Goal: Task Accomplishment & Management: Use online tool/utility

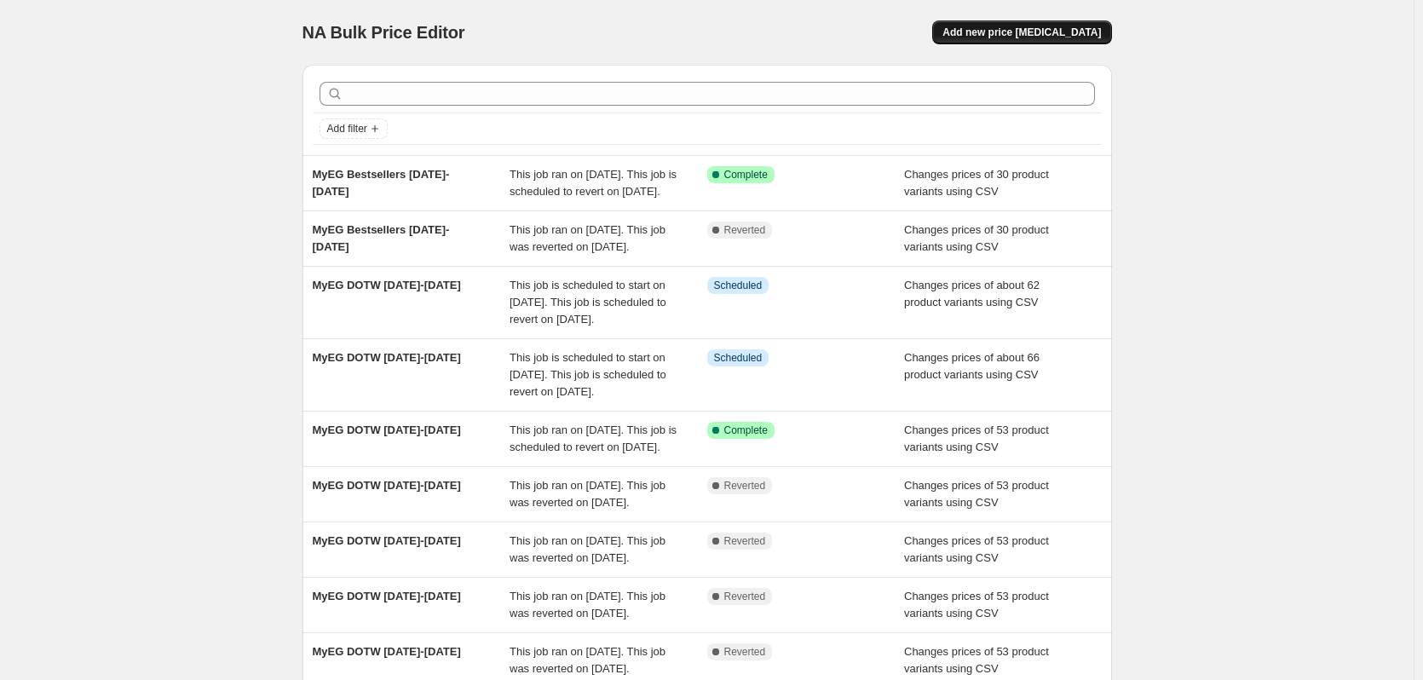
click at [1017, 31] on span "Add new price [MEDICAL_DATA]" at bounding box center [1021, 33] width 158 height 14
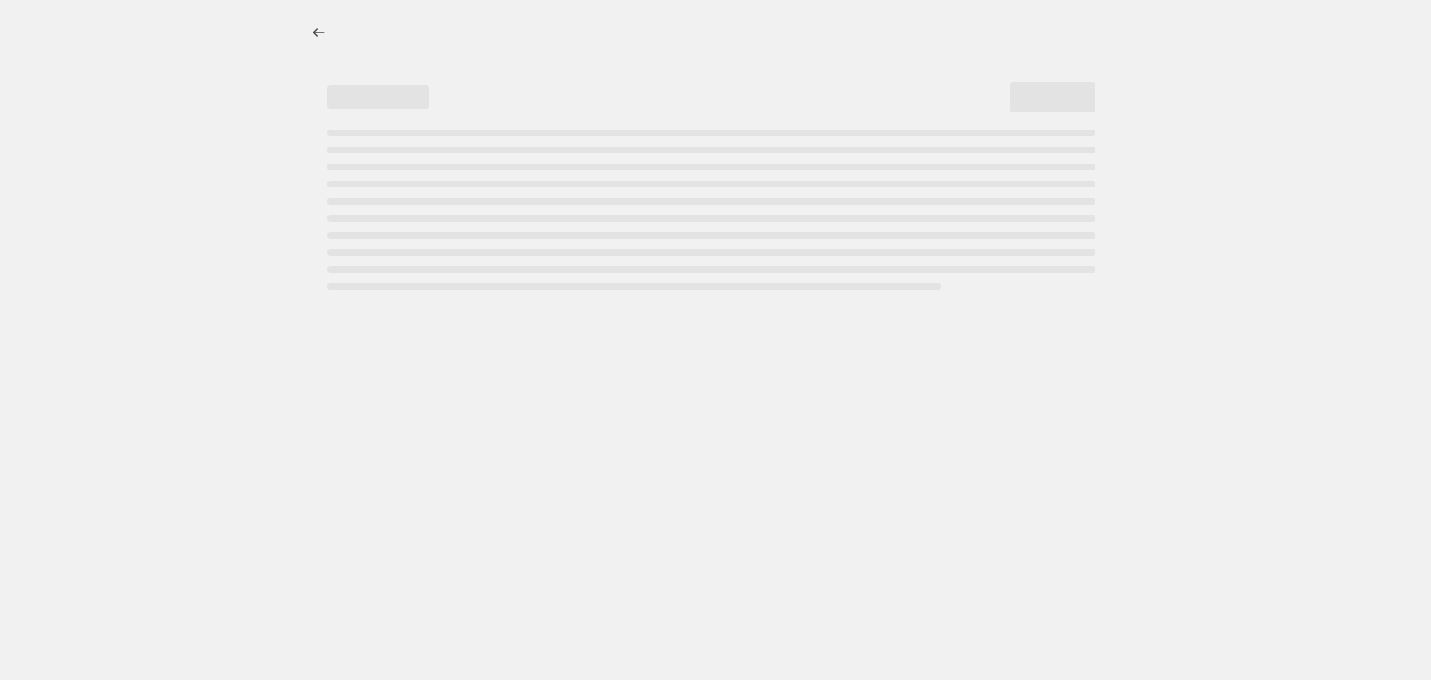
select select "percentage"
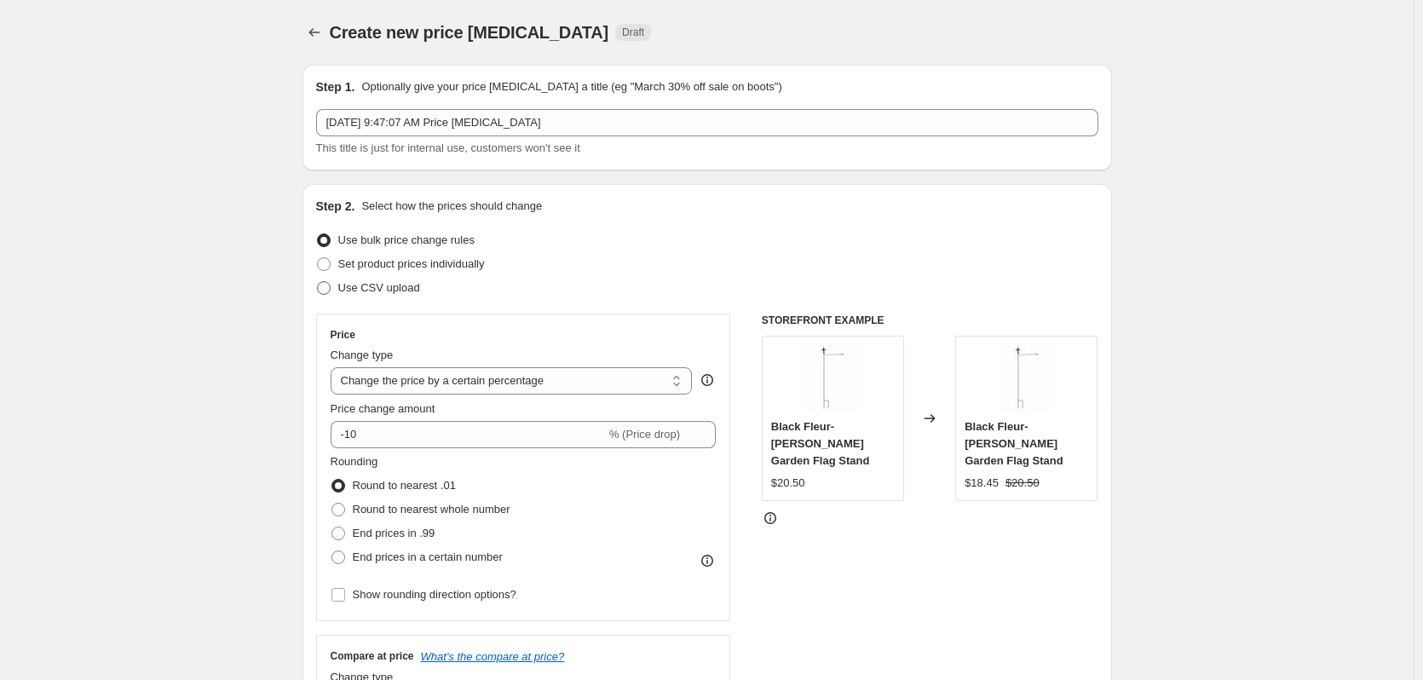
click at [327, 284] on span at bounding box center [324, 288] width 14 height 14
click at [318, 282] on input "Use CSV upload" at bounding box center [317, 281] width 1 height 1
radio input "true"
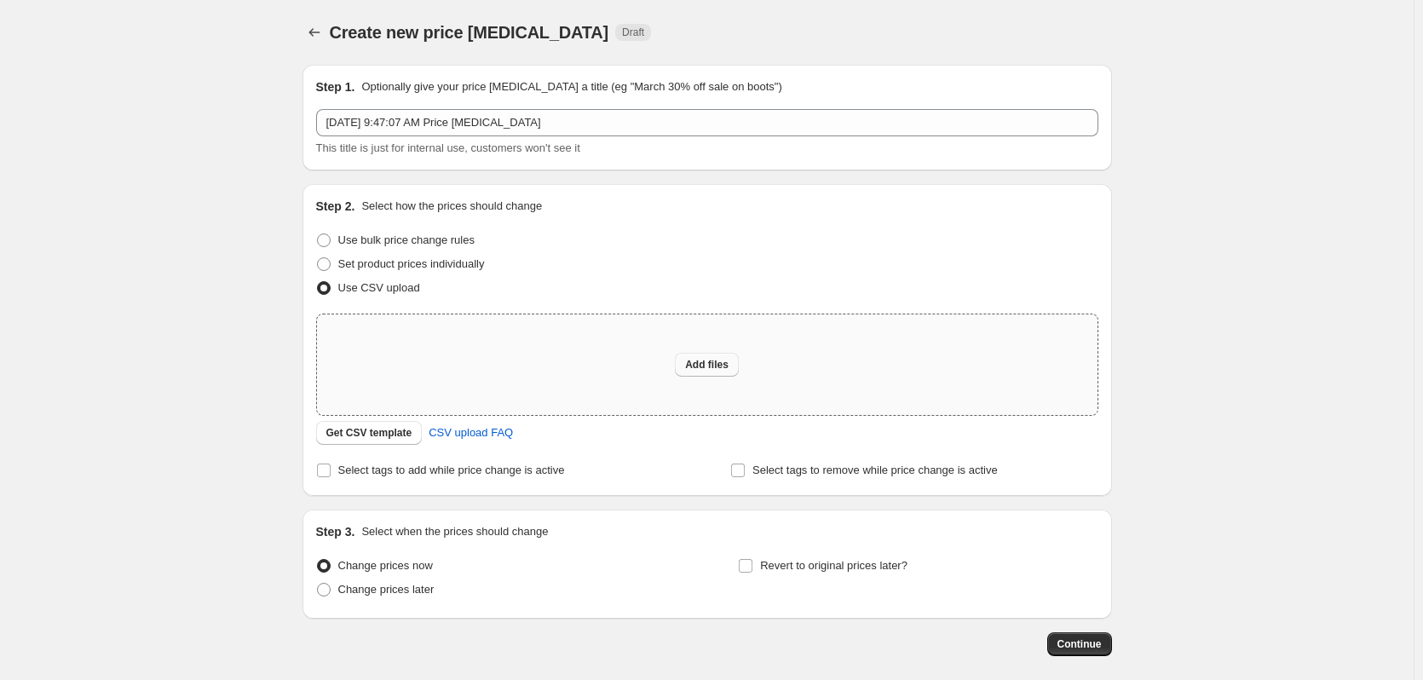
click at [707, 362] on span "Add files" at bounding box center [706, 365] width 43 height 14
type input "C:\fakepath\MyEG DOTW [DATE]-[DATE].csv"
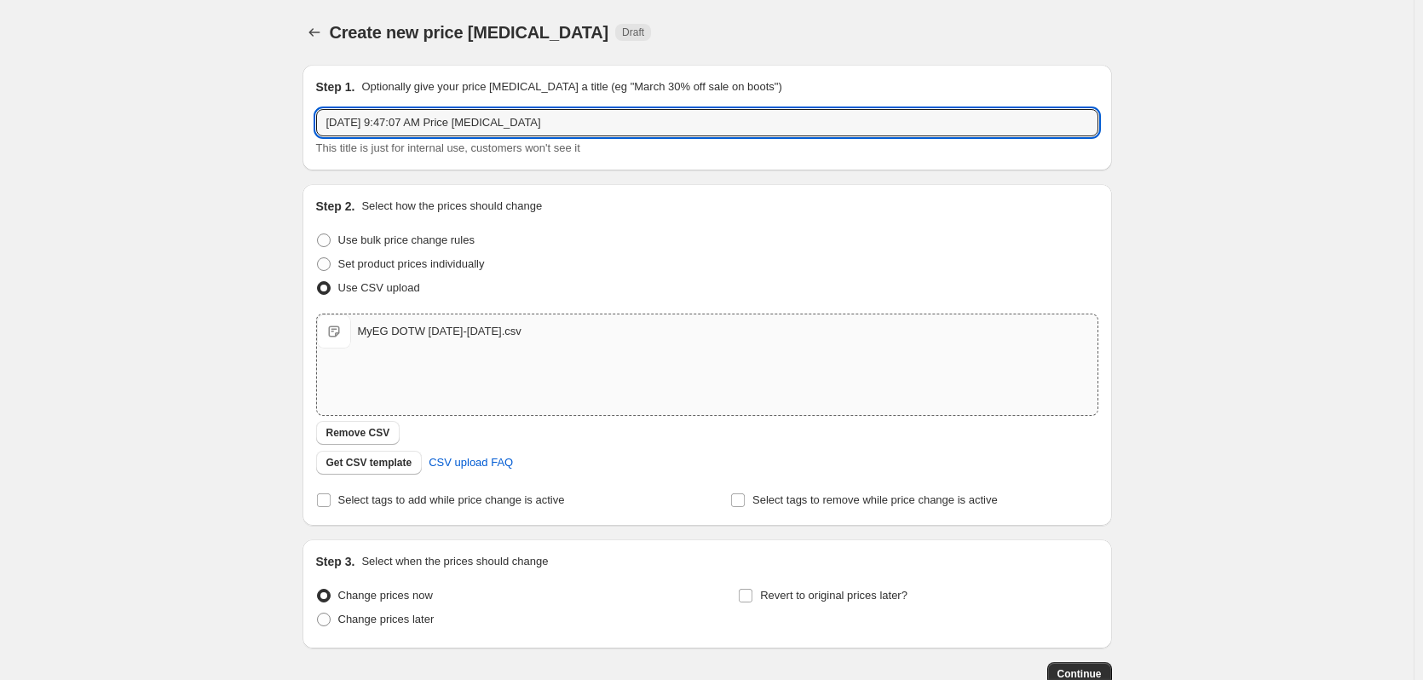
drag, startPoint x: 564, startPoint y: 128, endPoint x: 276, endPoint y: 120, distance: 288.1
click at [276, 120] on div "Create new price [MEDICAL_DATA]. This page is ready Create new price [MEDICAL_D…" at bounding box center [706, 395] width 1413 height 790
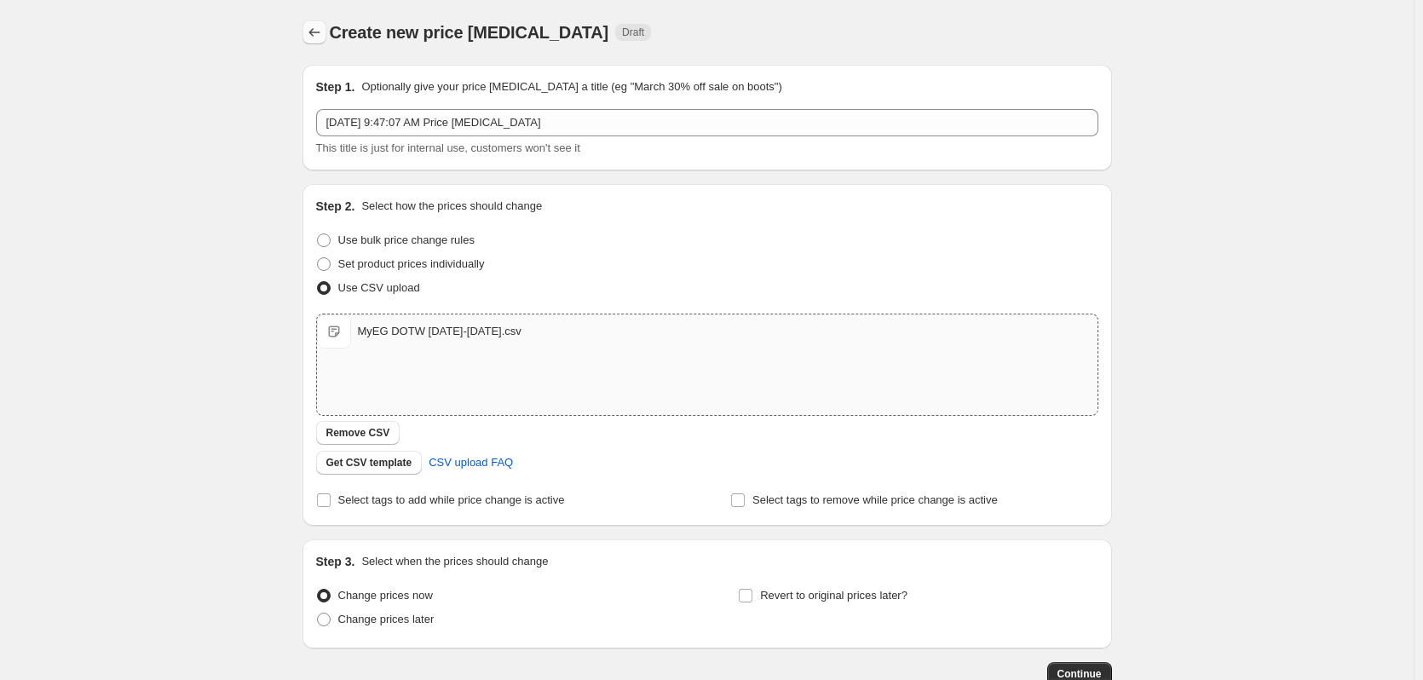
click at [323, 34] on icon "Price change jobs" at bounding box center [314, 32] width 17 height 17
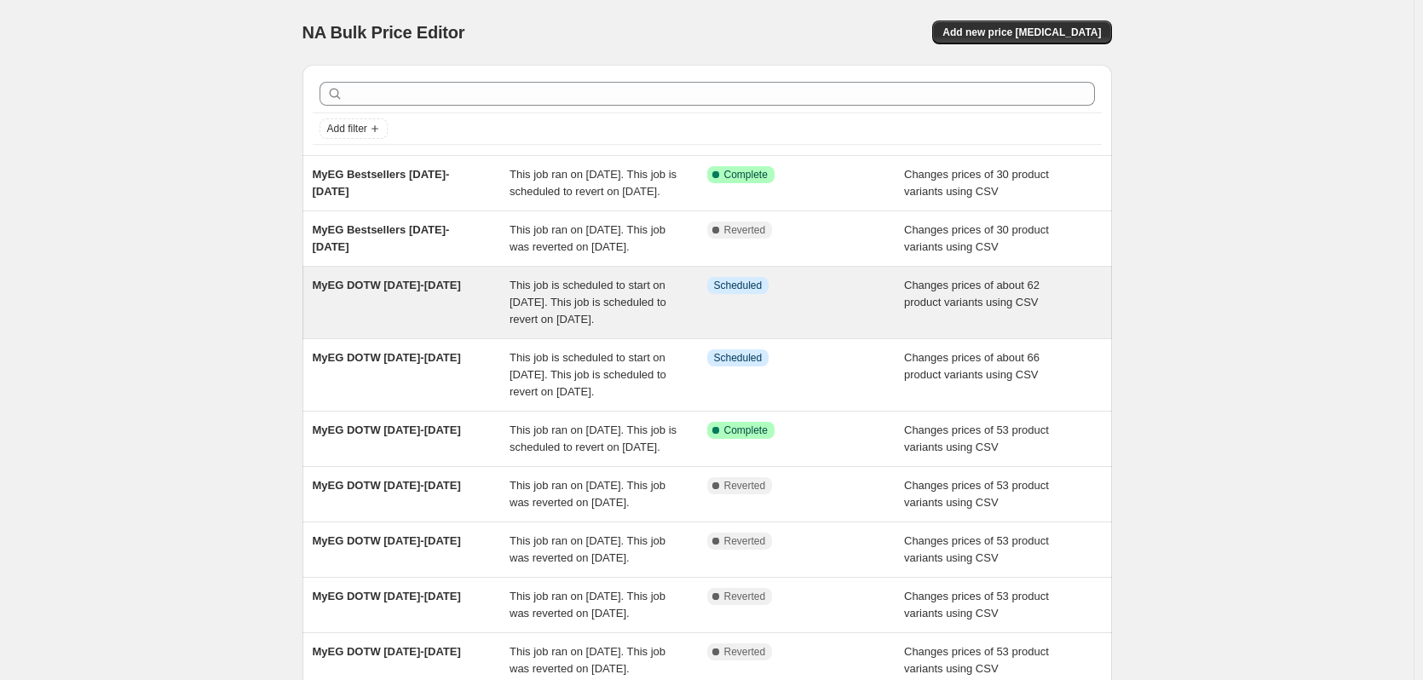
click at [588, 325] on span "This job is scheduled to start on [DATE]. This job is scheduled to revert on [D…" at bounding box center [587, 302] width 157 height 47
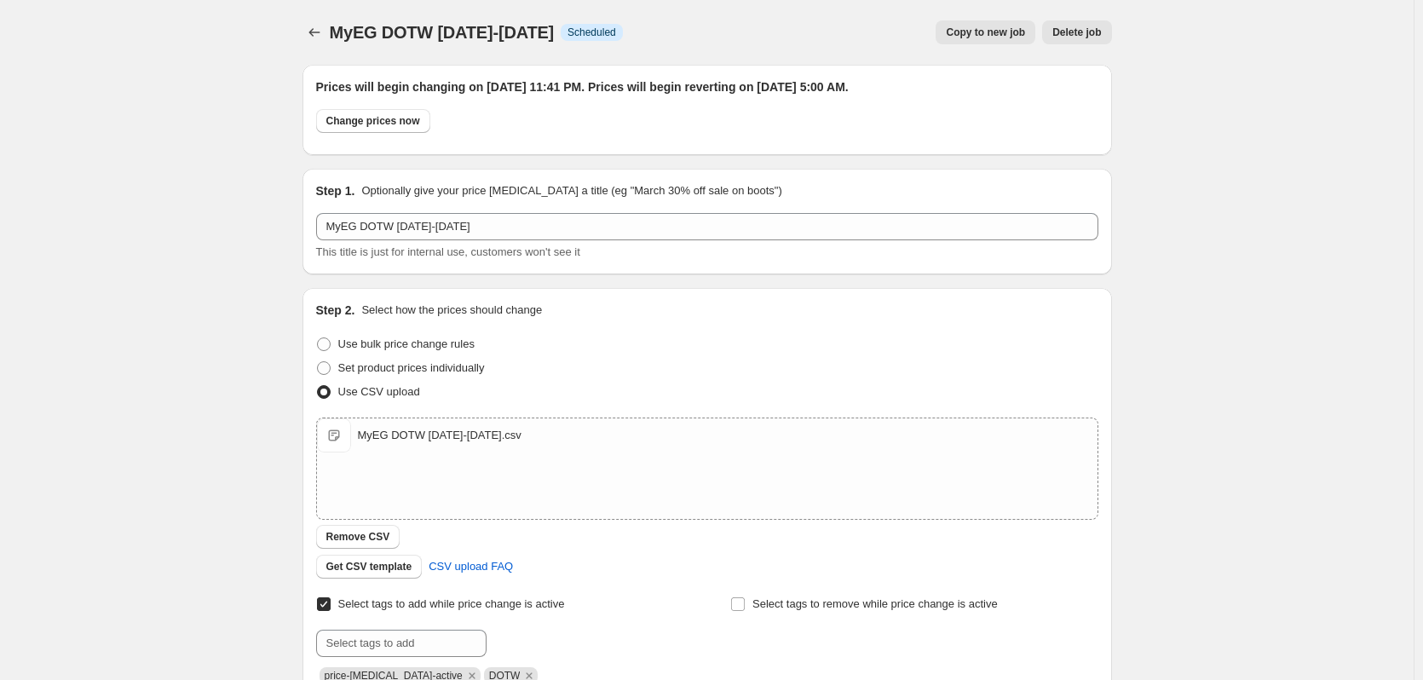
click at [998, 32] on span "Copy to new job" at bounding box center [985, 33] width 79 height 14
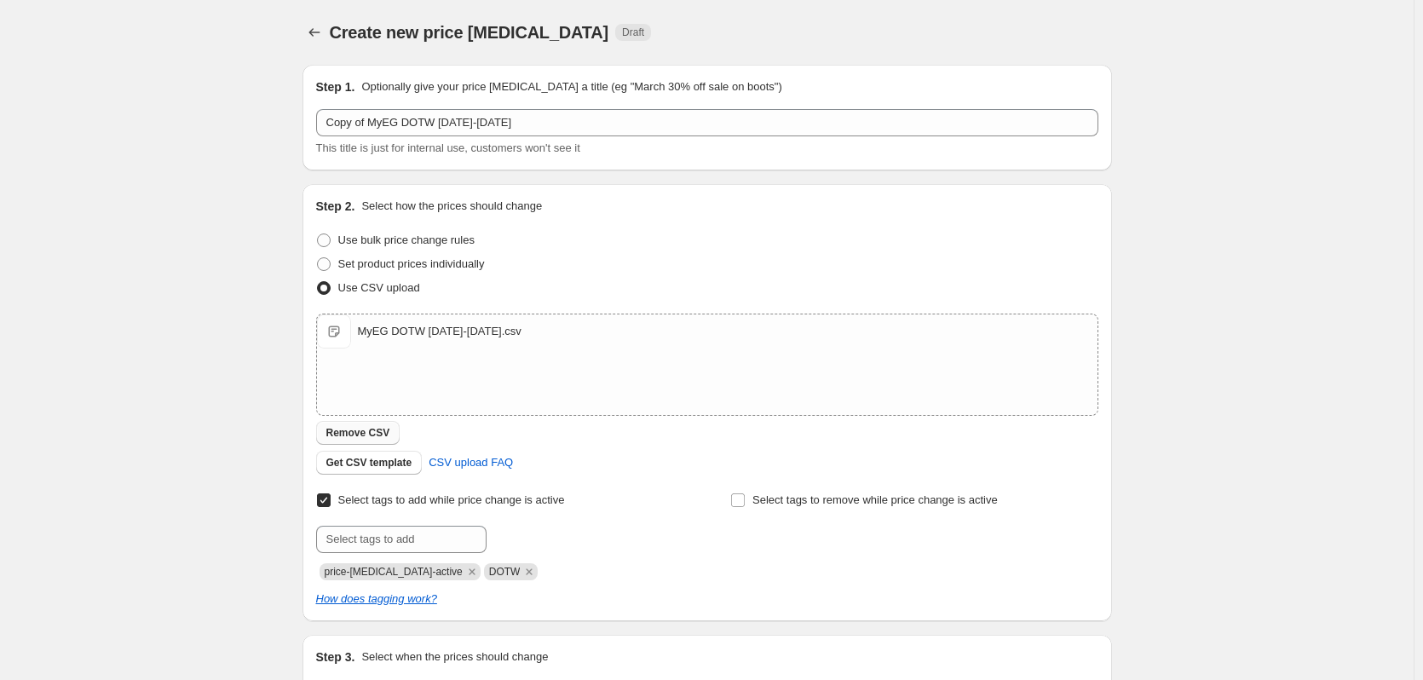
click at [365, 427] on span "Remove CSV" at bounding box center [358, 433] width 64 height 14
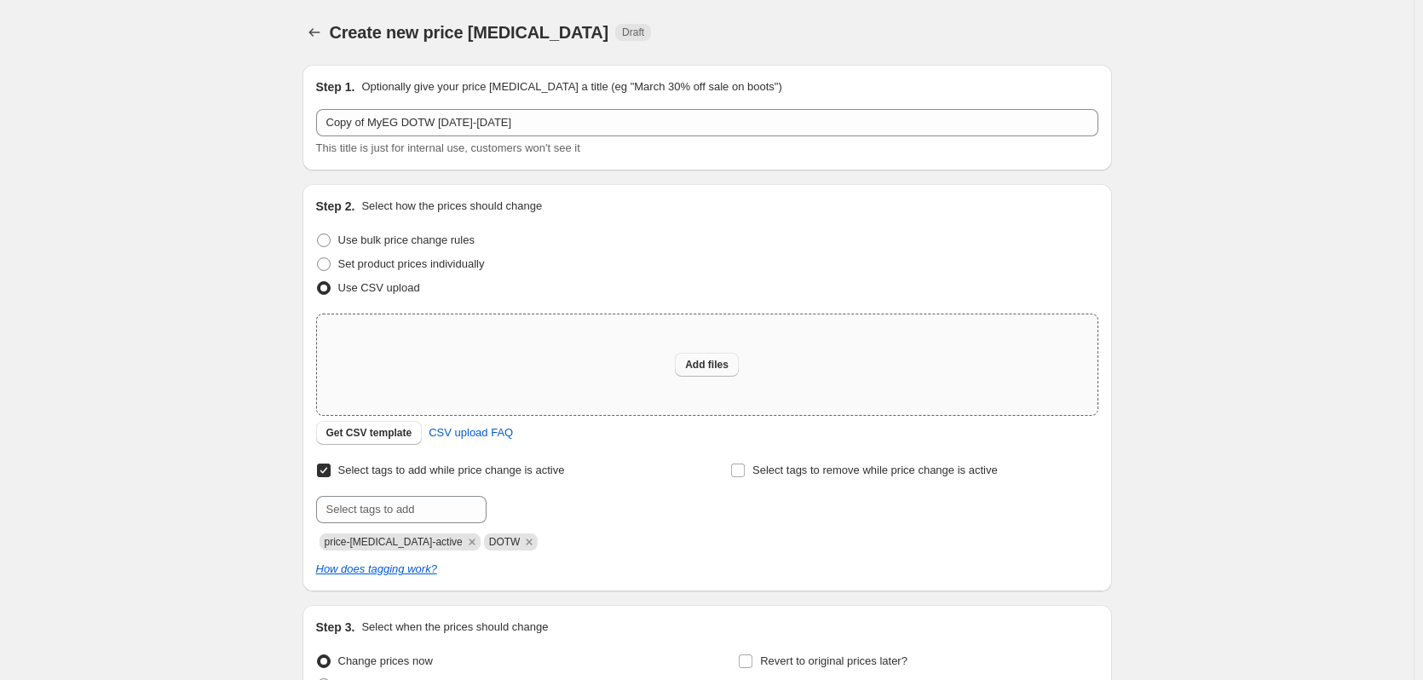
click at [702, 365] on span "Add files" at bounding box center [706, 365] width 43 height 14
type input "C:\fakepath\MyEG DOTW [DATE]-[DATE].csv"
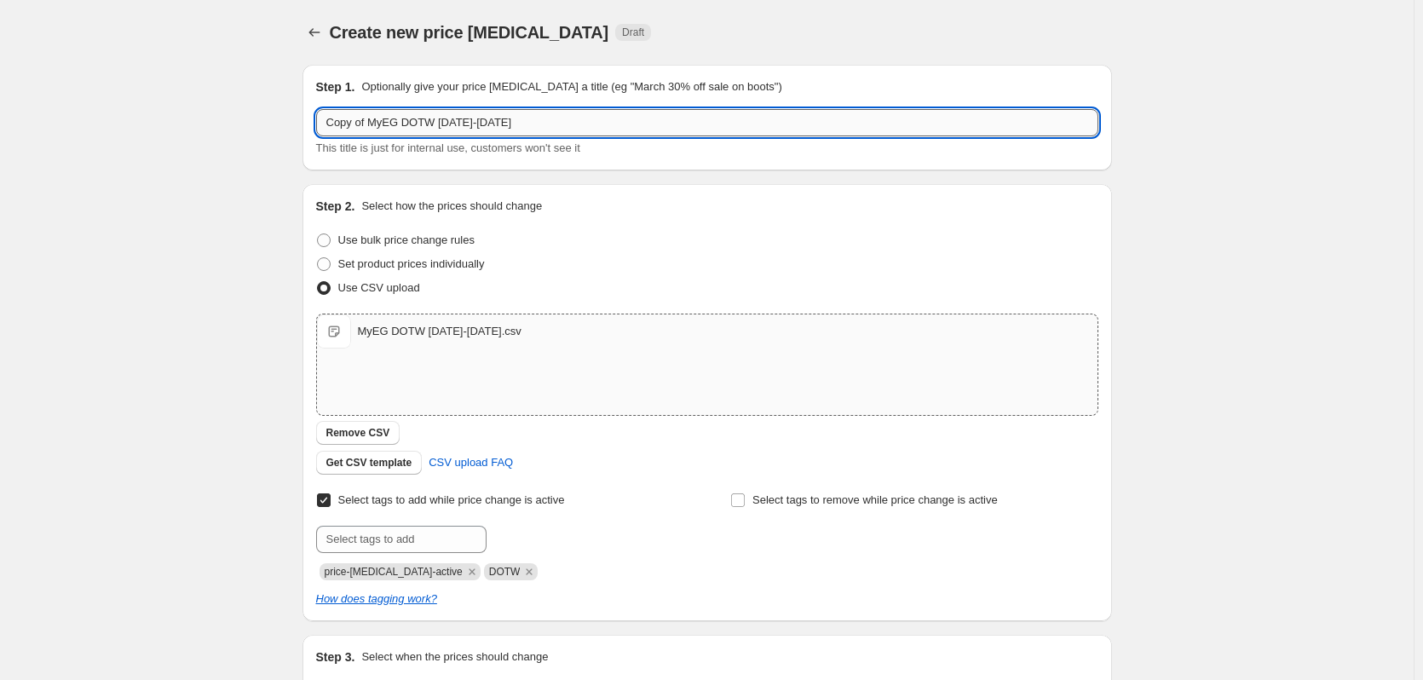
click at [394, 124] on input "Copy of MyEG DOTW [DATE]-[DATE]" at bounding box center [707, 122] width 782 height 27
drag, startPoint x: 373, startPoint y: 124, endPoint x: 290, endPoint y: 124, distance: 83.5
click at [290, 124] on div "Create new price [MEDICAL_DATA]. This page is ready Create new price [MEDICAL_D…" at bounding box center [707, 442] width 850 height 885
click at [422, 124] on input "MyEG DOTW [DATE]-[DATE]" at bounding box center [707, 122] width 782 height 27
click at [468, 121] on input "MyEG DOTW 10.17.25-10.16.25" at bounding box center [707, 122] width 782 height 27
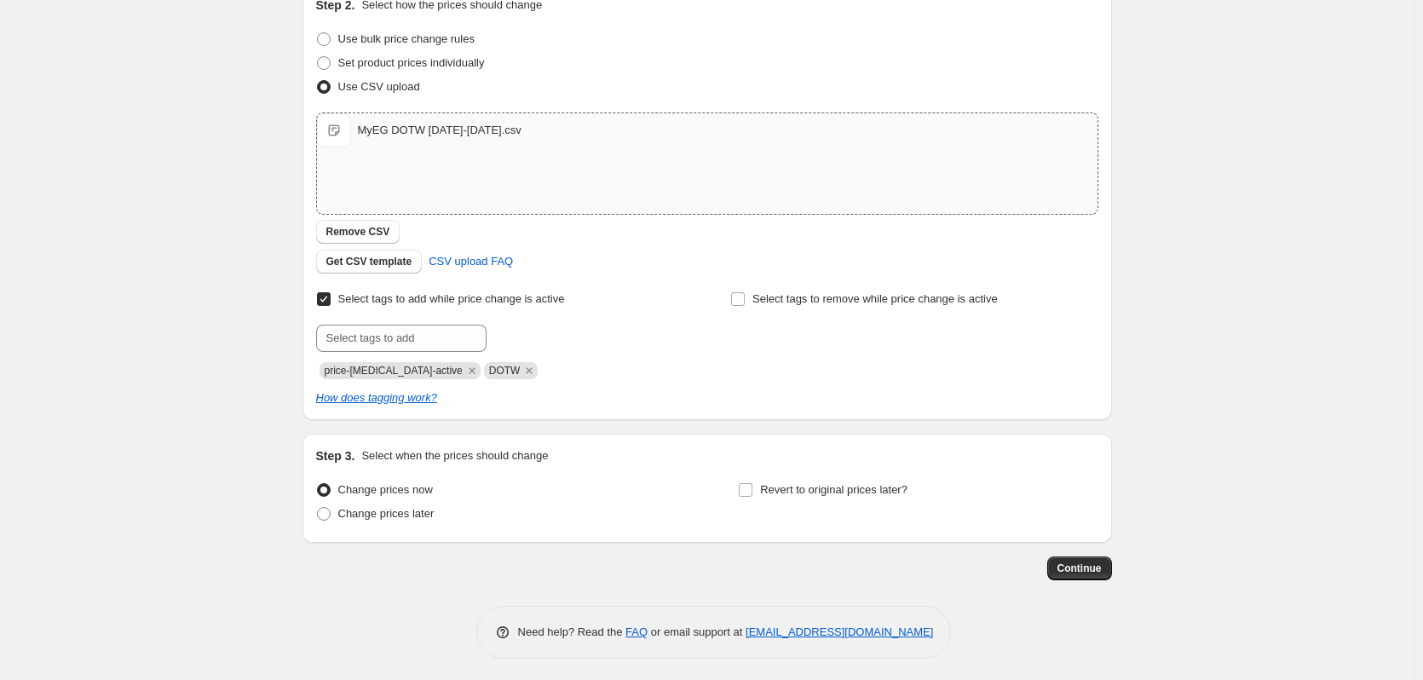
scroll to position [205, 0]
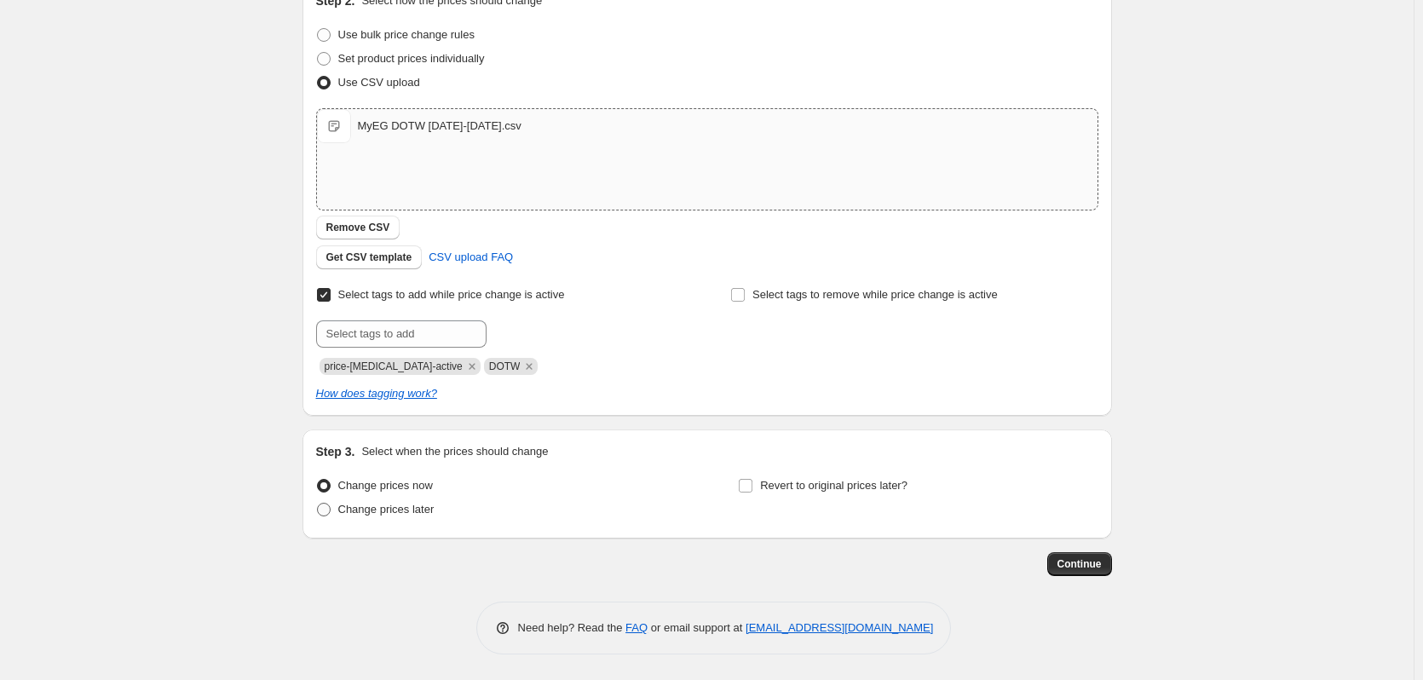
type input "MyEG DOTW [DATE]-[DATE]"
click at [320, 508] on span at bounding box center [324, 510] width 14 height 14
click at [318, 504] on input "Change prices later" at bounding box center [317, 503] width 1 height 1
radio input "true"
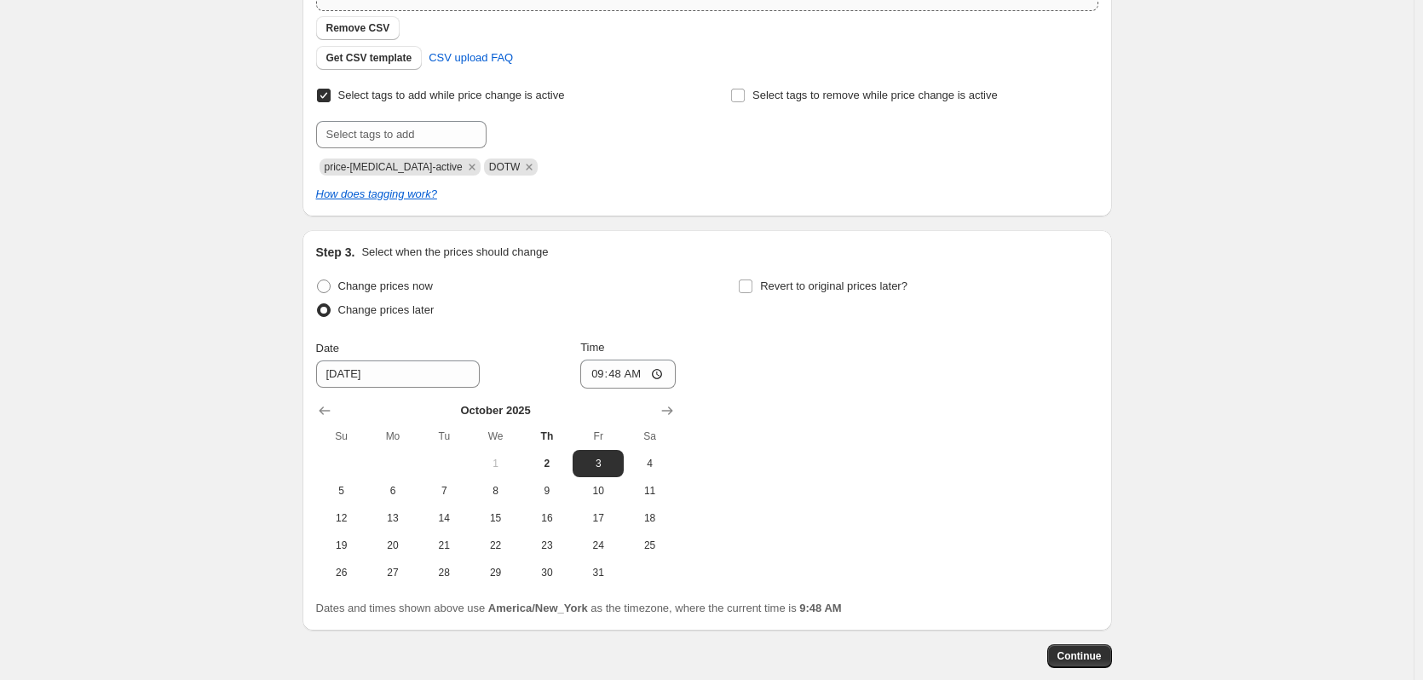
scroll to position [461, 0]
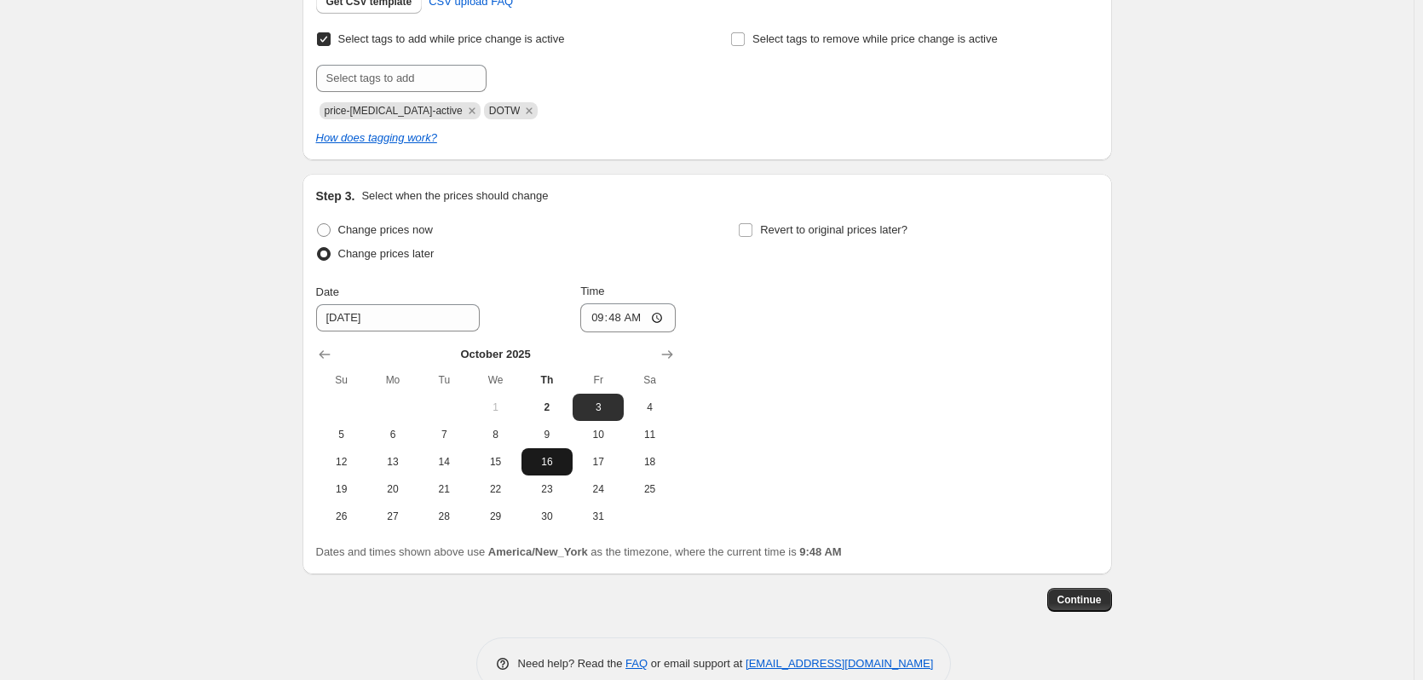
click at [549, 466] on span "16" at bounding box center [546, 462] width 37 height 14
type input "[DATE]"
click at [653, 317] on input "09:48" at bounding box center [627, 317] width 95 height 29
type input "23:48"
click at [747, 228] on input "Revert to original prices later?" at bounding box center [746, 230] width 14 height 14
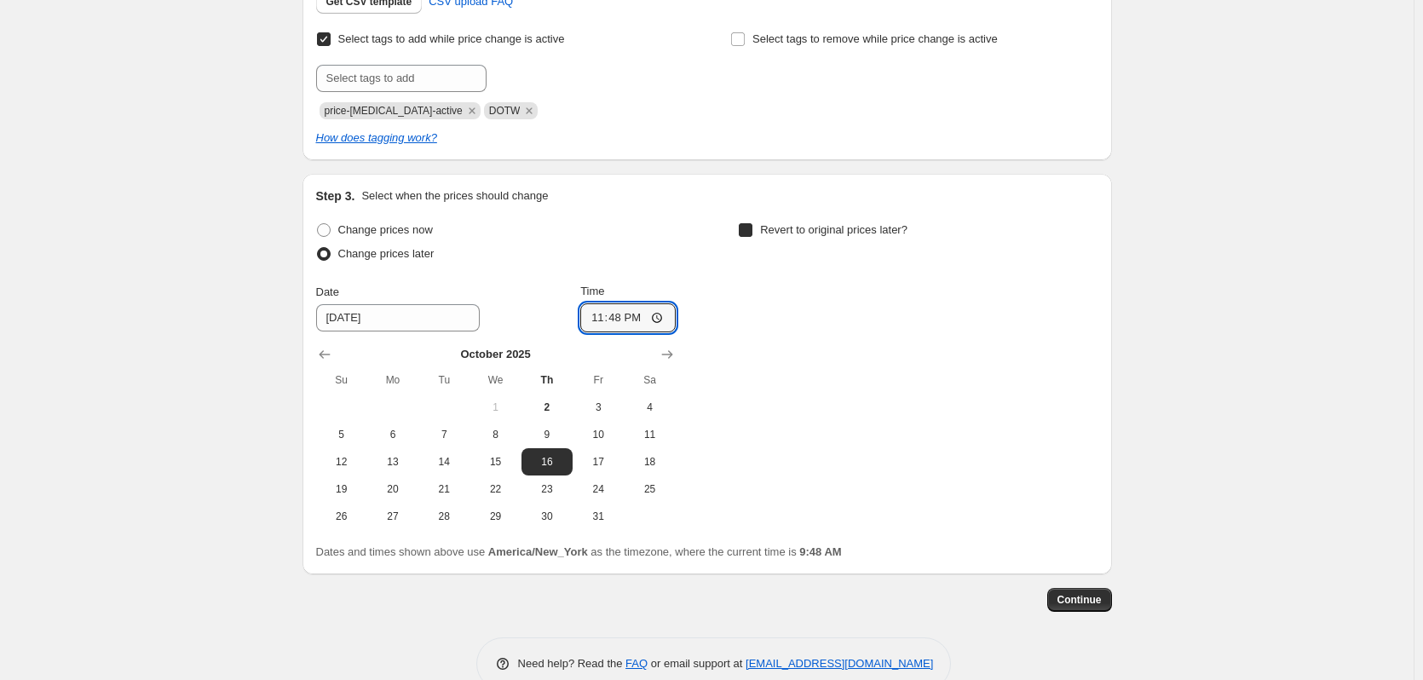
checkbox input "true"
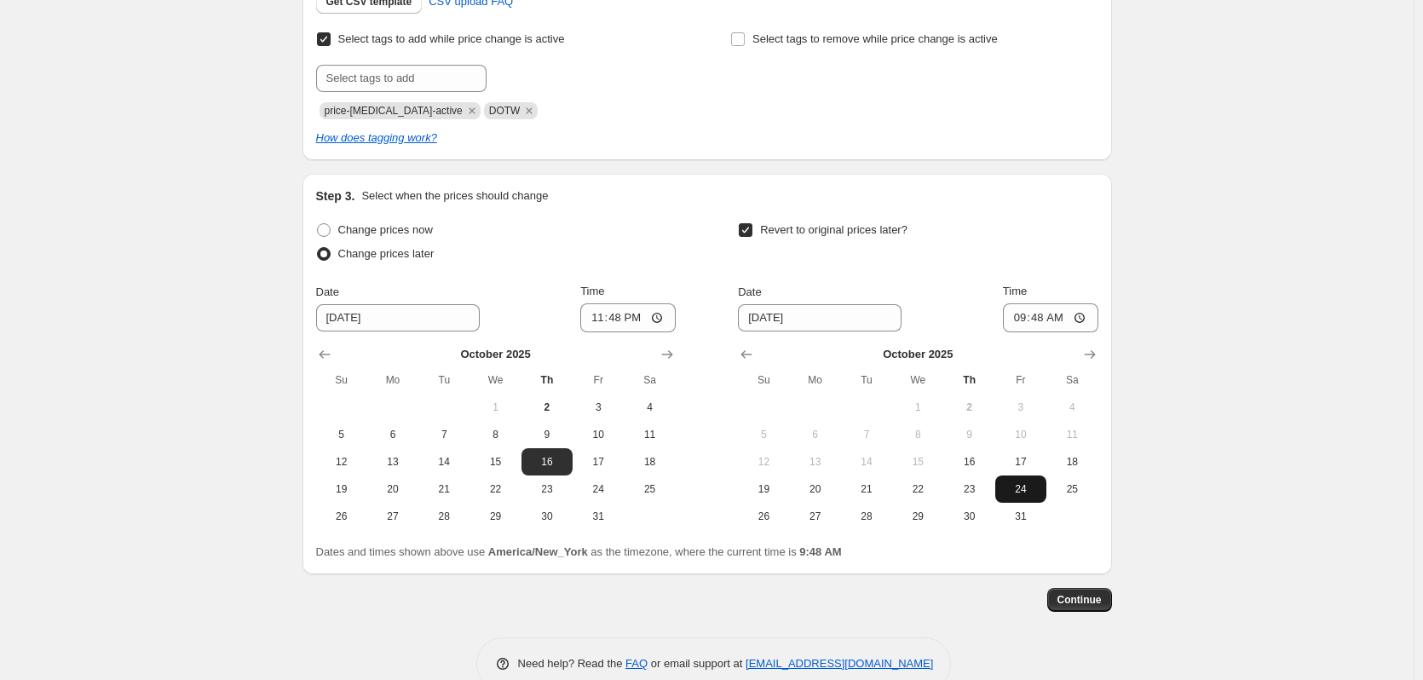
click at [1023, 492] on span "24" at bounding box center [1020, 489] width 37 height 14
type input "[DATE]"
click at [1075, 319] on input "09:48" at bounding box center [1050, 317] width 95 height 29
type input "04:48"
click at [1065, 237] on div "Revert to original prices later?" at bounding box center [918, 243] width 360 height 51
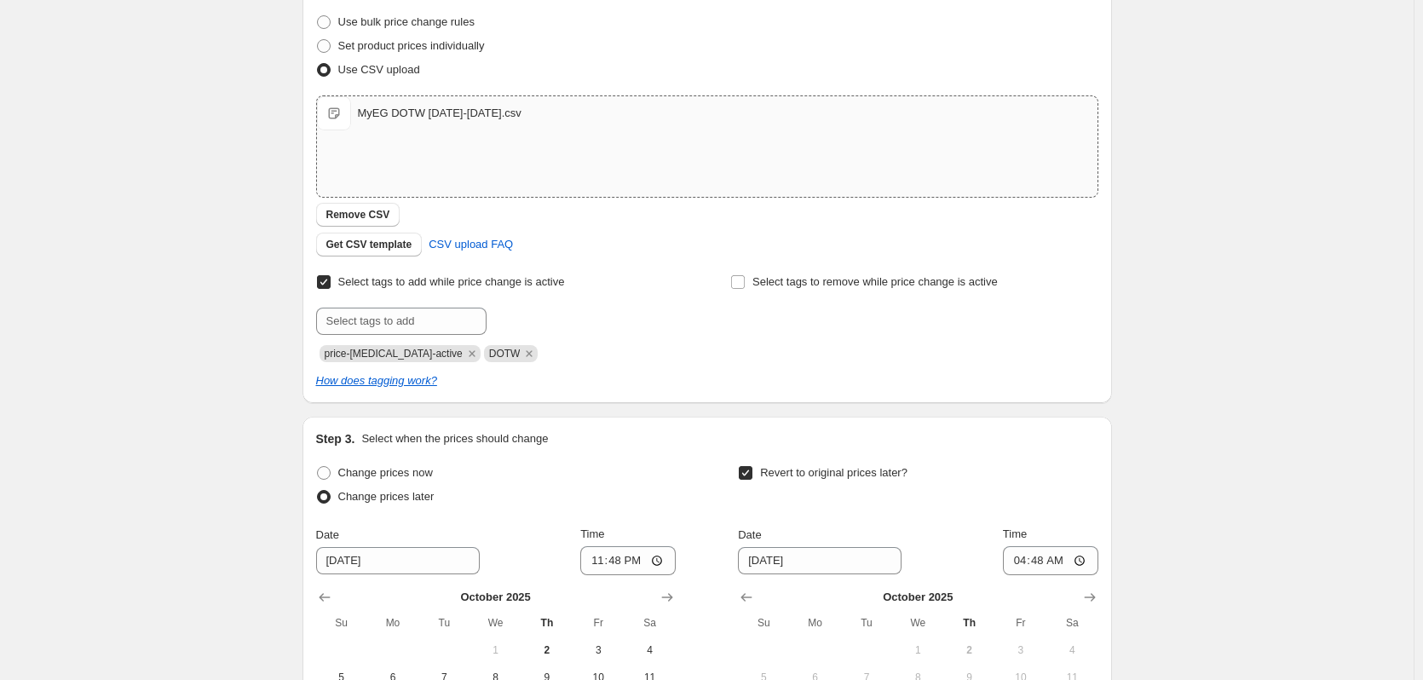
scroll to position [426, 0]
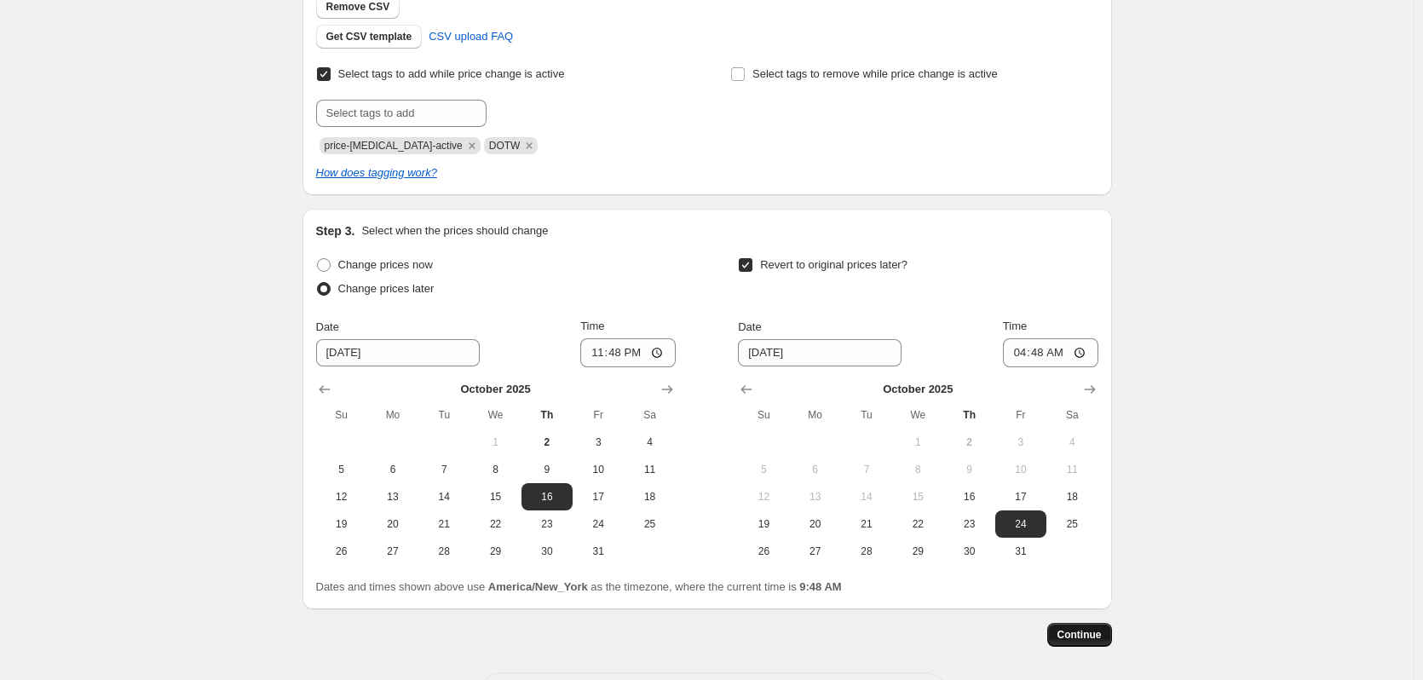
click at [1078, 642] on button "Continue" at bounding box center [1079, 635] width 65 height 24
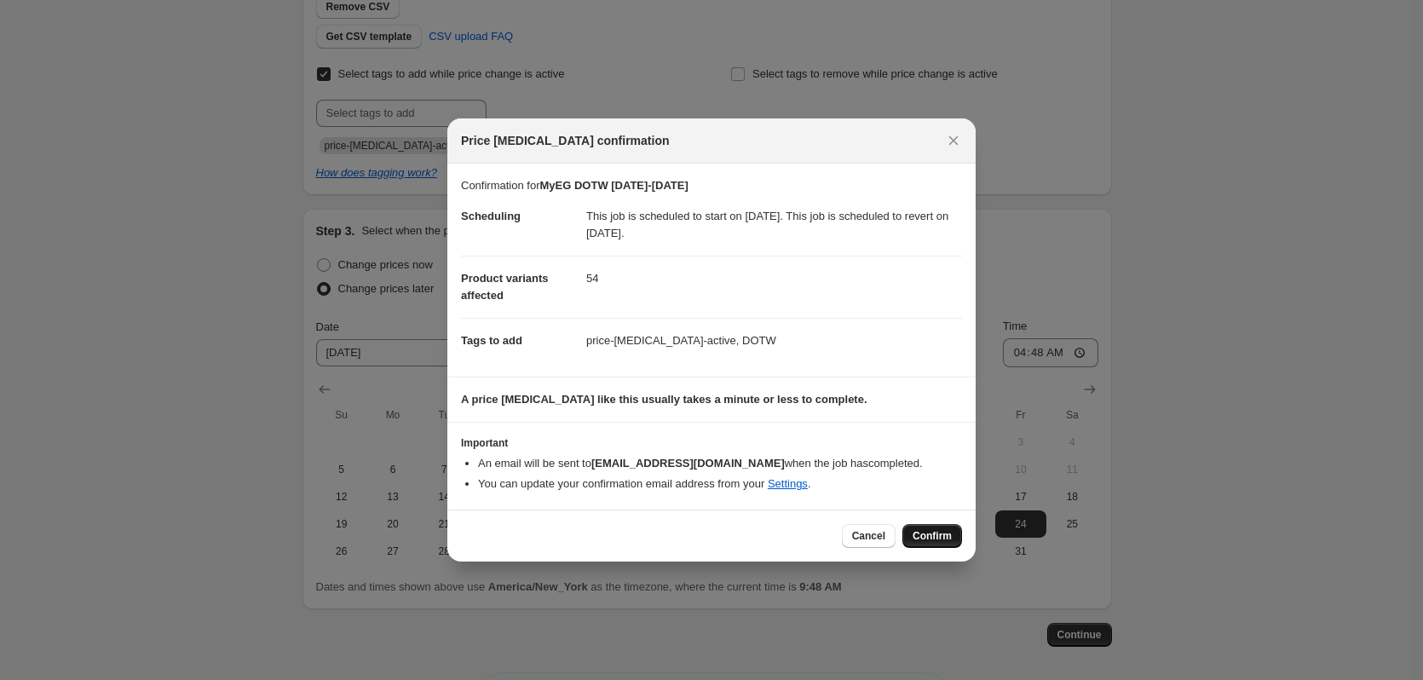
click at [928, 543] on span "Confirm" at bounding box center [931, 536] width 39 height 14
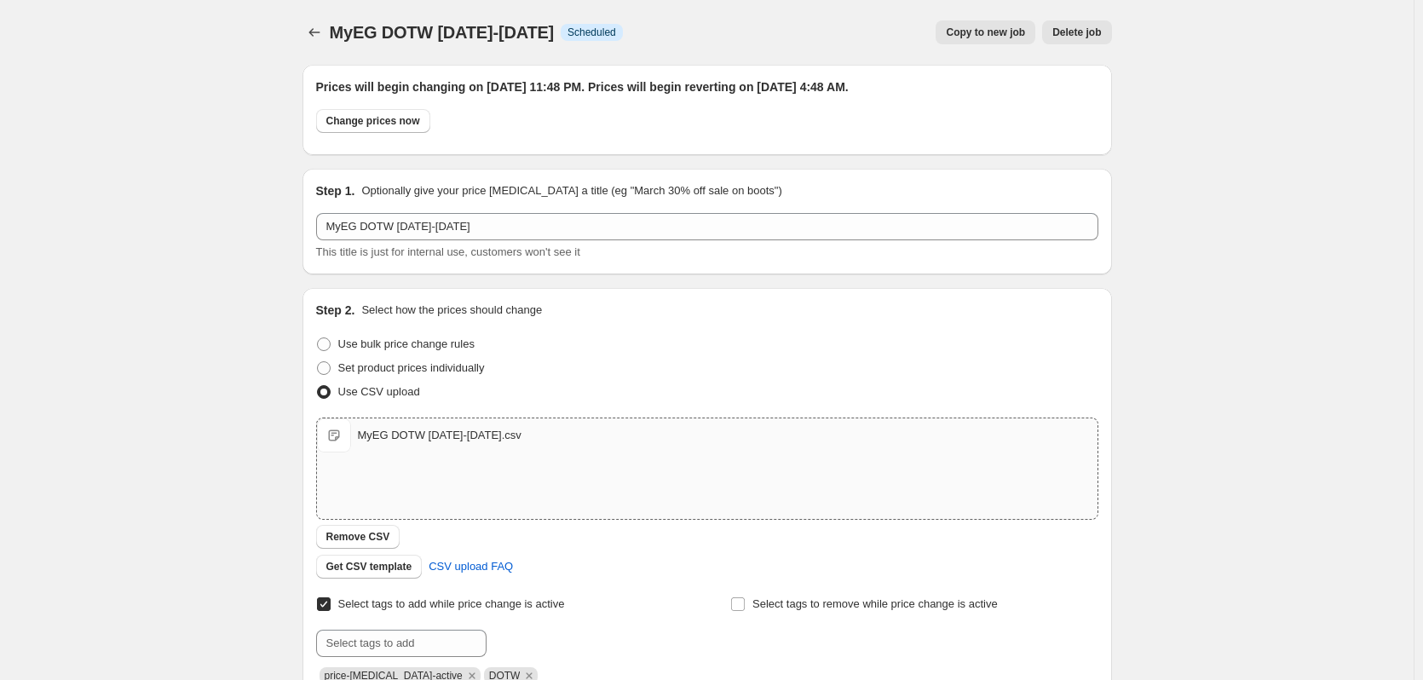
click at [992, 29] on span "Copy to new job" at bounding box center [985, 33] width 79 height 14
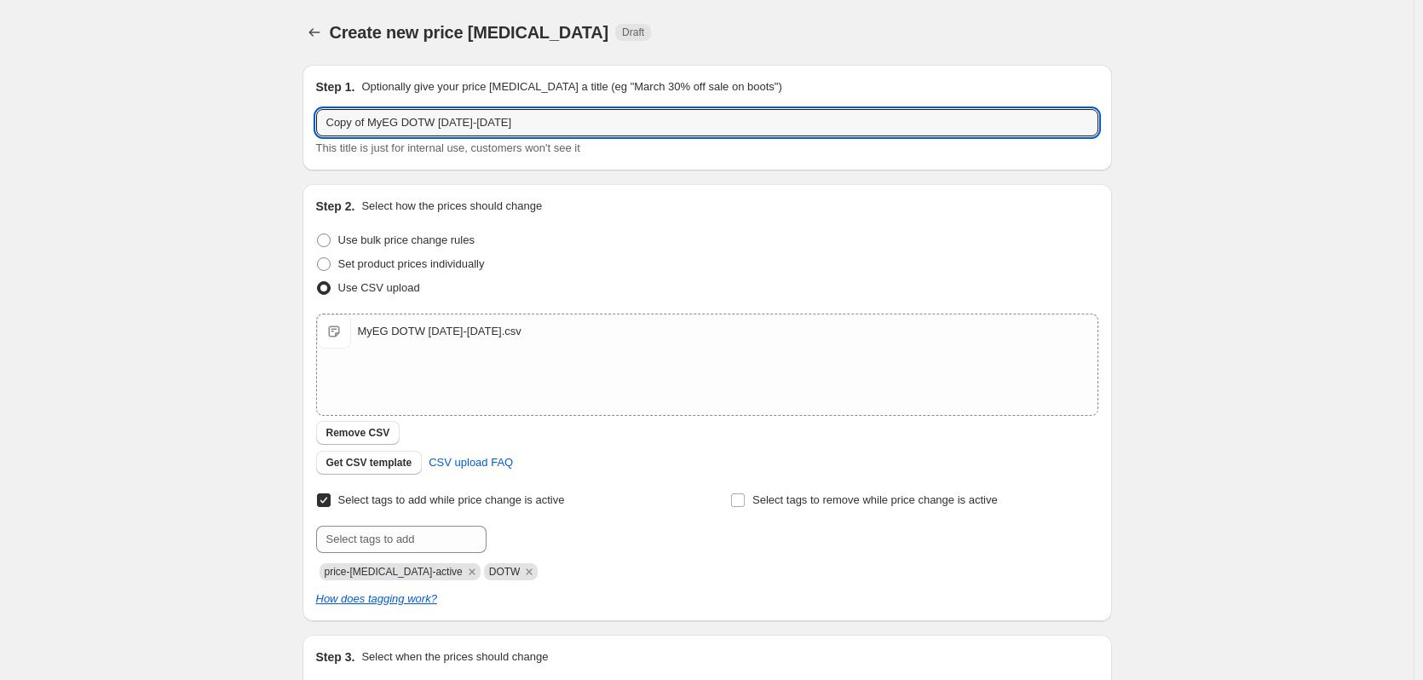
drag, startPoint x: 373, startPoint y: 124, endPoint x: 251, endPoint y: 125, distance: 121.8
click at [251, 125] on div "Create new price [MEDICAL_DATA]. This page is ready Create new price [MEDICAL_D…" at bounding box center [706, 442] width 1413 height 885
type input "MyEG DOTW [DATE]-[DATE]"
click at [356, 425] on button "Remove CSV" at bounding box center [358, 433] width 84 height 24
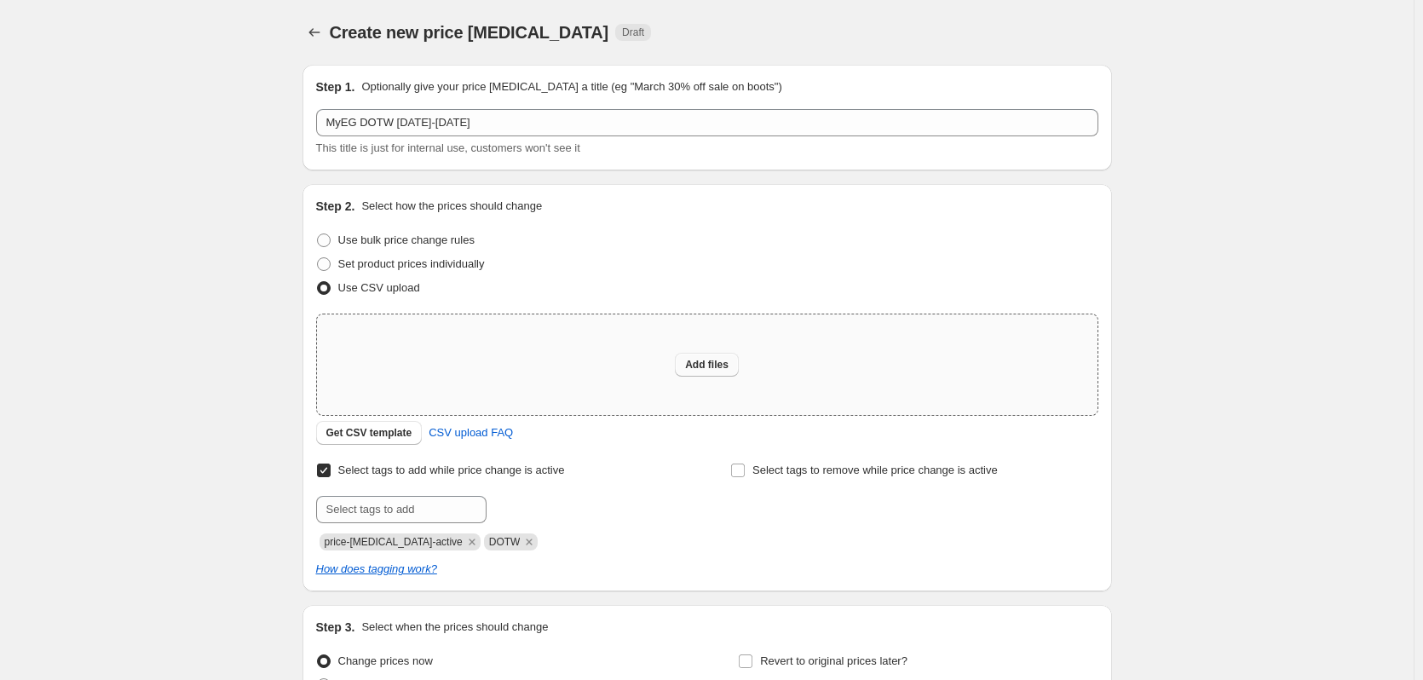
click at [714, 363] on span "Add files" at bounding box center [706, 365] width 43 height 14
type input "C:\fakepath\MyEG DOTW [DATE]-[DATE].csv"
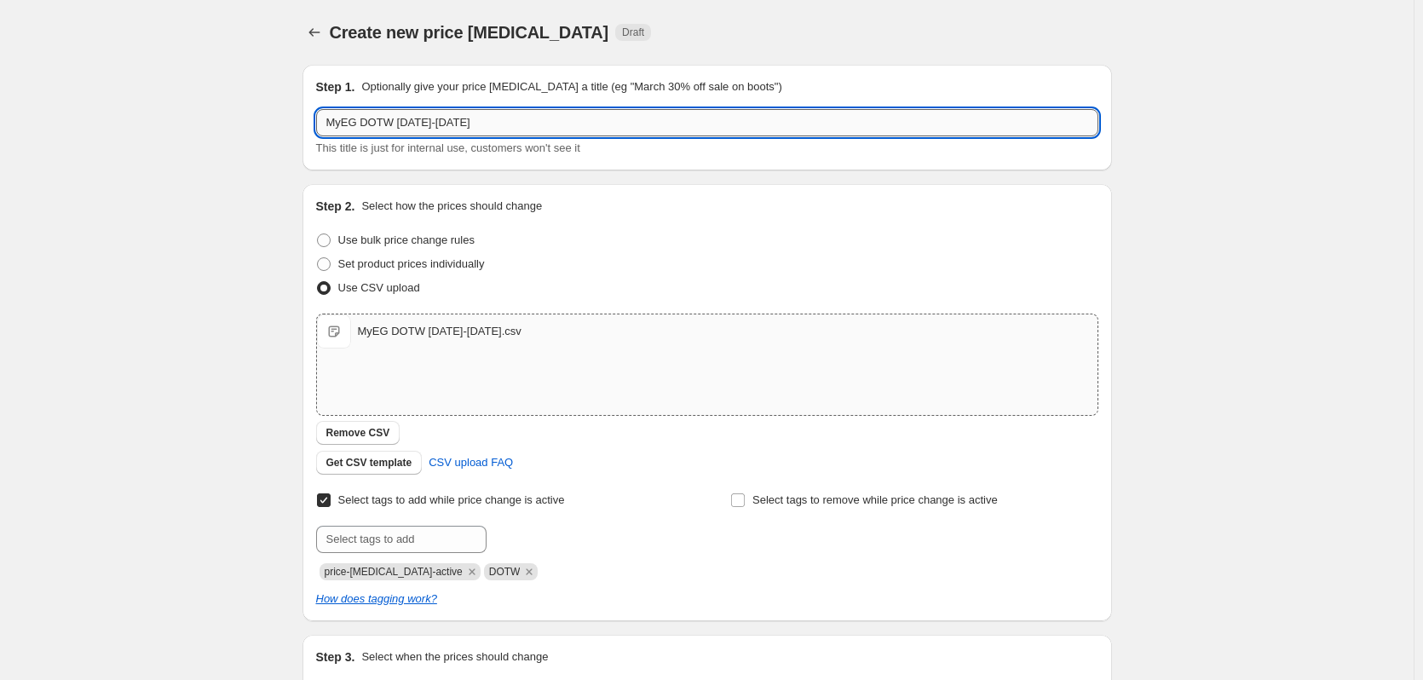
click at [418, 124] on input "MyEG DOTW [DATE]-[DATE]" at bounding box center [707, 122] width 782 height 27
click at [423, 120] on input "MyEG DOTW [DATE]-[DATE]" at bounding box center [707, 122] width 782 height 27
click at [466, 119] on input "MyEG DOTW 10.24.25-10.23.25" at bounding box center [707, 122] width 782 height 27
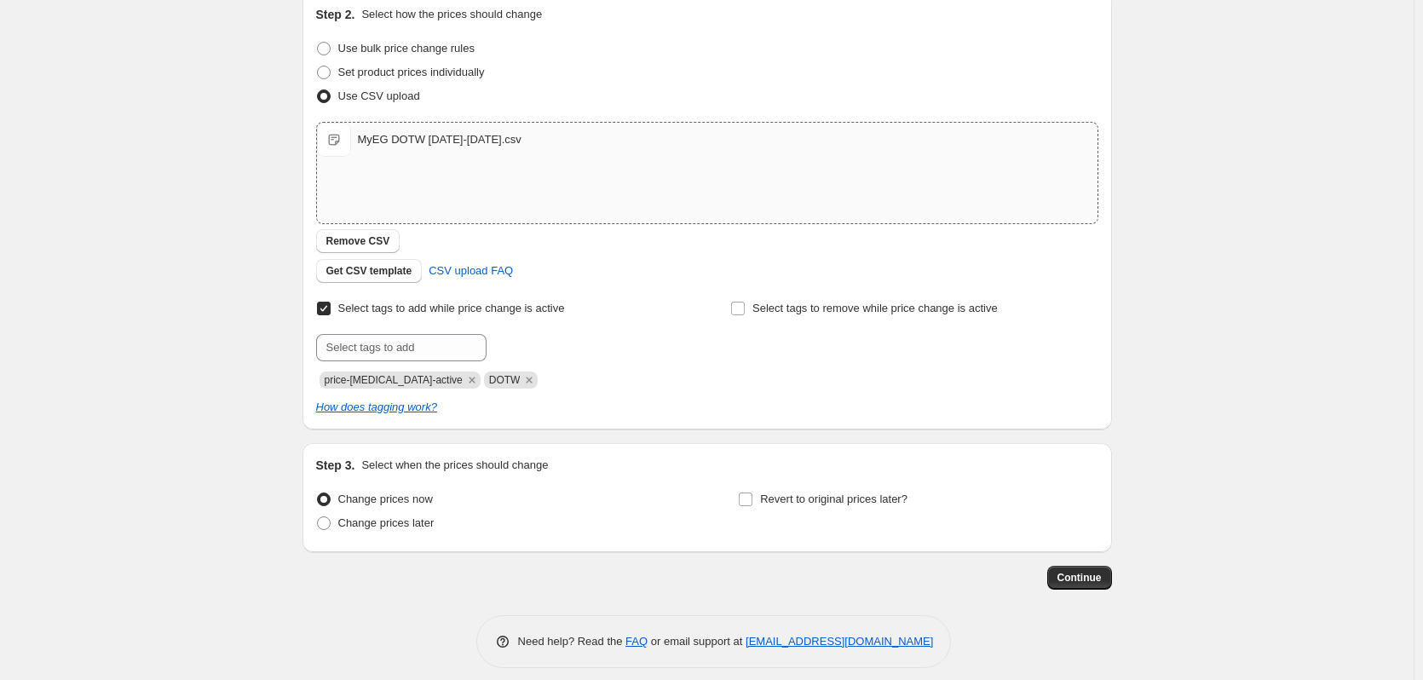
scroll to position [205, 0]
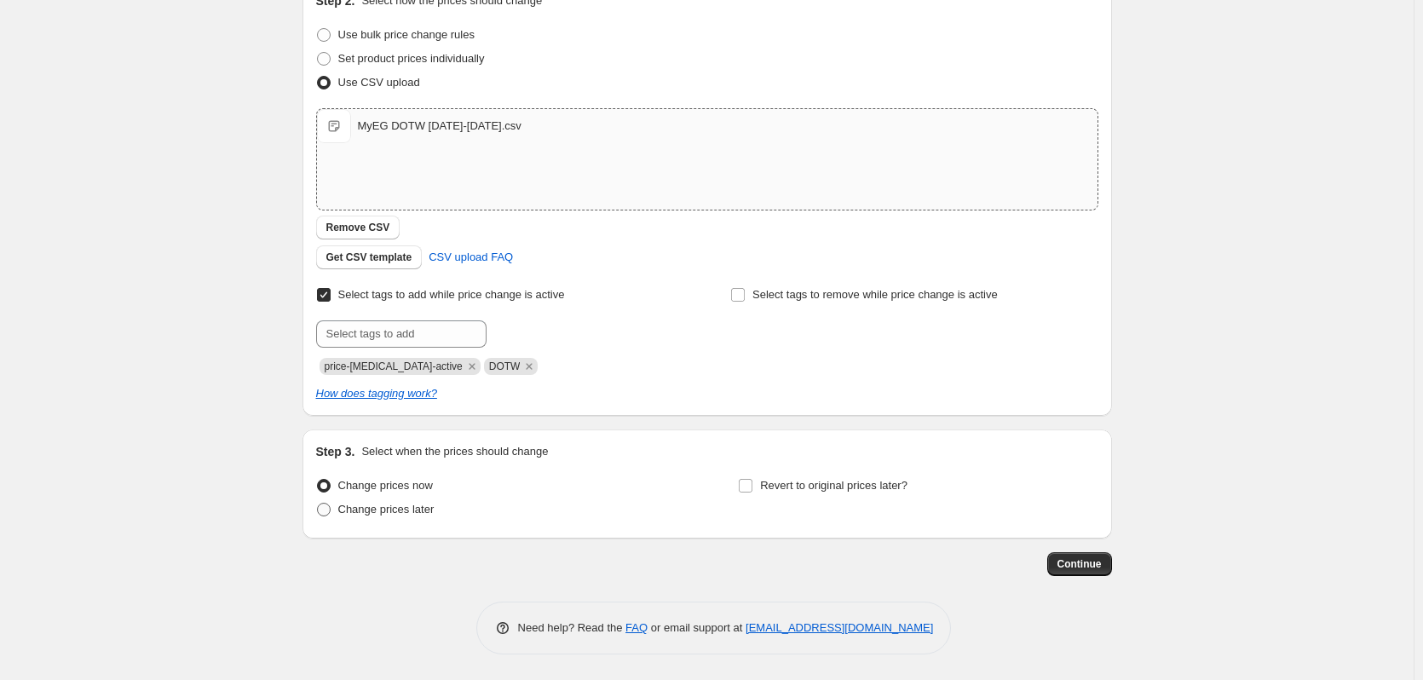
type input "MyEG DOTW [DATE]-[DATE]"
click at [322, 509] on span at bounding box center [324, 510] width 14 height 14
click at [318, 504] on input "Change prices later" at bounding box center [317, 503] width 1 height 1
radio input "true"
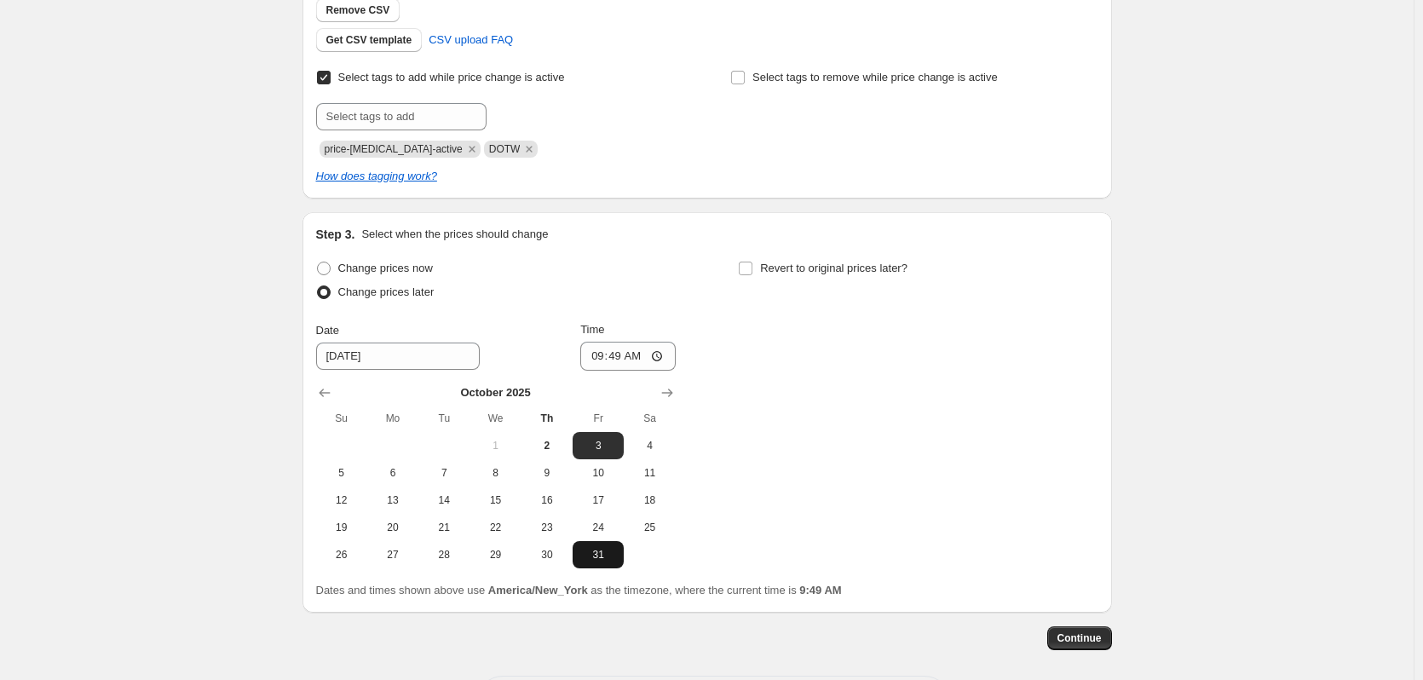
scroll to position [461, 0]
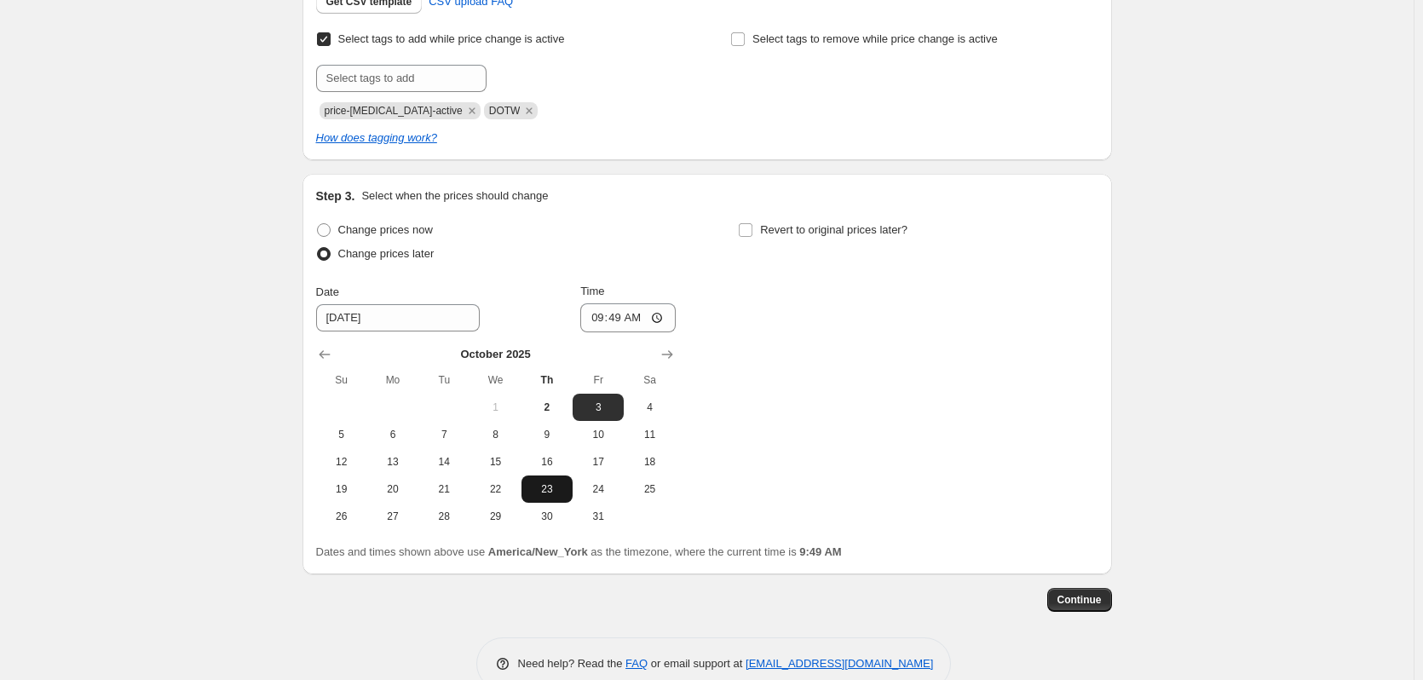
click at [549, 494] on span "23" at bounding box center [546, 489] width 37 height 14
type input "[DATE]"
click at [601, 319] on input "09:49" at bounding box center [627, 317] width 95 height 29
click at [661, 319] on input "09:49" at bounding box center [627, 317] width 95 height 29
type input "23:49"
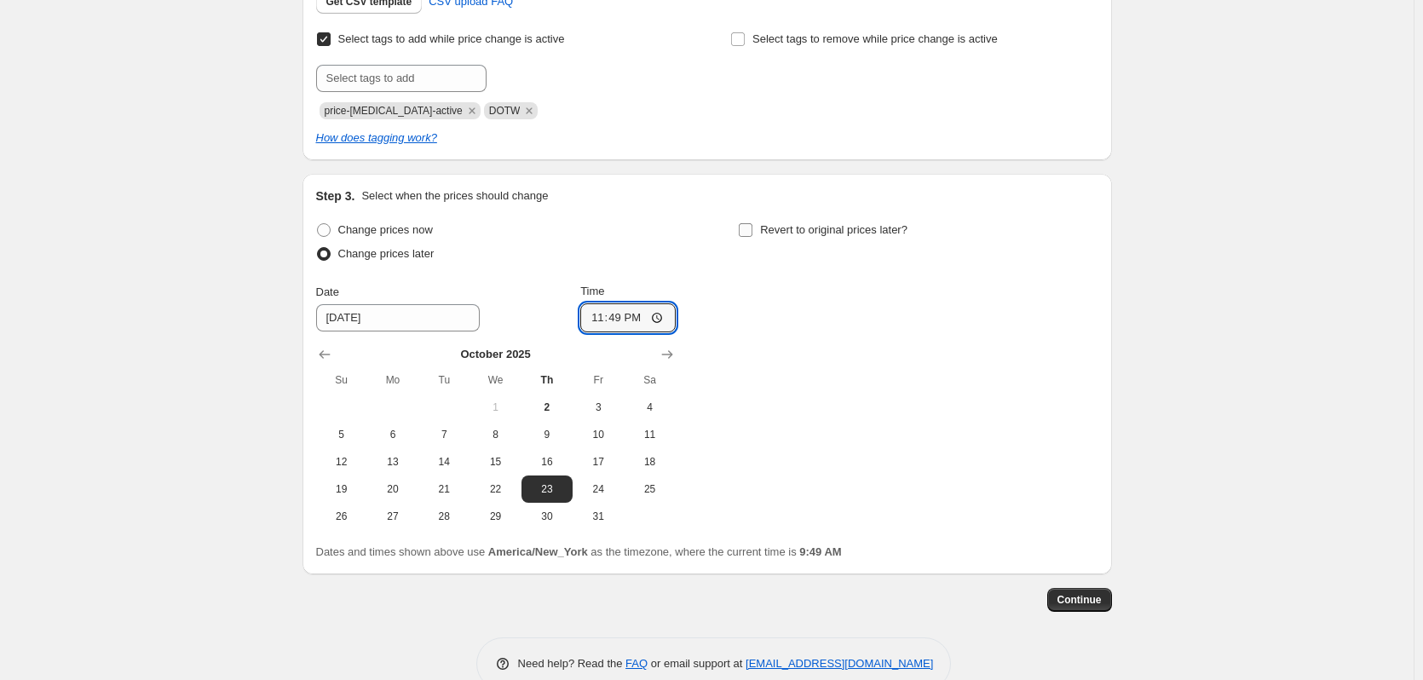
click at [751, 230] on input "Revert to original prices later?" at bounding box center [746, 230] width 14 height 14
checkbox input "true"
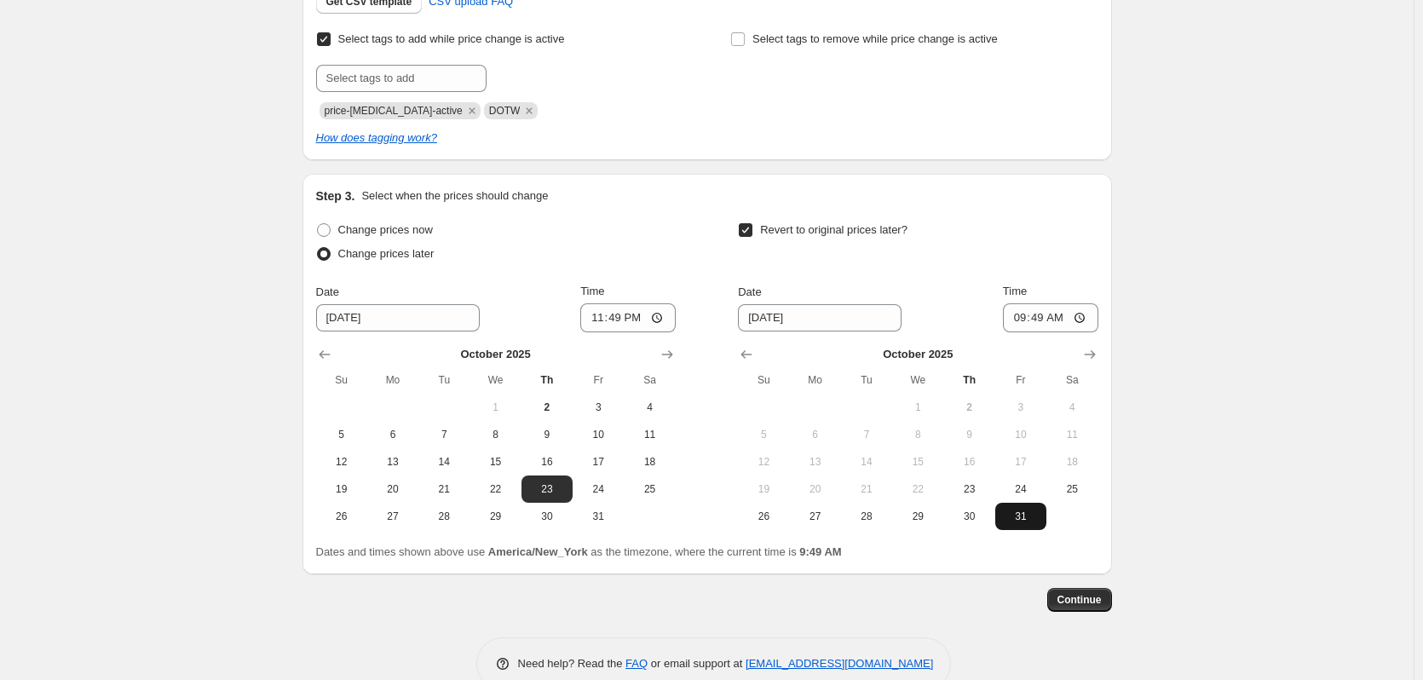
click at [1025, 512] on span "31" at bounding box center [1020, 516] width 37 height 14
type input "[DATE]"
click at [1021, 319] on input "09:49" at bounding box center [1050, 317] width 95 height 29
click at [1086, 315] on input "09:49" at bounding box center [1050, 317] width 95 height 29
type input "04:49"
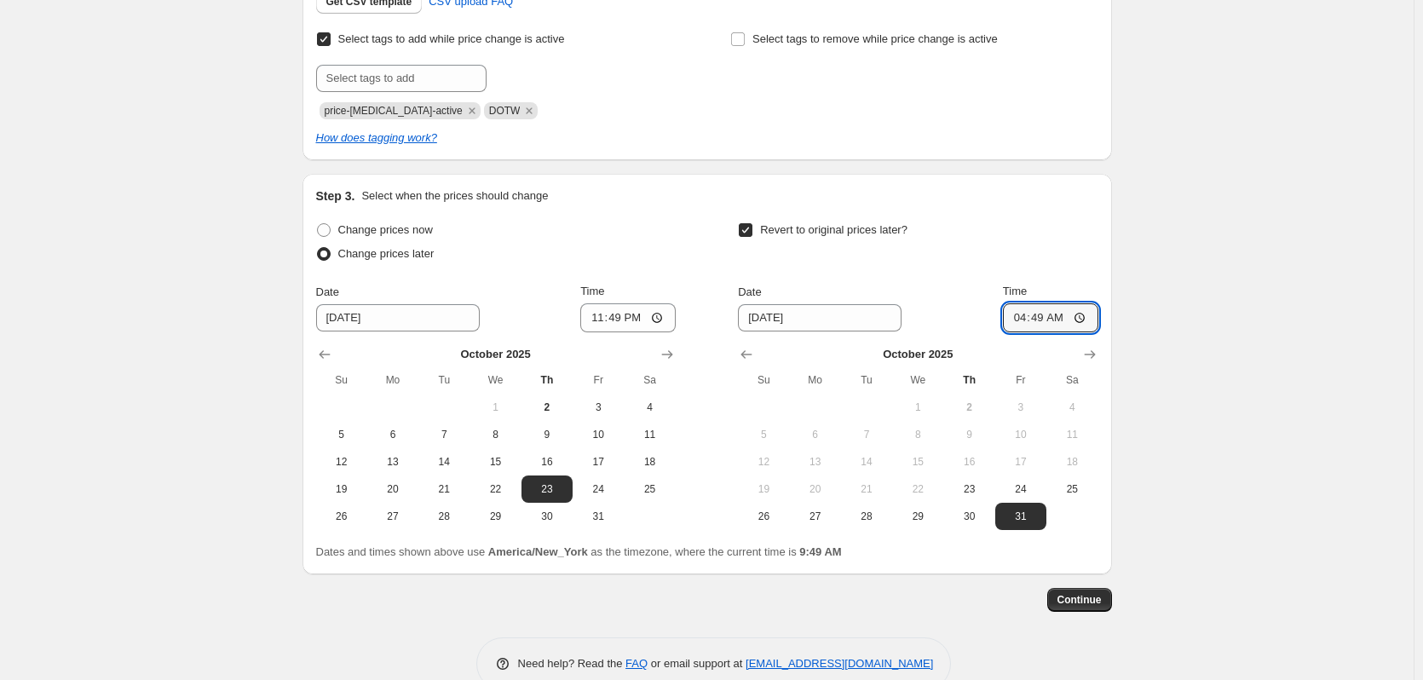
click at [1027, 233] on div "Revert to original prices later?" at bounding box center [918, 243] width 360 height 51
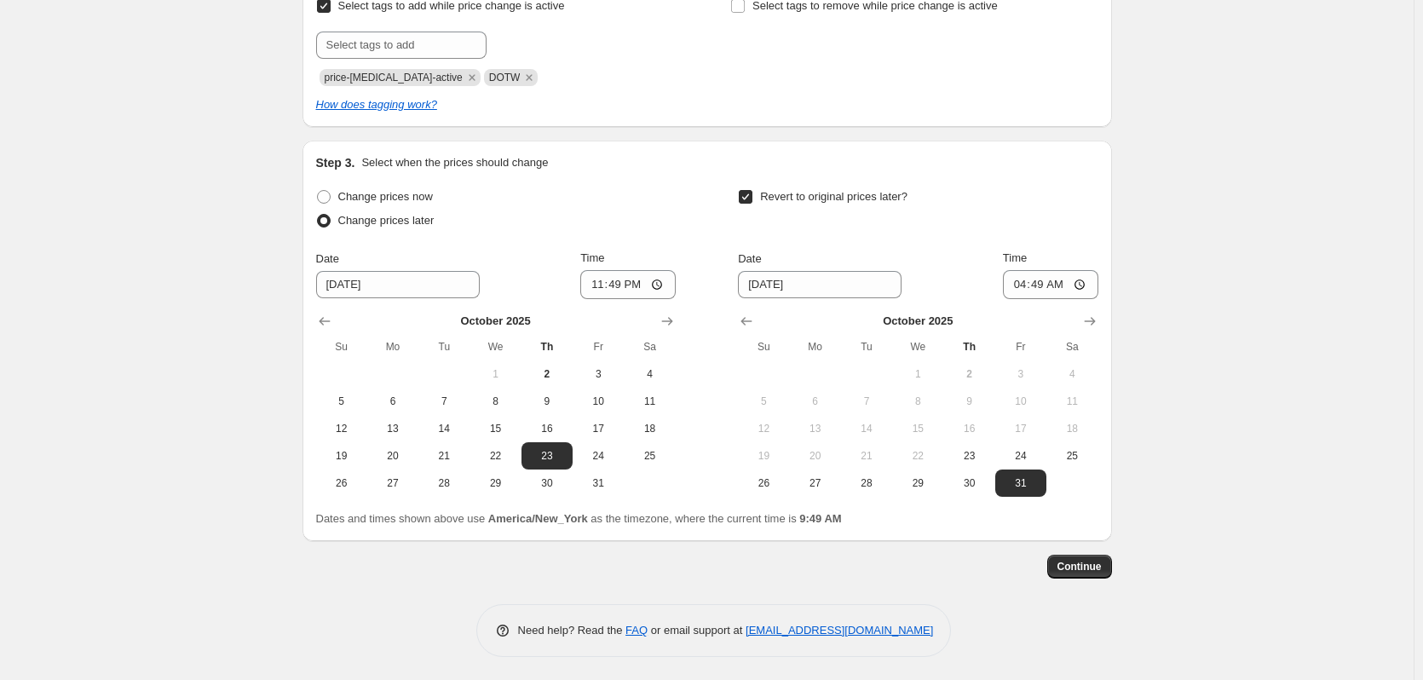
scroll to position [497, 0]
click at [1093, 573] on button "Continue" at bounding box center [1079, 564] width 65 height 24
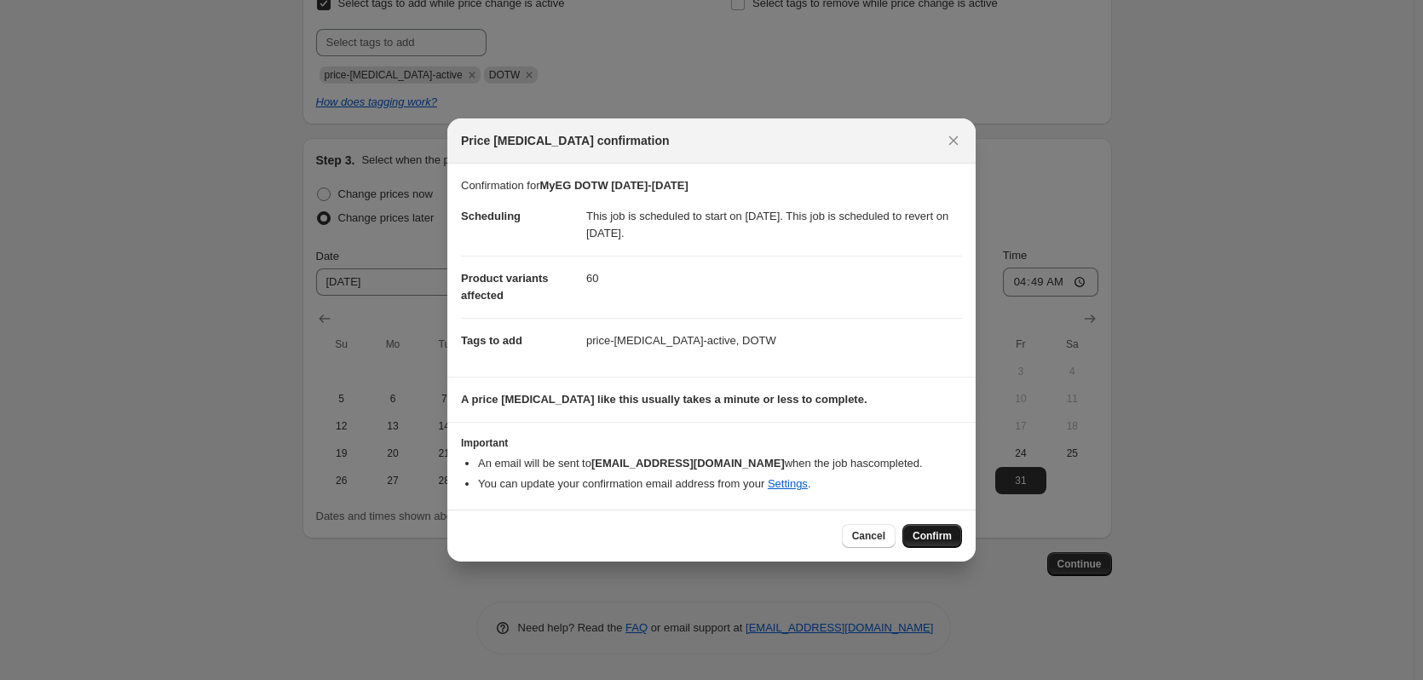
click at [935, 543] on span "Confirm" at bounding box center [931, 536] width 39 height 14
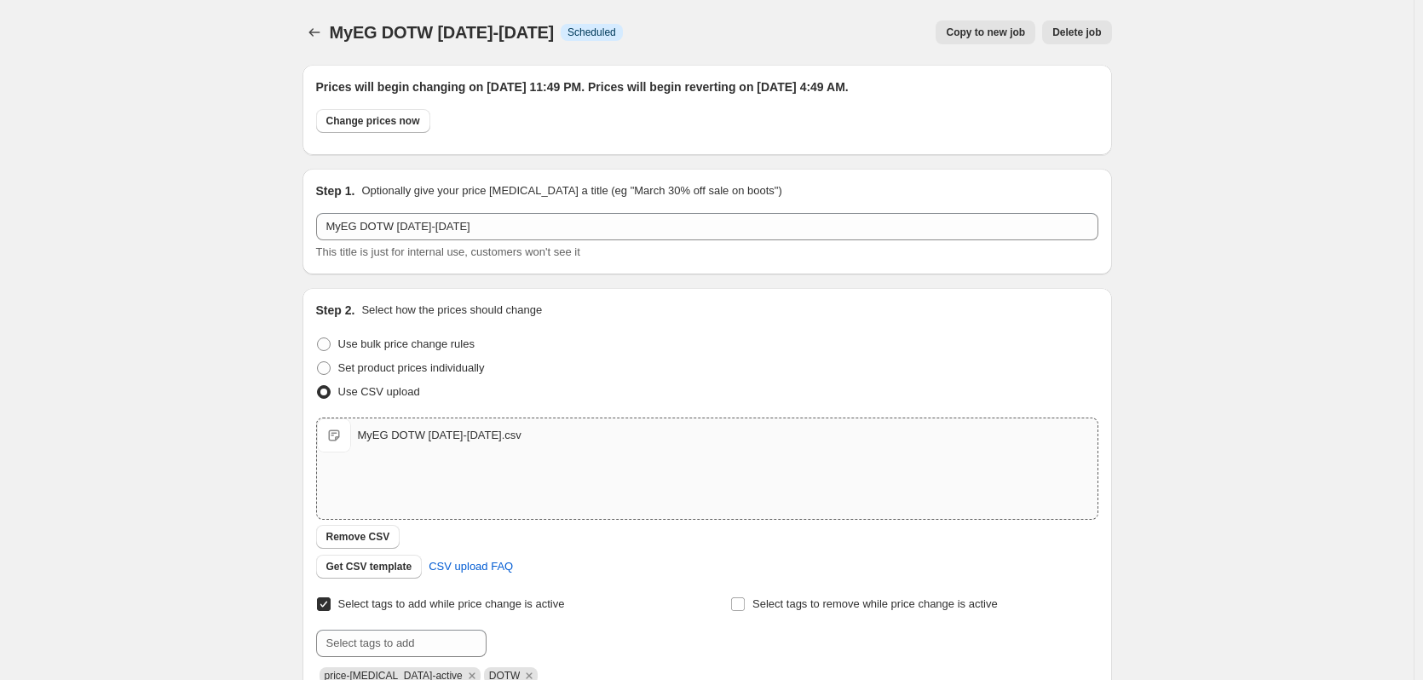
click at [987, 29] on span "Copy to new job" at bounding box center [985, 33] width 79 height 14
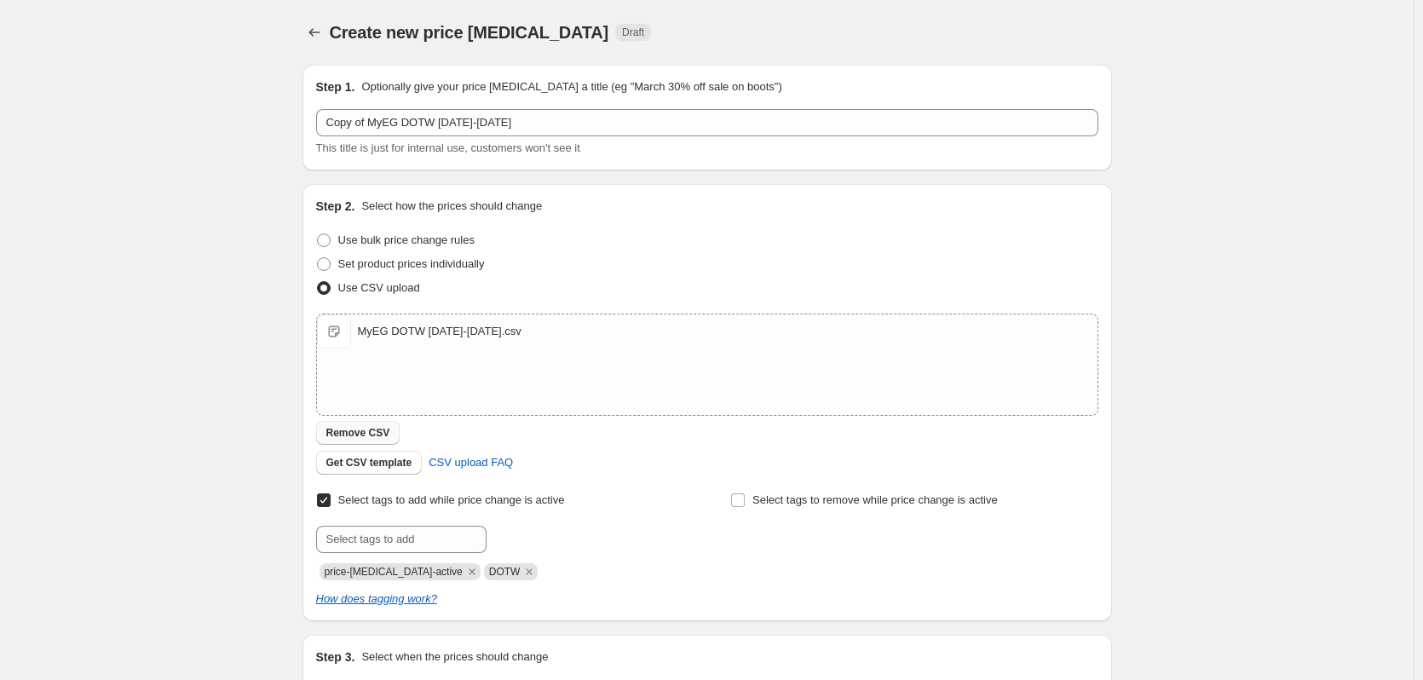
click at [363, 434] on span "Remove CSV" at bounding box center [358, 433] width 64 height 14
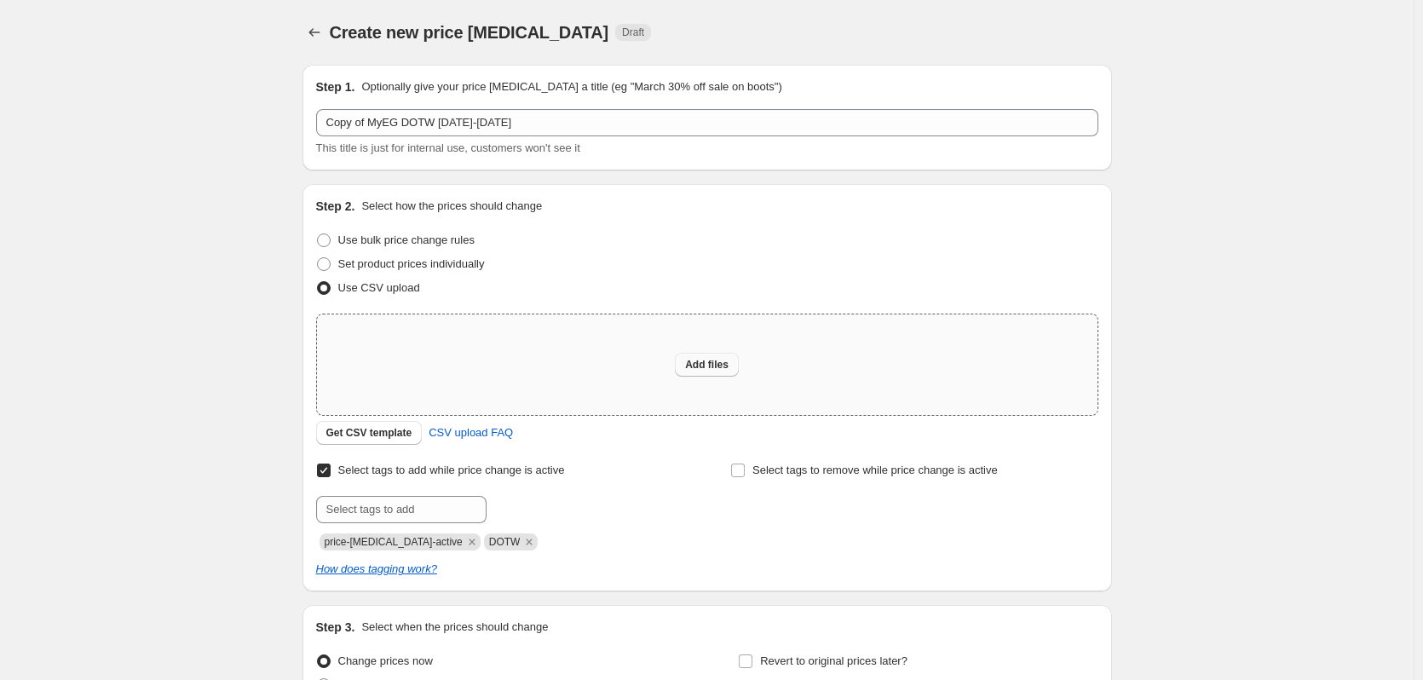
click at [699, 363] on span "Add files" at bounding box center [706, 365] width 43 height 14
type input "C:\fakepath\MyEG DOTW [DATE]-[DATE].csv"
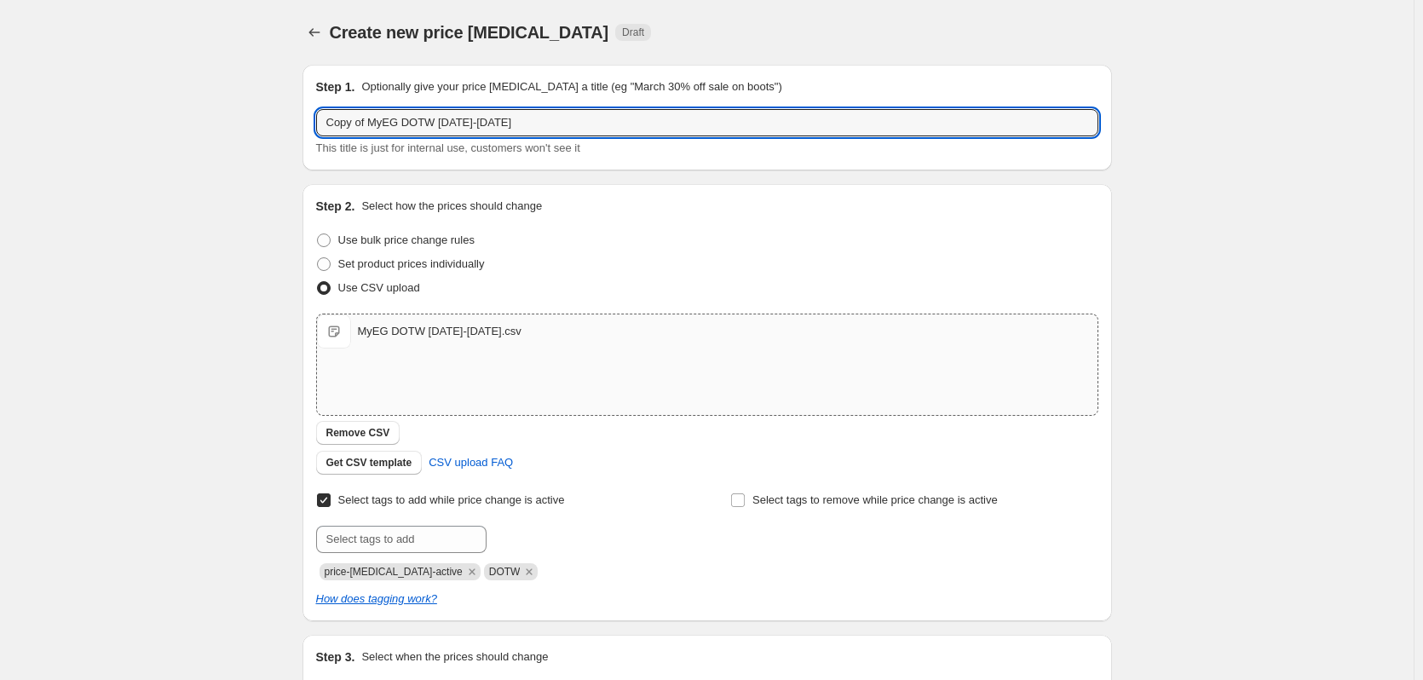
drag, startPoint x: 373, startPoint y: 118, endPoint x: 253, endPoint y: 108, distance: 120.5
click at [253, 108] on div "Create new price [MEDICAL_DATA]. This page is ready Create new price [MEDICAL_D…" at bounding box center [706, 442] width 1413 height 885
click at [421, 124] on input "MyEG DOTW [DATE]-[DATE]" at bounding box center [707, 122] width 782 height 27
drag, startPoint x: 444, startPoint y: 124, endPoint x: 468, endPoint y: 125, distance: 23.9
click at [468, 125] on input "MyEG DOTW 10.31.25-10.30.25" at bounding box center [707, 122] width 782 height 27
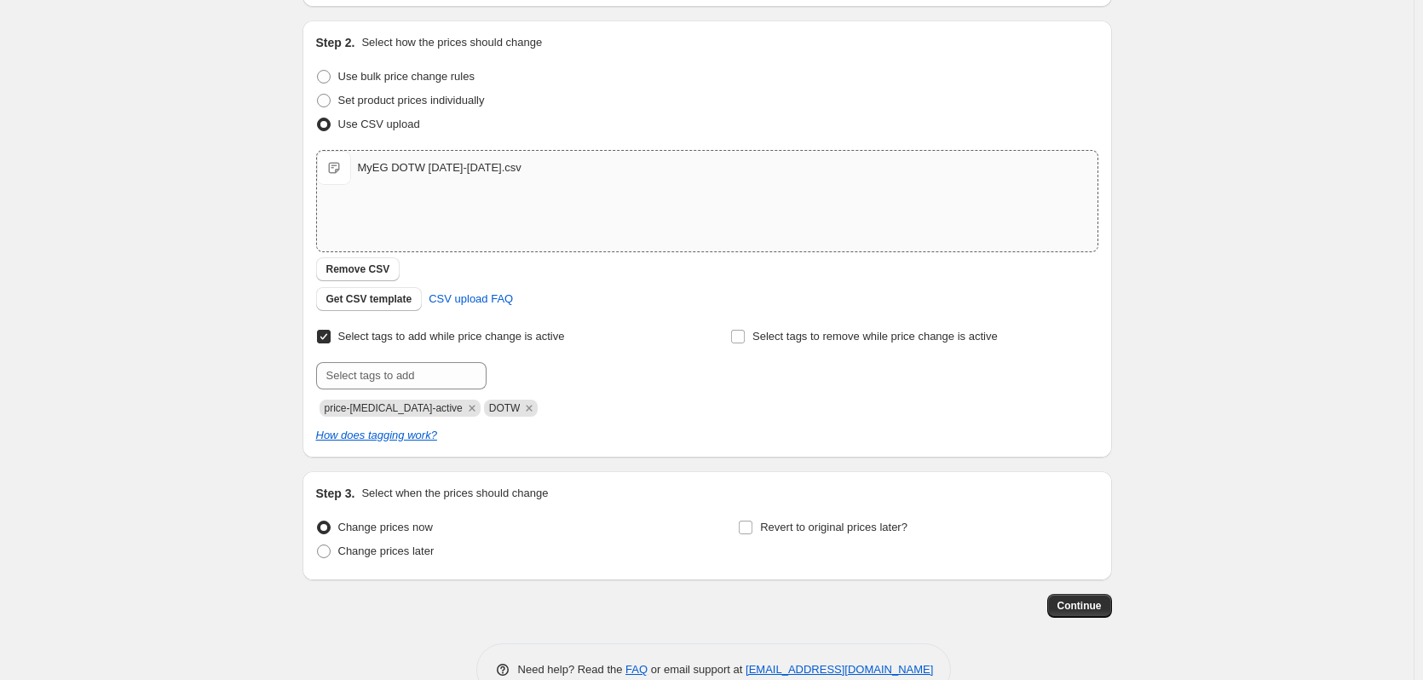
scroll to position [170, 0]
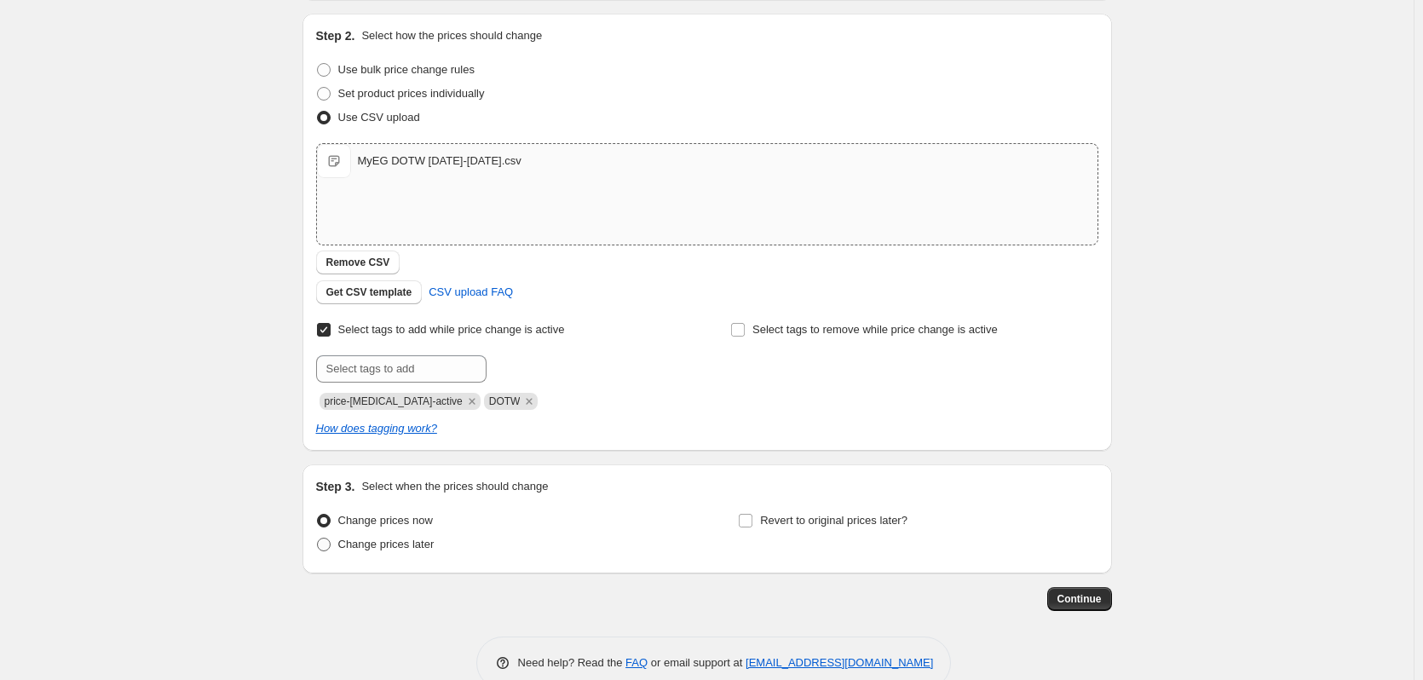
type input "MyEG DOTW [DATE]-[DATE]"
click at [329, 539] on span at bounding box center [324, 545] width 14 height 14
click at [318, 538] on input "Change prices later" at bounding box center [317, 538] width 1 height 1
radio input "true"
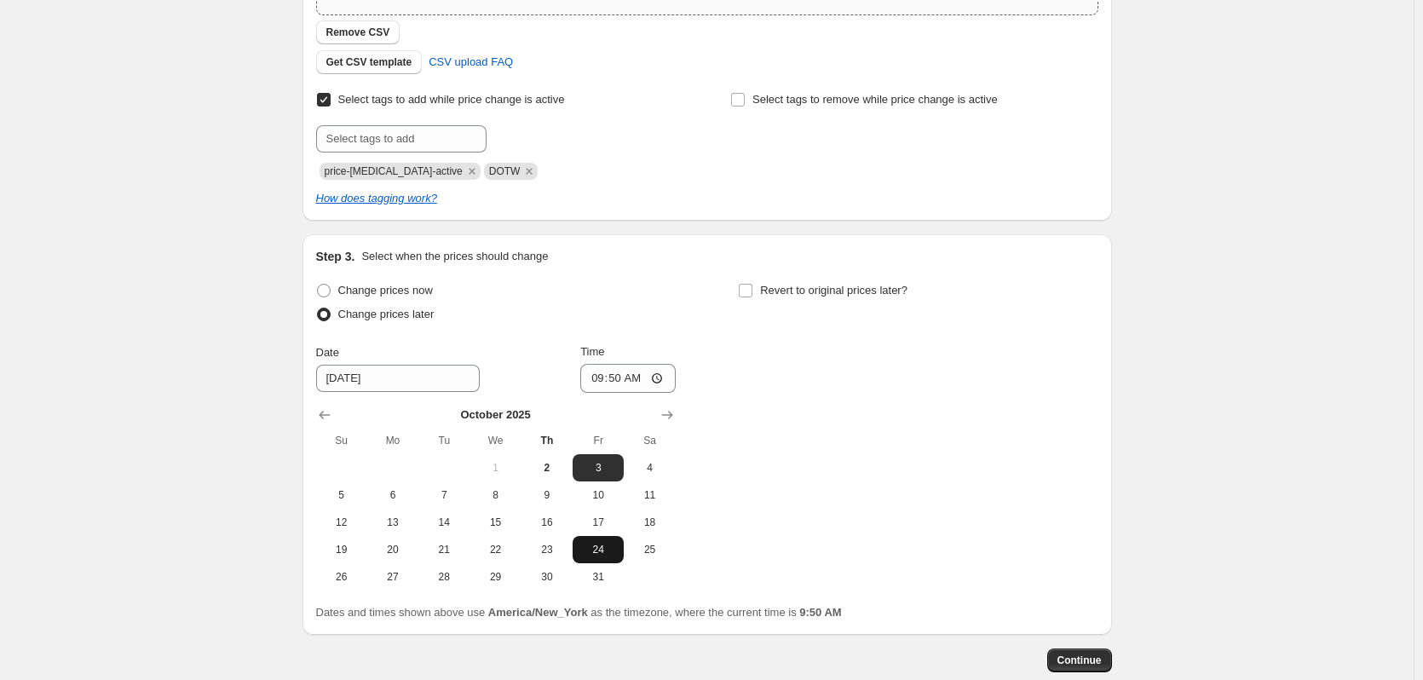
scroll to position [426, 0]
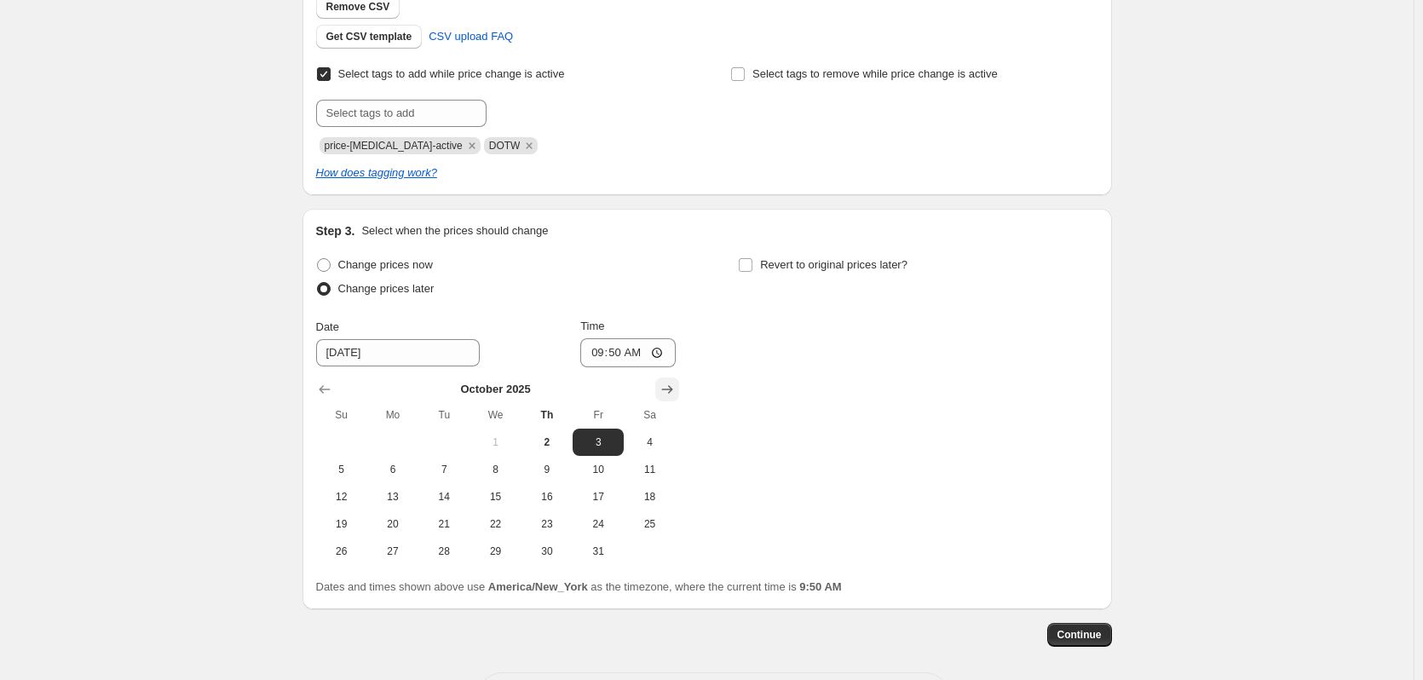
click at [672, 388] on icon "Show next month, November 2025" at bounding box center [666, 389] width 11 height 9
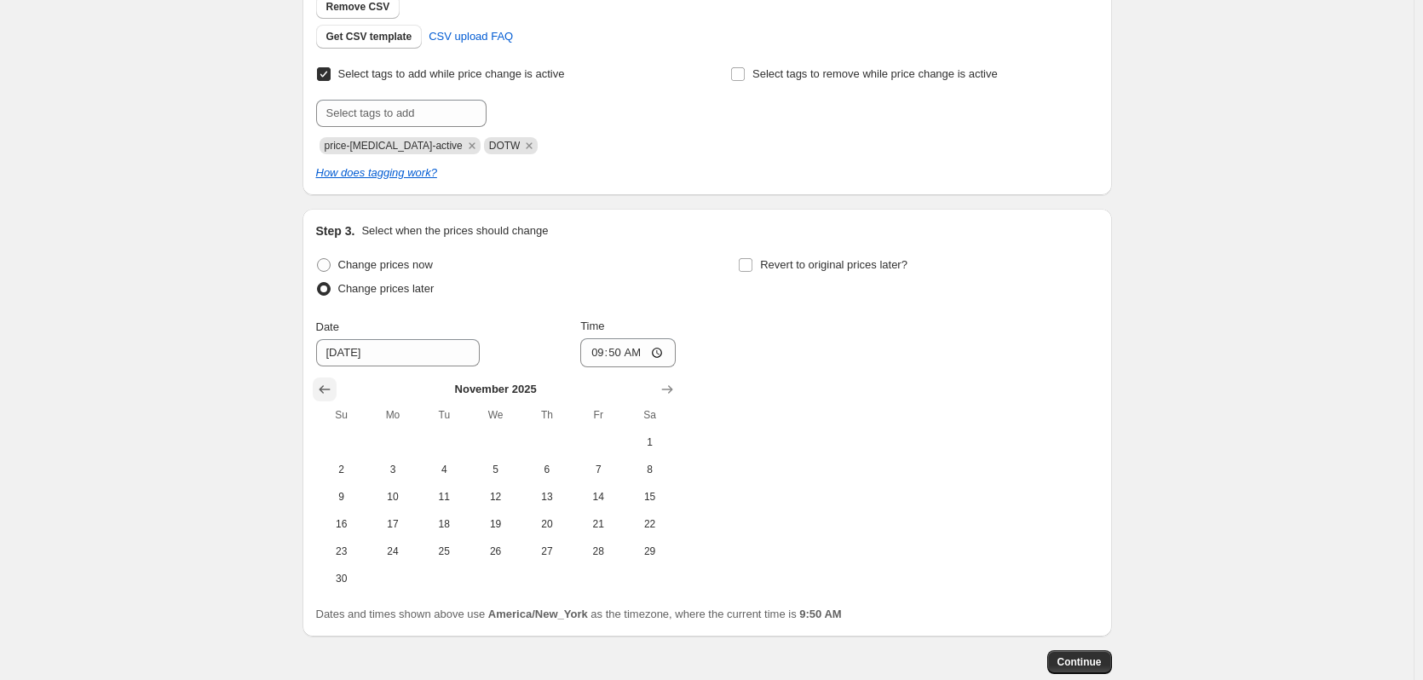
click at [337, 390] on button "Show previous month, October 2025" at bounding box center [325, 389] width 24 height 24
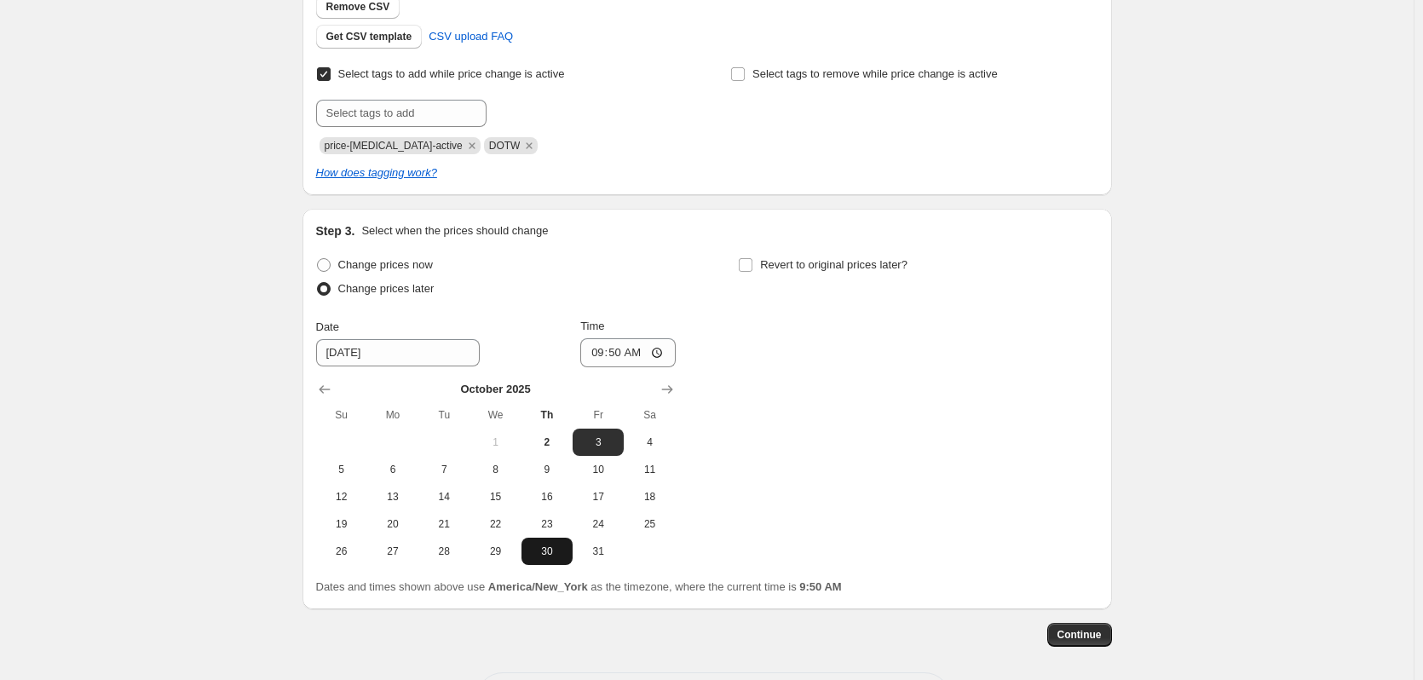
click at [554, 551] on span "30" at bounding box center [546, 551] width 37 height 14
type input "[DATE]"
click at [668, 352] on input "09:50" at bounding box center [627, 352] width 95 height 29
type input "23:50"
drag, startPoint x: 714, startPoint y: 298, endPoint x: 730, endPoint y: 290, distance: 18.3
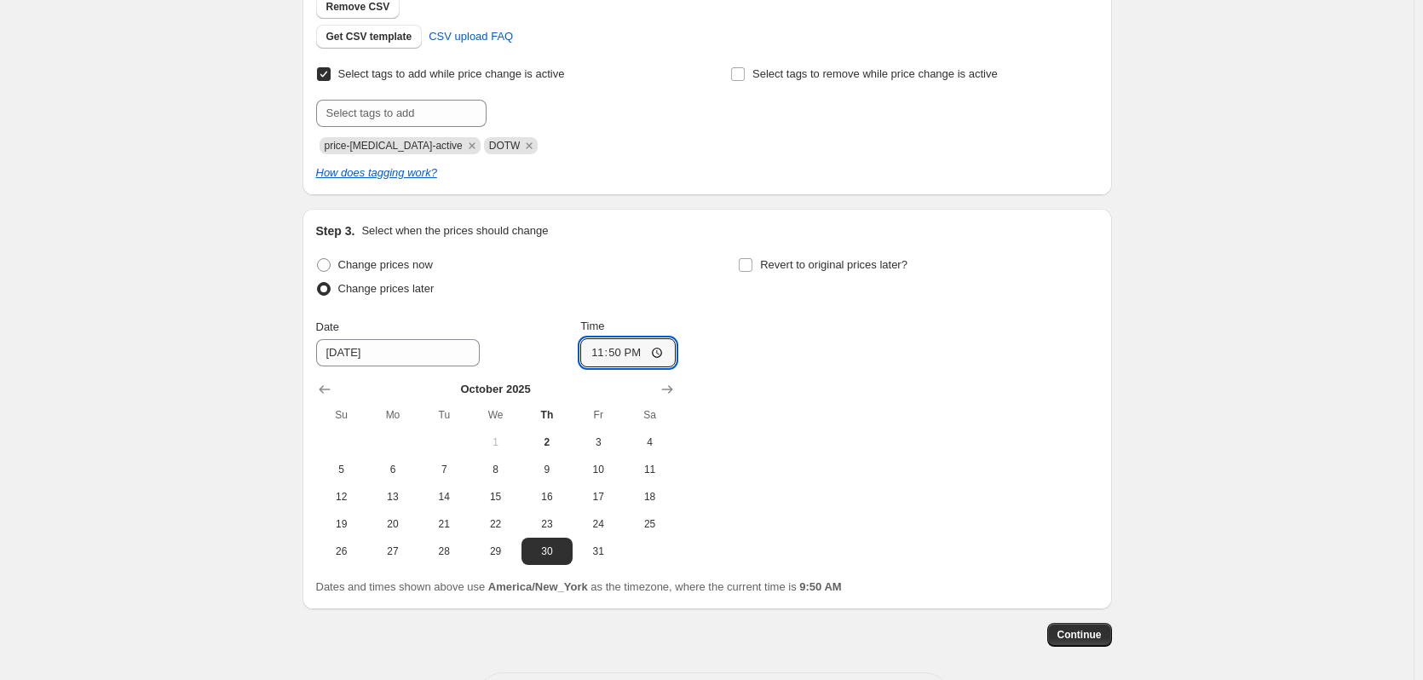
click at [714, 298] on div "Change prices now Change prices later Date [DATE] Time 23:50 [DATE] Su Mo Tu We…" at bounding box center [707, 409] width 782 height 312
click at [752, 268] on input "Revert to original prices later?" at bounding box center [746, 265] width 14 height 14
checkbox input "true"
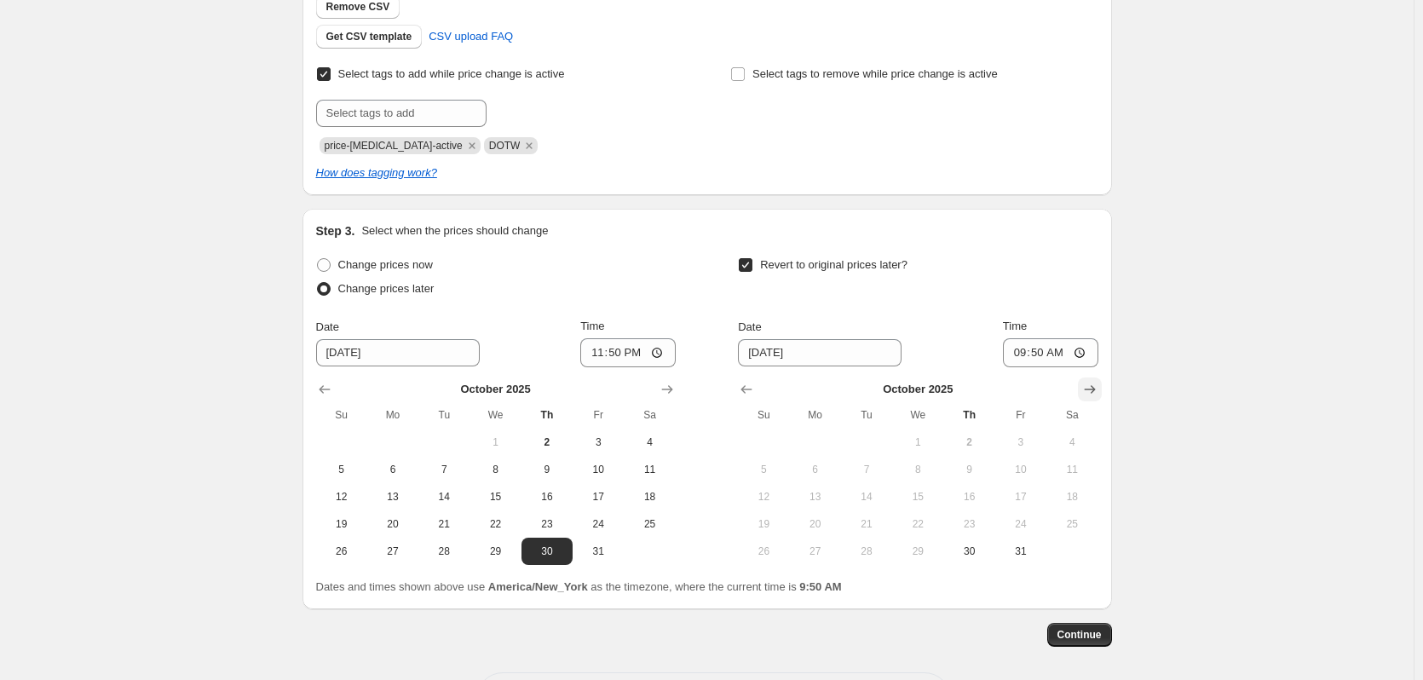
click at [1089, 389] on icon "Show next month, November 2025" at bounding box center [1089, 389] width 11 height 9
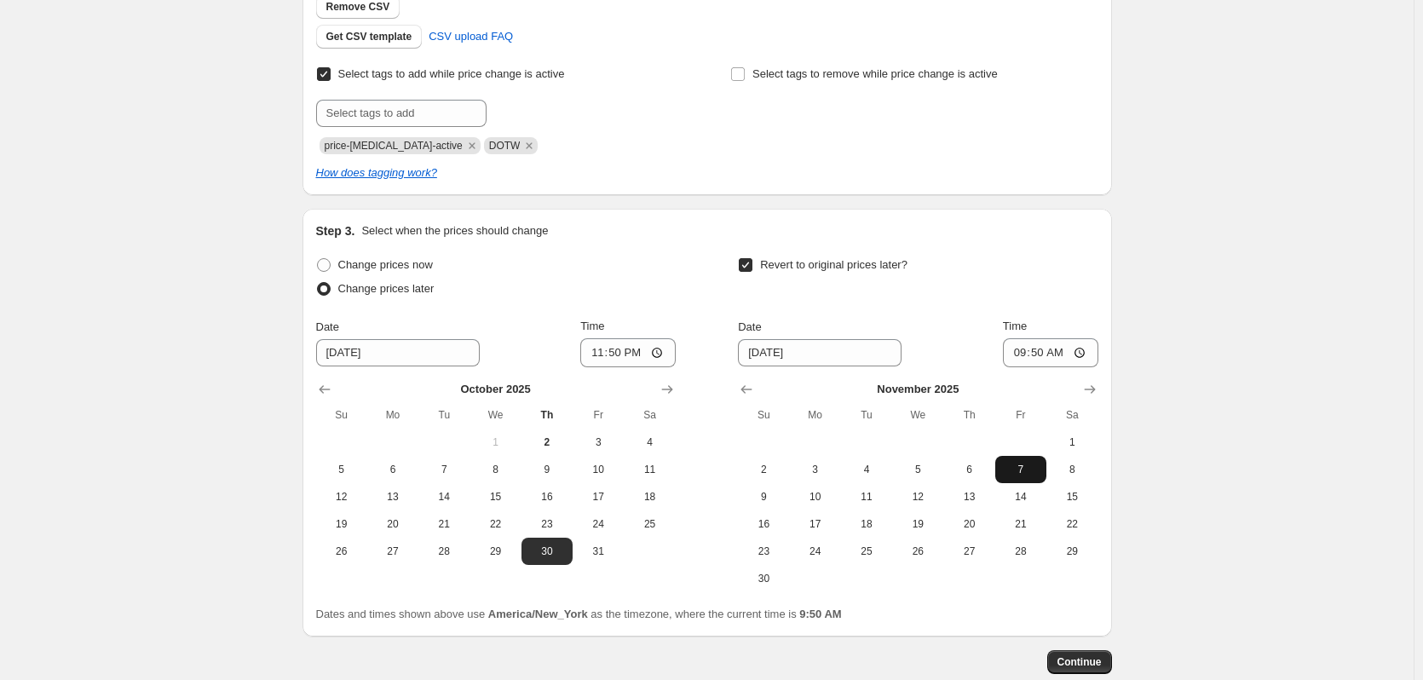
click at [1022, 469] on span "7" at bounding box center [1020, 470] width 37 height 14
type input "[DATE]"
click at [1080, 352] on input "09:50" at bounding box center [1050, 352] width 95 height 29
type input "04:50"
click at [1027, 295] on div "Revert to original prices later?" at bounding box center [918, 278] width 360 height 51
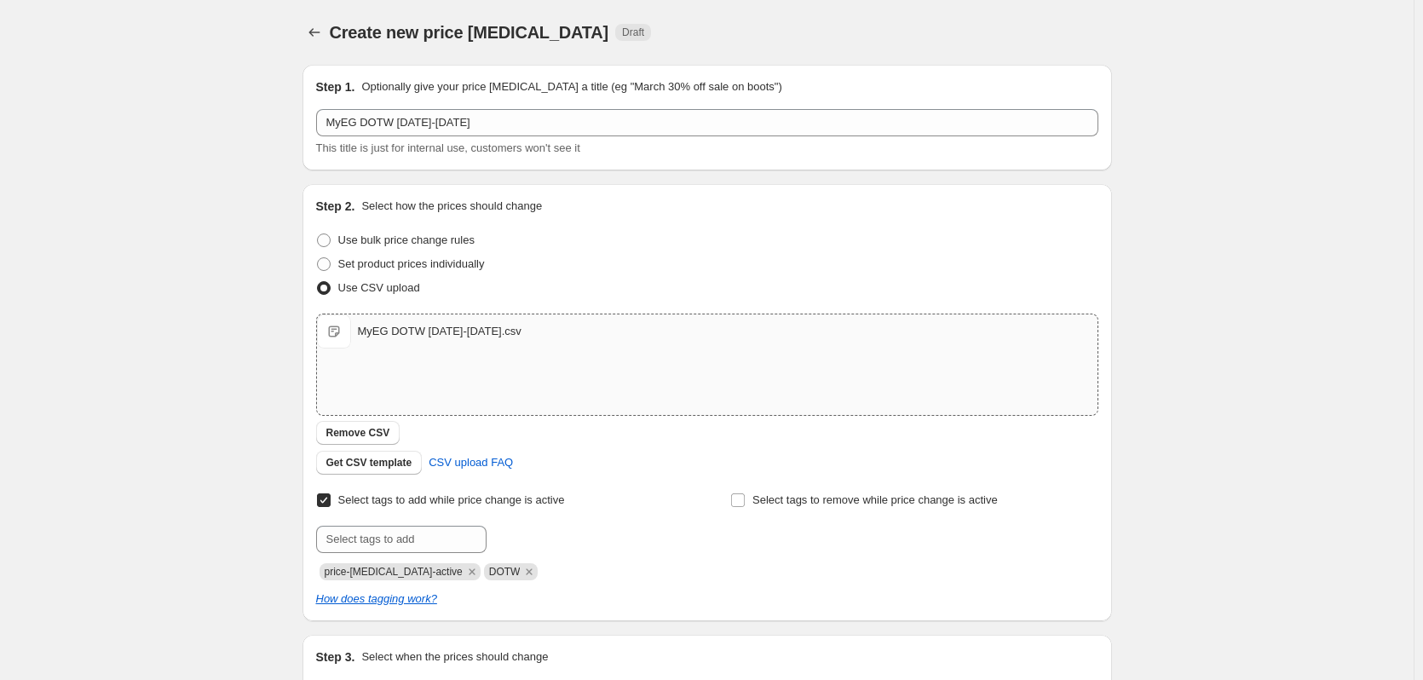
scroll to position [511, 0]
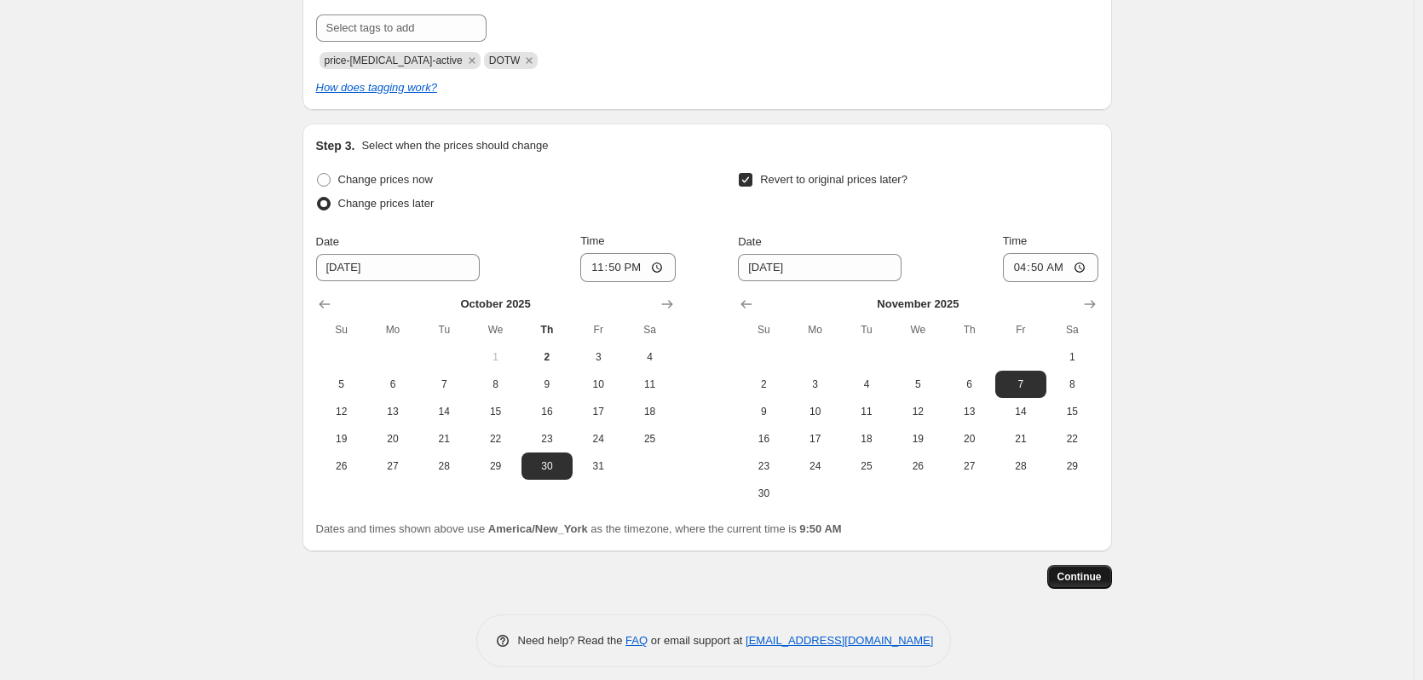
click at [1086, 583] on span "Continue" at bounding box center [1079, 577] width 44 height 14
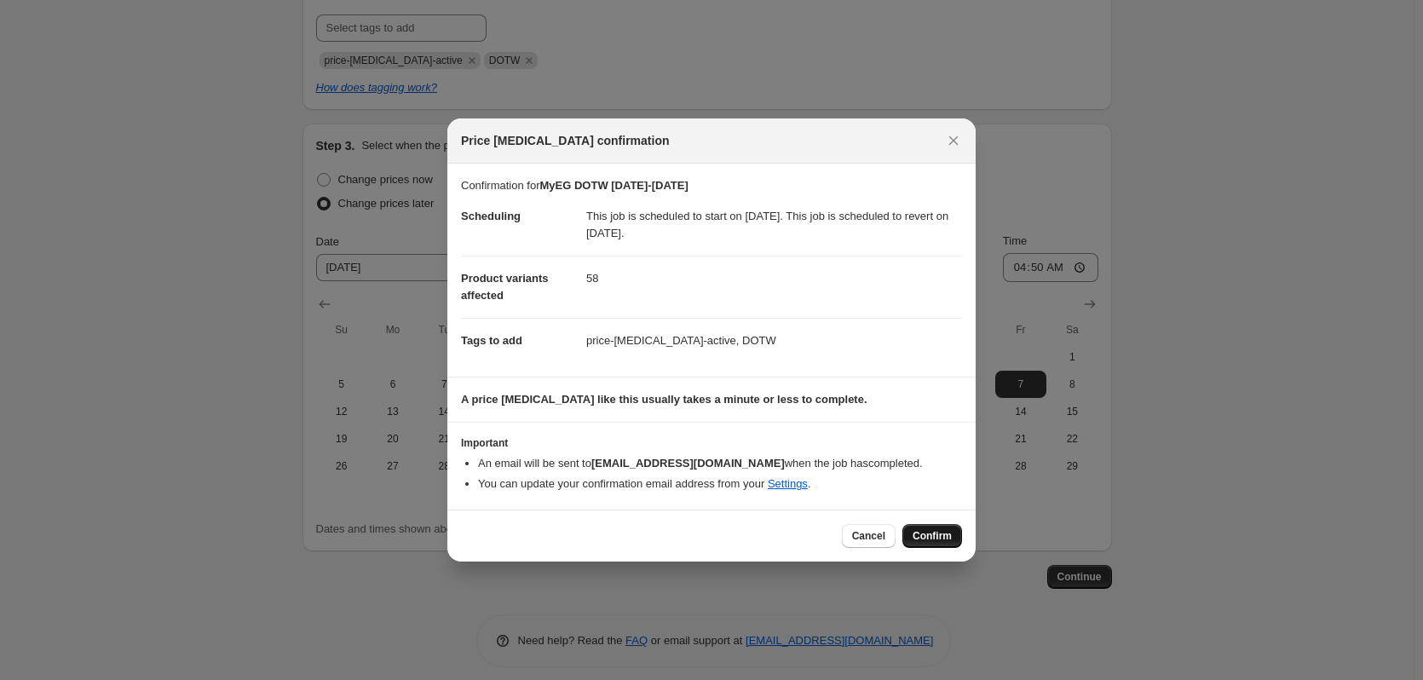
click at [929, 543] on span "Confirm" at bounding box center [931, 536] width 39 height 14
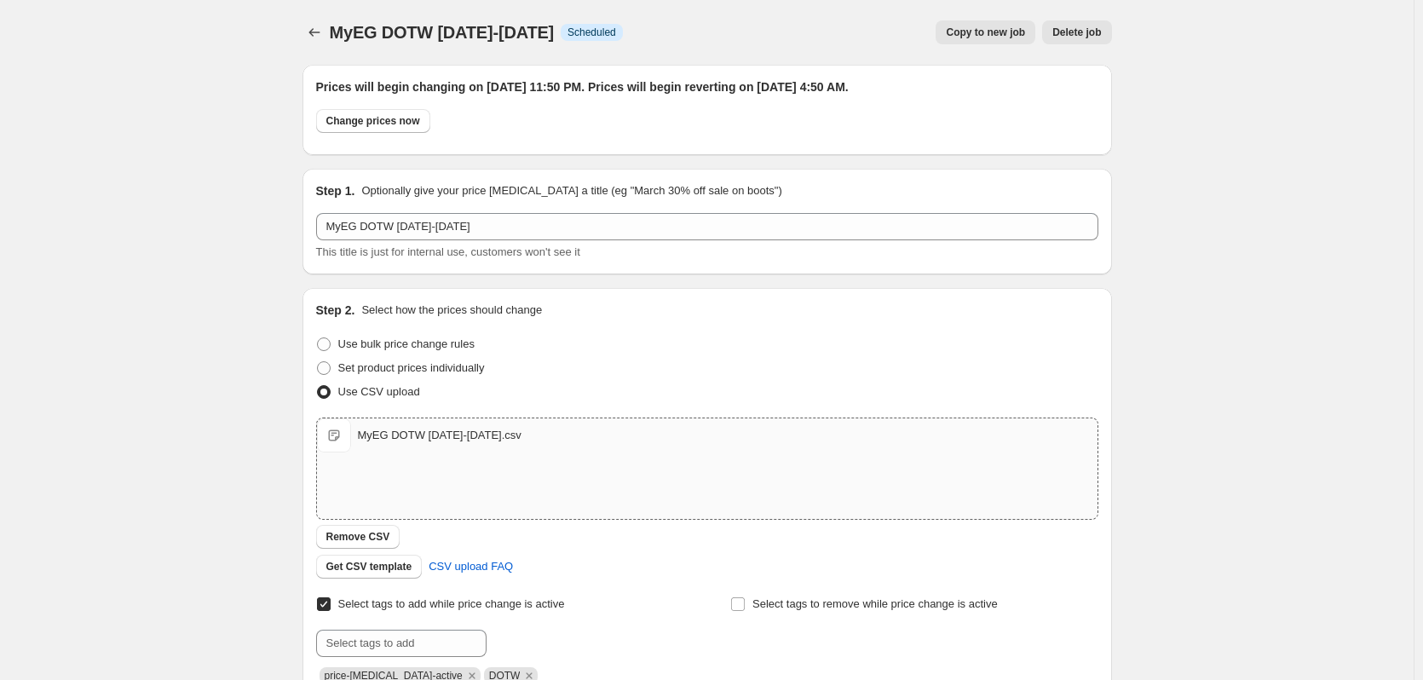
click at [991, 33] on span "Copy to new job" at bounding box center [985, 33] width 79 height 14
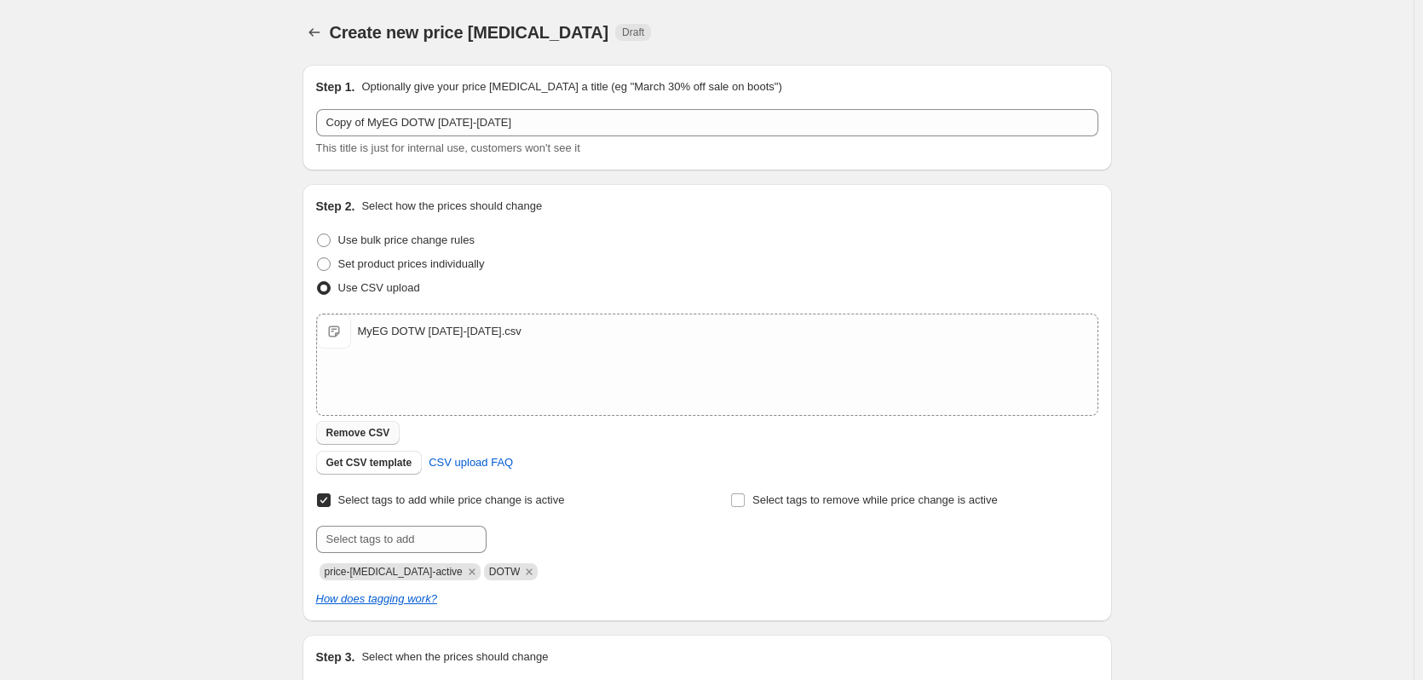
click at [371, 437] on span "Remove CSV" at bounding box center [358, 433] width 64 height 14
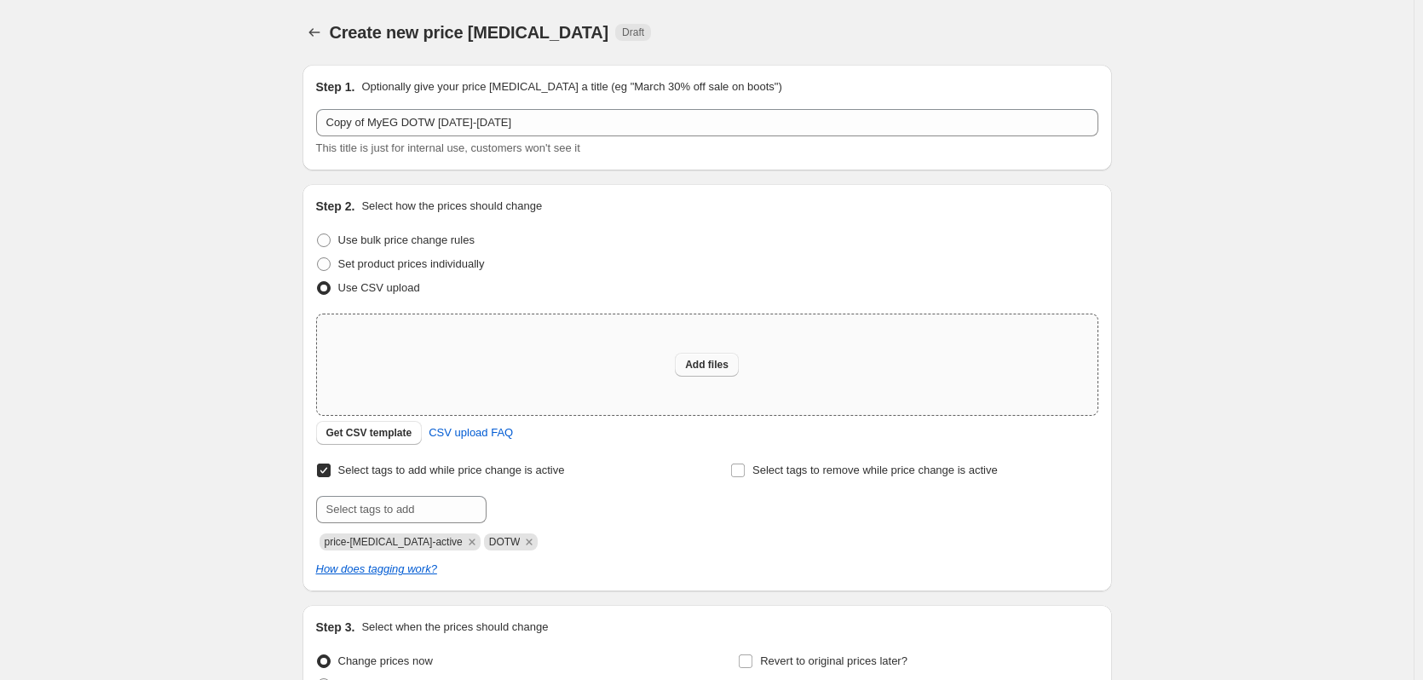
click at [713, 365] on span "Add files" at bounding box center [706, 365] width 43 height 14
type input "C:\fakepath\MyEG DOTW [DATE]-[DATE].csv"
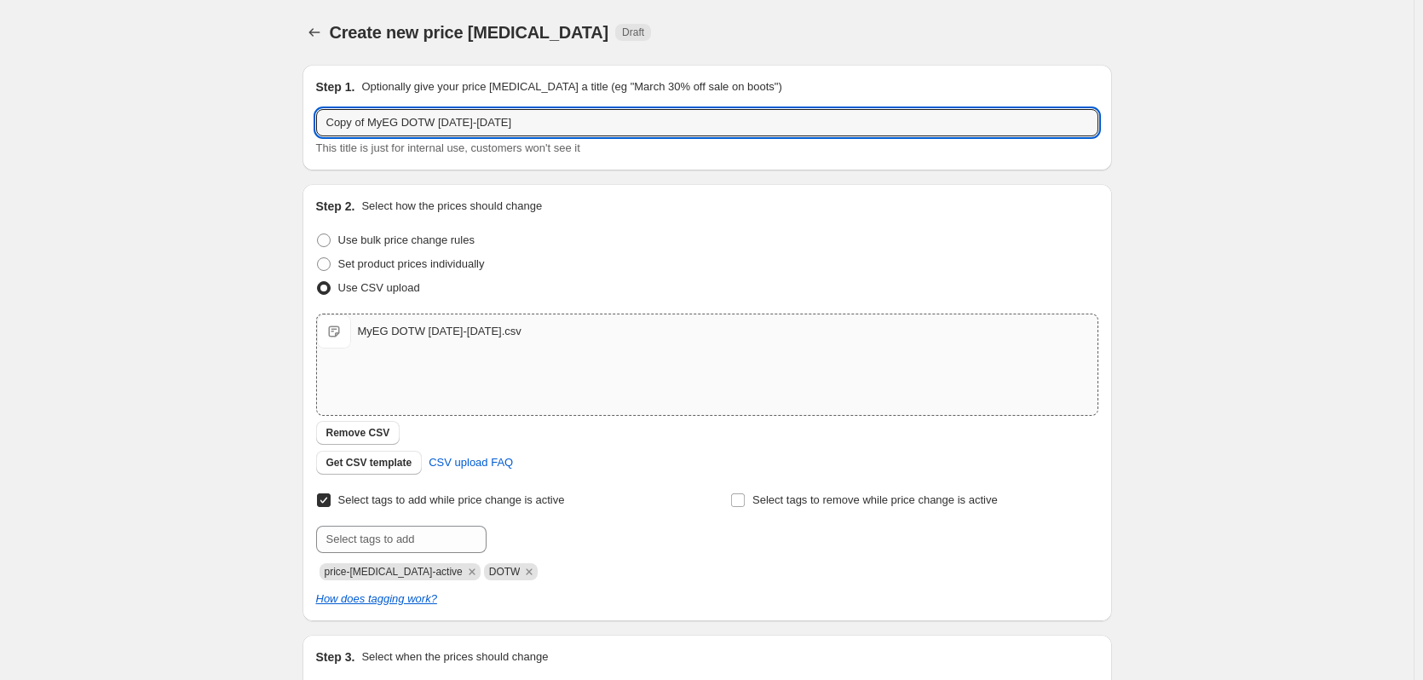
drag, startPoint x: 373, startPoint y: 122, endPoint x: 270, endPoint y: 112, distance: 103.5
click at [270, 112] on div "Create new price [MEDICAL_DATA]. This page is ready Create new price [MEDICAL_D…" at bounding box center [706, 442] width 1413 height 885
drag, startPoint x: 421, startPoint y: 122, endPoint x: 396, endPoint y: 123, distance: 24.7
click at [396, 123] on input "MyEG DOTW [DATE]-[DATE]" at bounding box center [707, 122] width 782 height 27
click at [454, 124] on input "MyEG DOTW 11.7.25-11.6.25" at bounding box center [707, 122] width 782 height 27
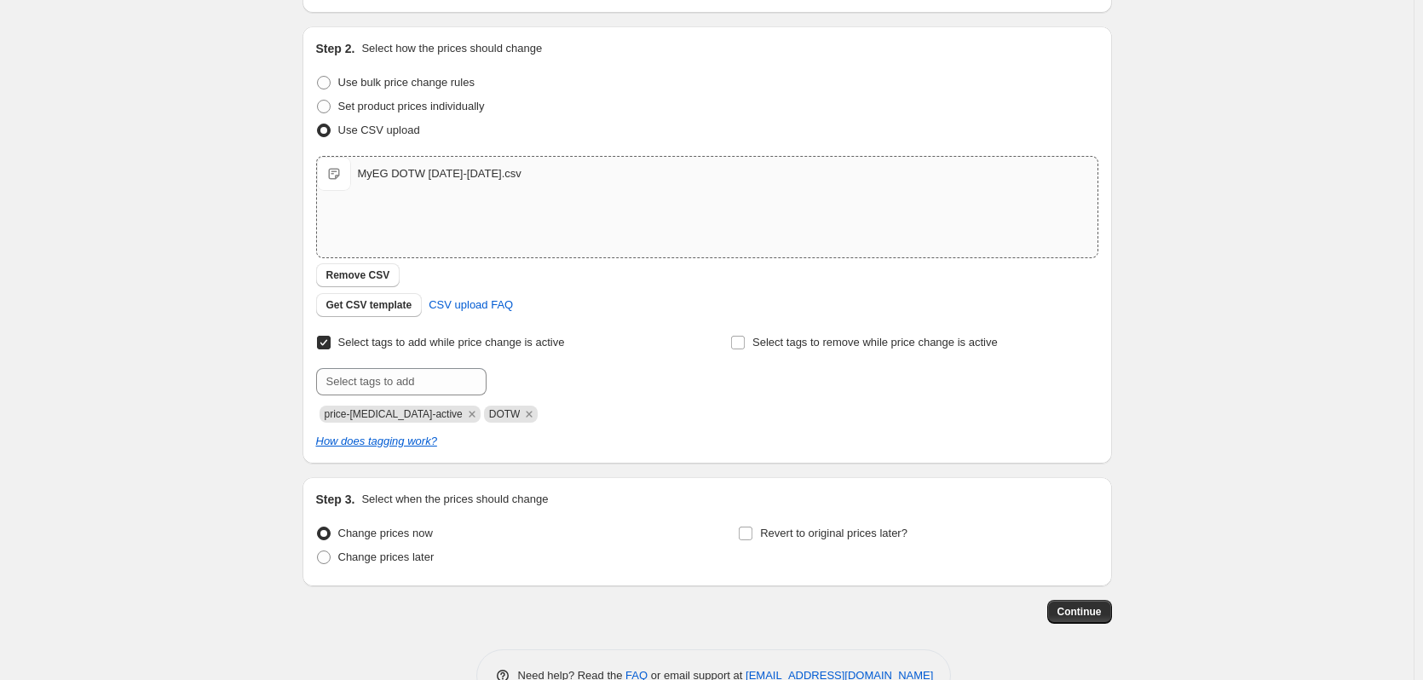
scroll to position [170, 0]
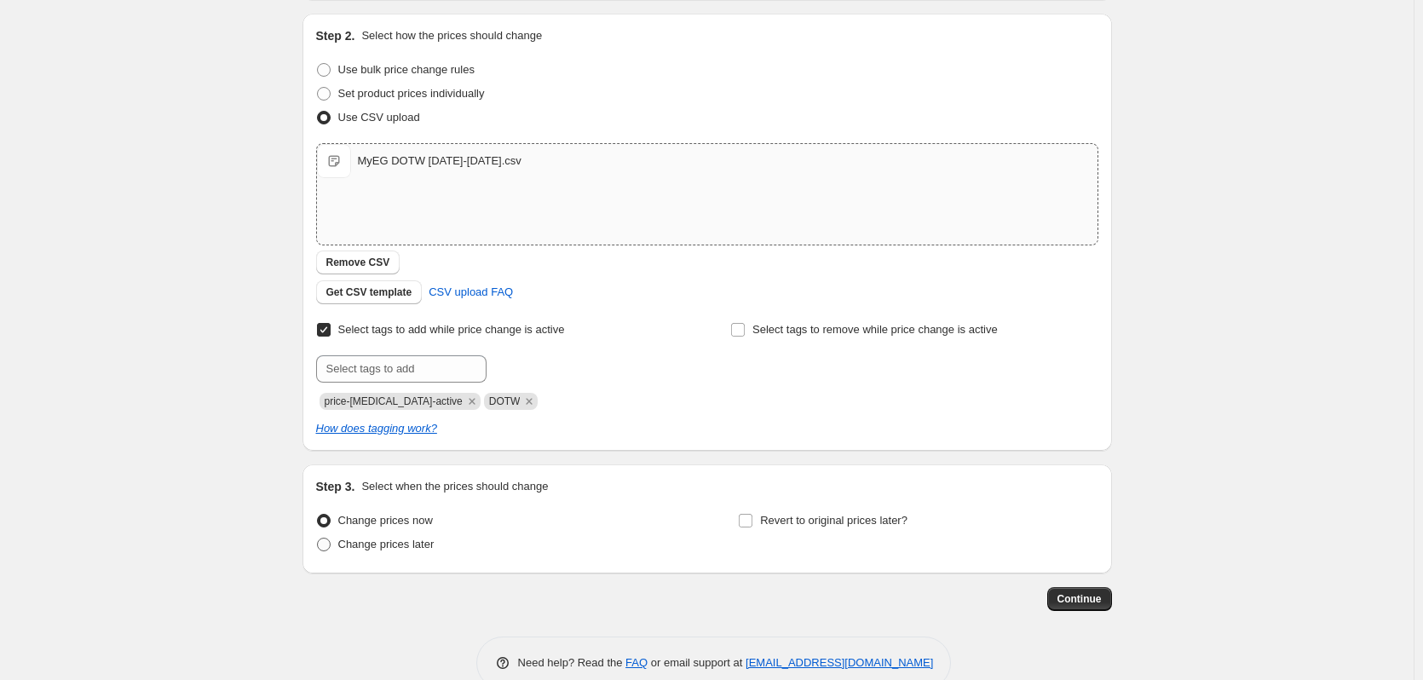
type input "MyEG DOTW [DATE]-[DATE]"
click at [331, 544] on span at bounding box center [324, 545] width 14 height 14
click at [318, 538] on input "Change prices later" at bounding box center [317, 538] width 1 height 1
radio input "true"
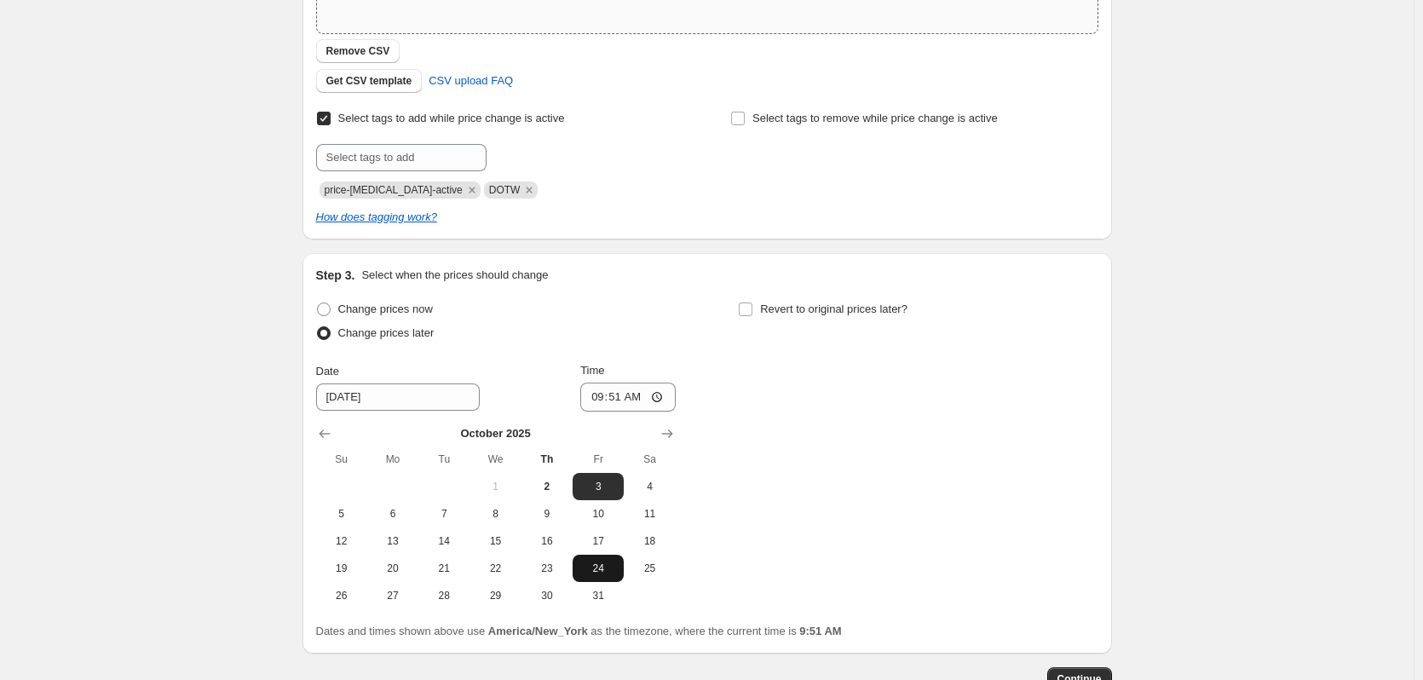
scroll to position [426, 0]
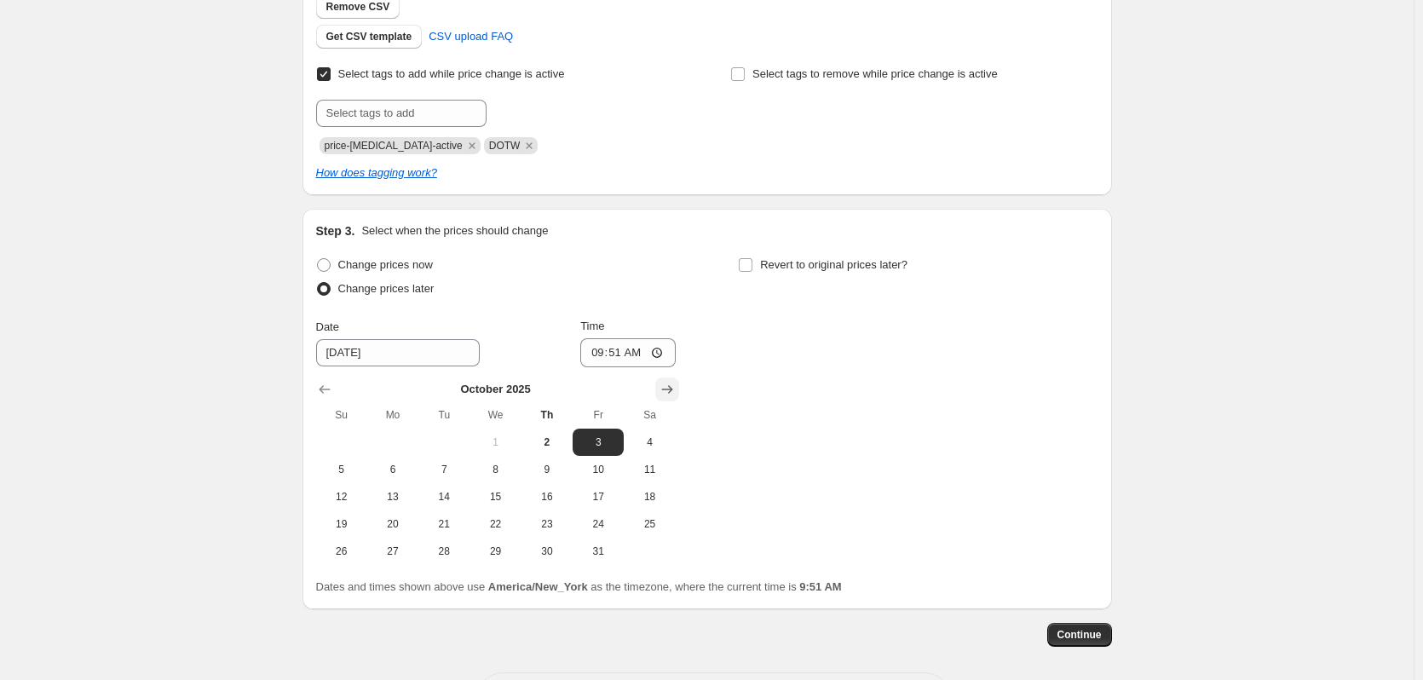
click at [670, 389] on icon "Show next month, November 2025" at bounding box center [666, 389] width 11 height 9
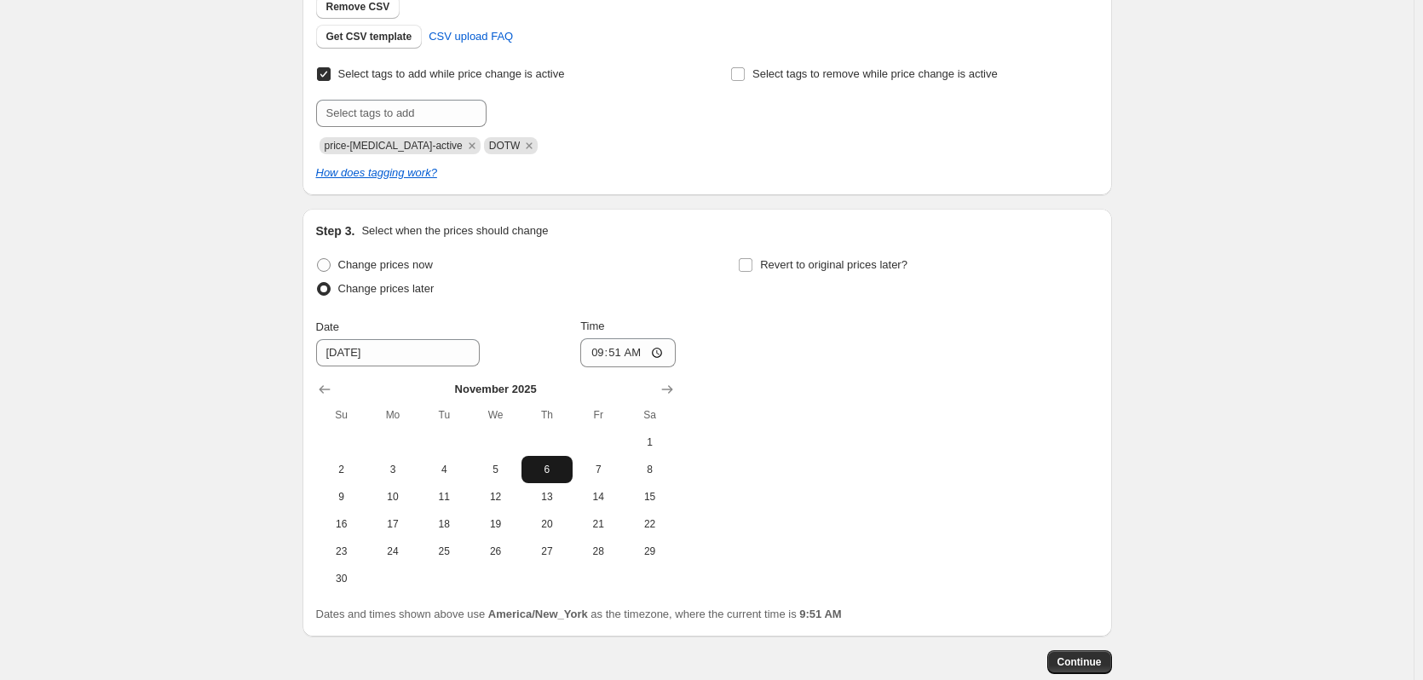
click at [563, 471] on span "6" at bounding box center [546, 470] width 37 height 14
type input "[DATE]"
click at [601, 358] on input "09:51" at bounding box center [627, 352] width 95 height 29
click at [656, 351] on input "09:51" at bounding box center [627, 352] width 95 height 29
type input "23:51"
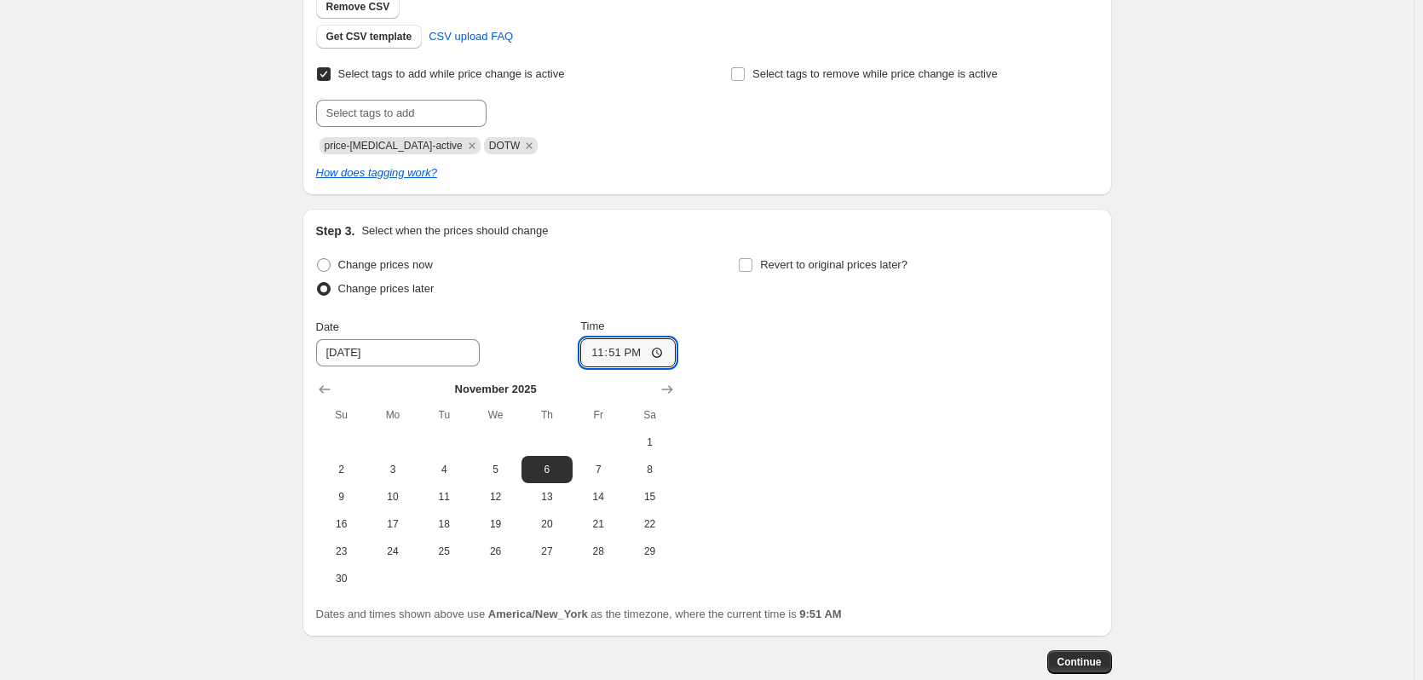
click at [870, 377] on div "Change prices now Change prices later Date [DATE] Time 23:51 [DATE] Su Mo Tu We…" at bounding box center [707, 422] width 782 height 339
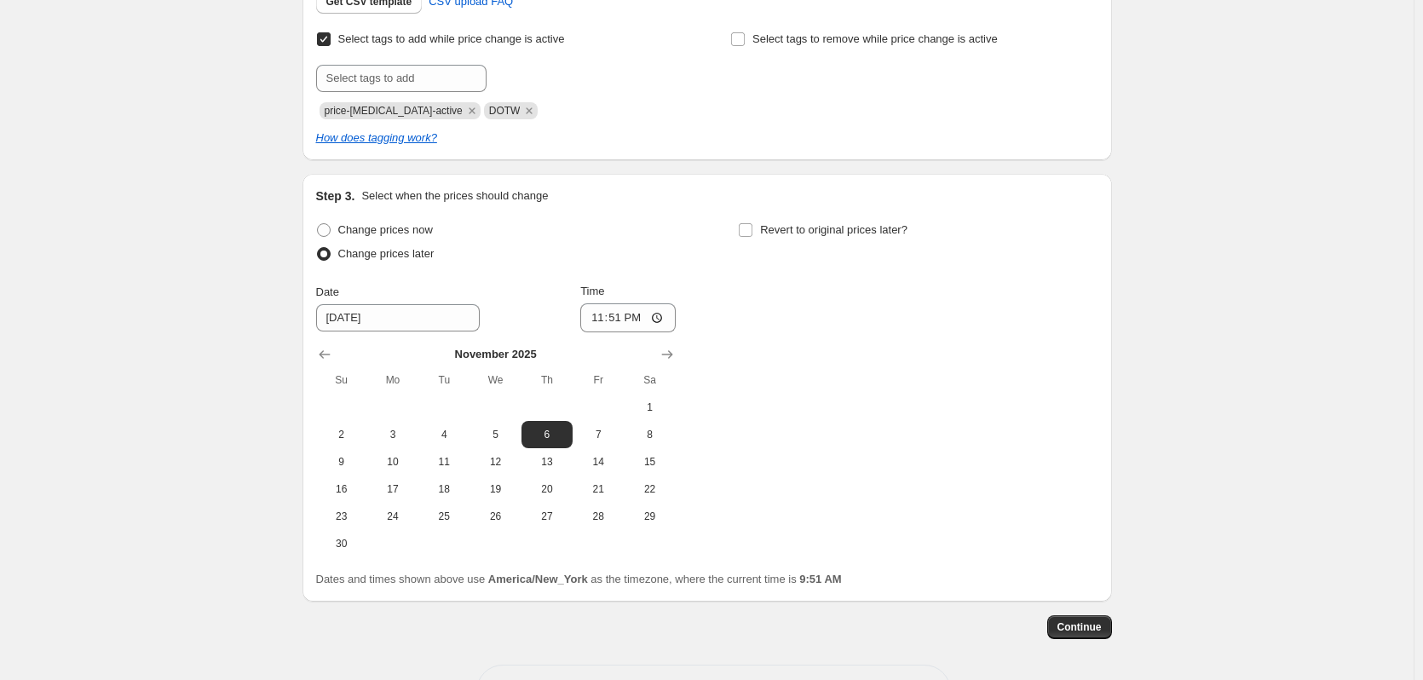
scroll to position [511, 0]
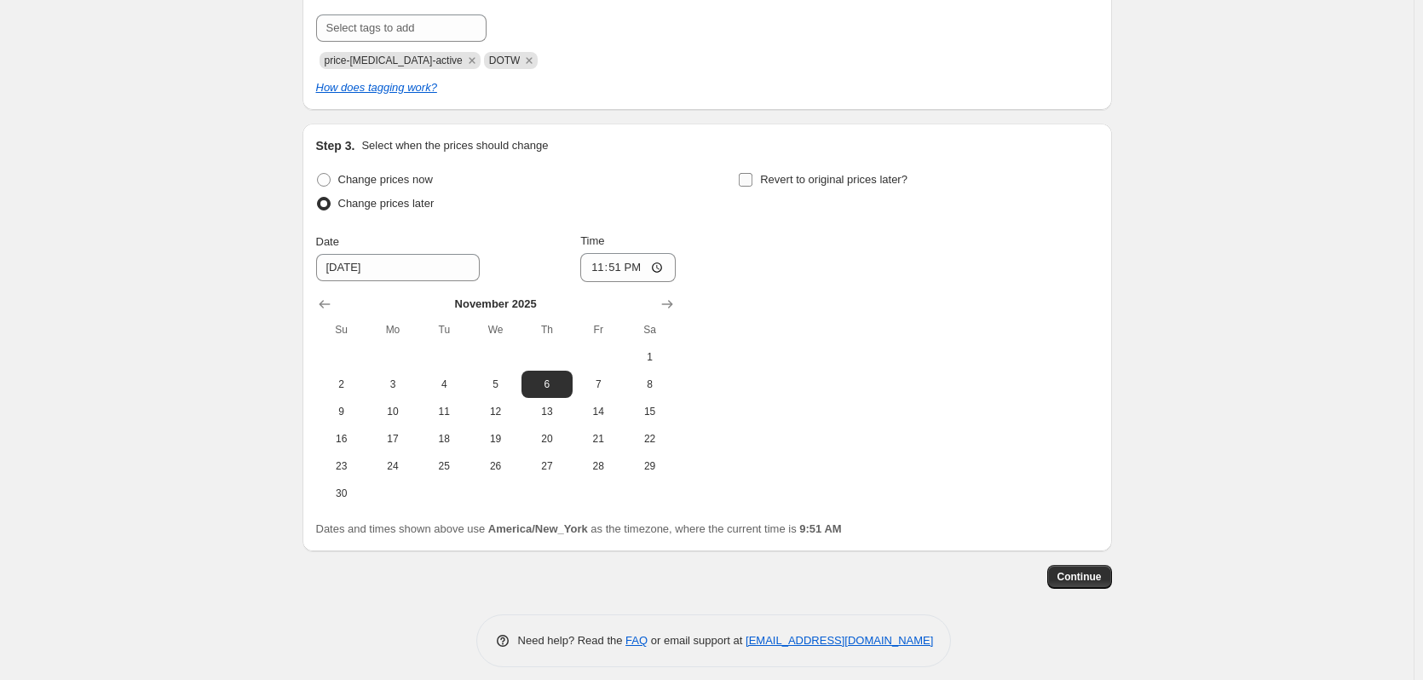
click at [752, 181] on input "Revert to original prices later?" at bounding box center [746, 180] width 14 height 14
checkbox input "true"
click at [1089, 301] on icon "Show next month, November 2025" at bounding box center [1089, 304] width 17 height 17
drag, startPoint x: 1028, startPoint y: 405, endPoint x: 1056, endPoint y: 364, distance: 49.6
click at [1028, 406] on span "14" at bounding box center [1020, 412] width 37 height 14
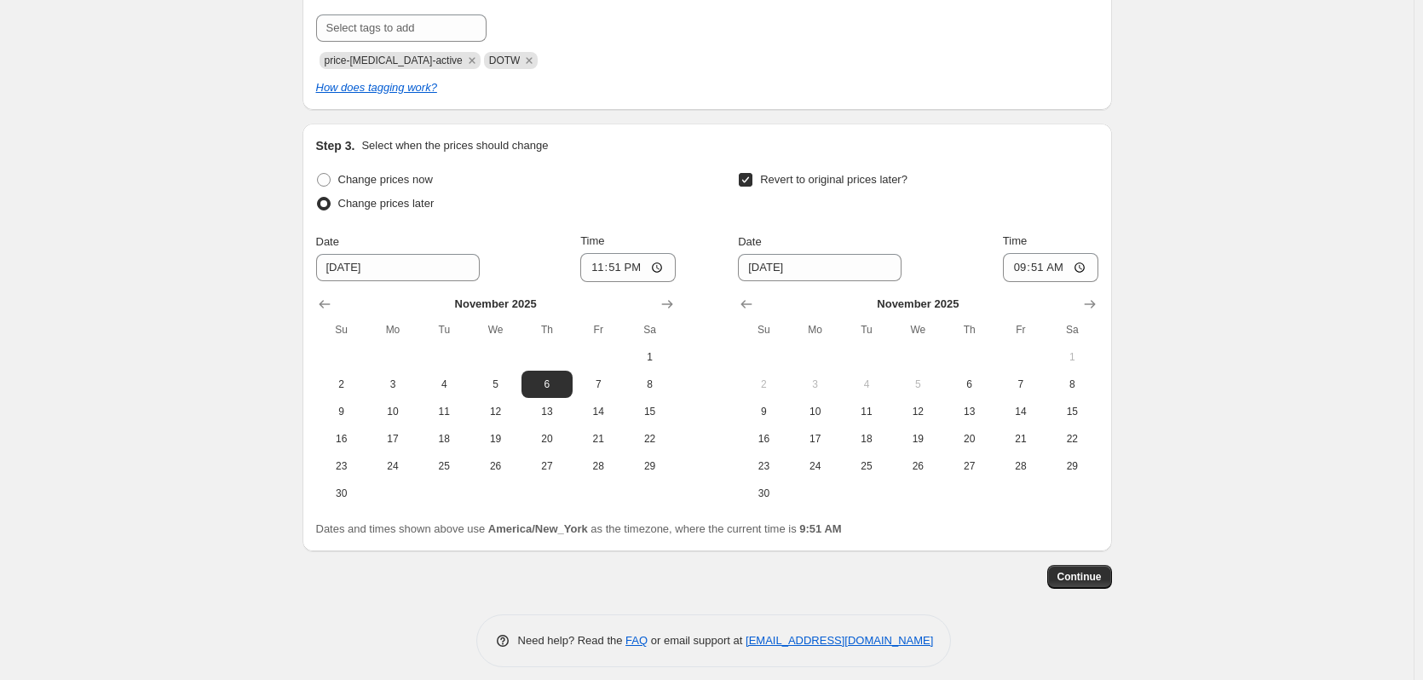
type input "[DATE]"
click at [1086, 265] on input "09:51" at bounding box center [1050, 267] width 95 height 29
type input "03:51"
click at [1041, 182] on div "Revert to original prices later?" at bounding box center [918, 193] width 360 height 51
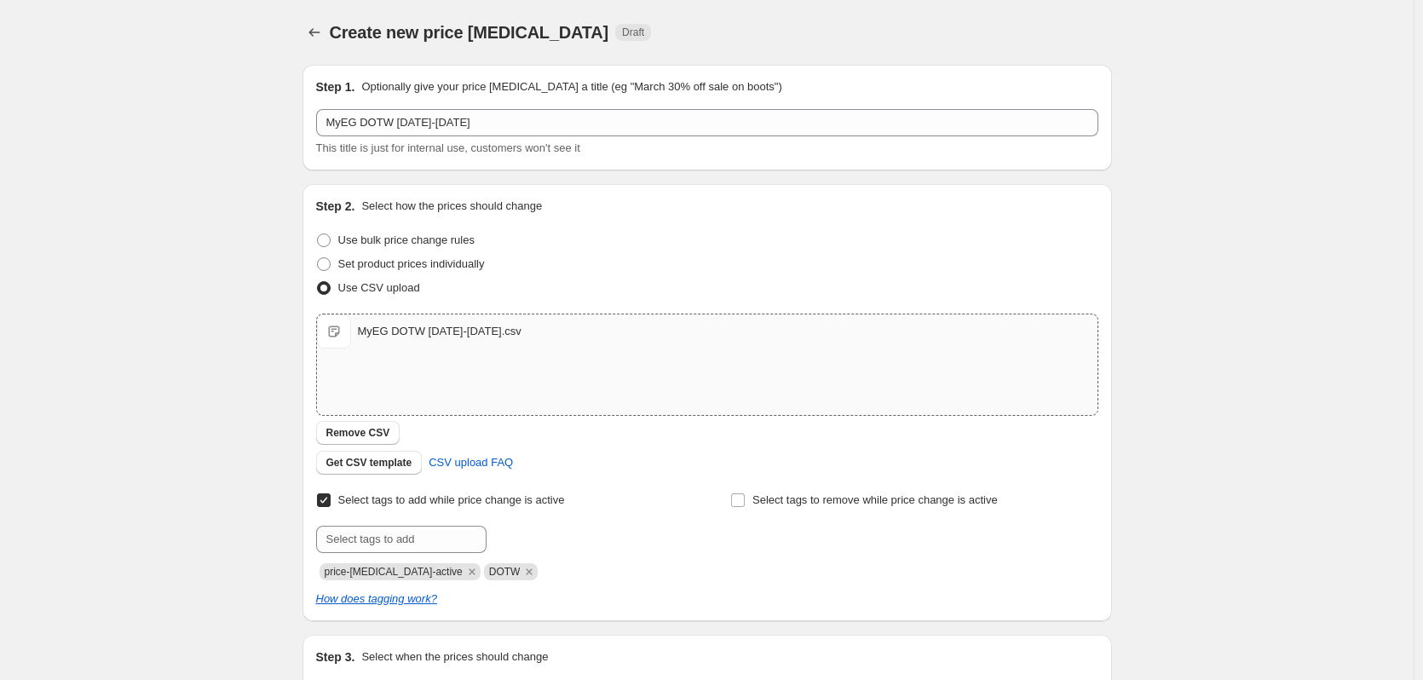
scroll to position [524, 0]
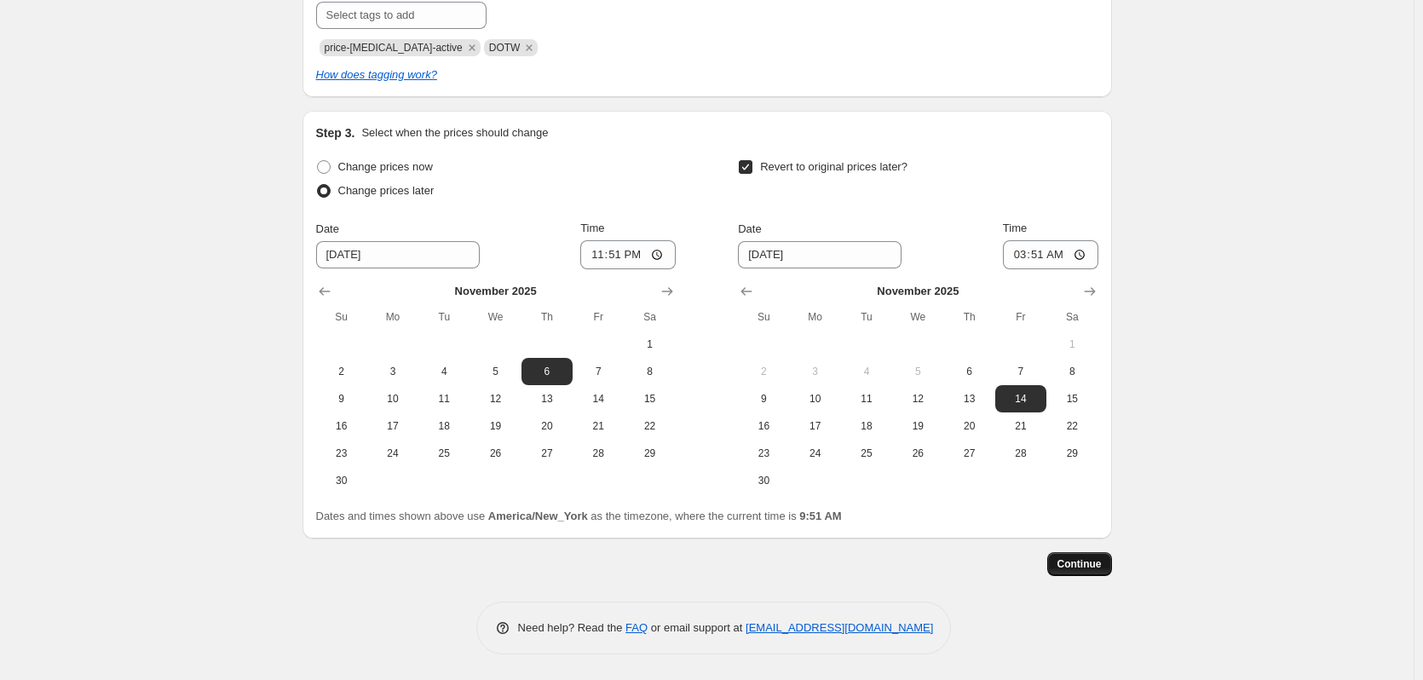
click at [1061, 557] on button "Continue" at bounding box center [1079, 564] width 65 height 24
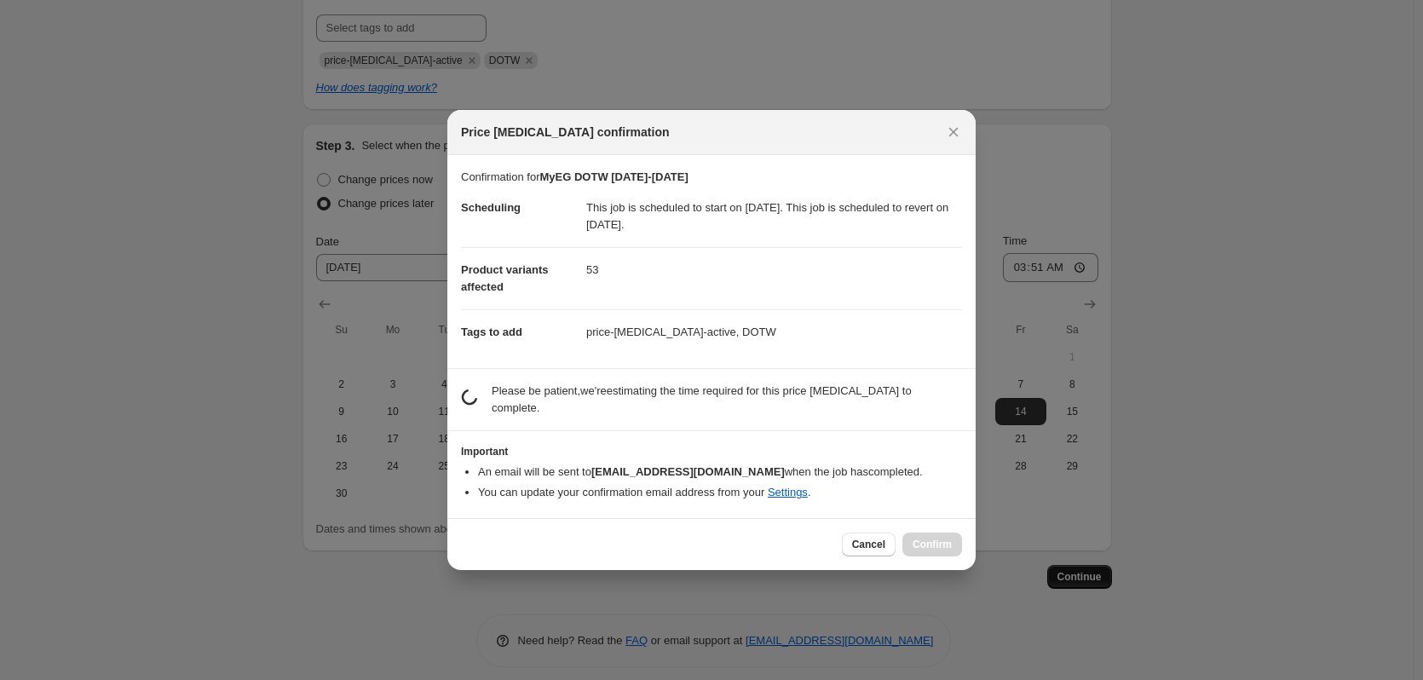
scroll to position [0, 0]
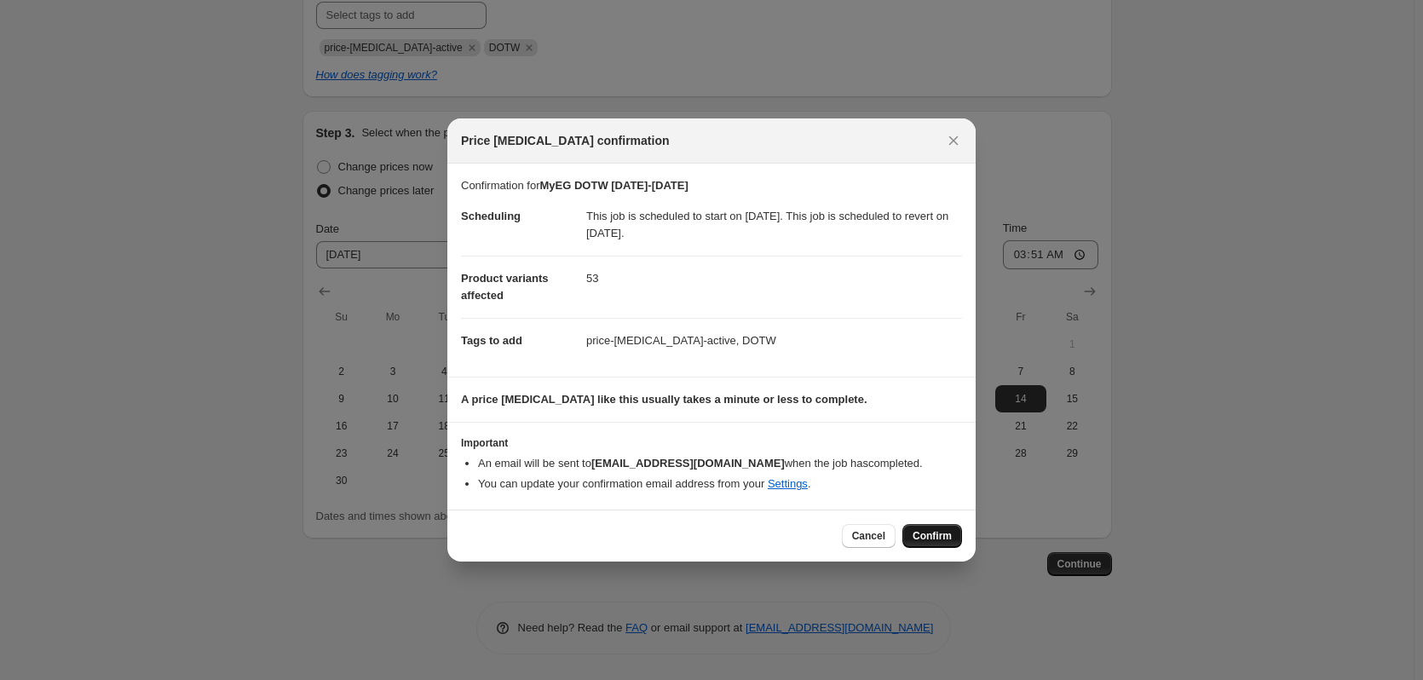
click at [926, 543] on span "Confirm" at bounding box center [931, 536] width 39 height 14
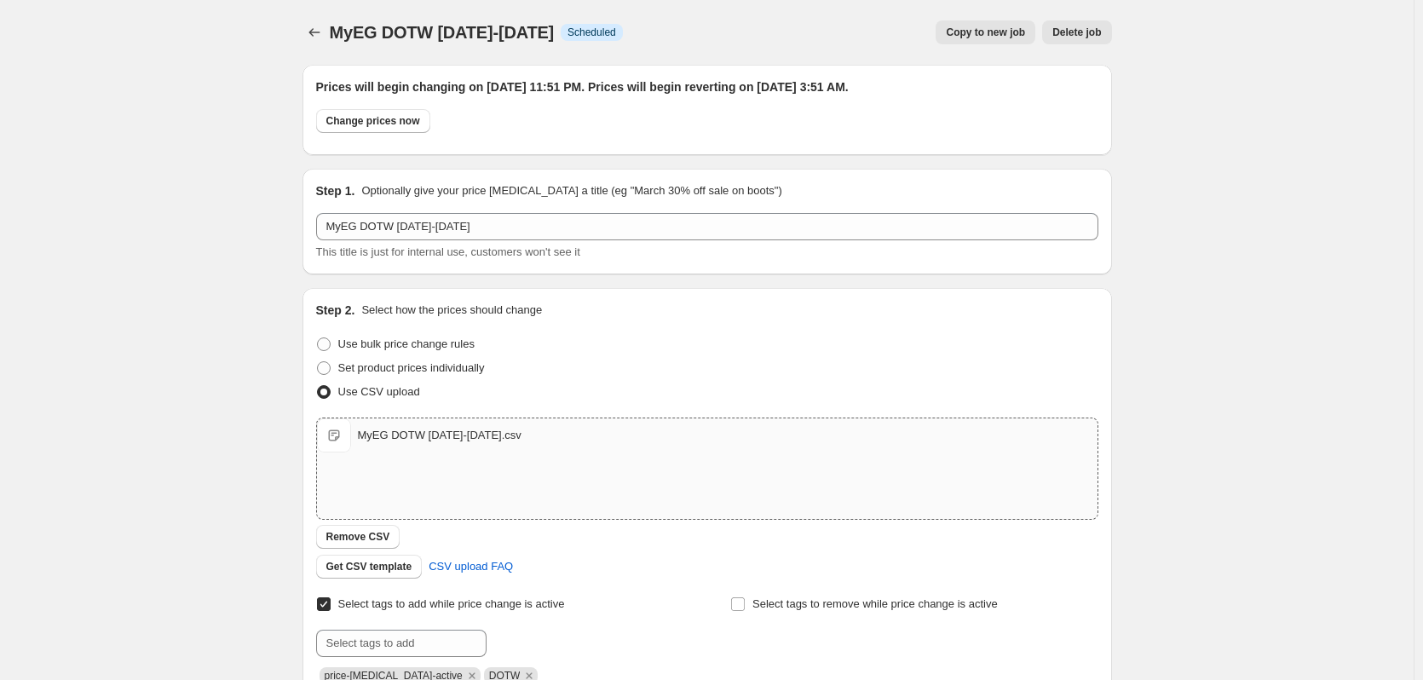
click at [993, 30] on span "Copy to new job" at bounding box center [985, 33] width 79 height 14
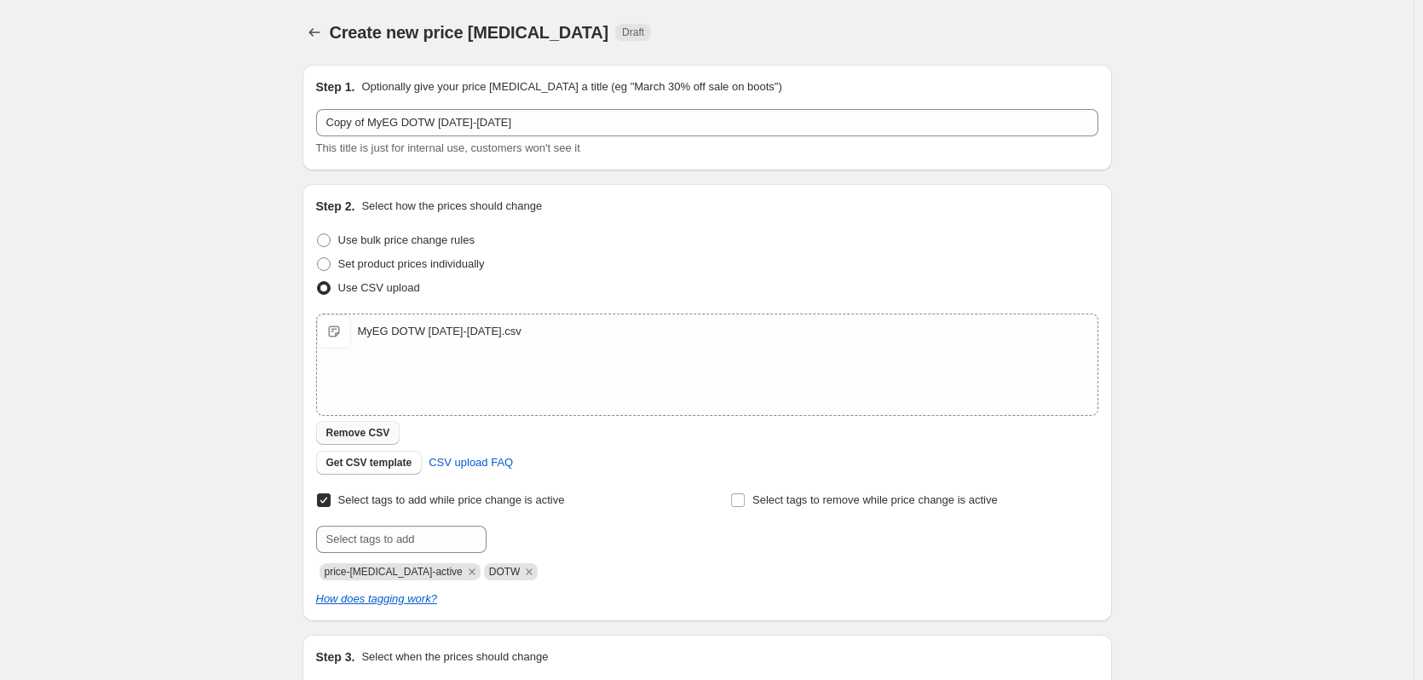
click at [371, 438] on span "Remove CSV" at bounding box center [358, 433] width 64 height 14
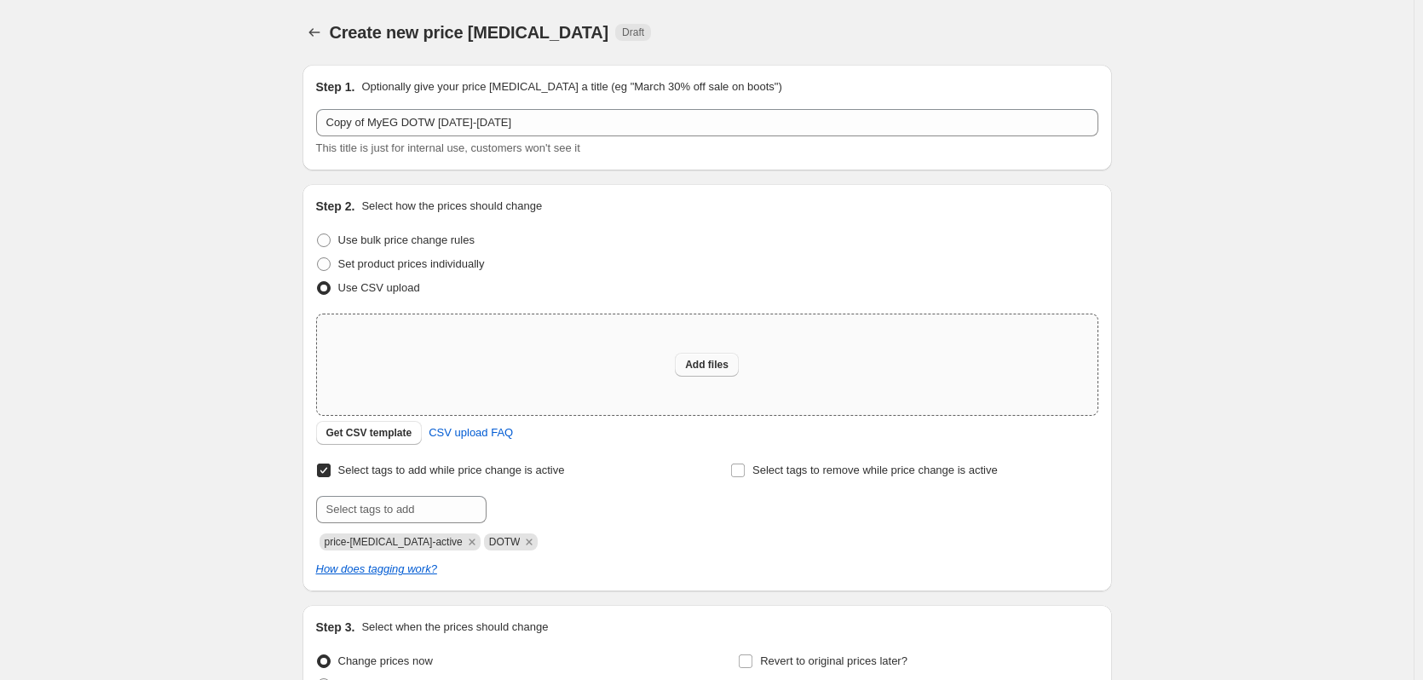
click at [708, 360] on span "Add files" at bounding box center [706, 365] width 43 height 14
type input "C:\fakepath\MyEG DOTW [DATE]-[DATE].csv"
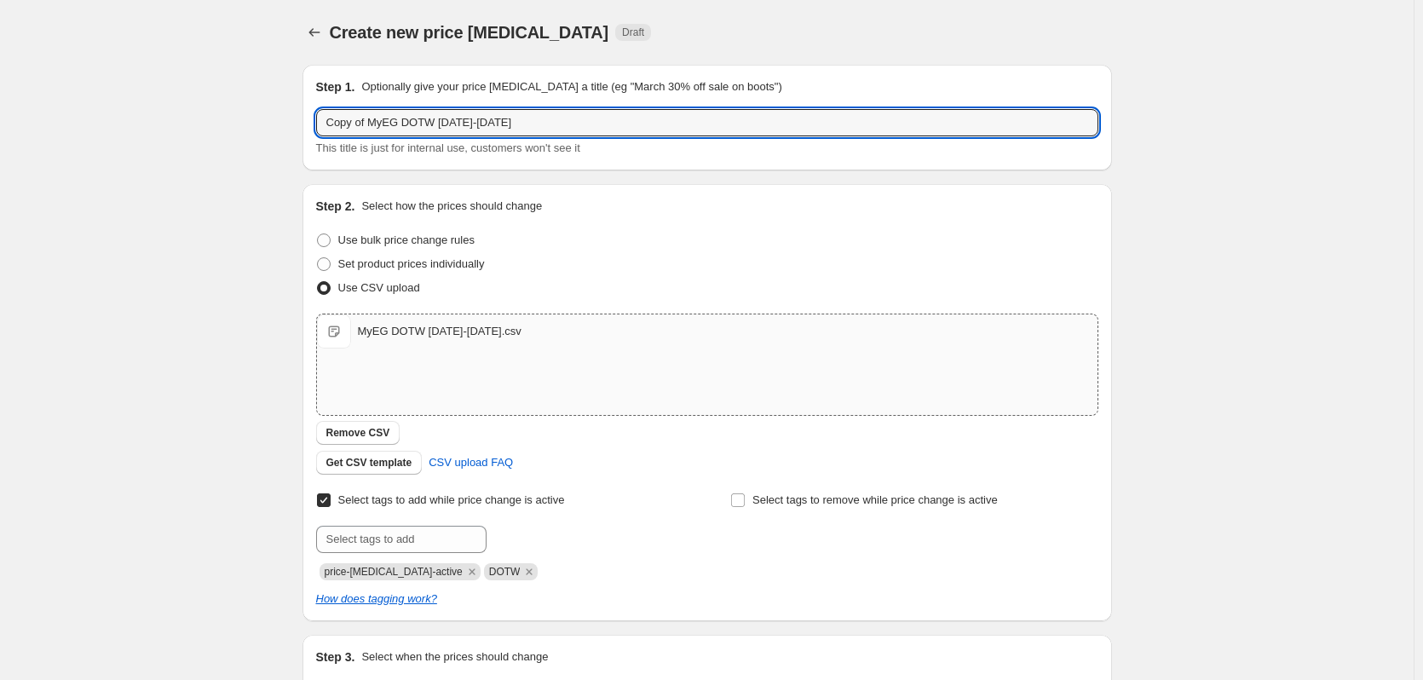
drag, startPoint x: 371, startPoint y: 125, endPoint x: 195, endPoint y: 102, distance: 177.8
click at [195, 102] on div "Create new price [MEDICAL_DATA]. This page is ready Create new price [MEDICAL_D…" at bounding box center [706, 442] width 1413 height 885
click at [417, 121] on input "MyEG DOTW [DATE]-[DATE]" at bounding box center [707, 122] width 782 height 27
click at [467, 121] on input "MyEG DOTW 11.14.25-11.13.25" at bounding box center [707, 122] width 782 height 27
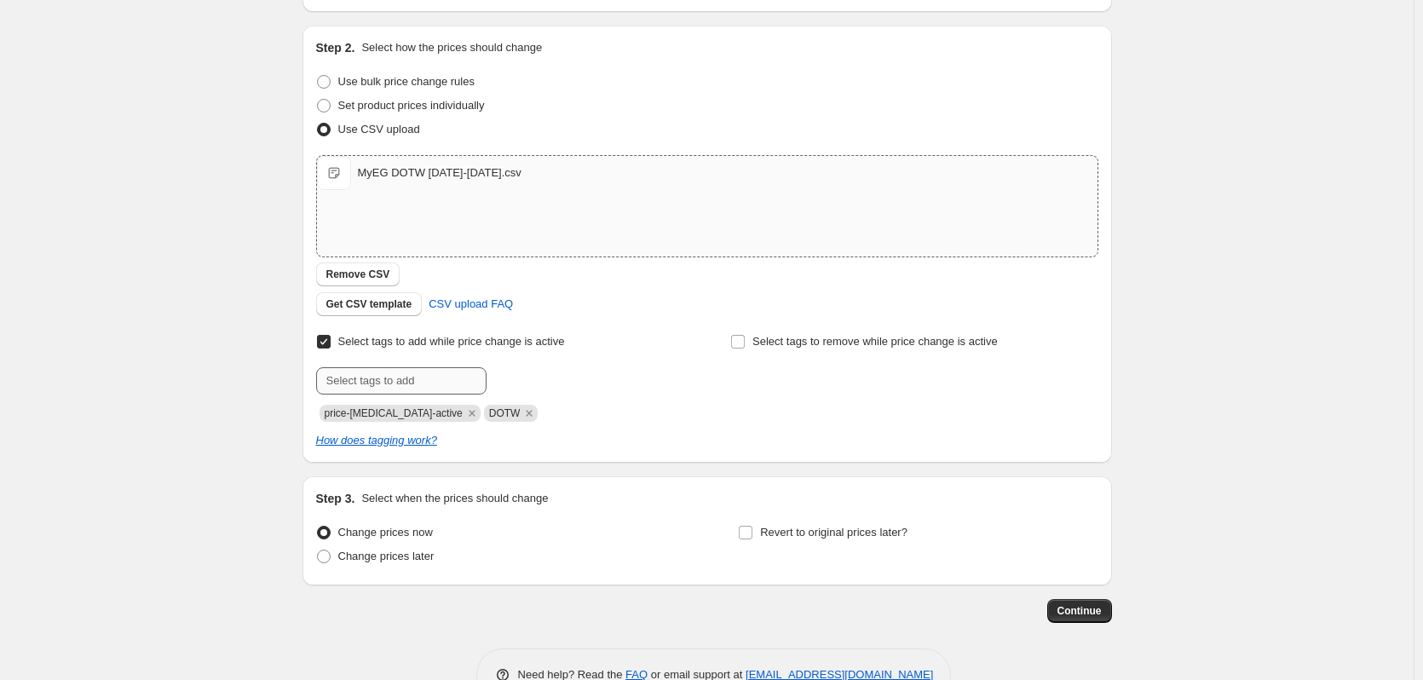
scroll to position [170, 0]
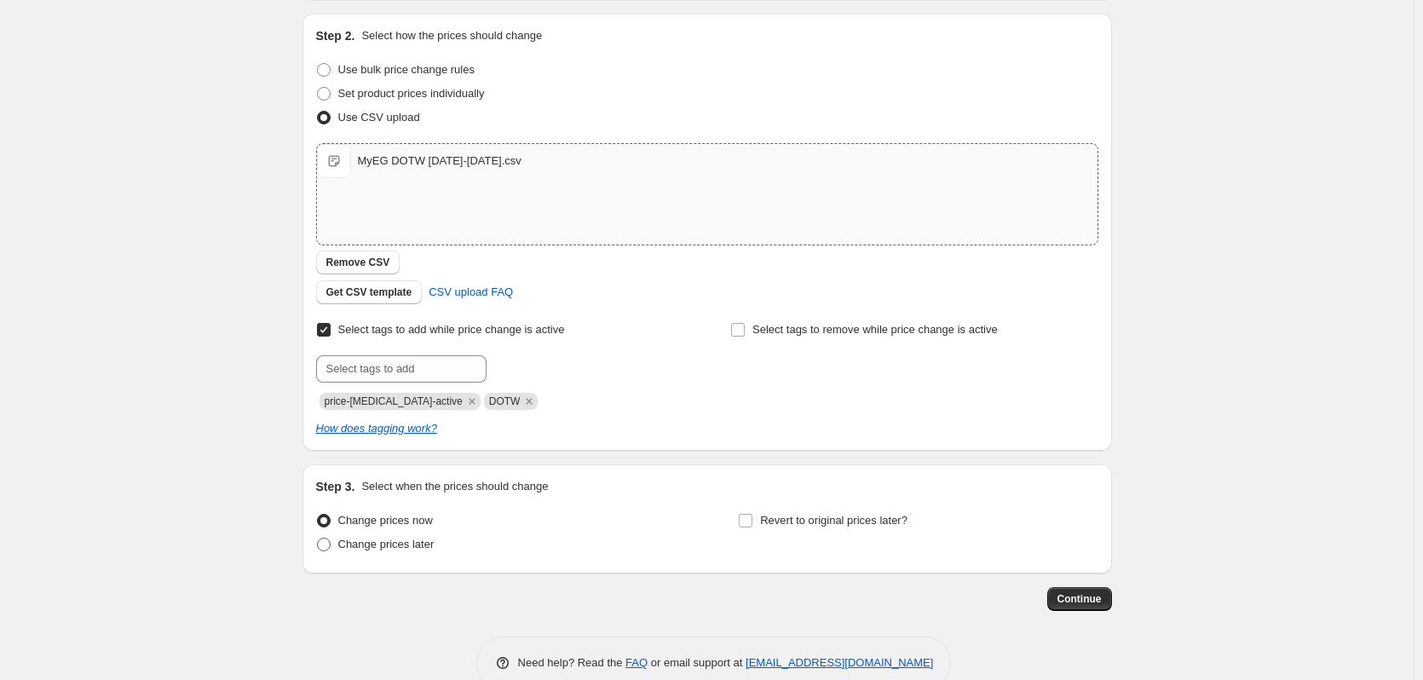
type input "MyEG DOTW [DATE]-[DATE]"
click at [322, 544] on span at bounding box center [324, 545] width 14 height 14
click at [318, 538] on input "Change prices later" at bounding box center [317, 538] width 1 height 1
radio input "true"
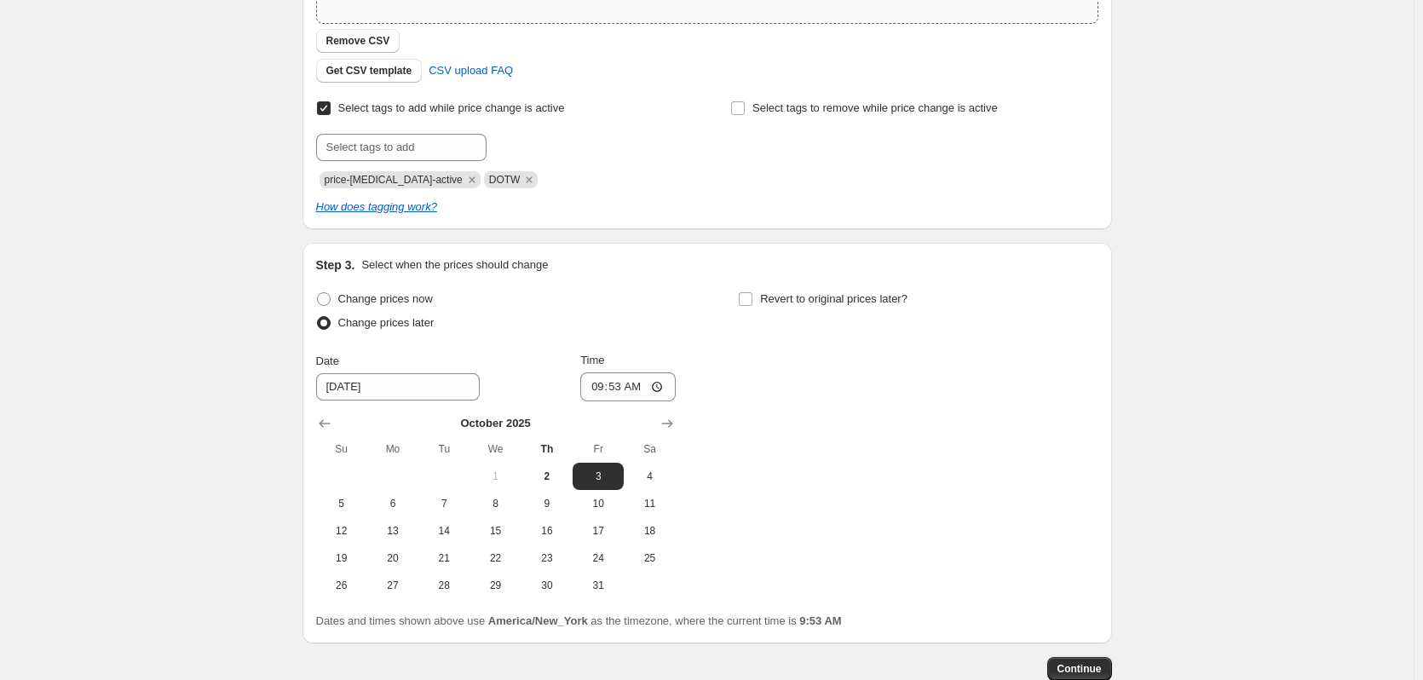
scroll to position [426, 0]
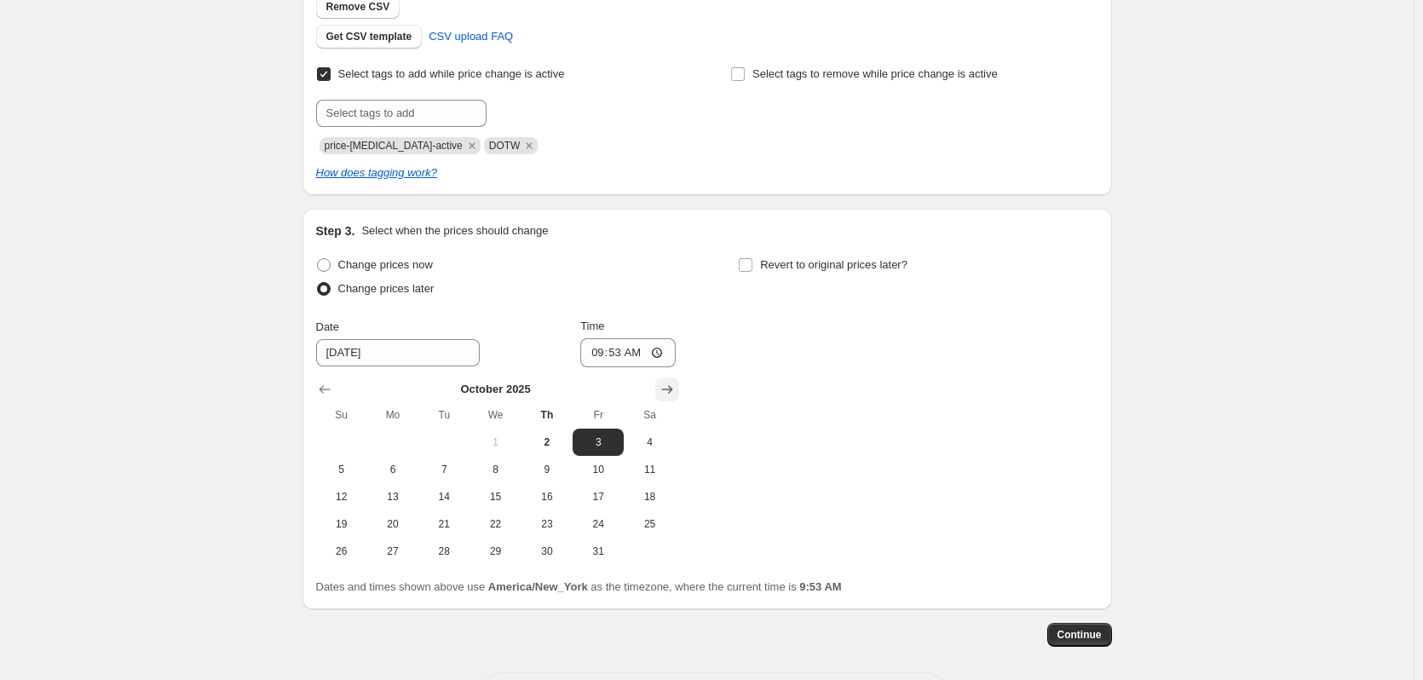
click at [666, 386] on icon "Show next month, November 2025" at bounding box center [667, 389] width 17 height 17
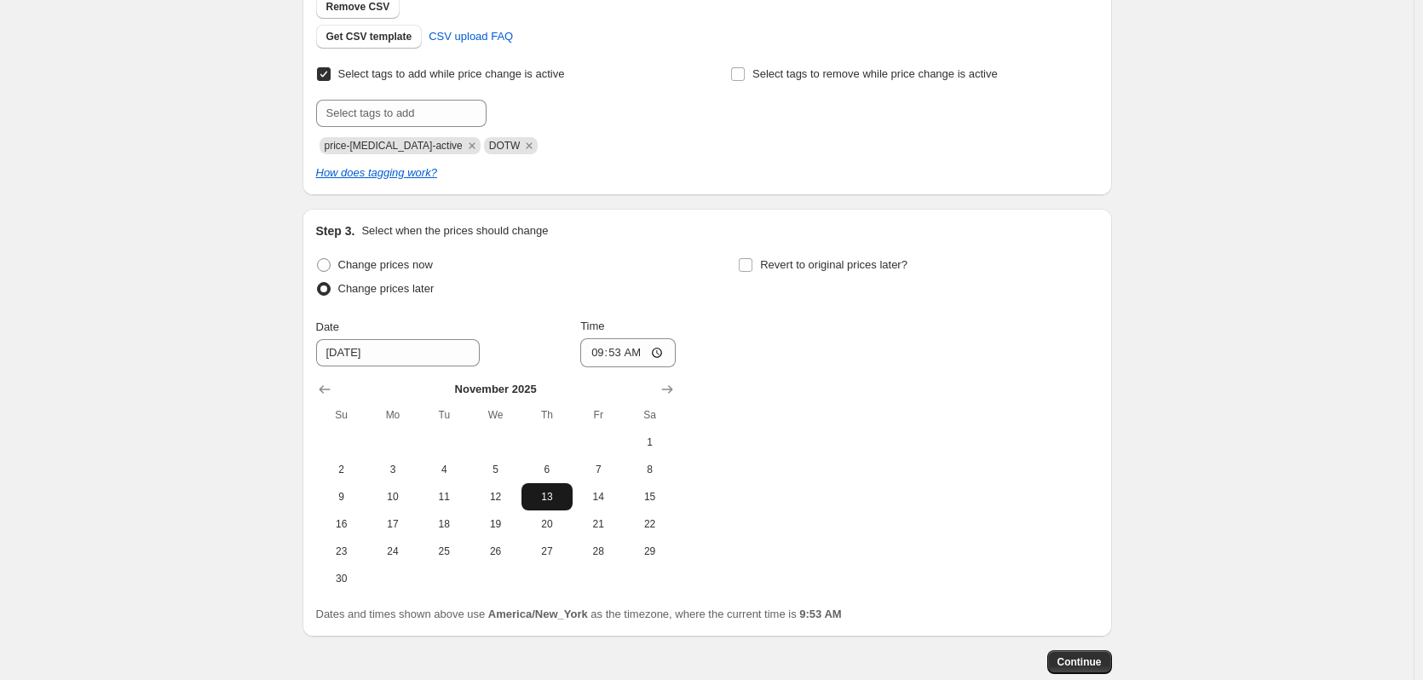
click at [561, 498] on span "13" at bounding box center [546, 497] width 37 height 14
type input "[DATE]"
click at [603, 357] on input "09:53" at bounding box center [627, 352] width 95 height 29
click at [667, 348] on input "09:53" at bounding box center [627, 352] width 95 height 29
type input "23:53"
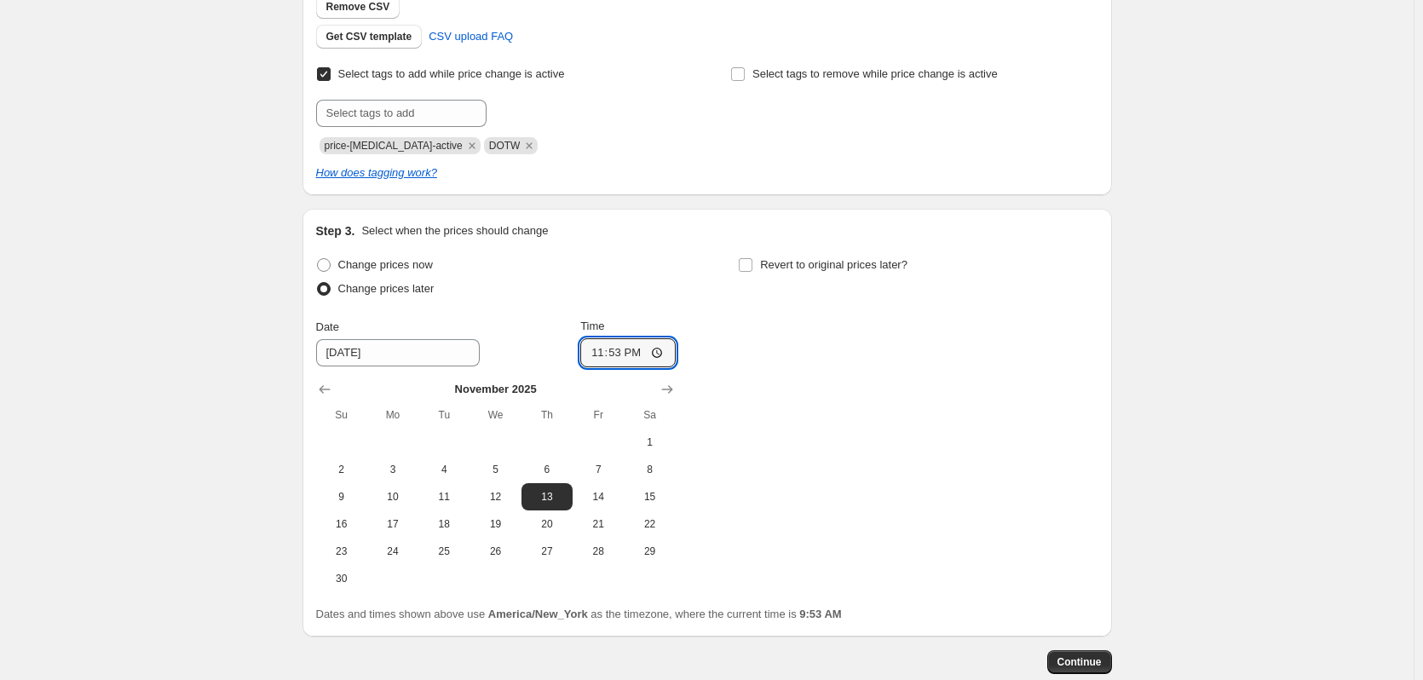
click at [774, 307] on div "Change prices now Change prices later Date [DATE] Time 23:53 [DATE] Su Mo Tu We…" at bounding box center [707, 422] width 782 height 339
click at [751, 267] on input "Revert to original prices later?" at bounding box center [746, 265] width 14 height 14
checkbox input "true"
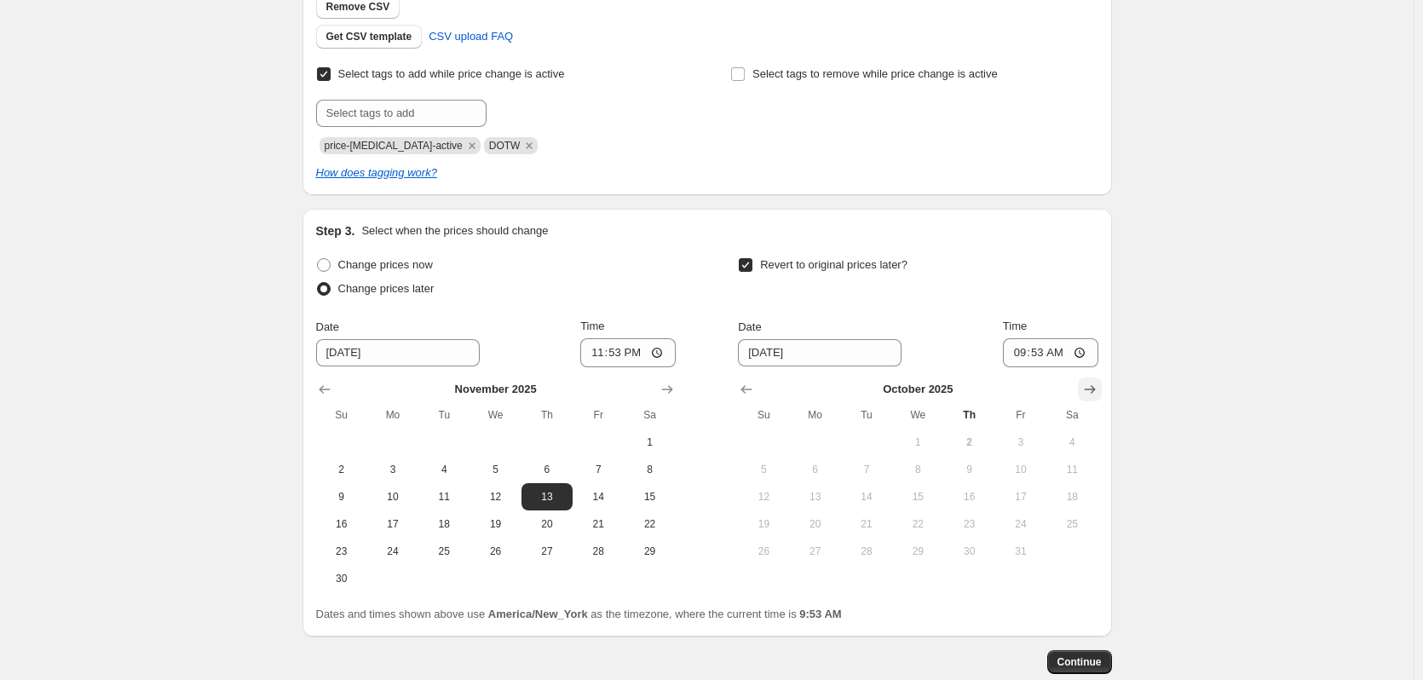
click at [1095, 392] on icon "Show next month, November 2025" at bounding box center [1089, 389] width 11 height 9
click at [1026, 520] on span "21" at bounding box center [1020, 524] width 37 height 14
type input "[DATE]"
click at [1083, 348] on input "09:53" at bounding box center [1050, 352] width 95 height 29
type input "03:53"
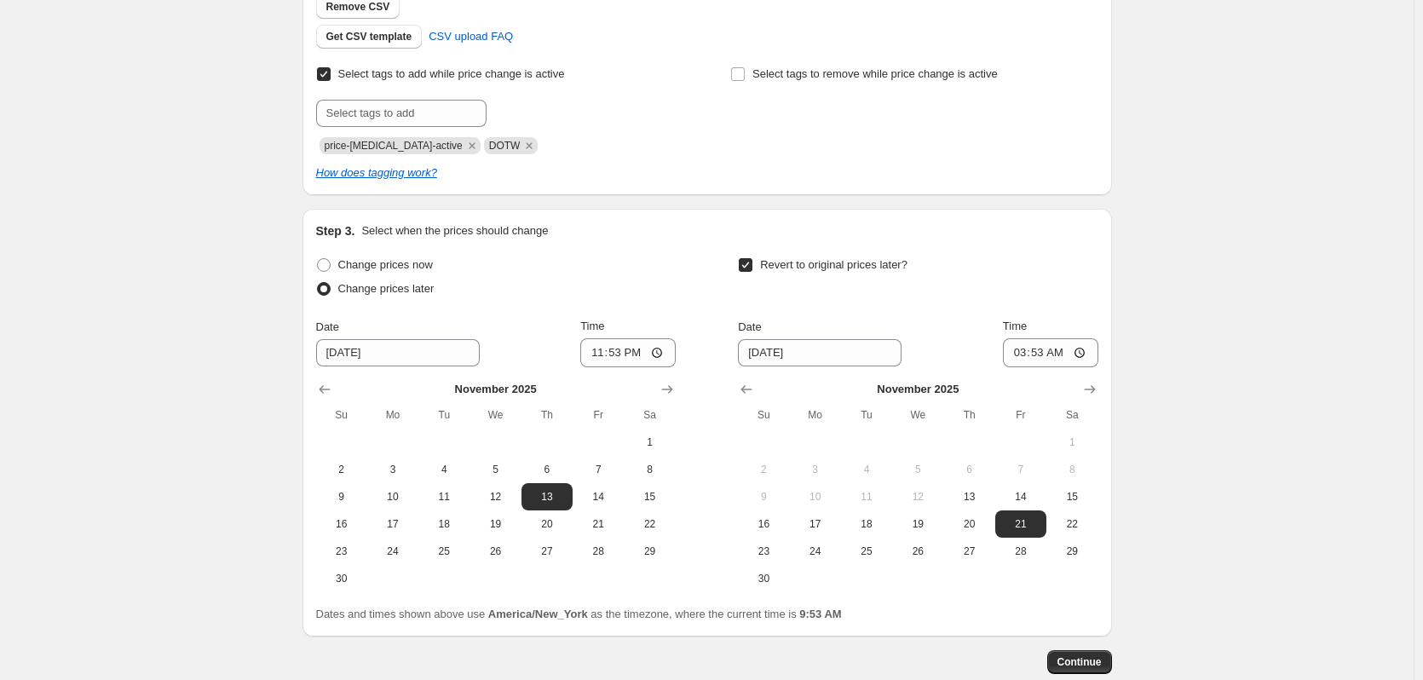
click at [1050, 289] on div "Revert to original prices later?" at bounding box center [918, 278] width 360 height 51
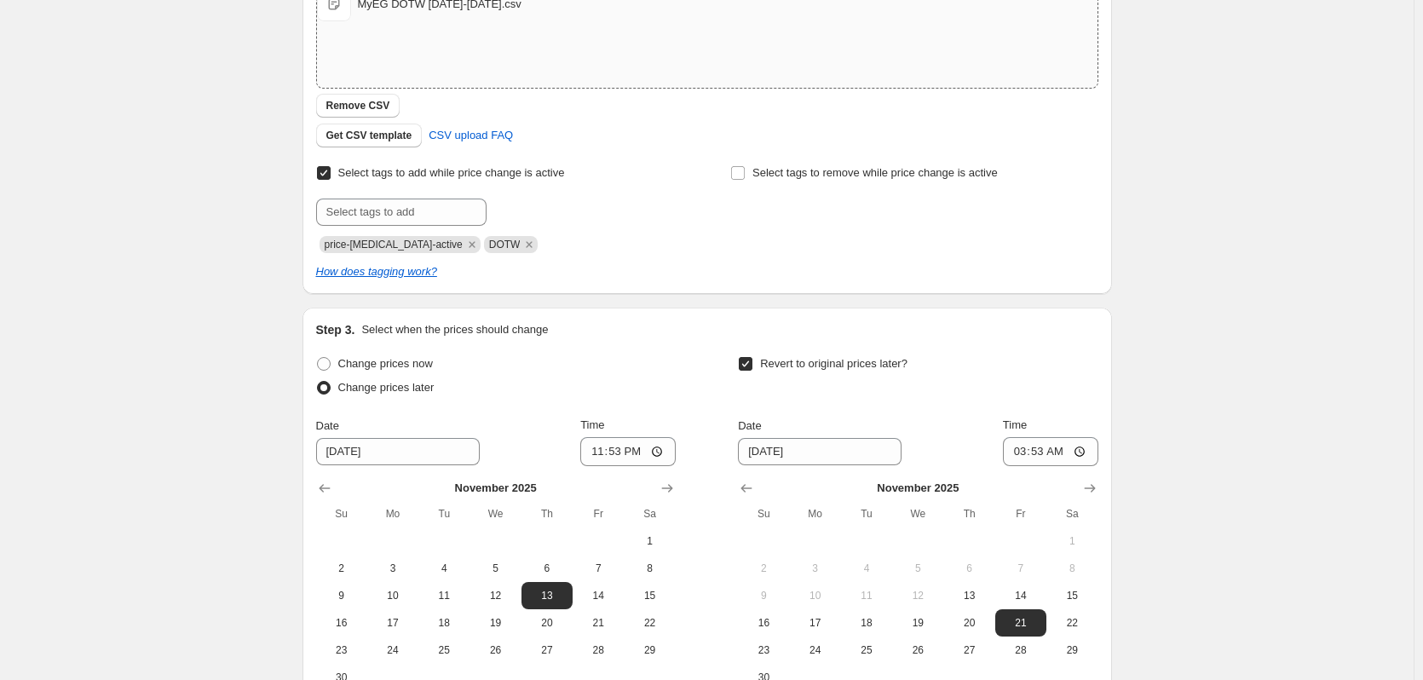
scroll to position [524, 0]
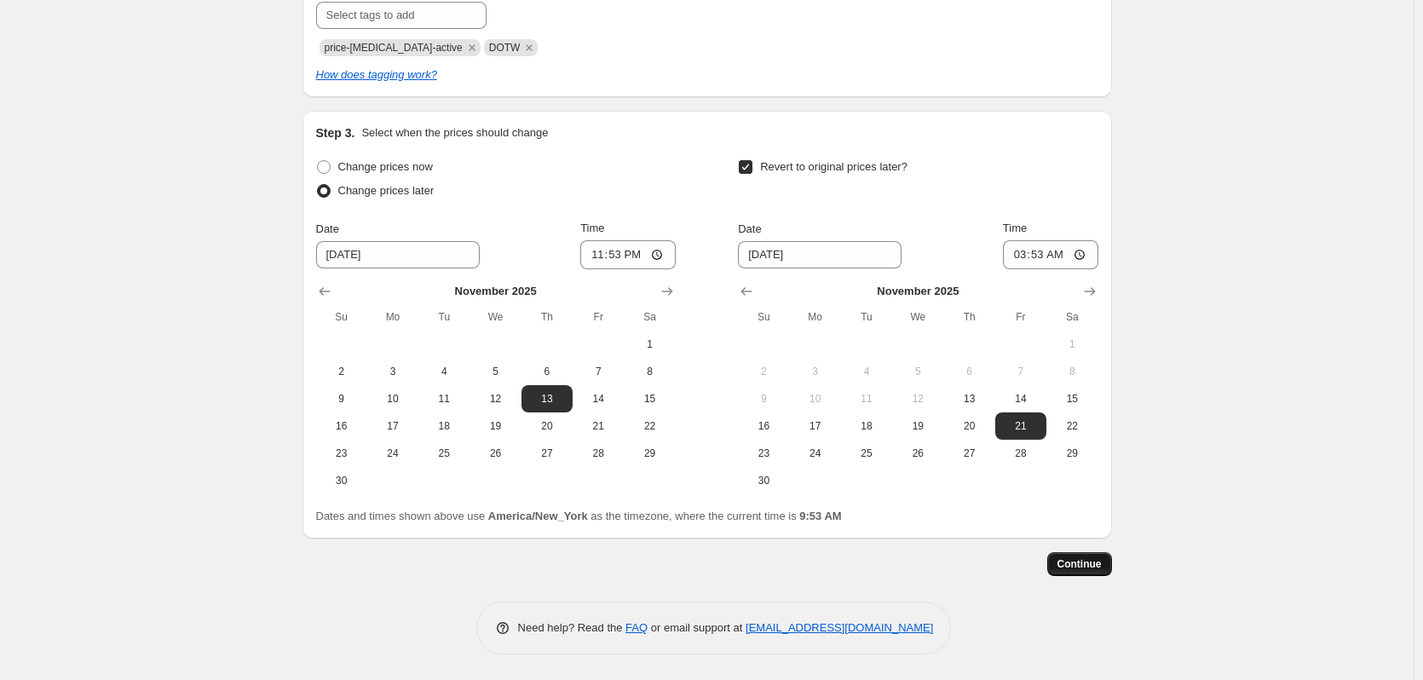
click at [1091, 565] on span "Continue" at bounding box center [1079, 564] width 44 height 14
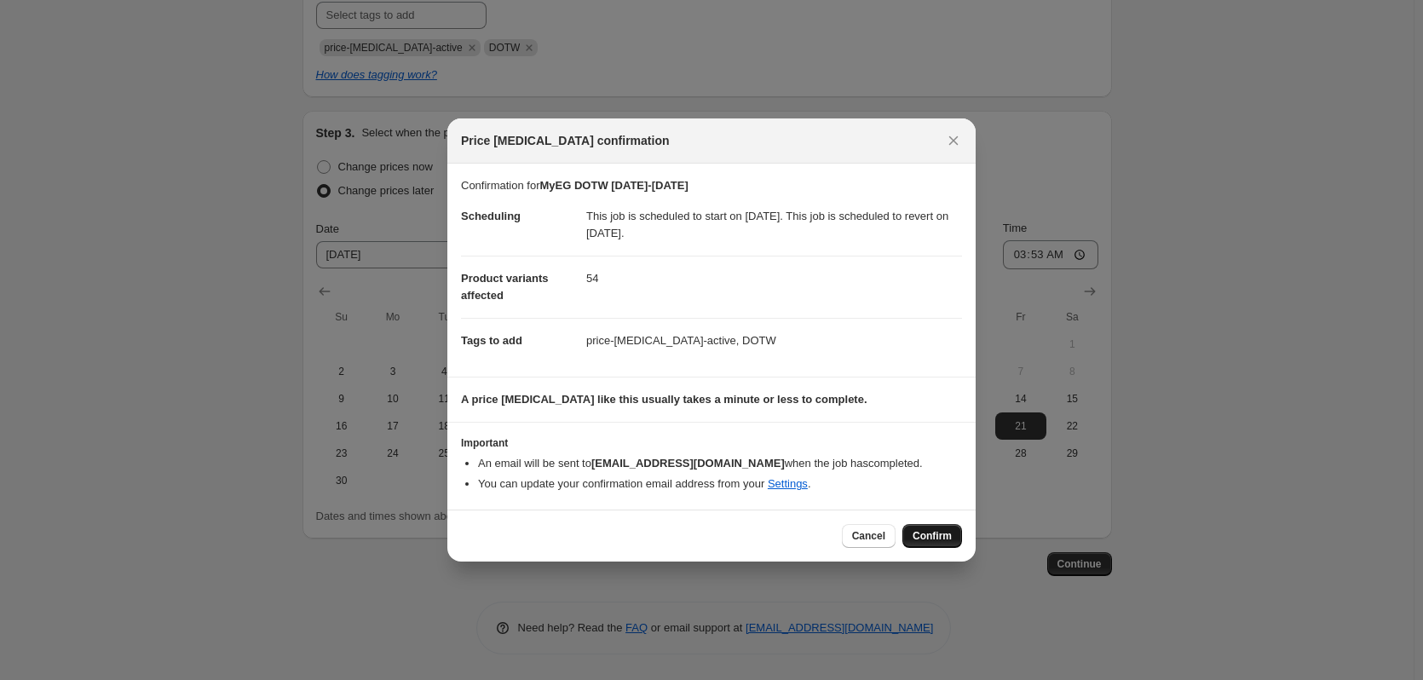
click at [938, 543] on span "Confirm" at bounding box center [931, 536] width 39 height 14
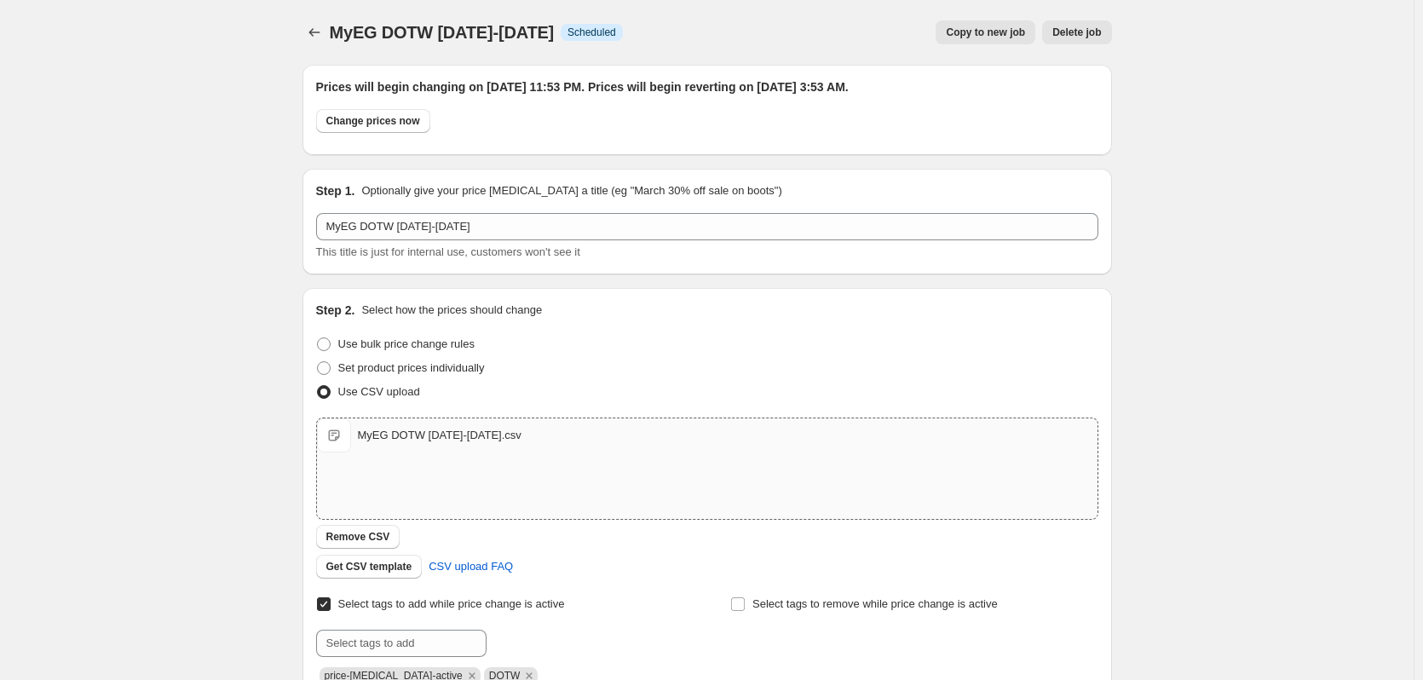
click at [992, 40] on button "Copy to new job" at bounding box center [985, 32] width 100 height 24
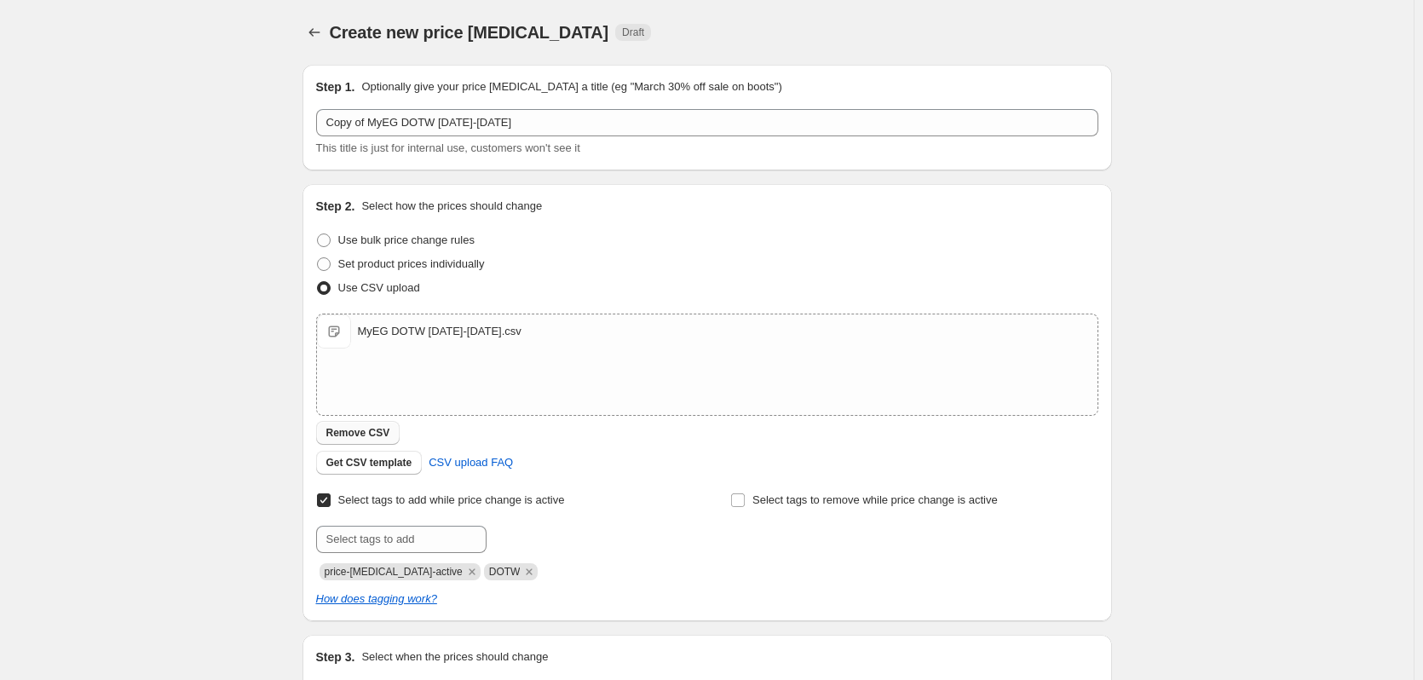
click at [354, 430] on span "Remove CSV" at bounding box center [358, 433] width 64 height 14
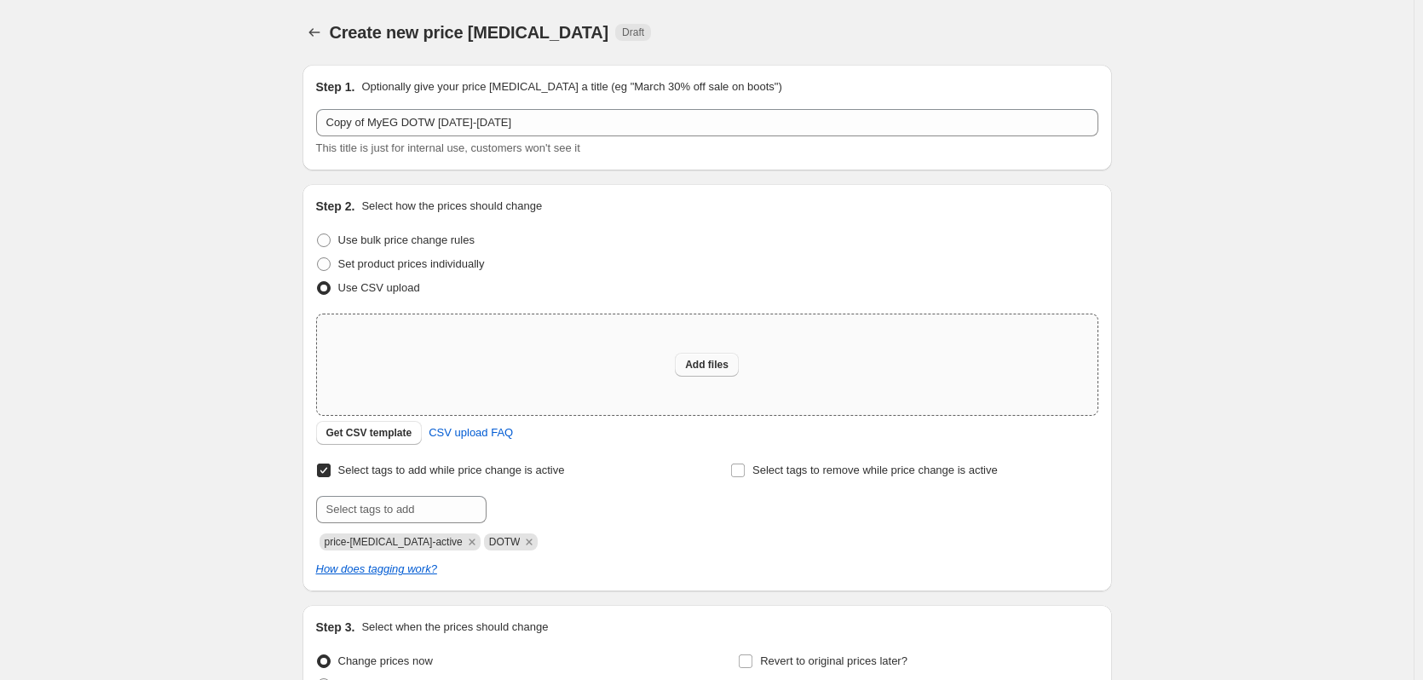
click at [727, 368] on span "Add files" at bounding box center [706, 365] width 43 height 14
type input "C:\fakepath\MyEG DOTW [DATE]-[DATE].csv"
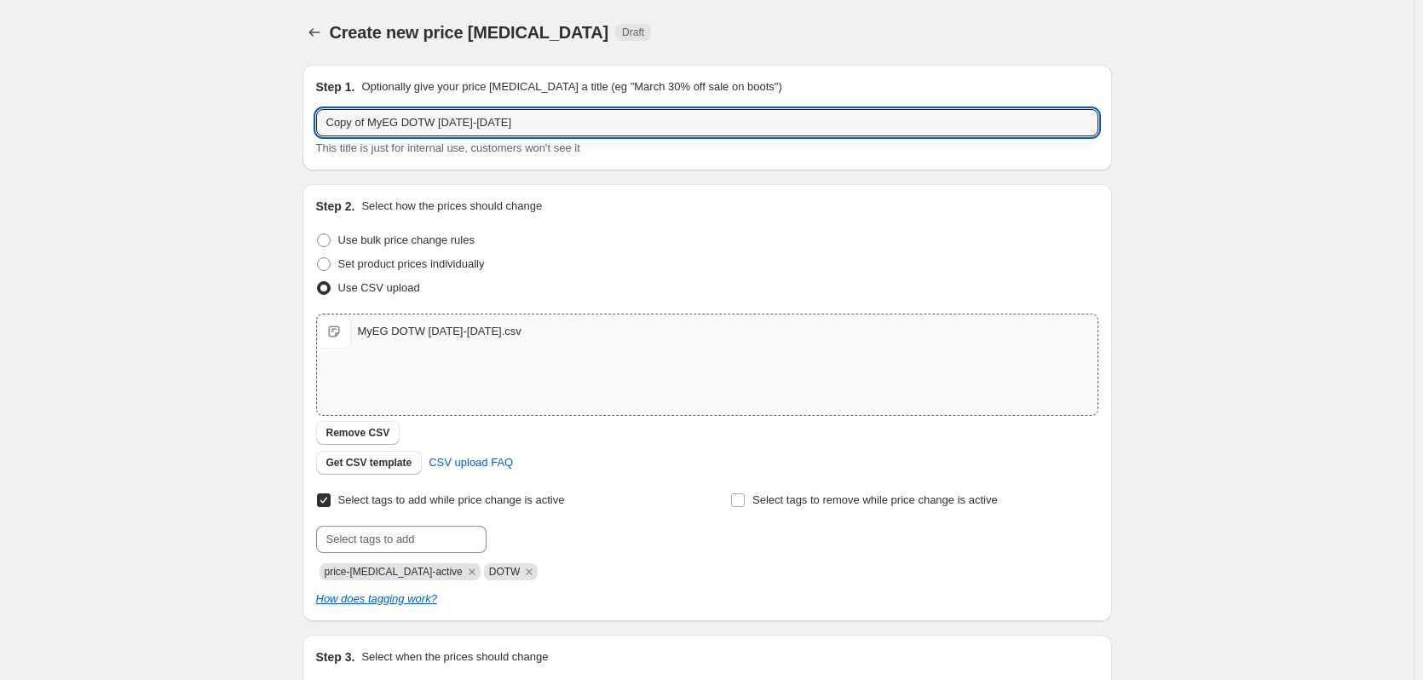
drag, startPoint x: 374, startPoint y: 123, endPoint x: 235, endPoint y: 101, distance: 140.6
click at [235, 101] on div "Create new price [MEDICAL_DATA]. This page is ready Create new price [MEDICAL_D…" at bounding box center [706, 442] width 1413 height 885
click at [422, 124] on input "MyEG DOTW [DATE]-[DATE]" at bounding box center [707, 122] width 782 height 27
click at [466, 118] on input "MyEG DOTW 11.21.25-11.20.25" at bounding box center [707, 122] width 782 height 27
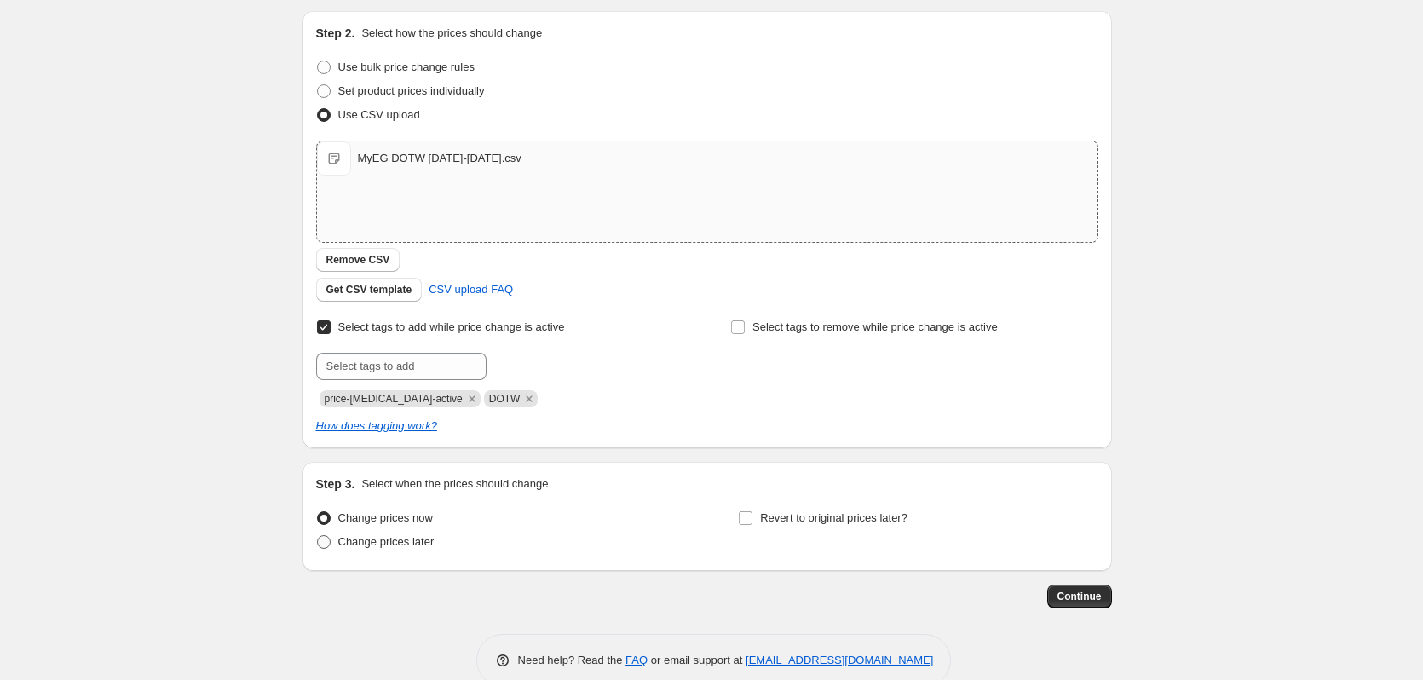
scroll to position [205, 0]
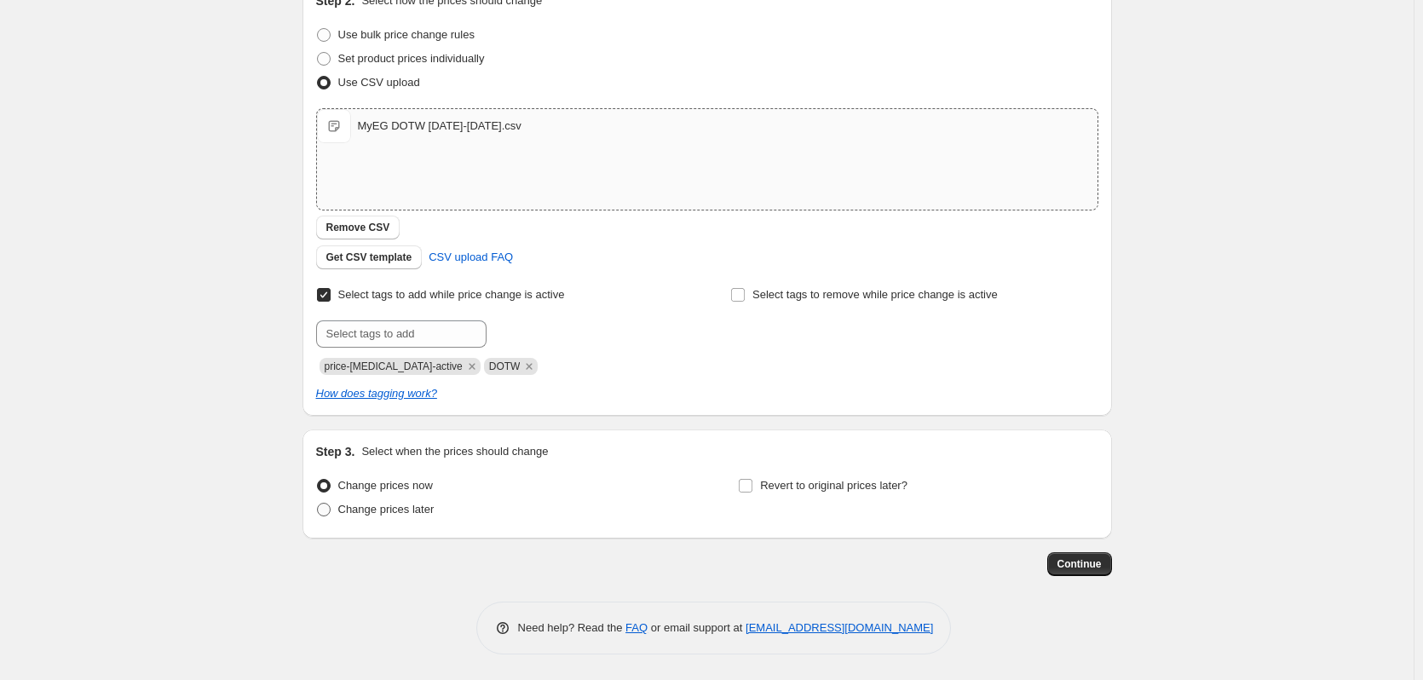
type input "MyEG DOTW [DATE]-[DATE]"
click at [326, 510] on span at bounding box center [324, 510] width 14 height 14
click at [318, 504] on input "Change prices later" at bounding box center [317, 503] width 1 height 1
radio input "true"
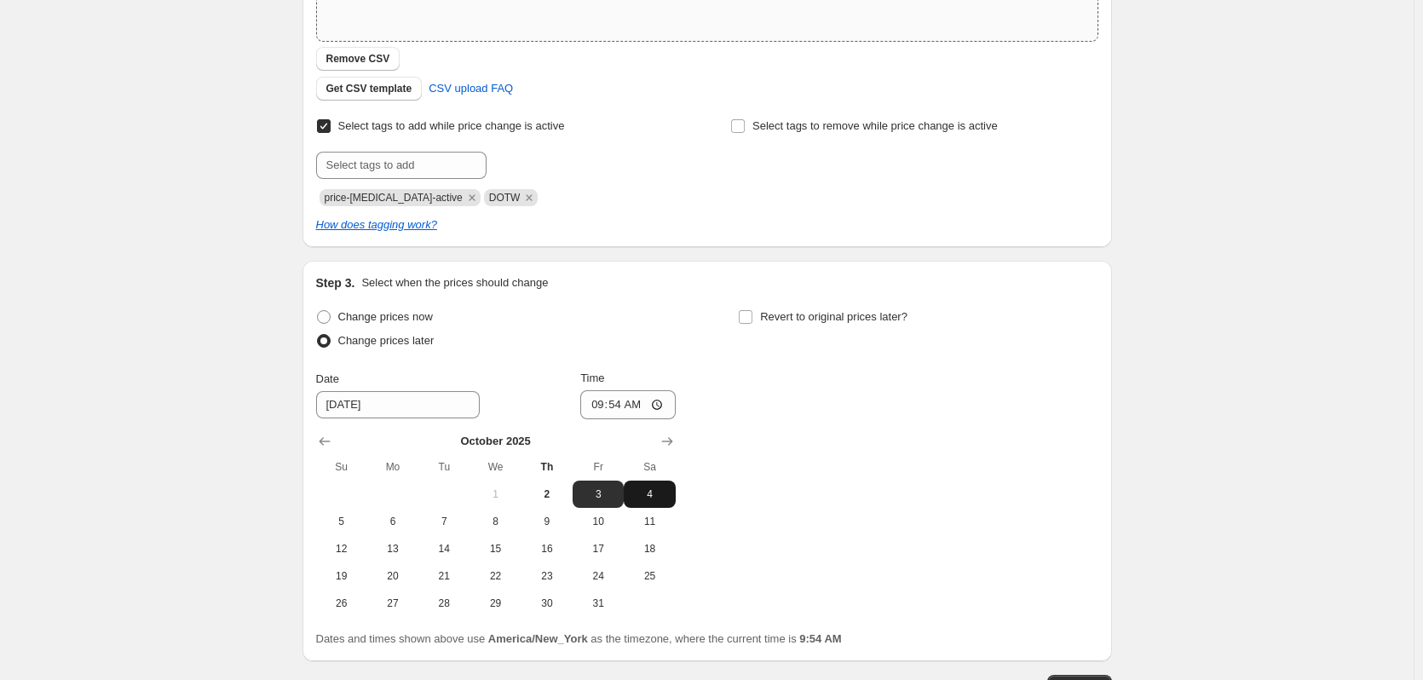
scroll to position [376, 0]
click at [676, 445] on icon "Show next month, November 2025" at bounding box center [667, 439] width 17 height 17
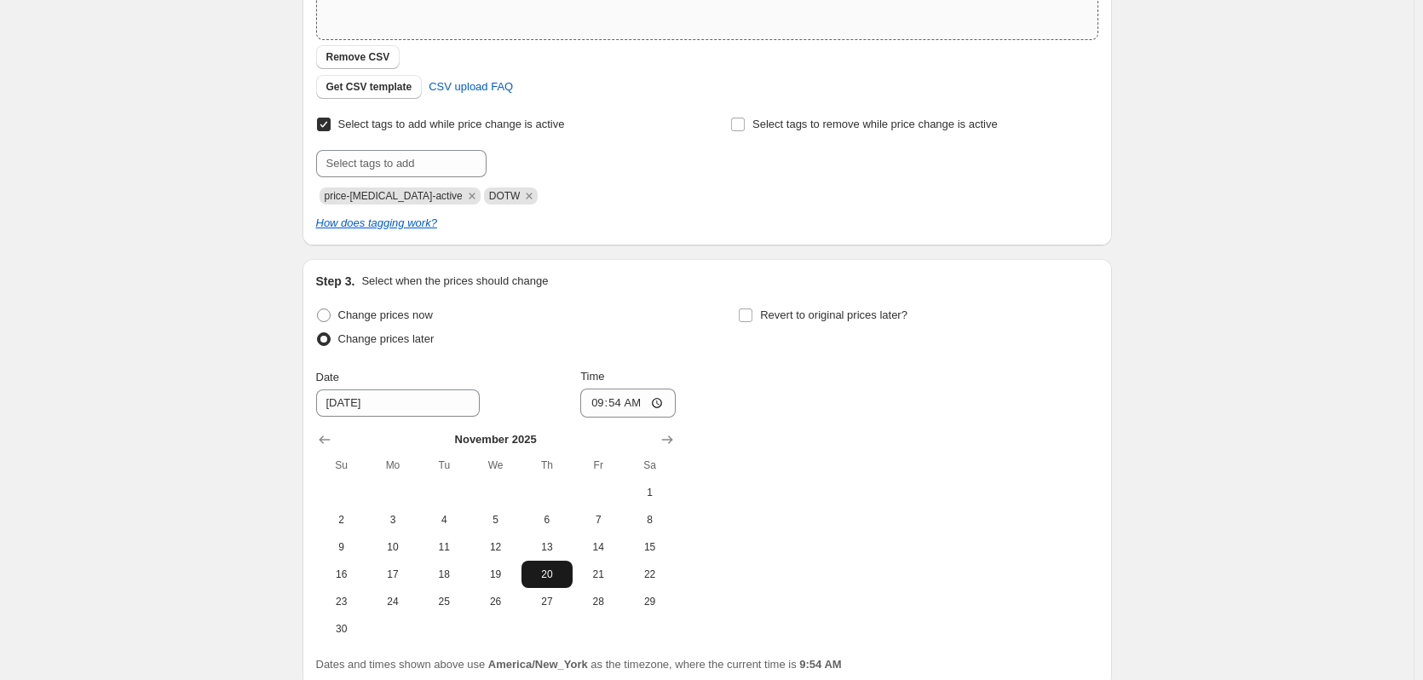
click at [556, 578] on span "20" at bounding box center [546, 574] width 37 height 14
type input "[DATE]"
click at [660, 401] on input "09:54" at bounding box center [627, 402] width 95 height 29
type input "23:54"
click at [791, 357] on div "Change prices now Change prices later Date [DATE] Time 23:54 [DATE] Su Mo Tu We…" at bounding box center [707, 472] width 782 height 339
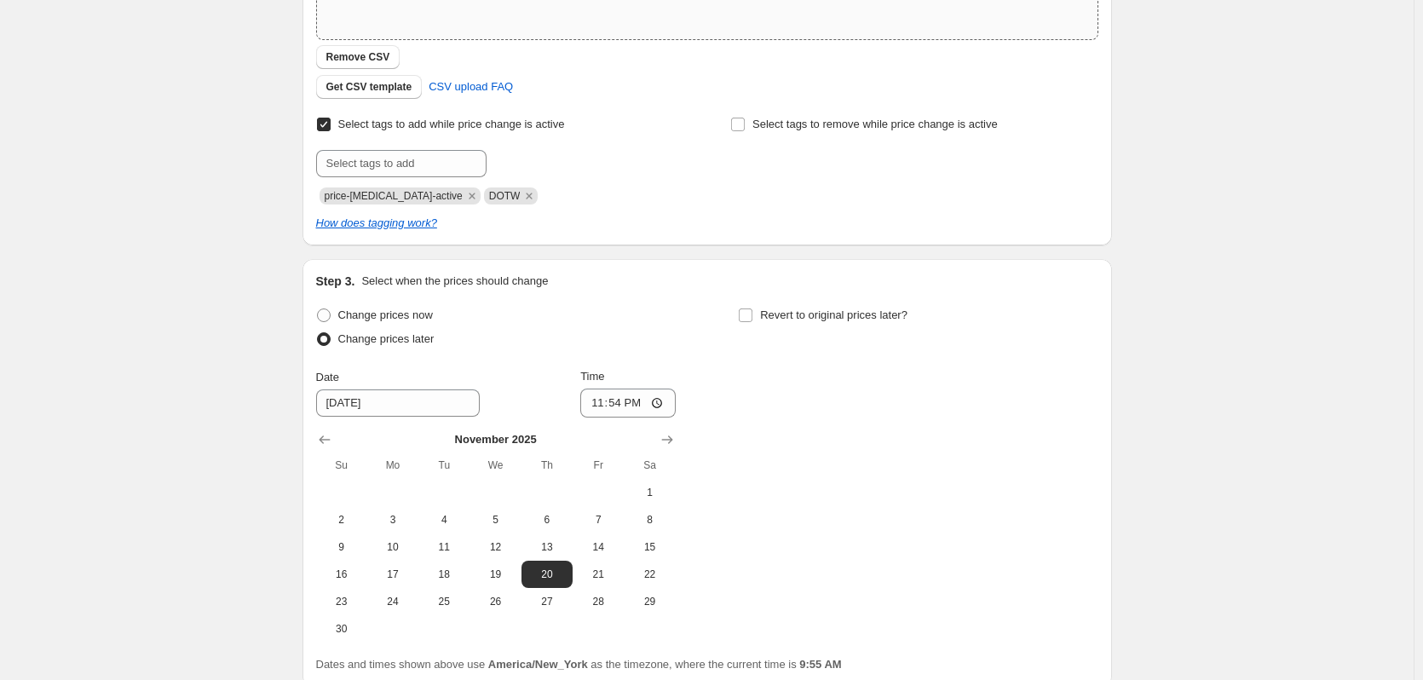
scroll to position [461, 0]
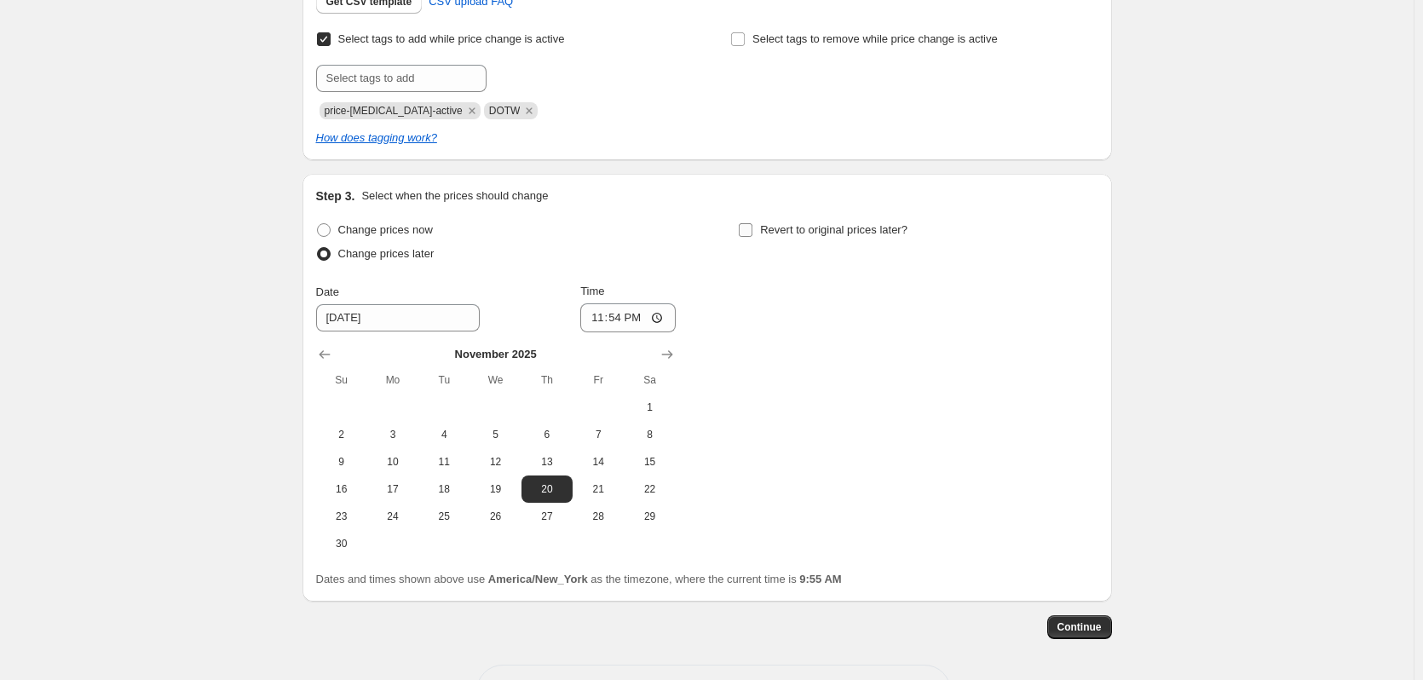
click at [749, 225] on input "Revert to original prices later?" at bounding box center [746, 230] width 14 height 14
checkbox input "true"
click at [1091, 357] on icon "Show next month, November 2025" at bounding box center [1089, 354] width 17 height 17
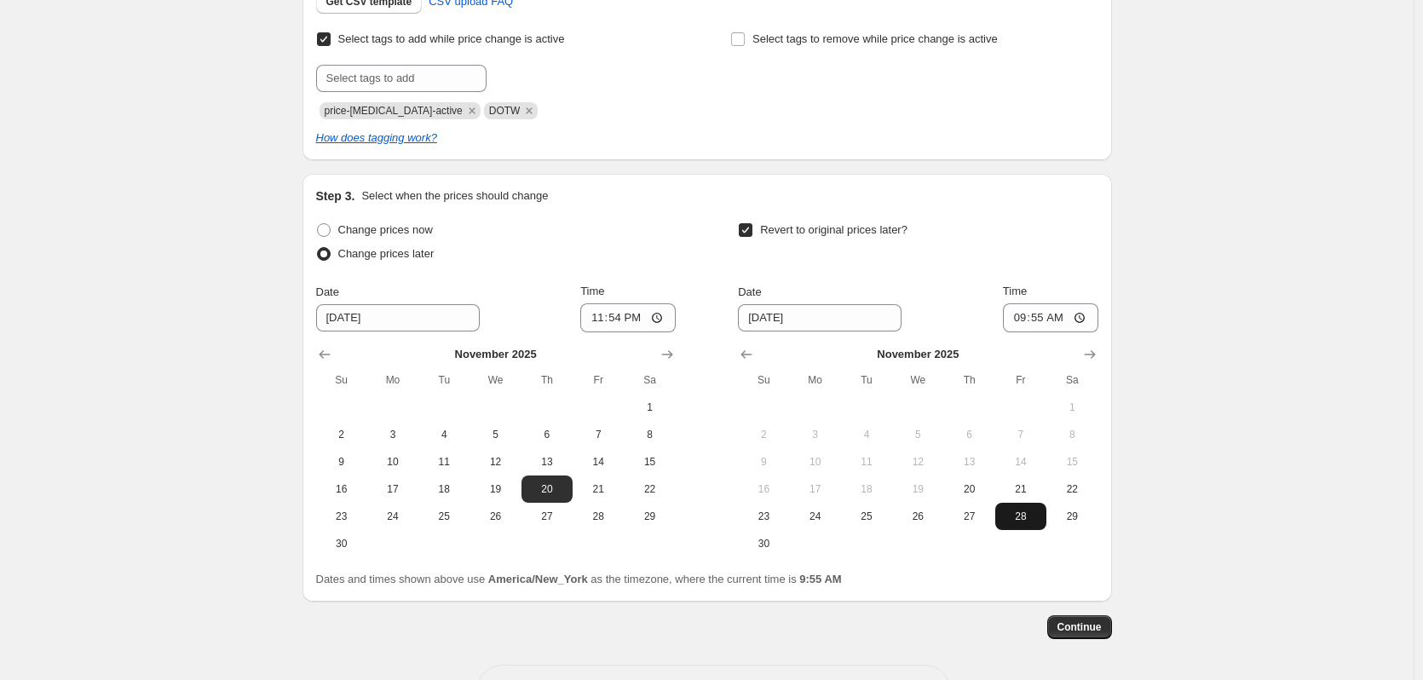
click at [1026, 509] on span "28" at bounding box center [1020, 516] width 37 height 14
type input "[DATE]"
click at [1086, 318] on input "09:55" at bounding box center [1050, 317] width 95 height 29
type input "03:55"
click at [1062, 258] on div "Revert to original prices later?" at bounding box center [918, 243] width 360 height 51
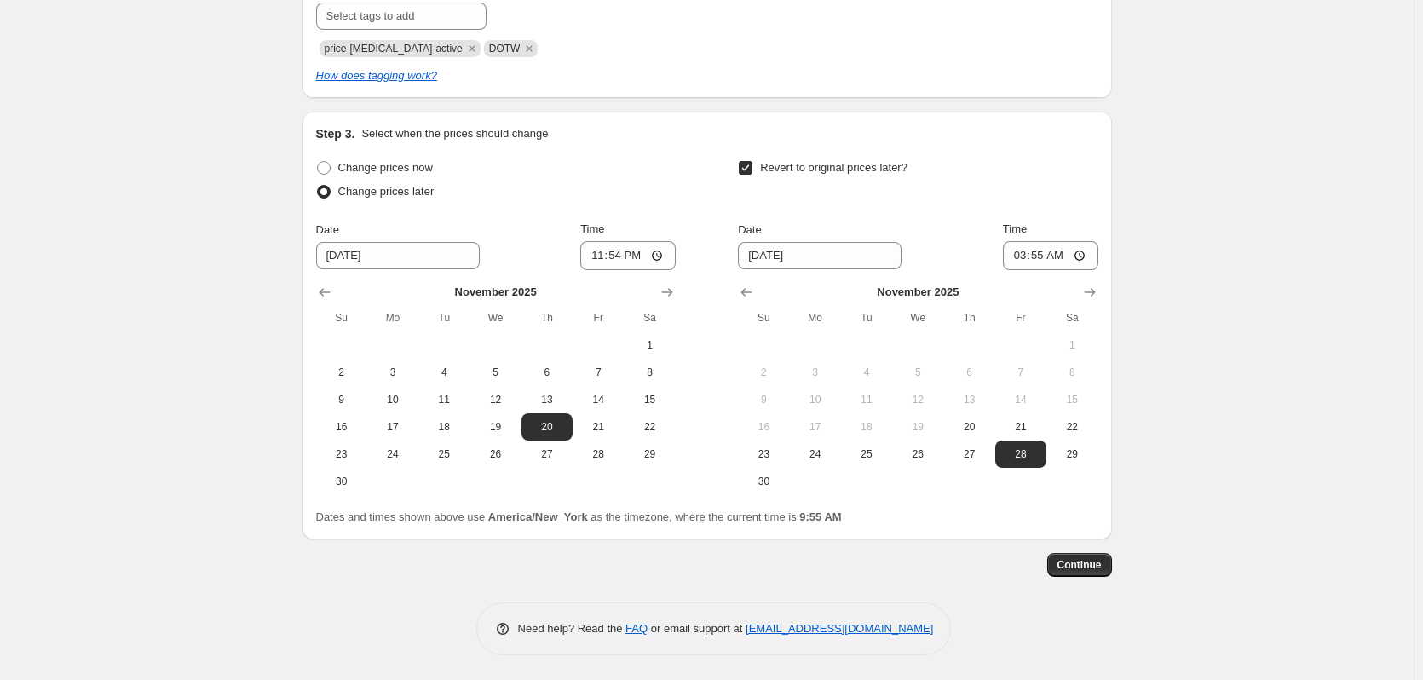
scroll to position [524, 0]
click at [1091, 565] on span "Continue" at bounding box center [1079, 564] width 44 height 14
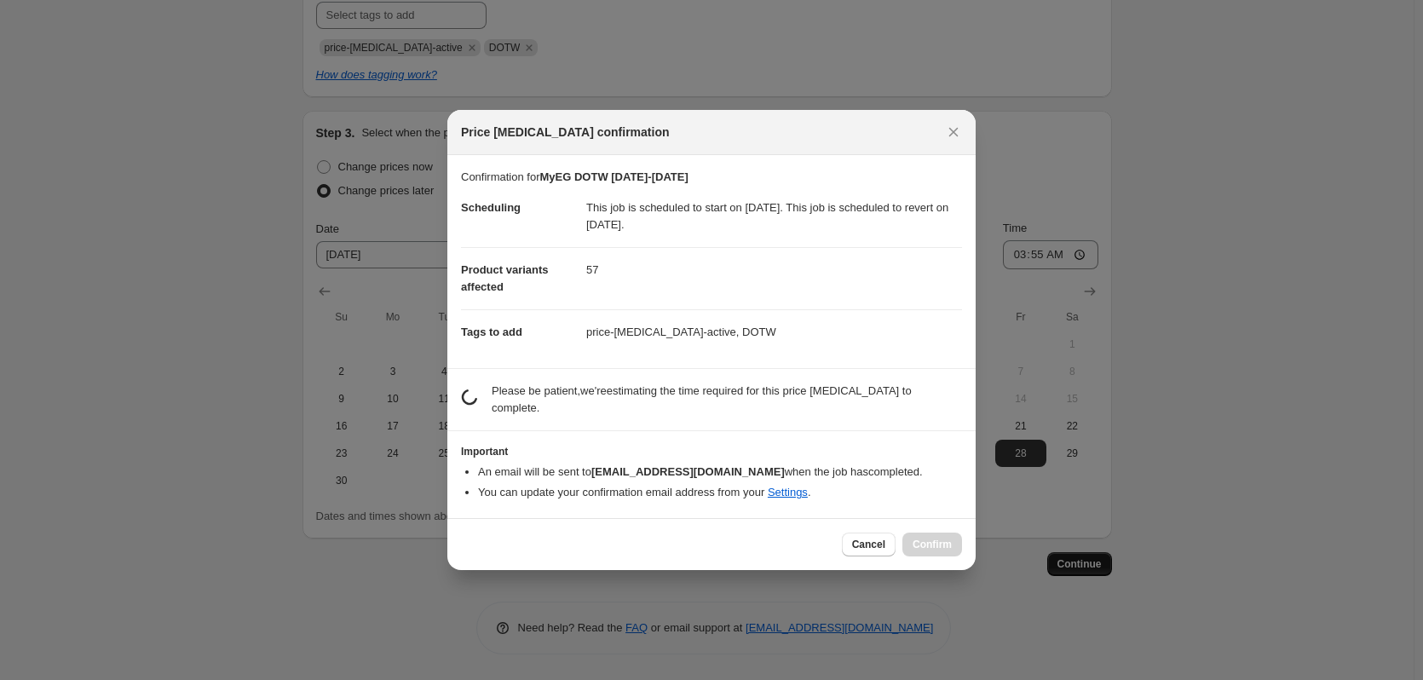
scroll to position [0, 0]
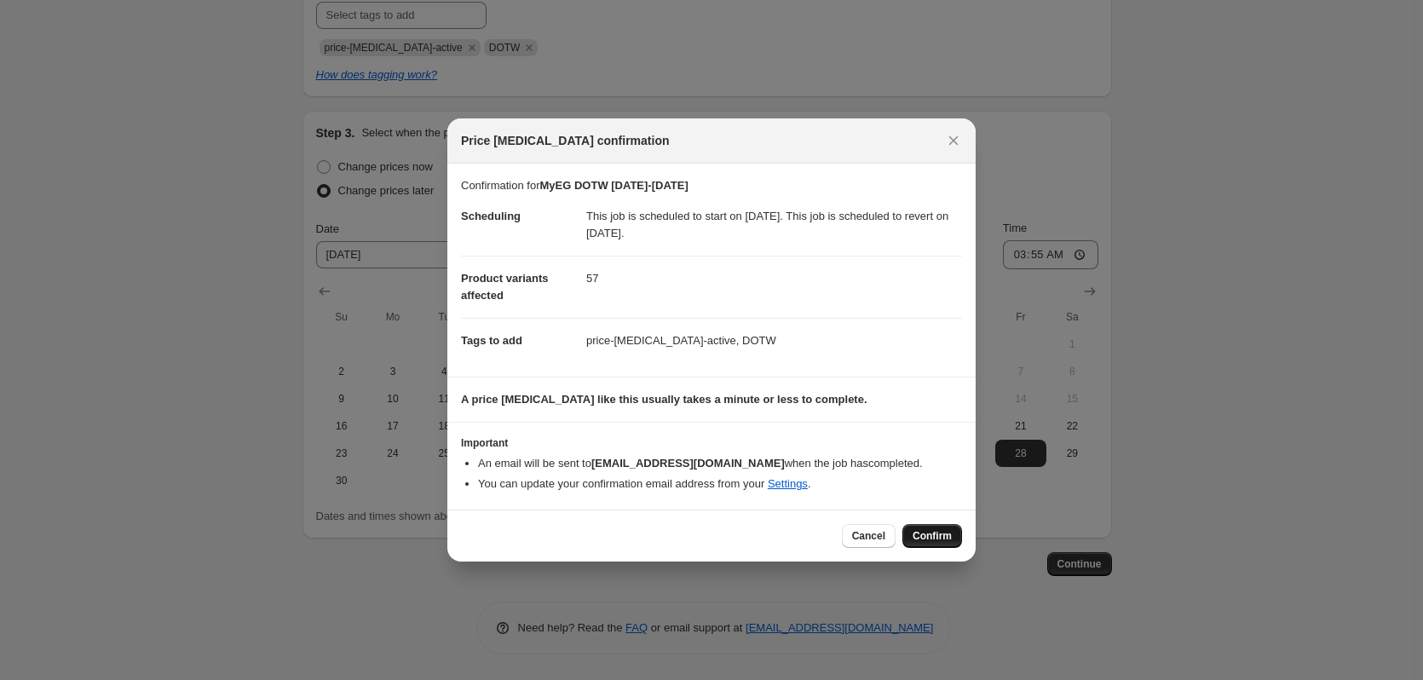
click at [924, 539] on span "Confirm" at bounding box center [931, 536] width 39 height 14
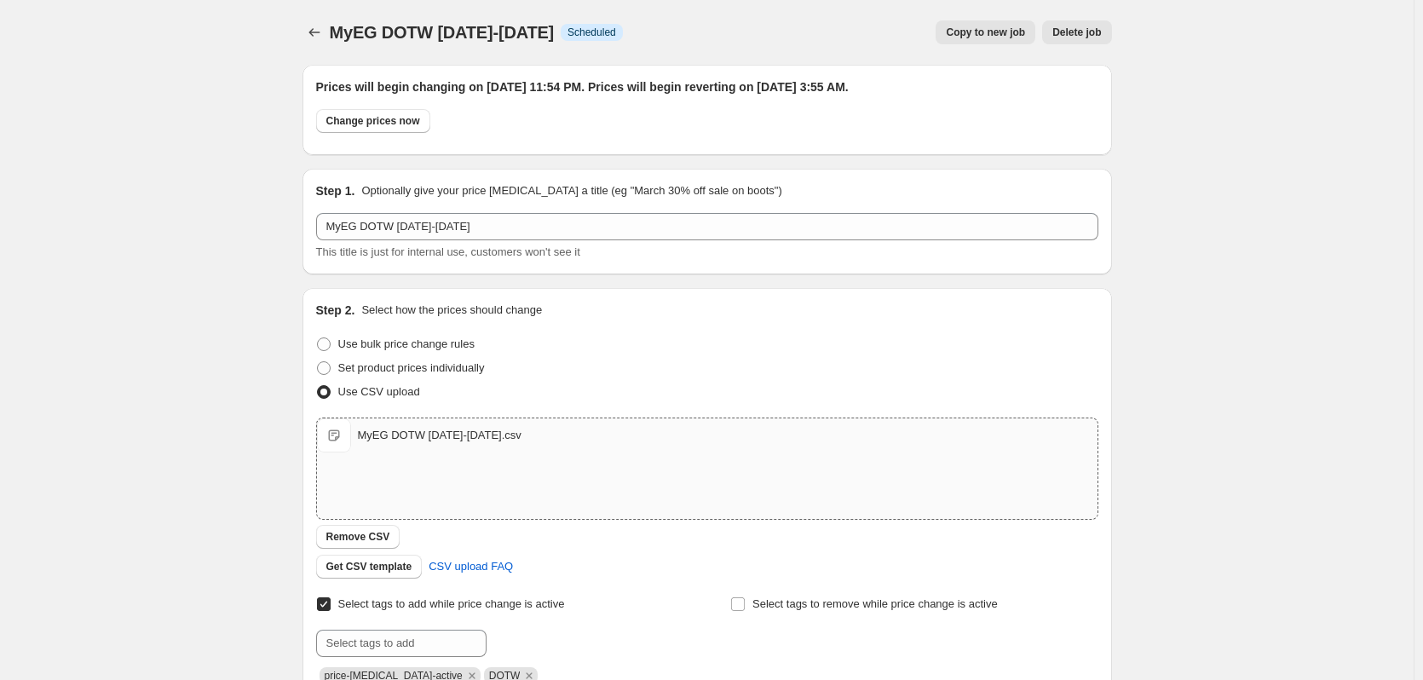
click at [1006, 36] on span "Copy to new job" at bounding box center [985, 33] width 79 height 14
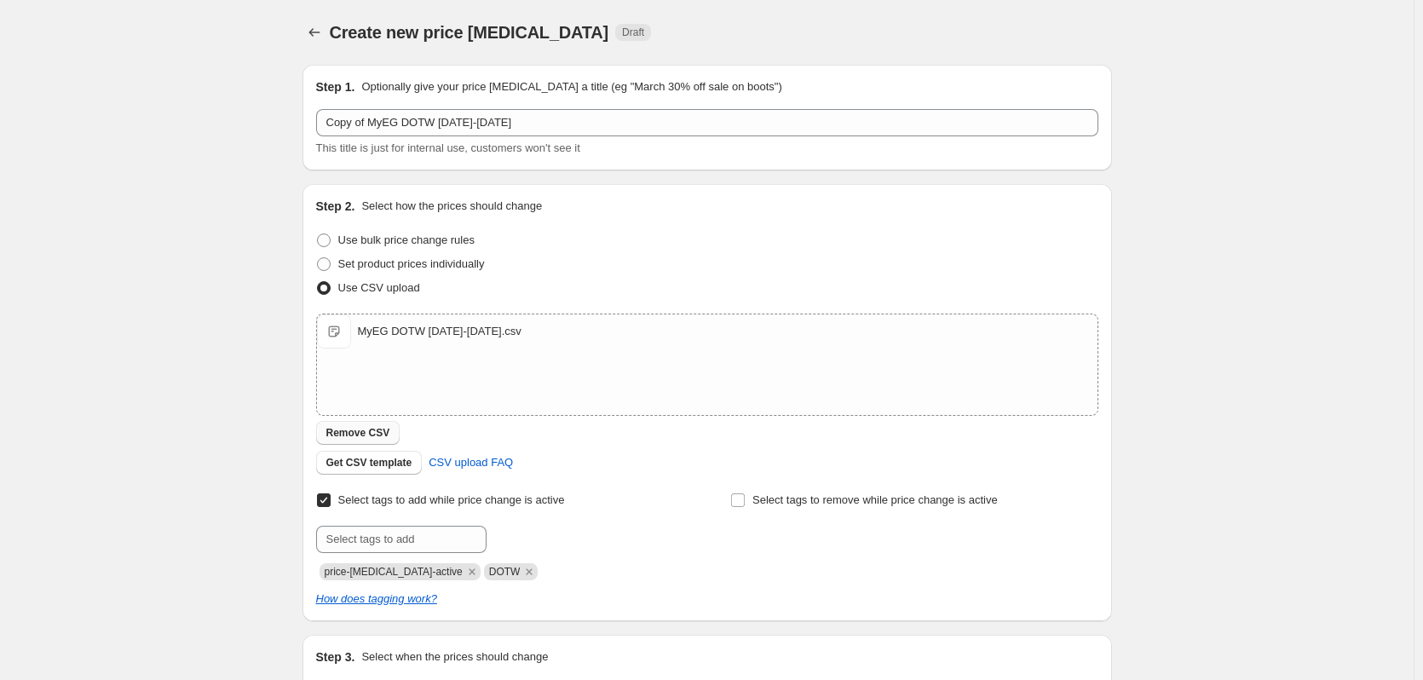
click at [358, 433] on span "Remove CSV" at bounding box center [358, 433] width 64 height 14
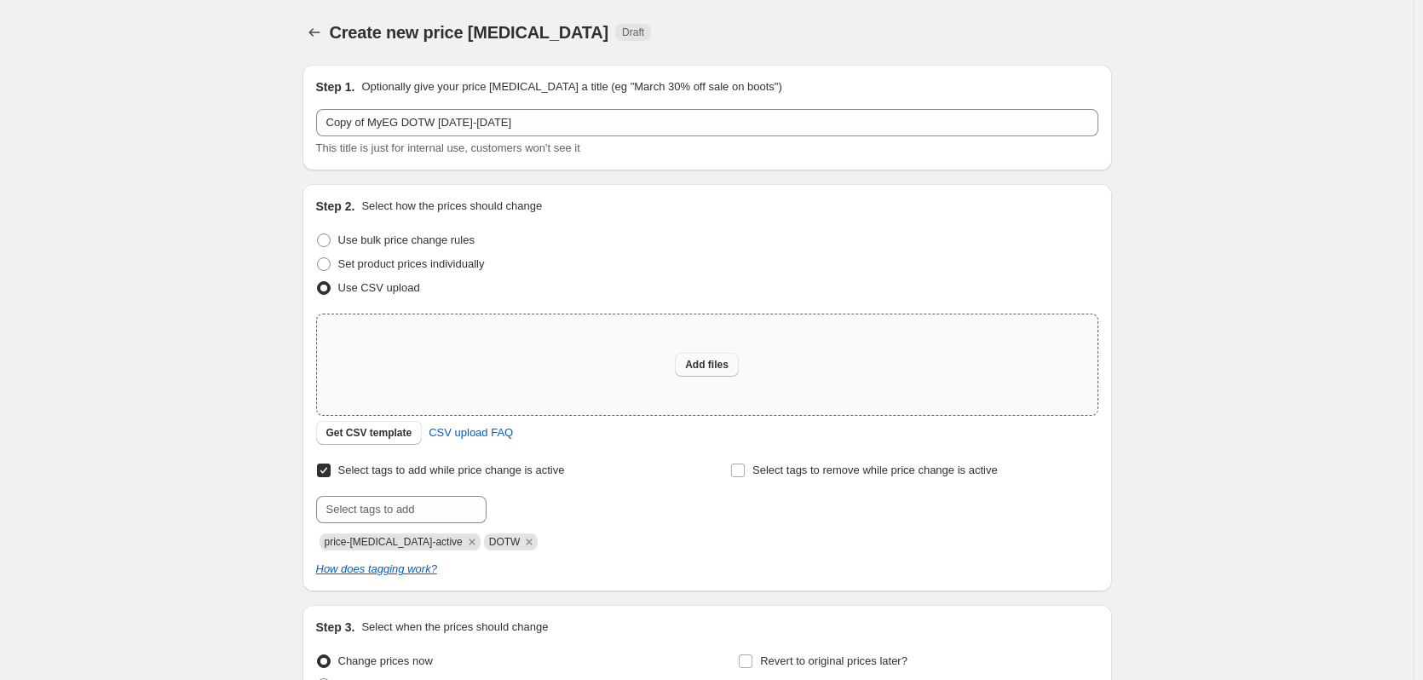
click at [700, 367] on span "Add files" at bounding box center [706, 365] width 43 height 14
type input "C:\fakepath\MyEG DOTW [DATE]-[DATE].csv"
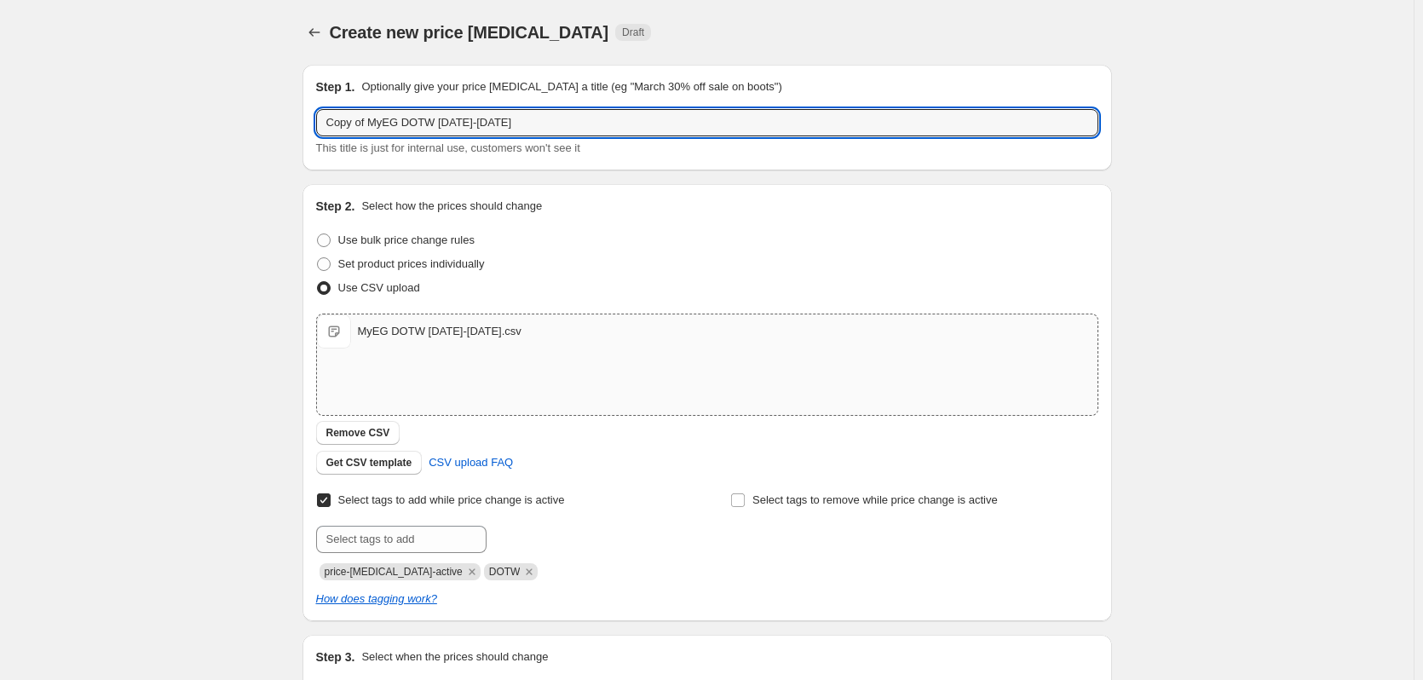
drag, startPoint x: 371, startPoint y: 123, endPoint x: 167, endPoint y: 89, distance: 207.2
click at [167, 89] on div "Create new price [MEDICAL_DATA]. This page is ready Create new price [MEDICAL_D…" at bounding box center [706, 442] width 1413 height 885
click at [422, 124] on input "MyEG DOTW [DATE]-[DATE]" at bounding box center [707, 122] width 782 height 27
drag, startPoint x: 466, startPoint y: 124, endPoint x: 444, endPoint y: 127, distance: 22.3
click at [444, 127] on input "MyEG DOTW 11.28.25-11.27.25" at bounding box center [707, 122] width 782 height 27
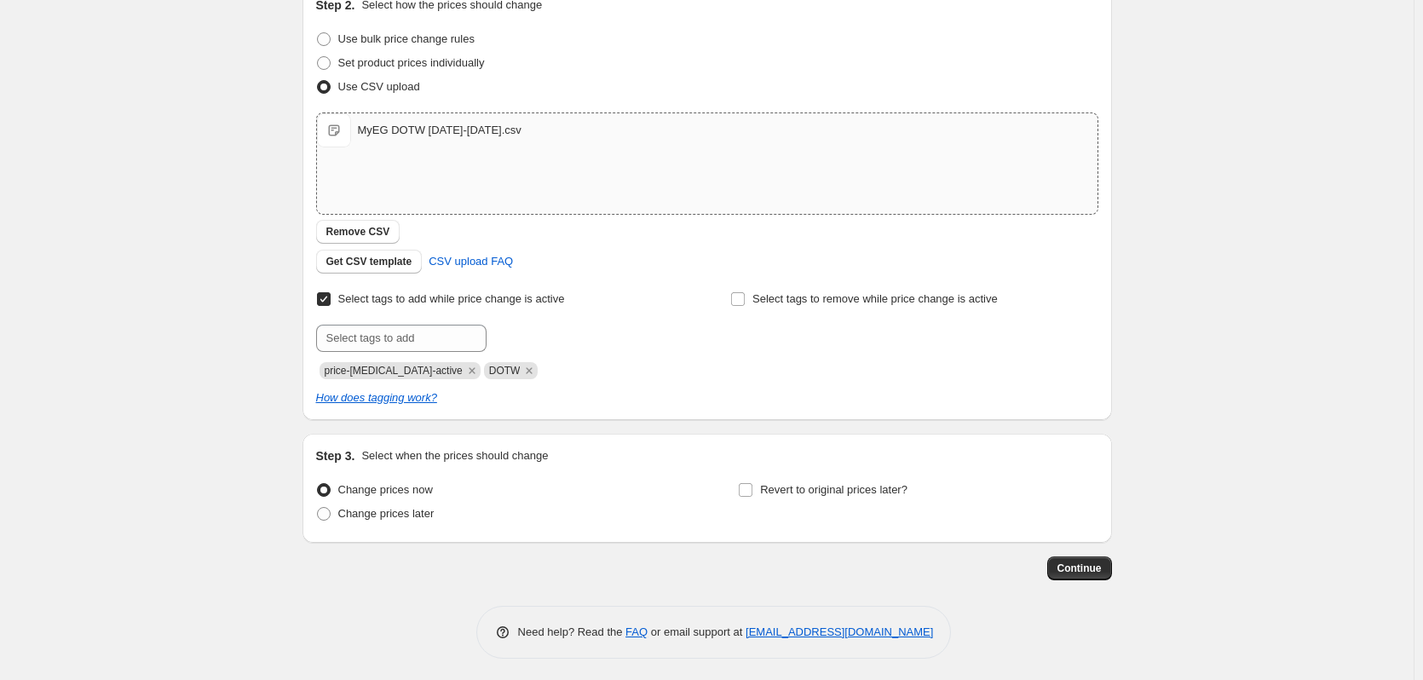
scroll to position [205, 0]
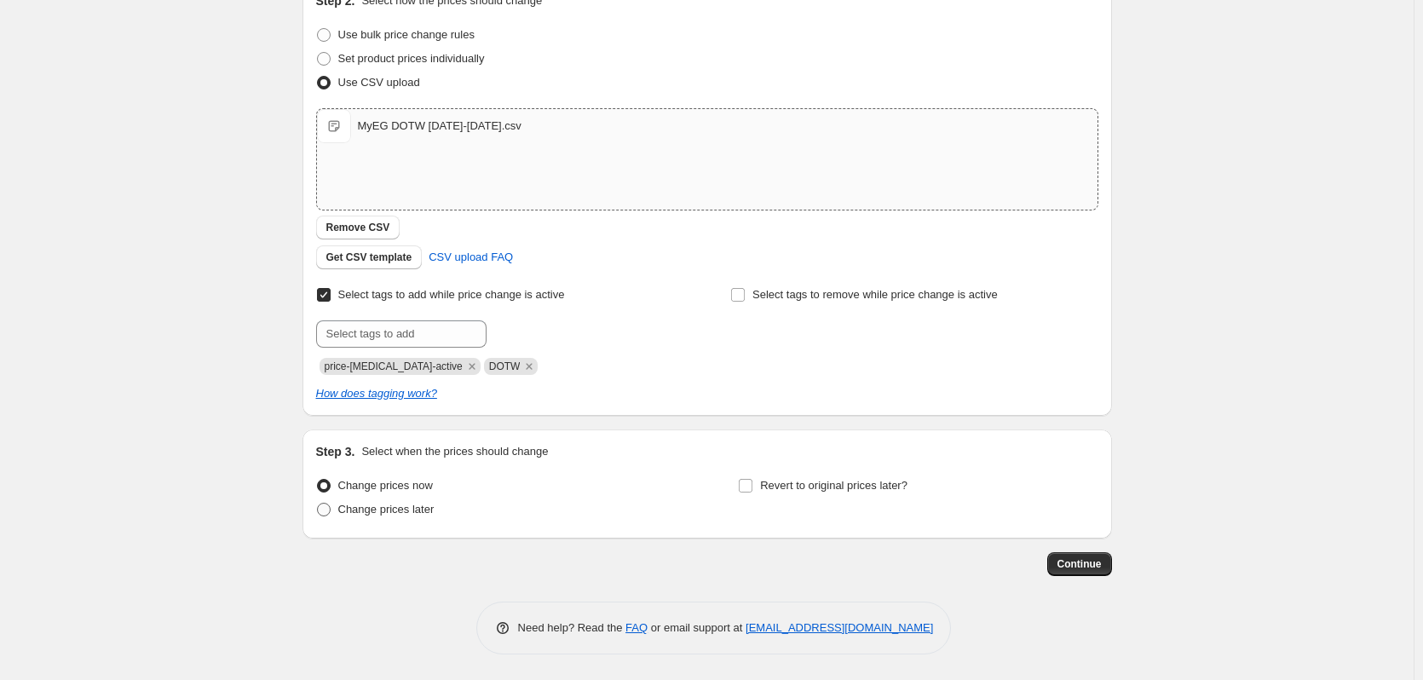
type input "MyEG DOTW [DATE]-[DATE]"
click at [329, 509] on span at bounding box center [324, 510] width 14 height 14
click at [318, 504] on input "Change prices later" at bounding box center [317, 503] width 1 height 1
radio input "true"
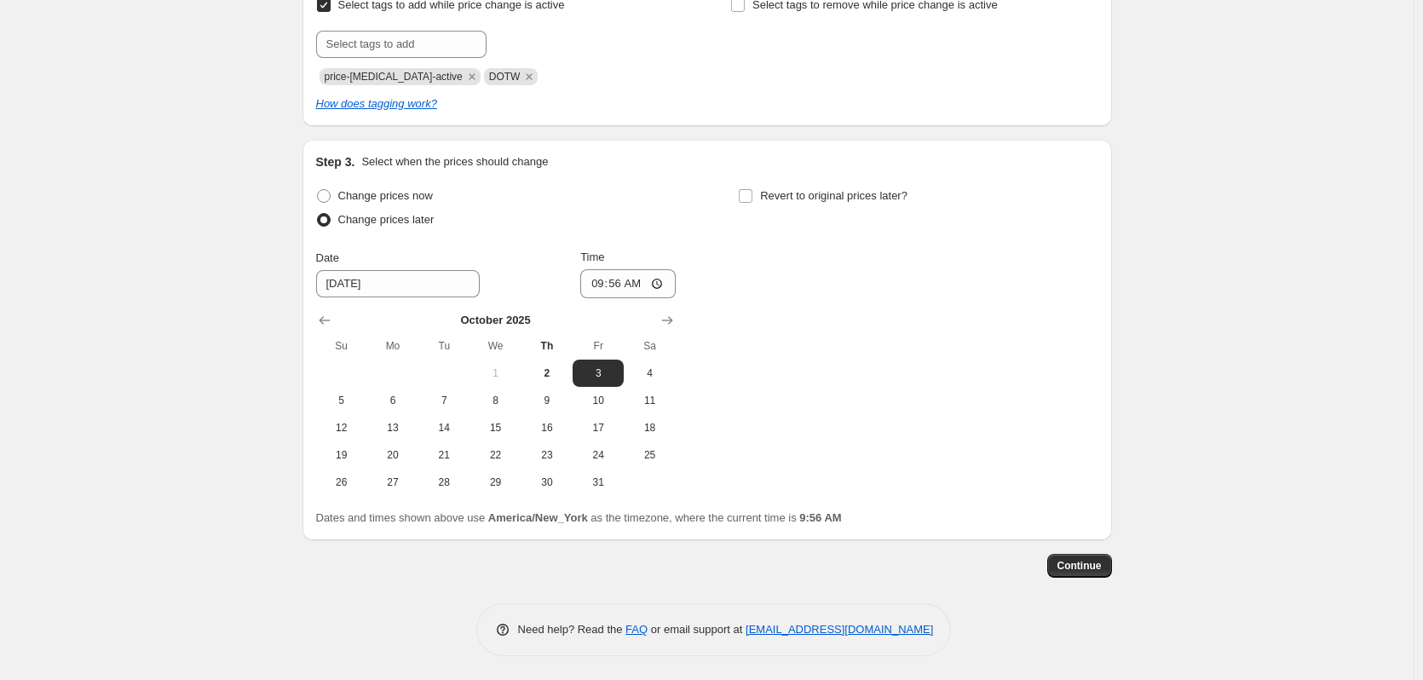
scroll to position [497, 0]
click at [672, 320] on icon "Show next month, November 2025" at bounding box center [666, 318] width 11 height 9
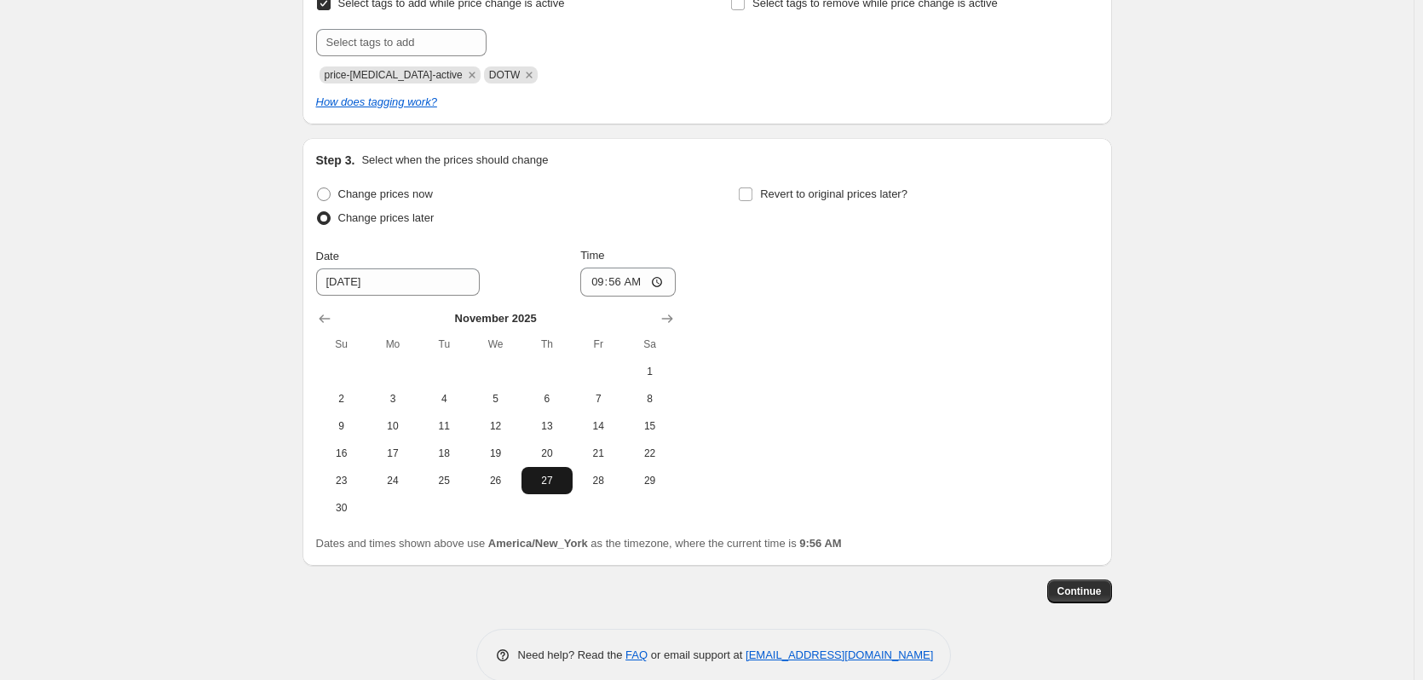
click at [561, 482] on span "27" at bounding box center [546, 481] width 37 height 14
type input "[DATE]"
click at [600, 283] on input "09:56" at bounding box center [627, 282] width 95 height 29
click at [660, 287] on input "09:56" at bounding box center [627, 282] width 95 height 29
type input "23:56"
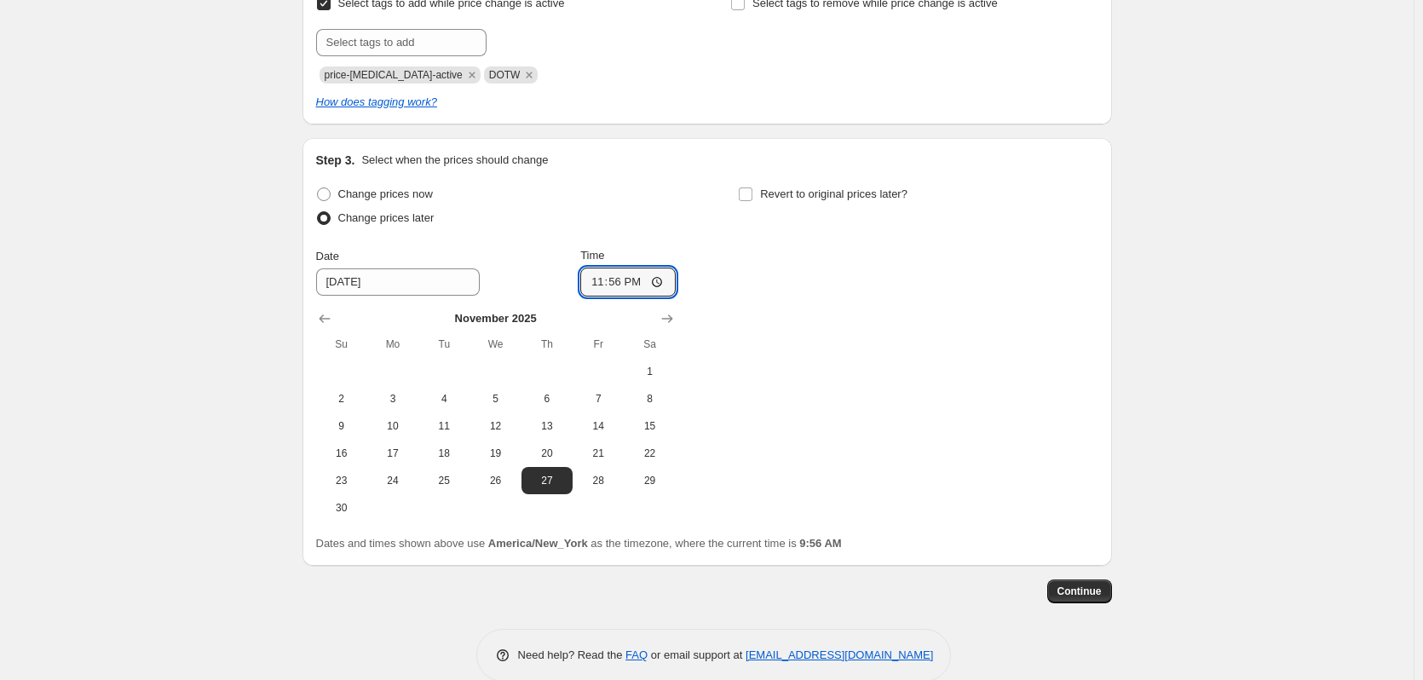
click at [686, 213] on div "Change prices now Change prices later Date [DATE] Time 23:56 [DATE] Su Mo Tu We…" at bounding box center [707, 351] width 782 height 339
click at [750, 196] on input "Revert to original prices later?" at bounding box center [746, 194] width 14 height 14
checkbox input "true"
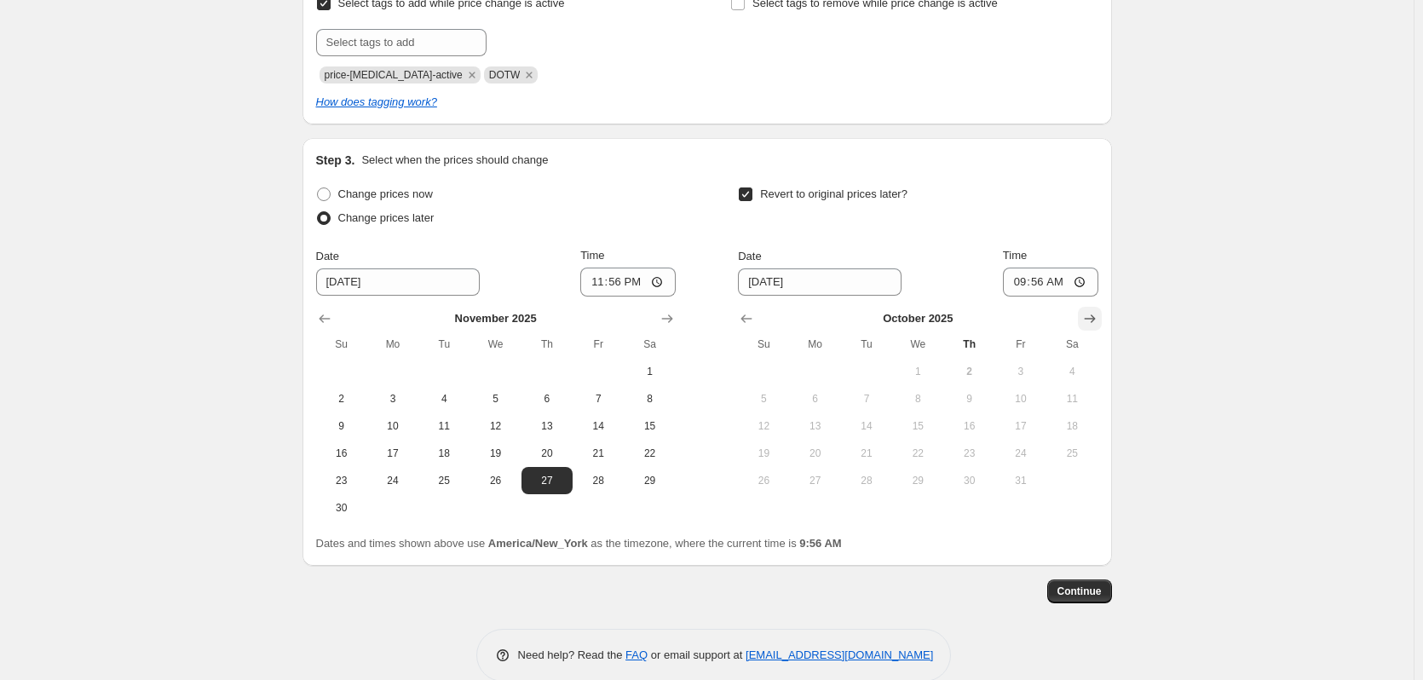
click at [1095, 317] on icon "Show next month, November 2025" at bounding box center [1089, 318] width 17 height 17
click at [1095, 317] on icon "Show next month, December 2025" at bounding box center [1089, 318] width 17 height 17
click at [1032, 377] on span "5" at bounding box center [1020, 372] width 37 height 14
type input "[DATE]"
click at [1086, 279] on input "09:56" at bounding box center [1050, 282] width 95 height 29
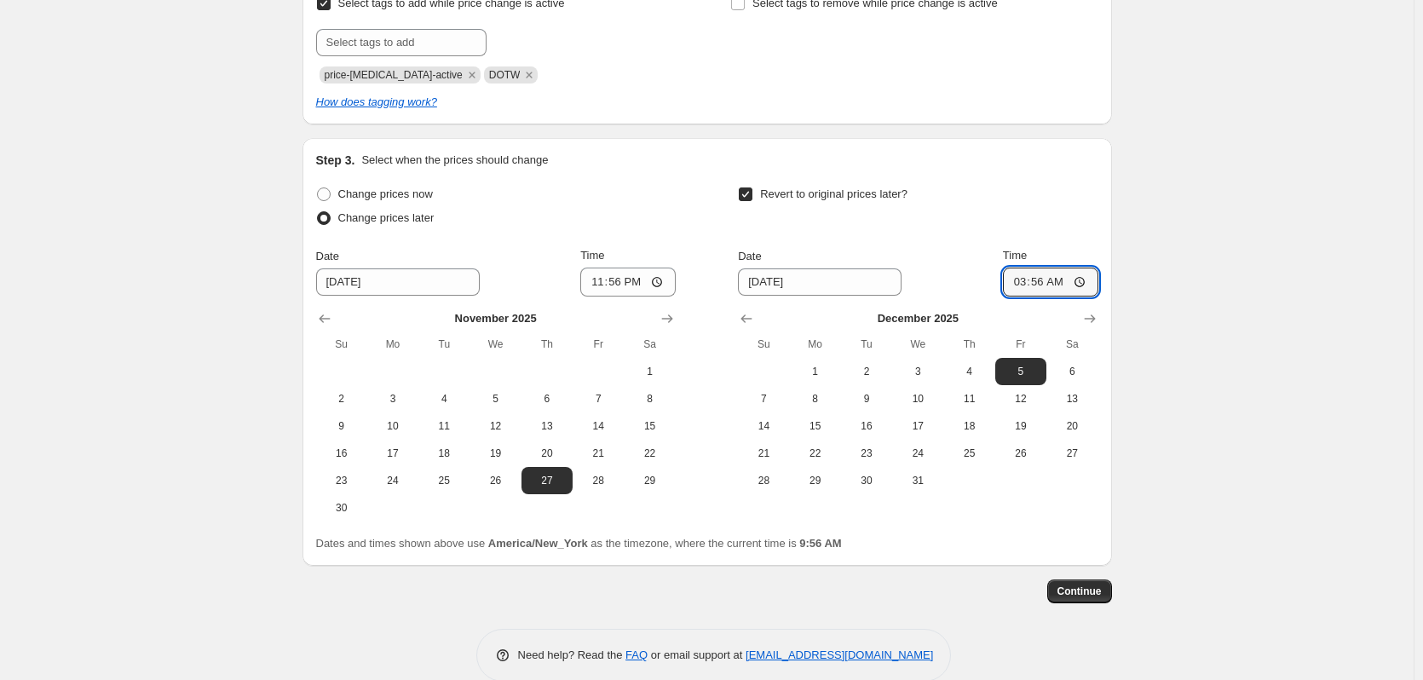
type input "03:56"
drag, startPoint x: 968, startPoint y: 240, endPoint x: 1001, endPoint y: 354, distance: 118.9
click at [968, 240] on div "Revert to original prices later? Date [DATE] Time 03:56 [DATE] Su Mo Tu We Th F…" at bounding box center [918, 338] width 360 height 312
click at [1080, 601] on button "Continue" at bounding box center [1079, 591] width 65 height 24
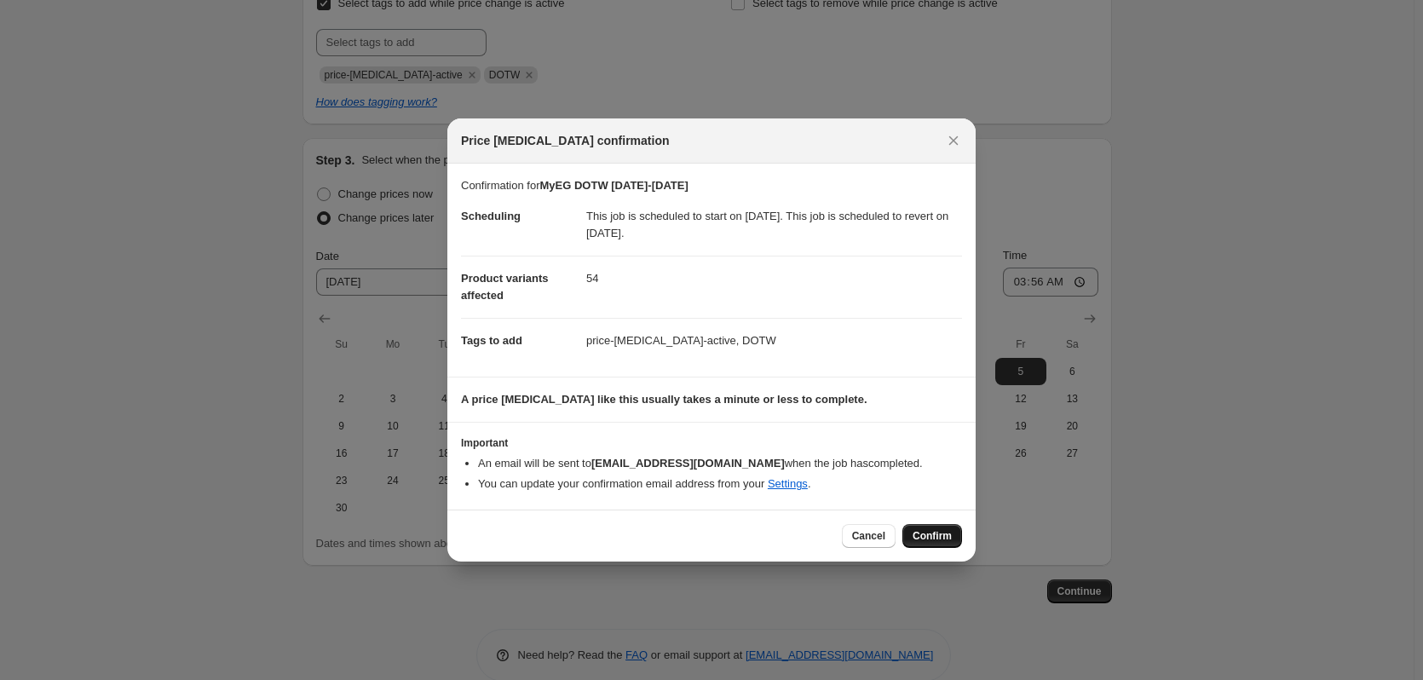
click at [948, 543] on span "Confirm" at bounding box center [931, 536] width 39 height 14
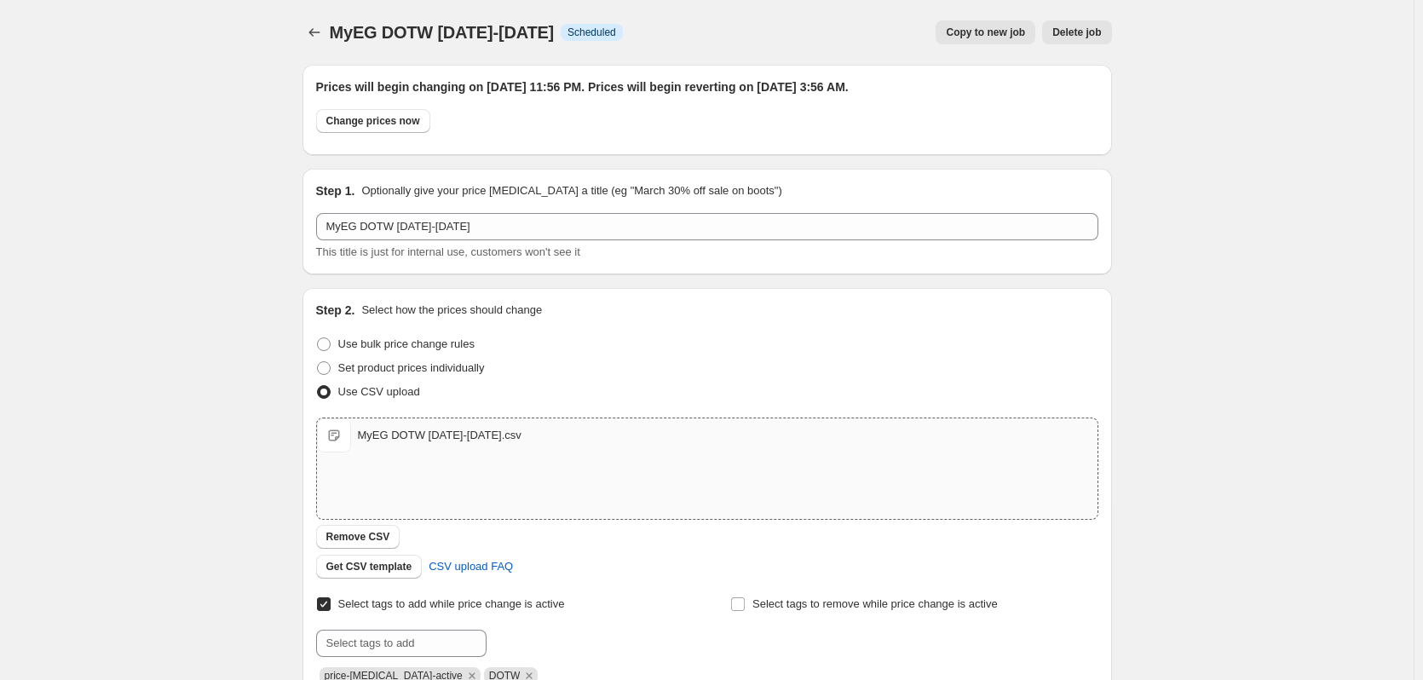
click at [1010, 32] on span "Copy to new job" at bounding box center [985, 33] width 79 height 14
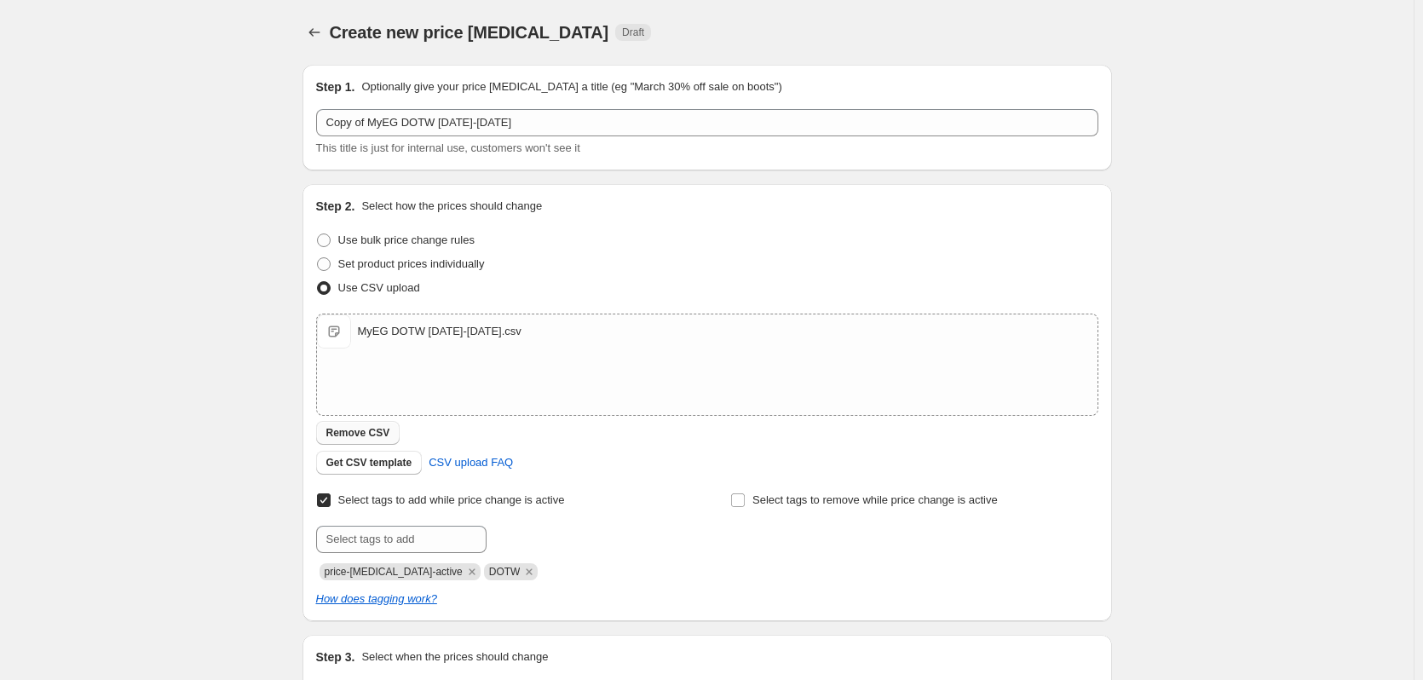
click at [364, 439] on span "Remove CSV" at bounding box center [358, 433] width 64 height 14
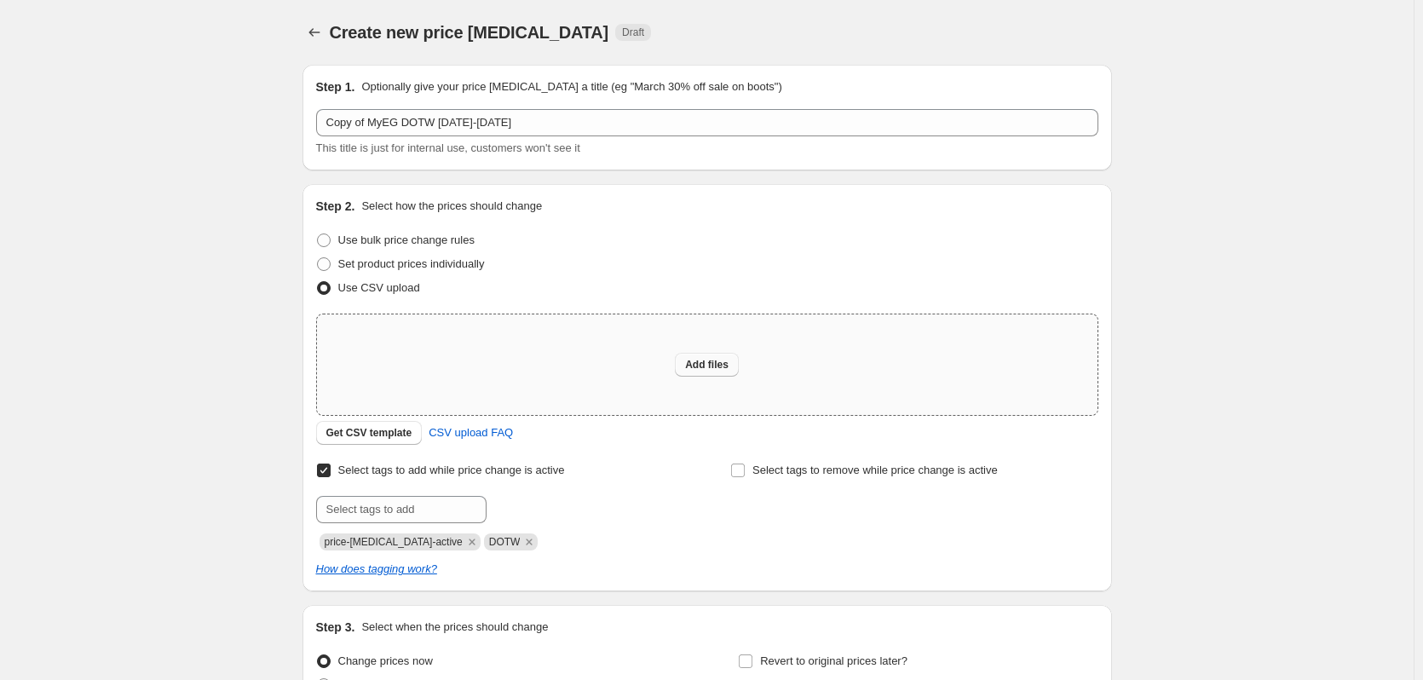
click at [710, 372] on button "Add files" at bounding box center [707, 365] width 64 height 24
type input "C:\fakepath\MyEG DOTW [DATE]-[DATE].csv"
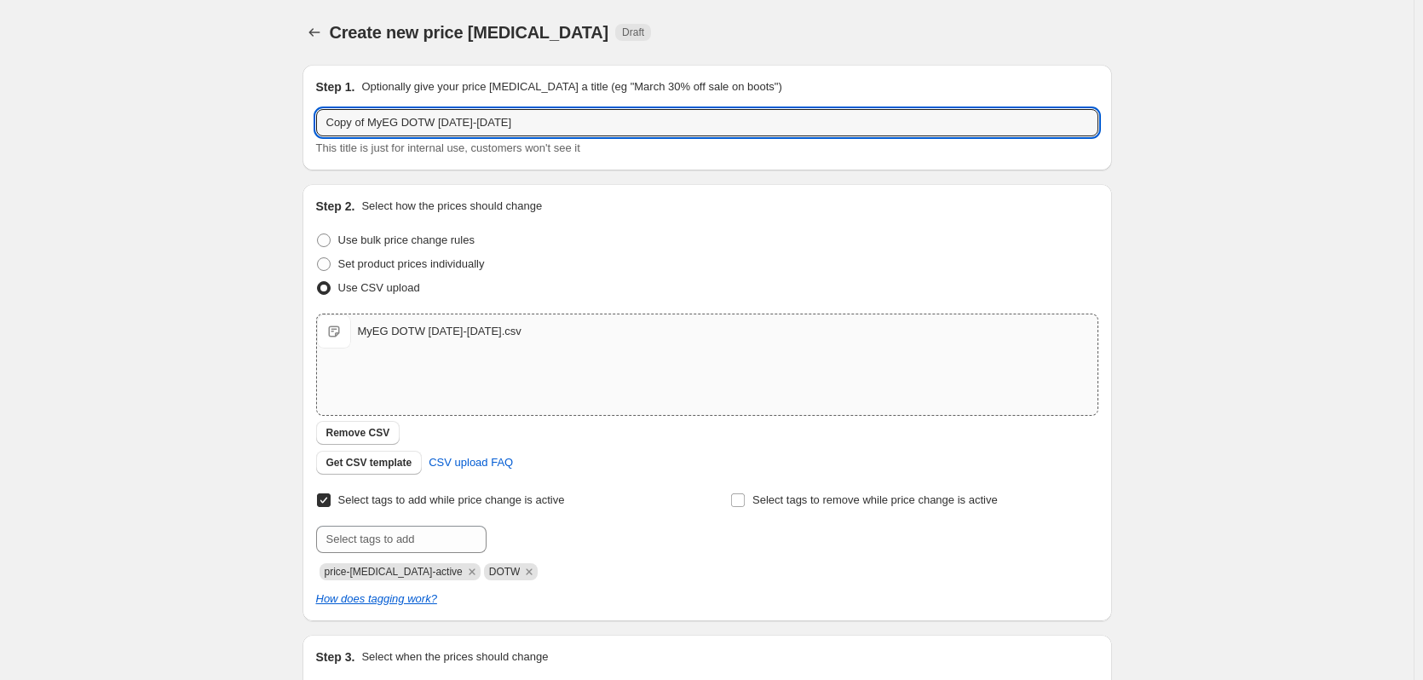
drag, startPoint x: 371, startPoint y: 121, endPoint x: 254, endPoint y: 108, distance: 117.4
click at [254, 108] on div "Create new price [MEDICAL_DATA]. This page is ready Create new price [MEDICAL_D…" at bounding box center [706, 442] width 1413 height 885
drag, startPoint x: 422, startPoint y: 123, endPoint x: 398, endPoint y: 124, distance: 23.9
click at [398, 124] on input "MyEG DOTW [DATE]-[DATE]" at bounding box center [707, 122] width 782 height 27
click at [455, 122] on input "MyEG DOTW 12.5.25-12.4.25" at bounding box center [707, 122] width 782 height 27
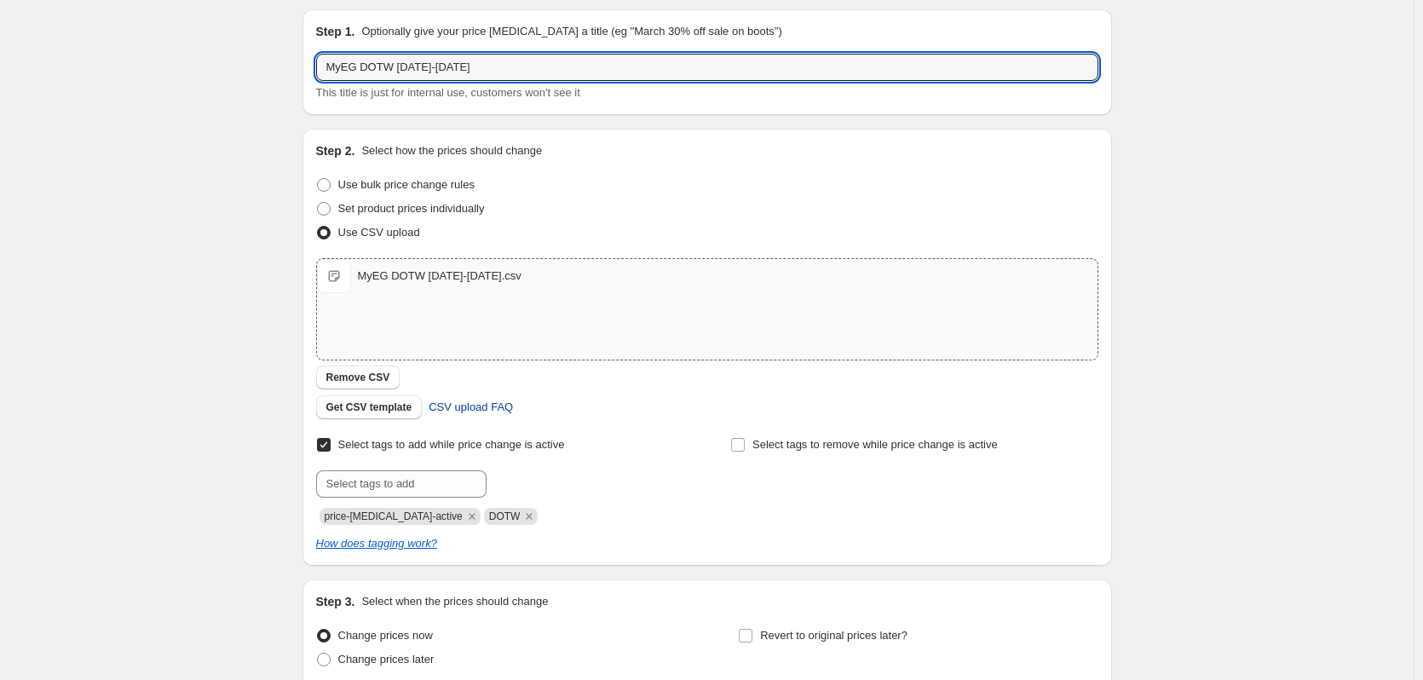
scroll to position [85, 0]
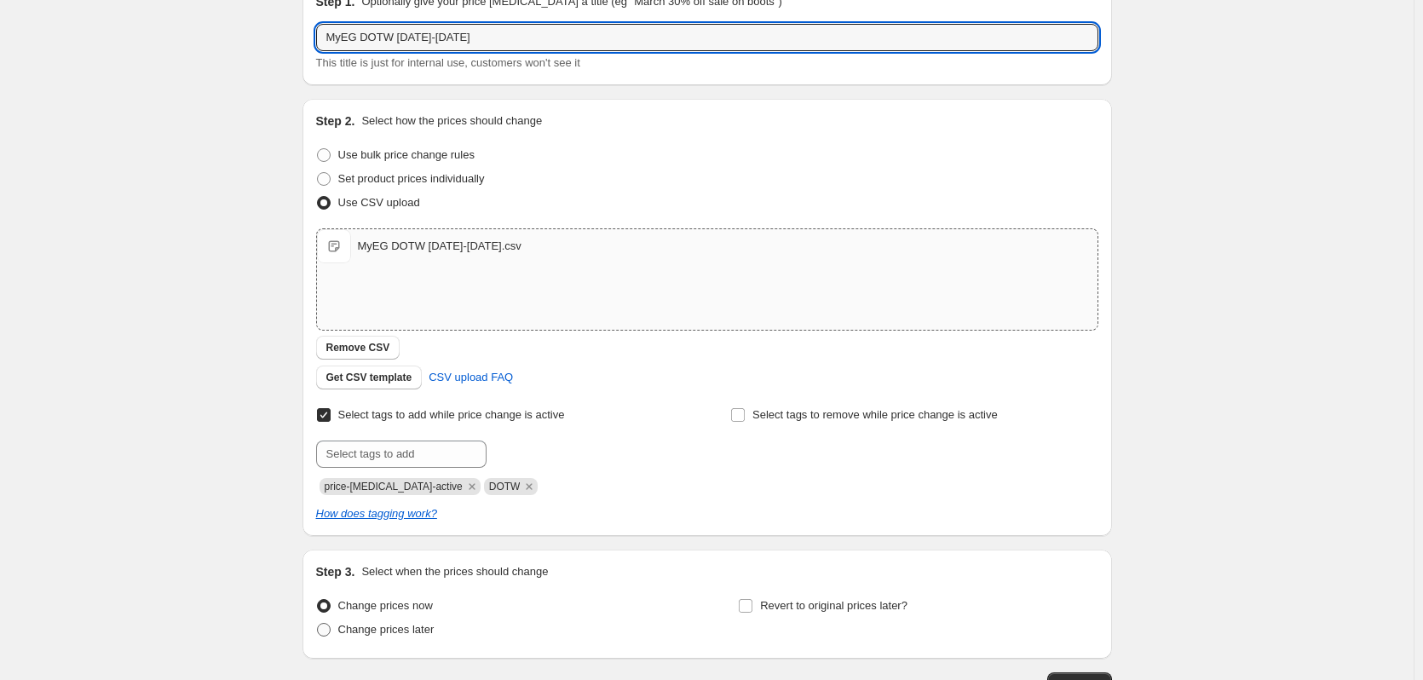
type input "MyEG DOTW [DATE]-[DATE]"
click at [330, 627] on span at bounding box center [324, 630] width 14 height 14
click at [318, 624] on input "Change prices later" at bounding box center [317, 623] width 1 height 1
radio input "true"
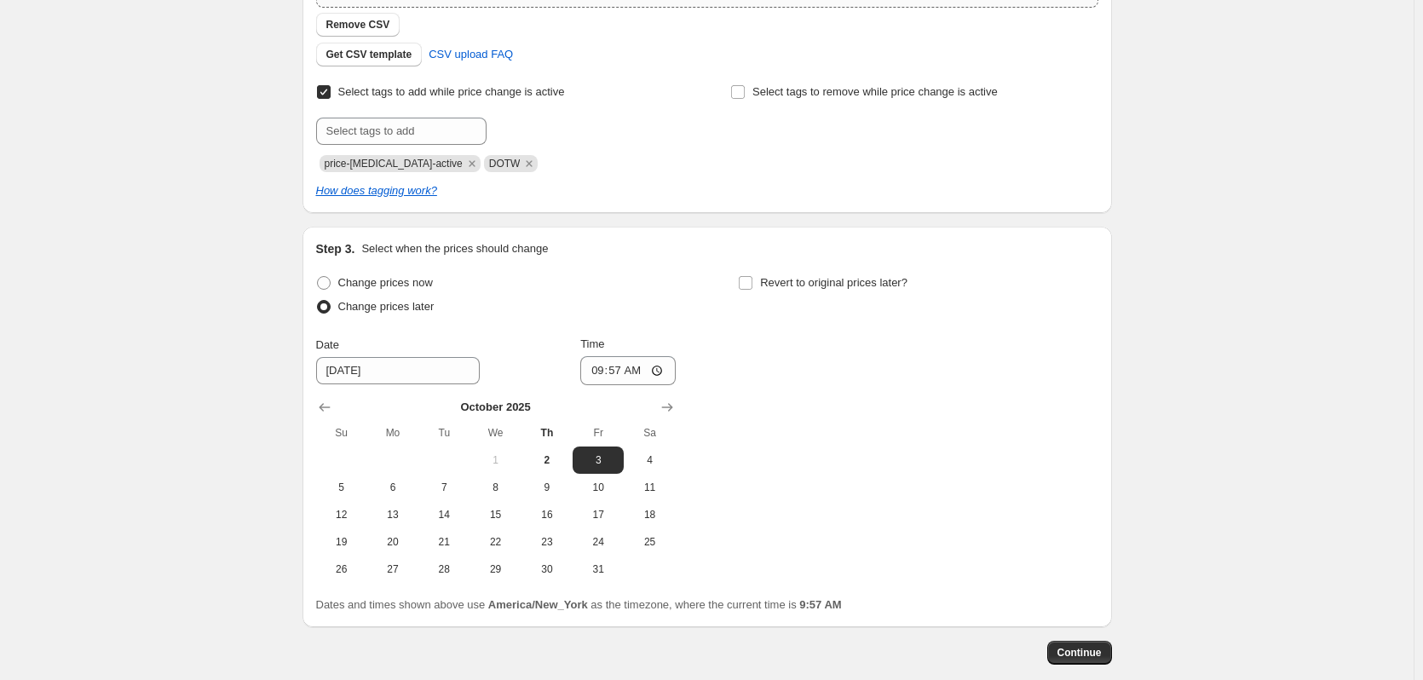
scroll to position [497, 0]
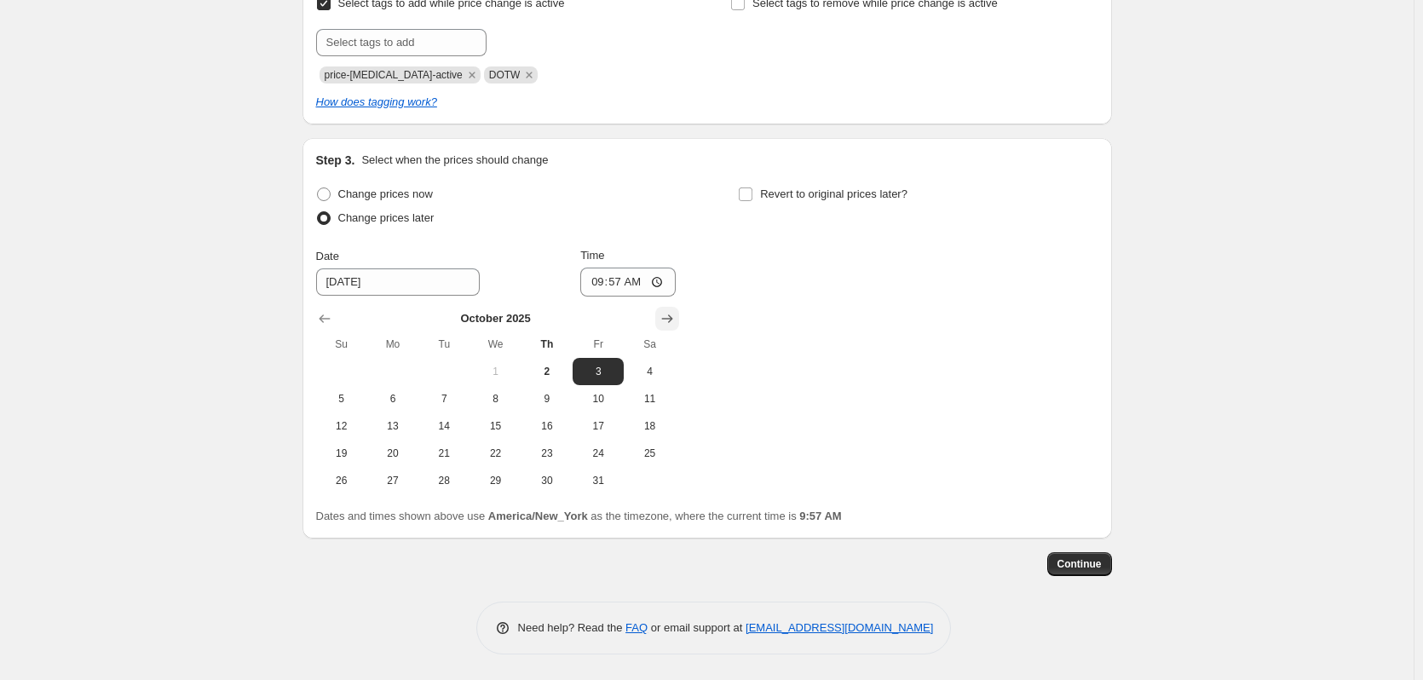
click at [676, 325] on icon "Show next month, November 2025" at bounding box center [667, 318] width 17 height 17
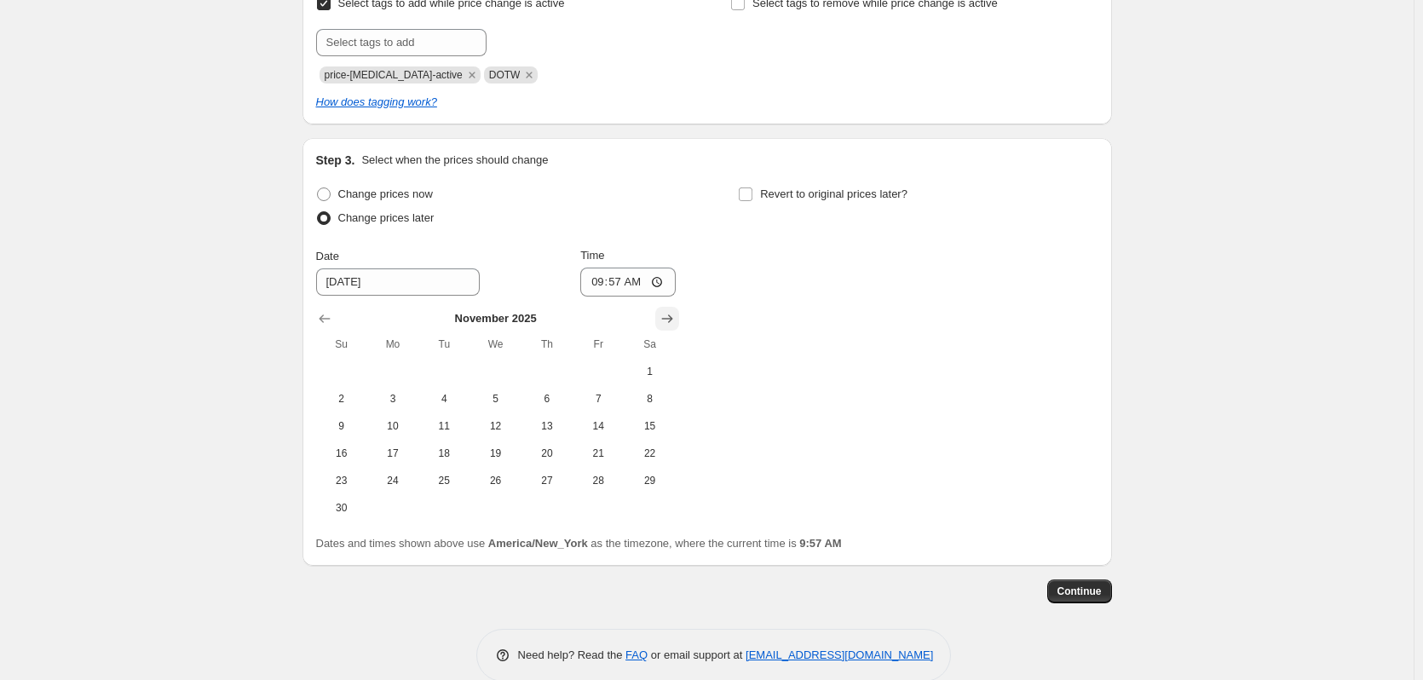
click at [675, 323] on icon "Show next month, December 2025" at bounding box center [667, 318] width 17 height 17
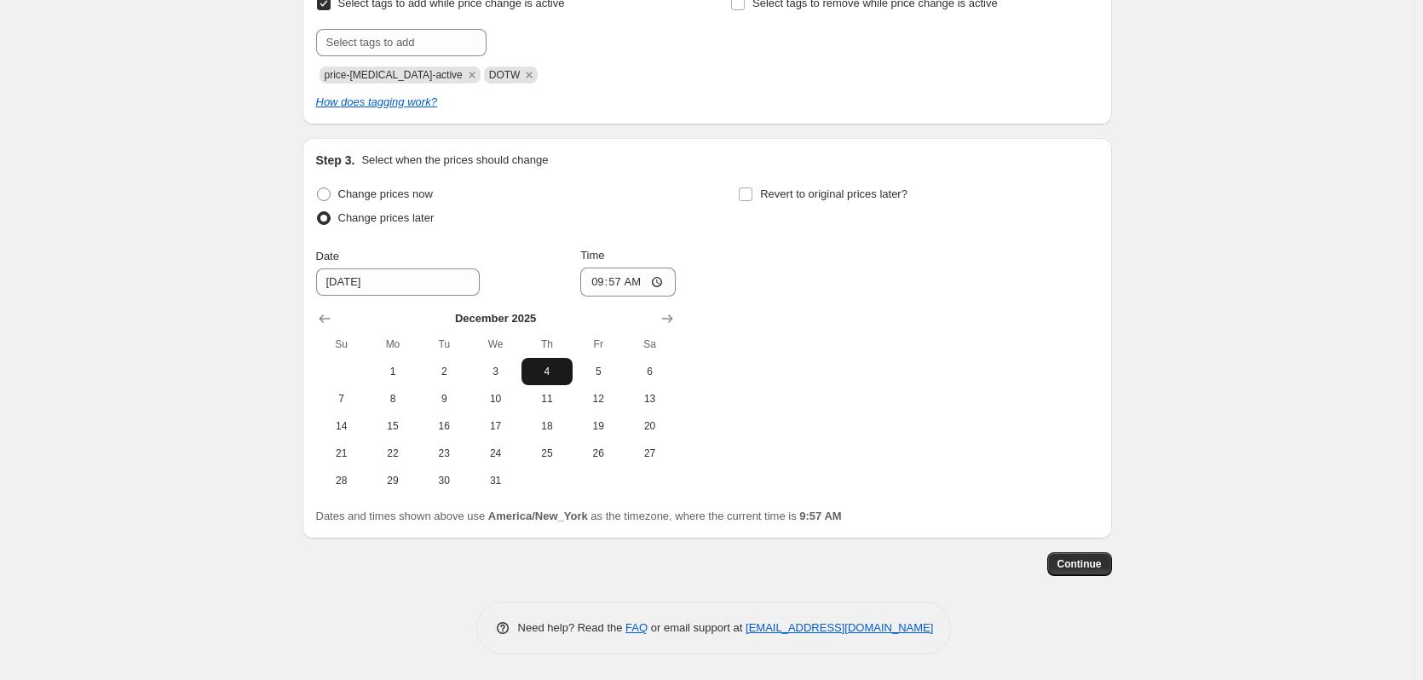
click at [560, 378] on button "4" at bounding box center [546, 371] width 51 height 27
type input "[DATE]"
click at [659, 278] on input "09:57" at bounding box center [627, 282] width 95 height 29
type input "23:57"
click at [706, 256] on div "Change prices now Change prices later Date [DATE] Time 23:57 [DATE] Su Mo Tu We…" at bounding box center [707, 338] width 782 height 312
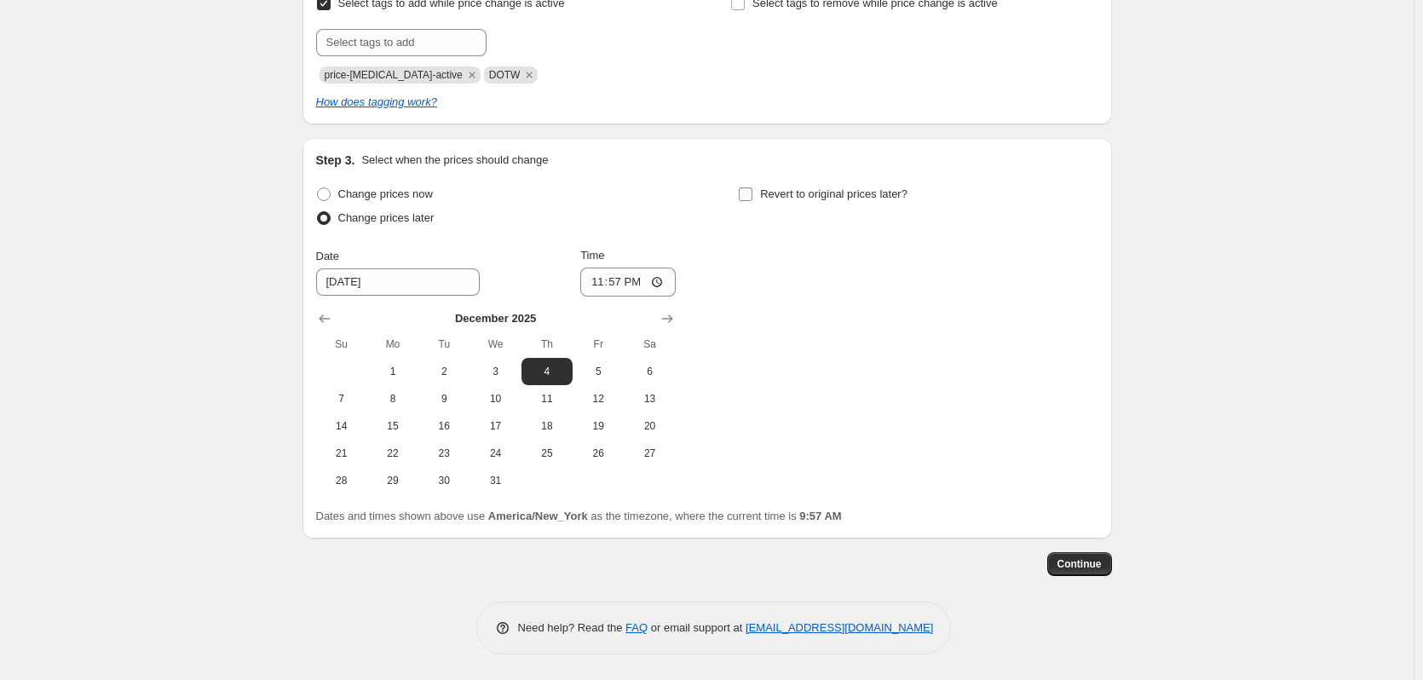
click at [752, 192] on input "Revert to original prices later?" at bounding box center [746, 194] width 14 height 14
checkbox input "true"
click at [1094, 320] on icon "Show next month, November 2025" at bounding box center [1089, 318] width 17 height 17
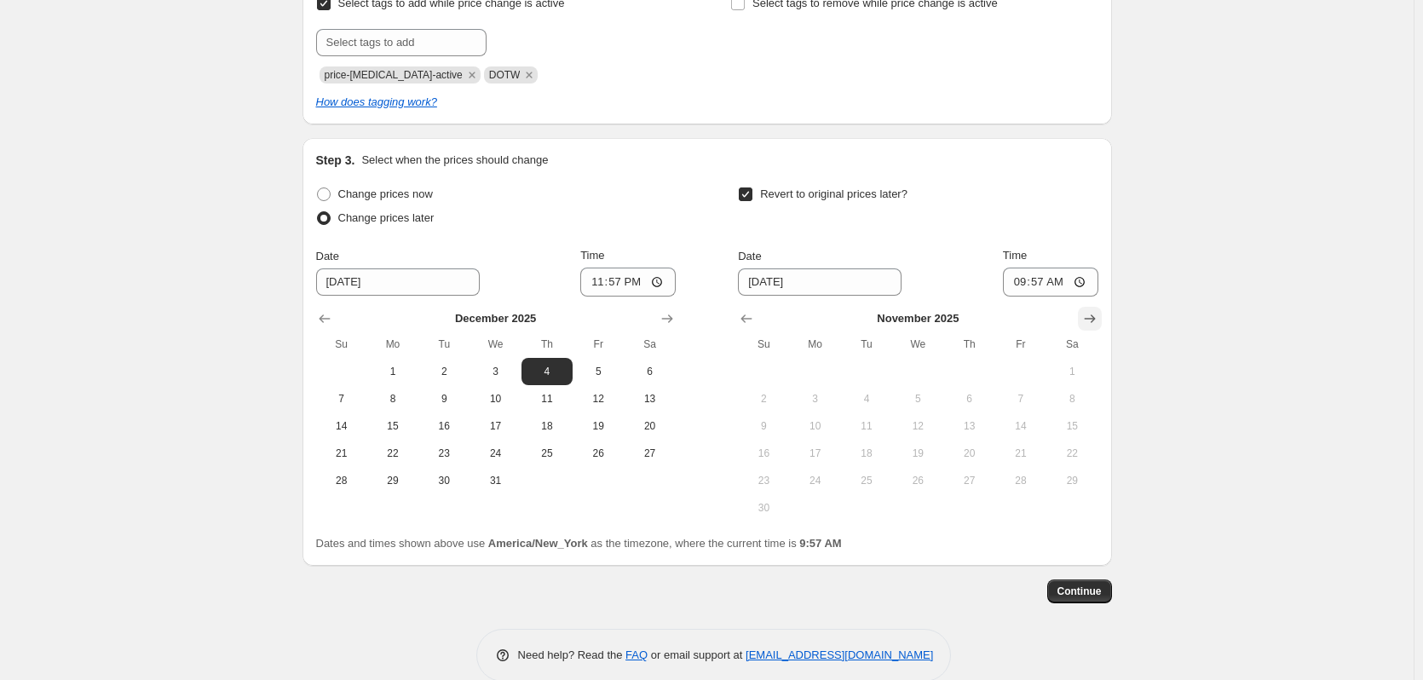
click at [1095, 320] on icon "Show next month, December 2025" at bounding box center [1089, 318] width 17 height 17
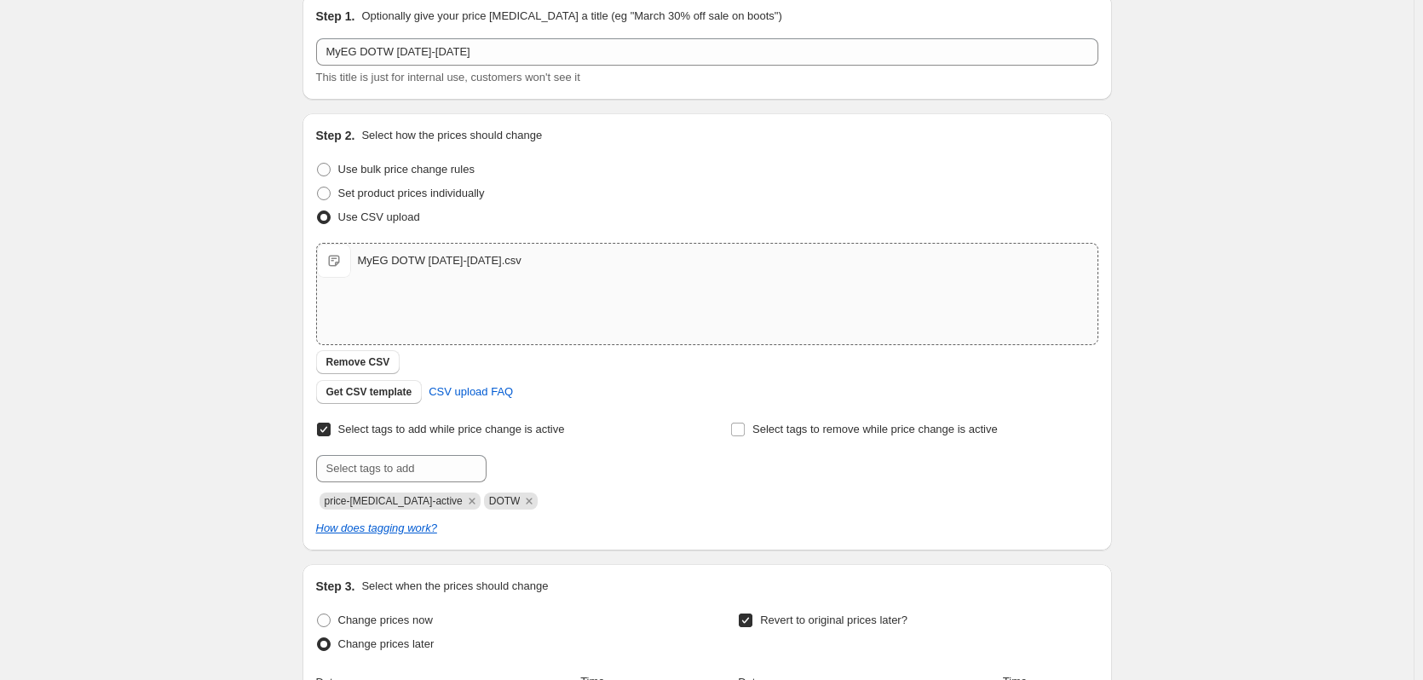
scroll to position [411, 0]
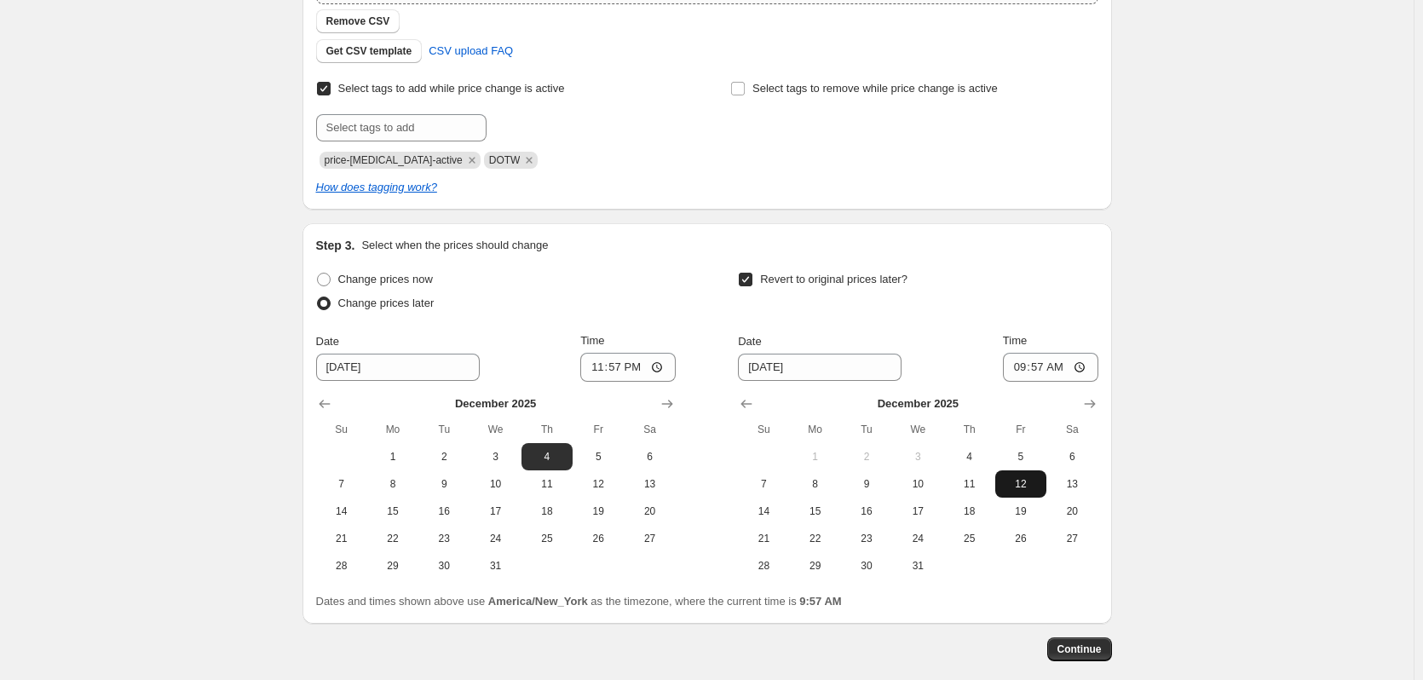
click at [1021, 483] on span "12" at bounding box center [1020, 484] width 37 height 14
type input "[DATE]"
click at [1079, 365] on input "09:57" at bounding box center [1050, 367] width 95 height 29
type input "03:57"
click at [1000, 306] on div "Revert to original prices later?" at bounding box center [918, 293] width 360 height 51
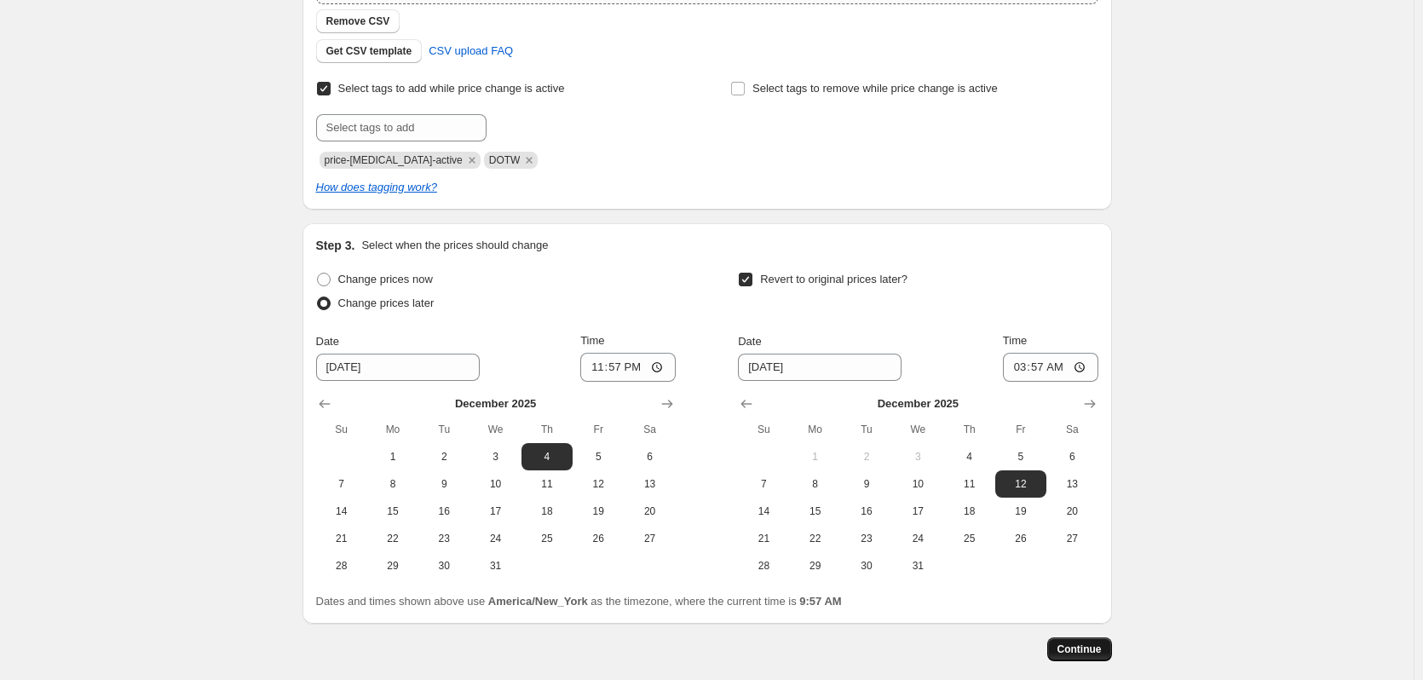
click at [1082, 639] on button "Continue" at bounding box center [1079, 649] width 65 height 24
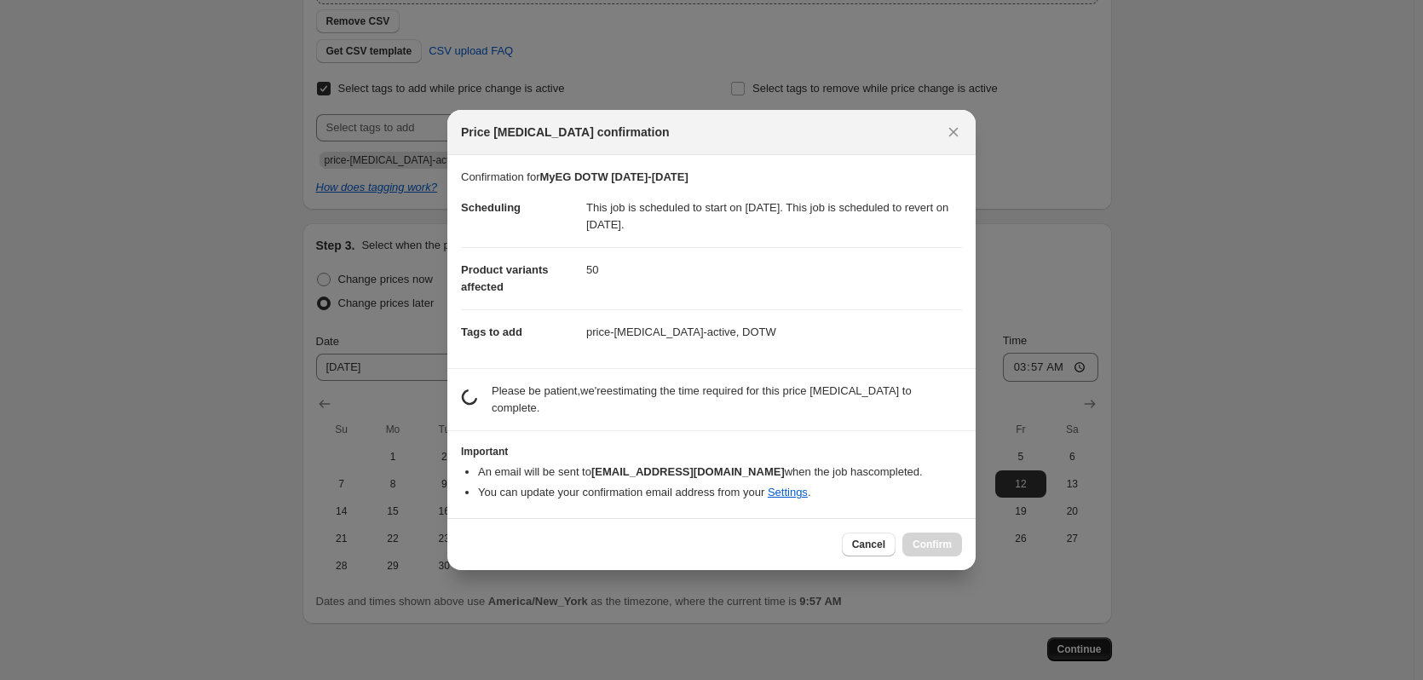
scroll to position [0, 0]
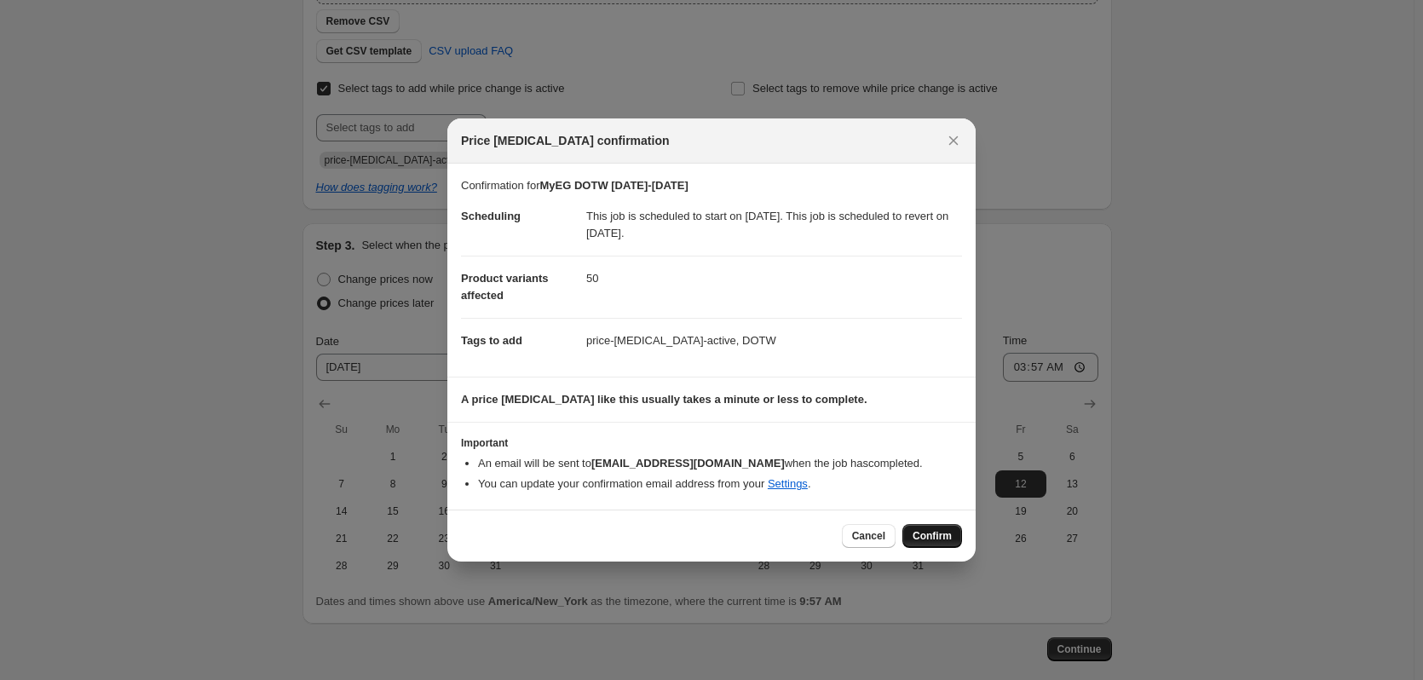
click at [929, 543] on span "Confirm" at bounding box center [931, 536] width 39 height 14
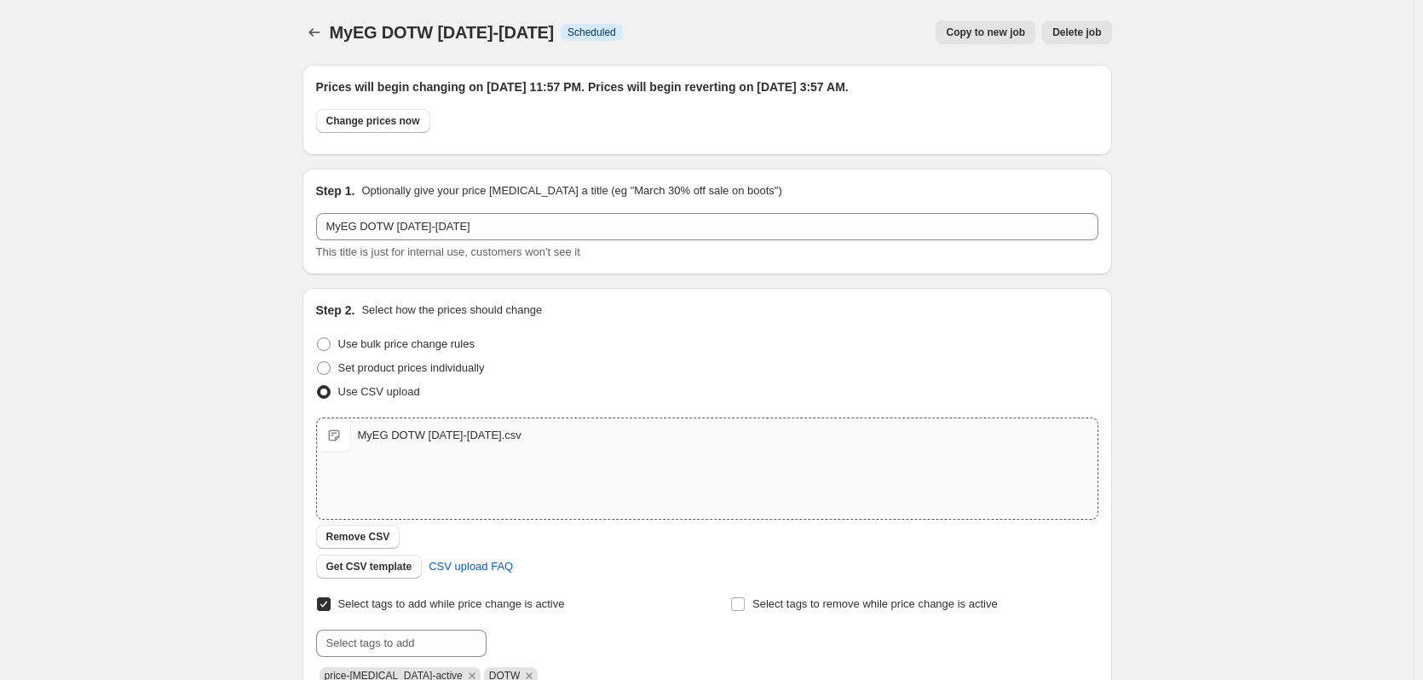
click at [1000, 26] on button "Copy to new job" at bounding box center [985, 32] width 100 height 24
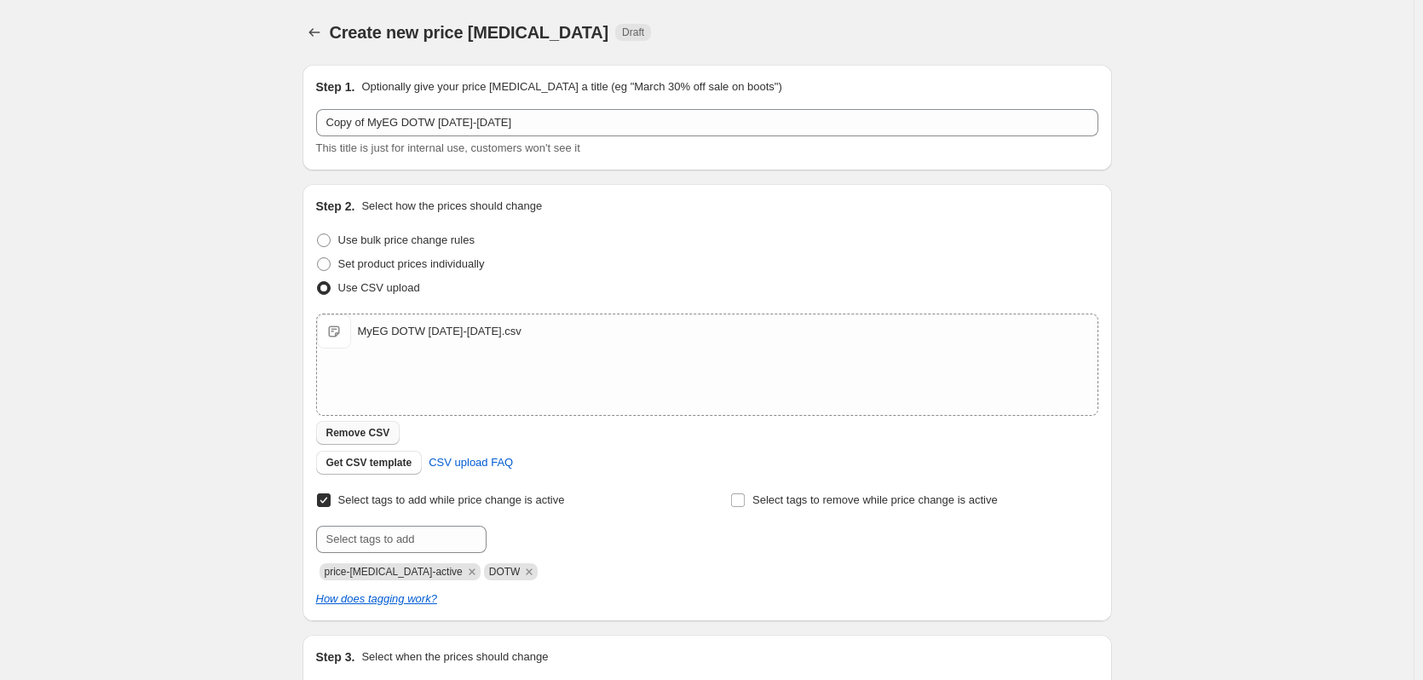
click at [360, 437] on span "Remove CSV" at bounding box center [358, 433] width 64 height 14
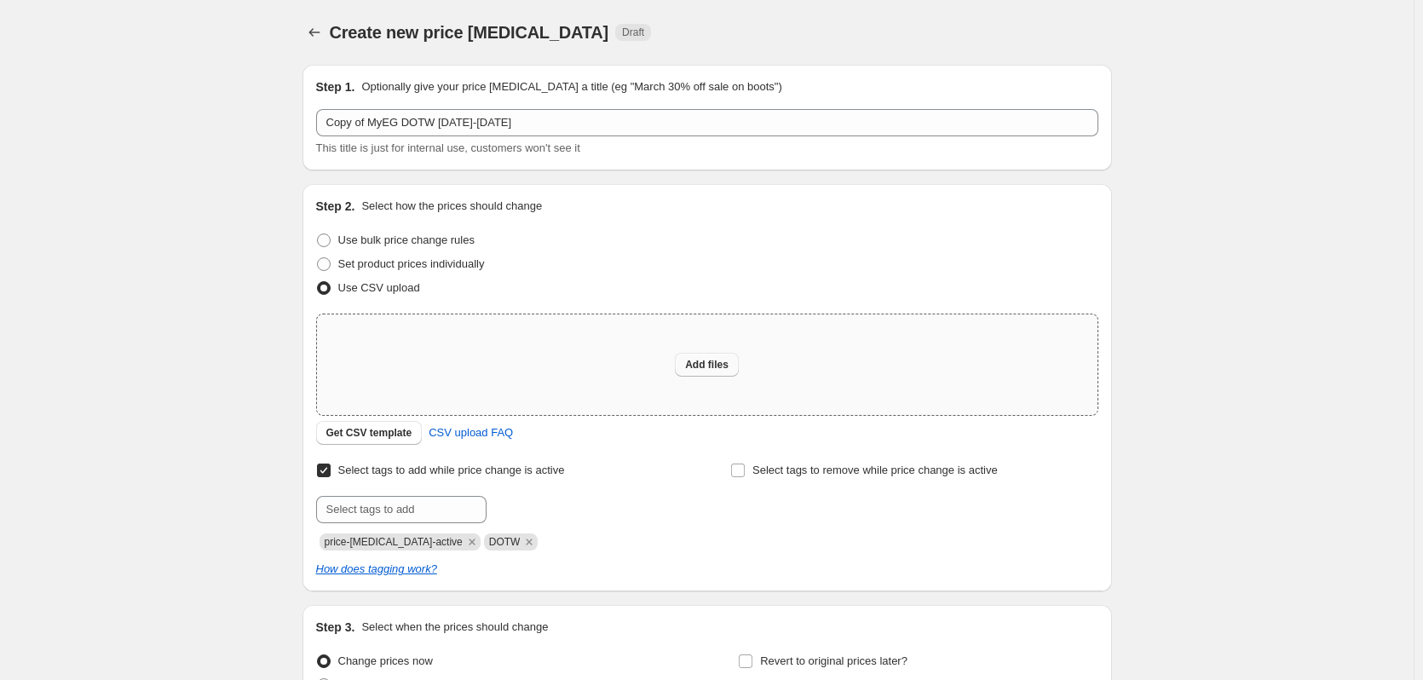
click at [699, 371] on button "Add files" at bounding box center [707, 365] width 64 height 24
type input "C:\fakepath\MyEG DOTW [DATE]-[DATE].csv"
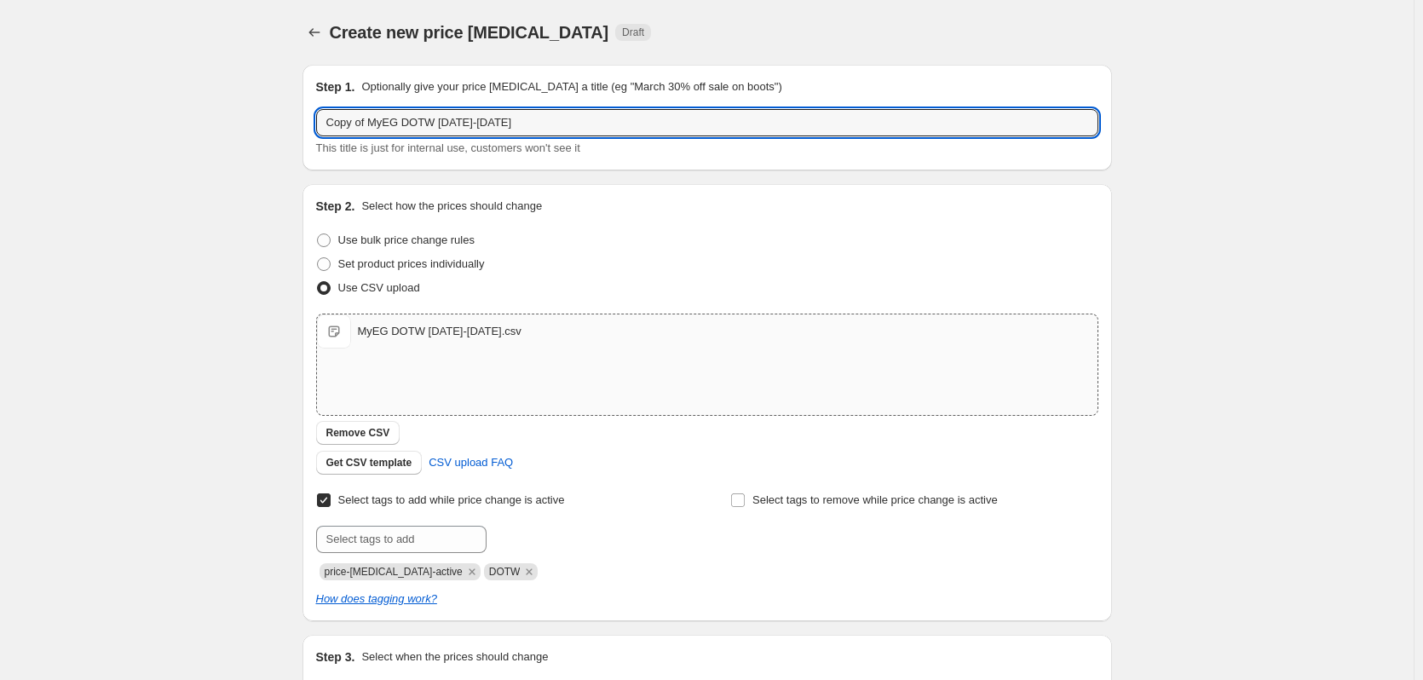
drag, startPoint x: 372, startPoint y: 122, endPoint x: 269, endPoint y: 114, distance: 103.4
click at [269, 114] on div "Create new price [MEDICAL_DATA]. This page is ready Create new price [MEDICAL_D…" at bounding box center [706, 442] width 1413 height 885
click at [416, 118] on input "MyEG DOTW [DATE]-[DATE]" at bounding box center [707, 122] width 782 height 27
click at [469, 123] on input "MyEG DOTW 12.12.25-12.11.25" at bounding box center [707, 122] width 782 height 27
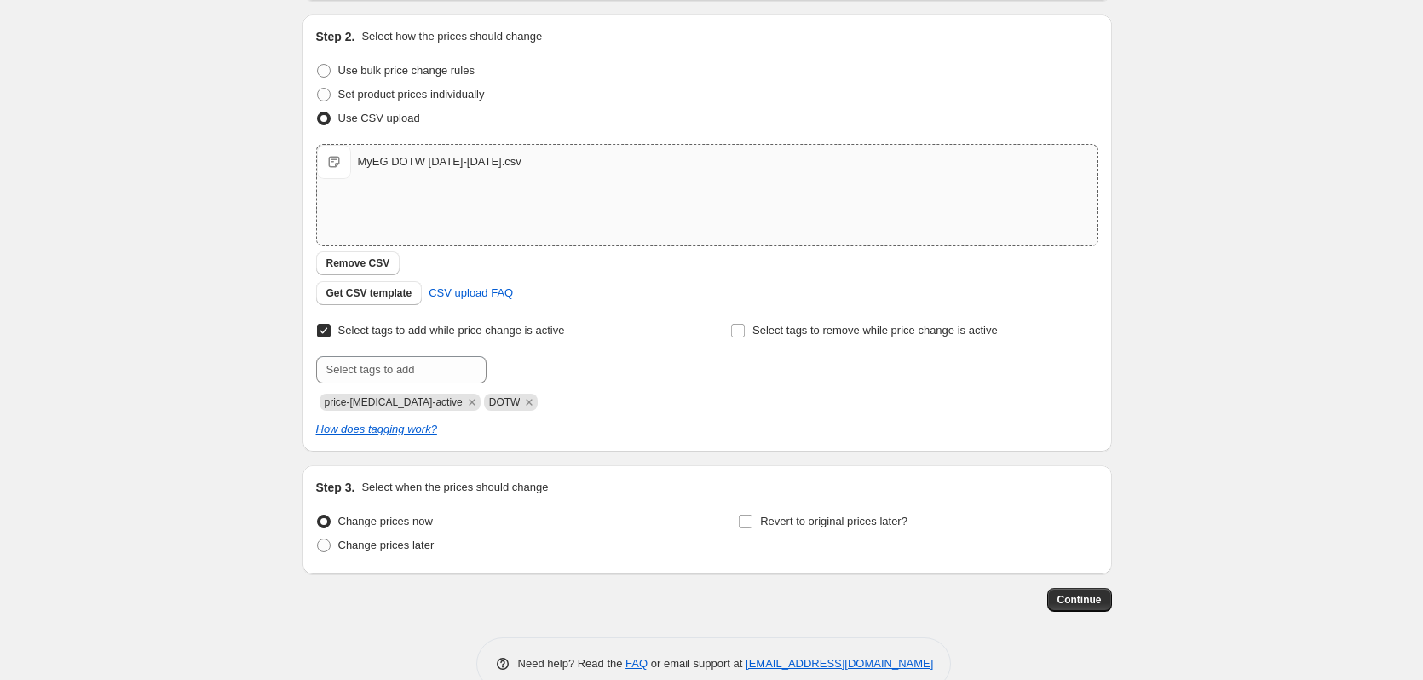
scroll to position [170, 0]
type input "MyEG DOTW [DATE]-[DATE]"
click at [330, 541] on span at bounding box center [324, 545] width 14 height 14
click at [318, 538] on input "Change prices later" at bounding box center [317, 538] width 1 height 1
radio input "true"
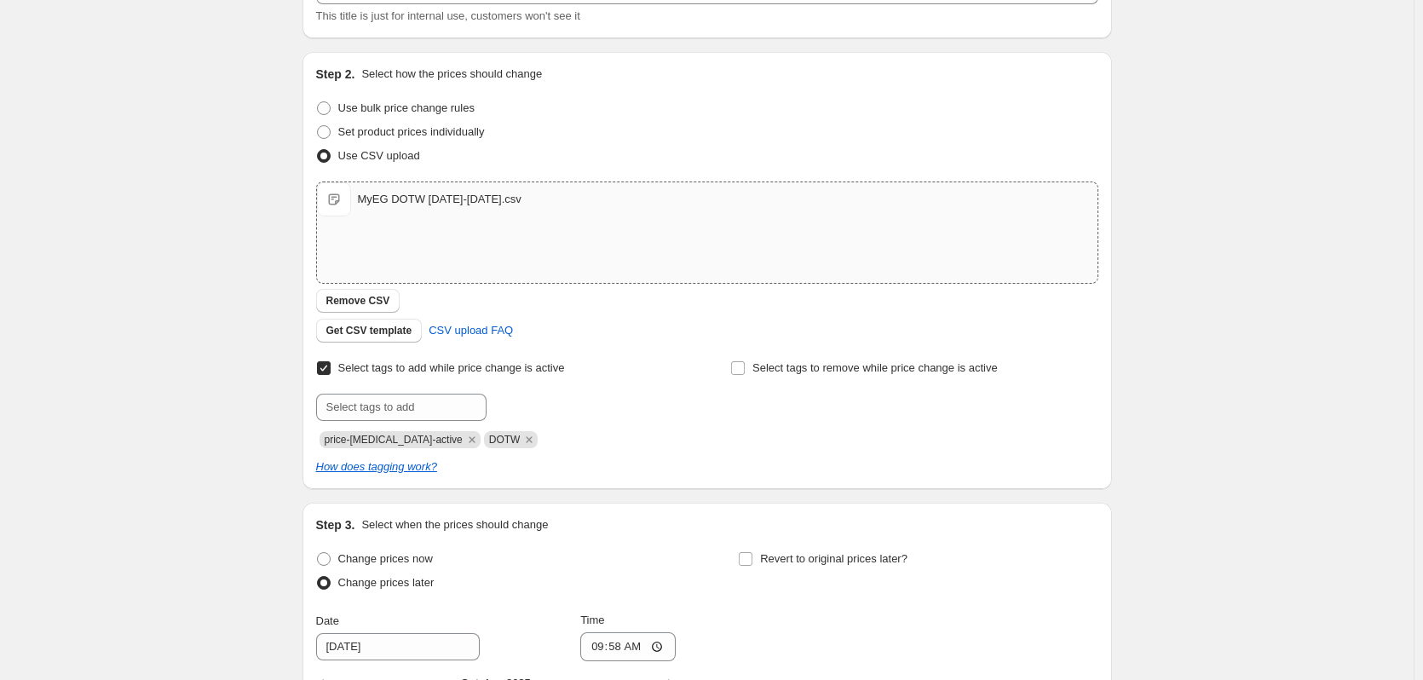
scroll to position [497, 0]
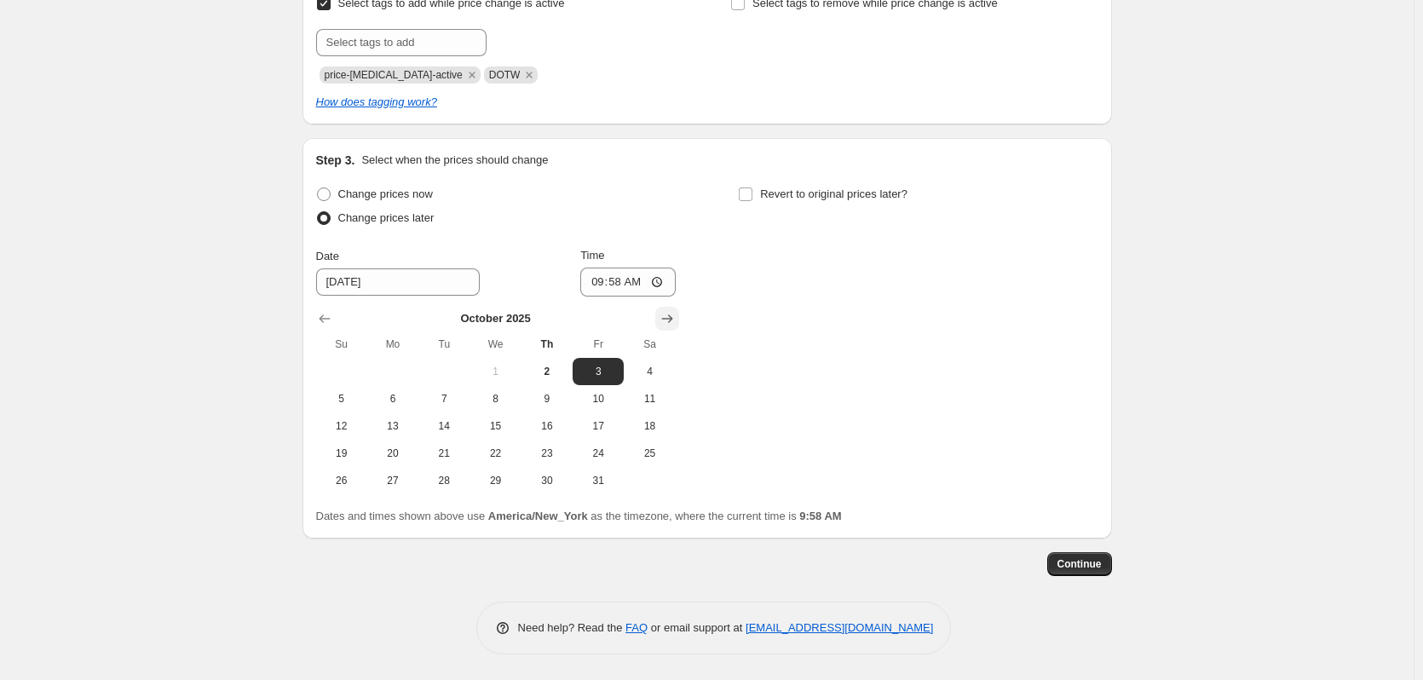
click at [670, 321] on icon "Show next month, November 2025" at bounding box center [667, 318] width 17 height 17
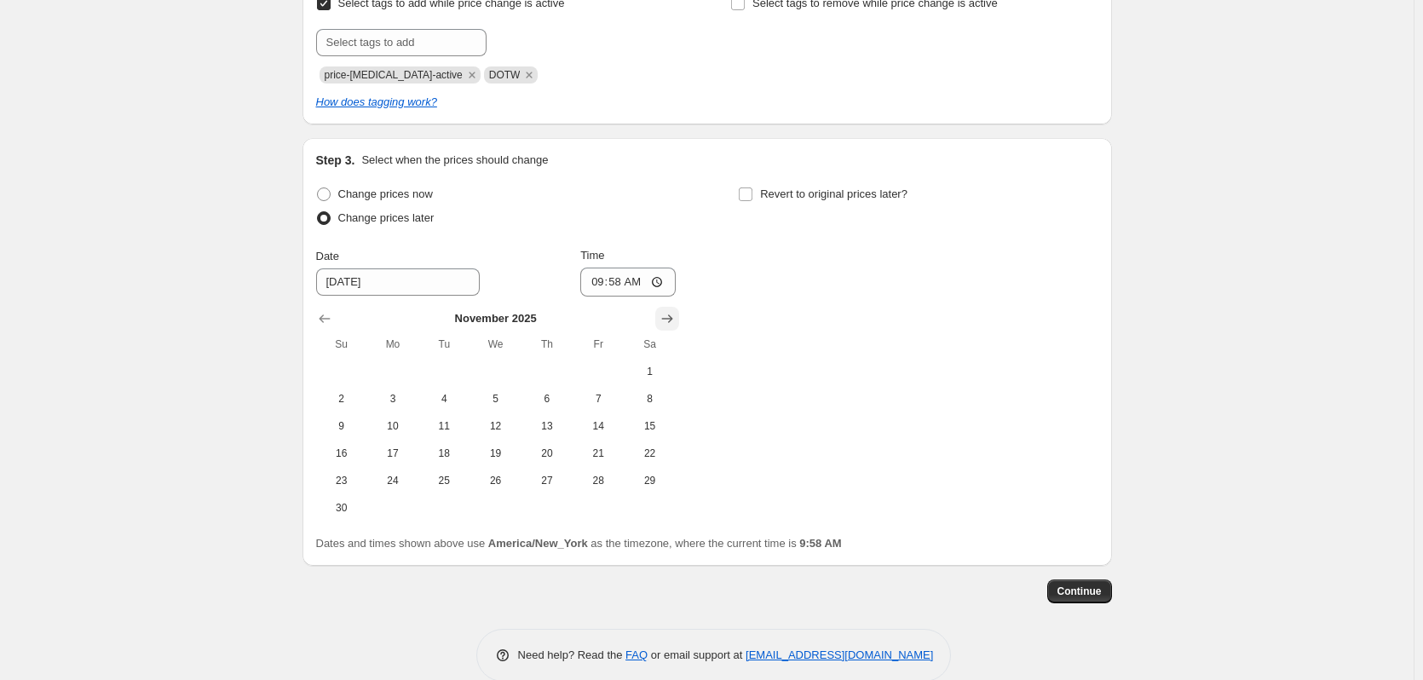
click at [670, 321] on icon "Show next month, December 2025" at bounding box center [667, 318] width 17 height 17
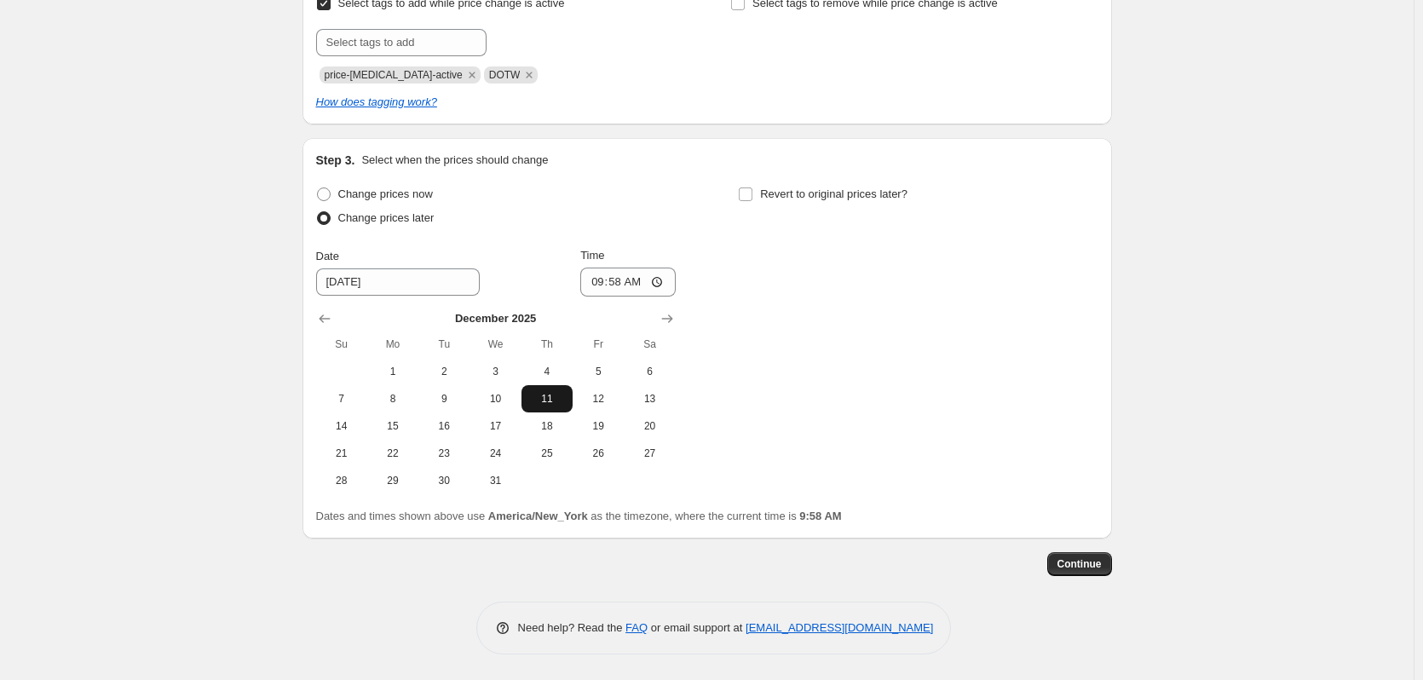
click at [559, 401] on span "11" at bounding box center [546, 399] width 37 height 14
type input "[DATE]"
click at [659, 288] on input "09:58" at bounding box center [627, 282] width 95 height 29
type input "23:58"
click at [810, 274] on div "Change prices now Change prices later Date [DATE] Time 23:58 [DATE] Su Mo Tu We…" at bounding box center [707, 338] width 782 height 312
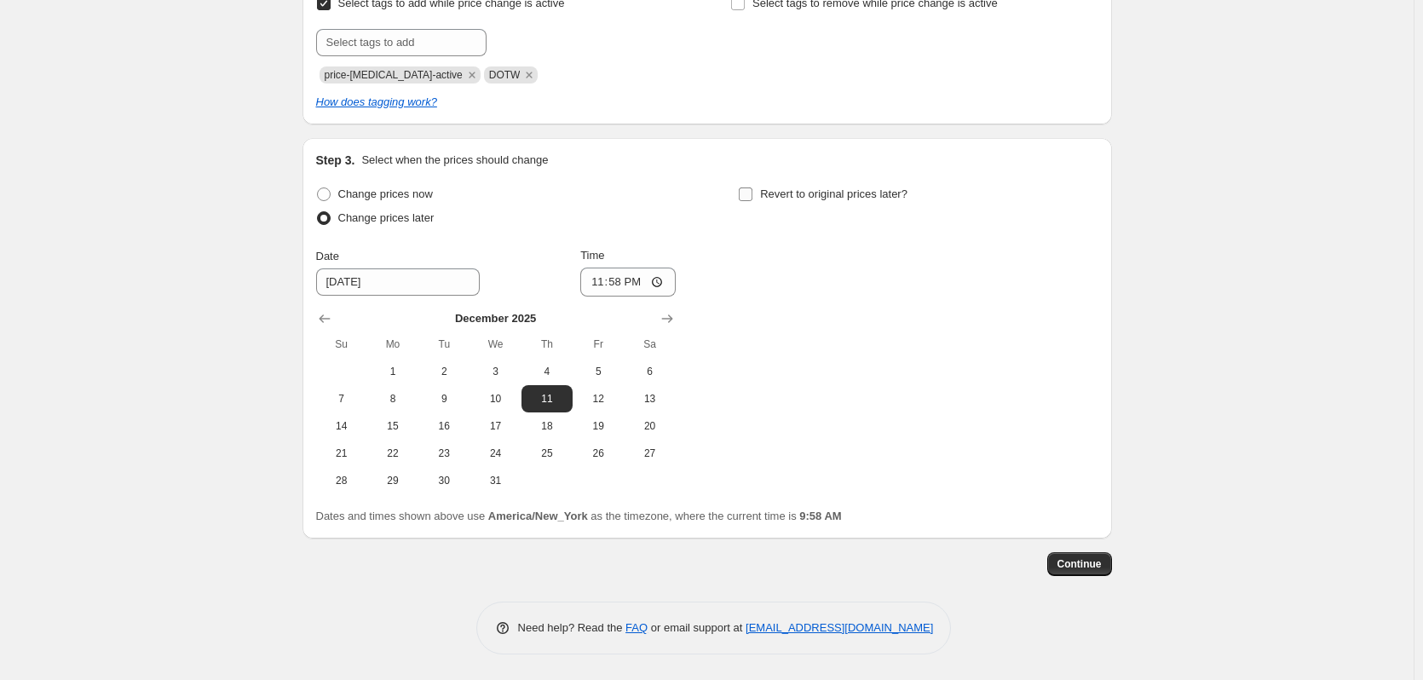
click at [760, 196] on label "Revert to original prices later?" at bounding box center [823, 194] width 170 height 24
click at [752, 196] on input "Revert to original prices later?" at bounding box center [746, 194] width 14 height 14
checkbox input "true"
click at [1091, 319] on icon "Show next month, November 2025" at bounding box center [1089, 318] width 11 height 9
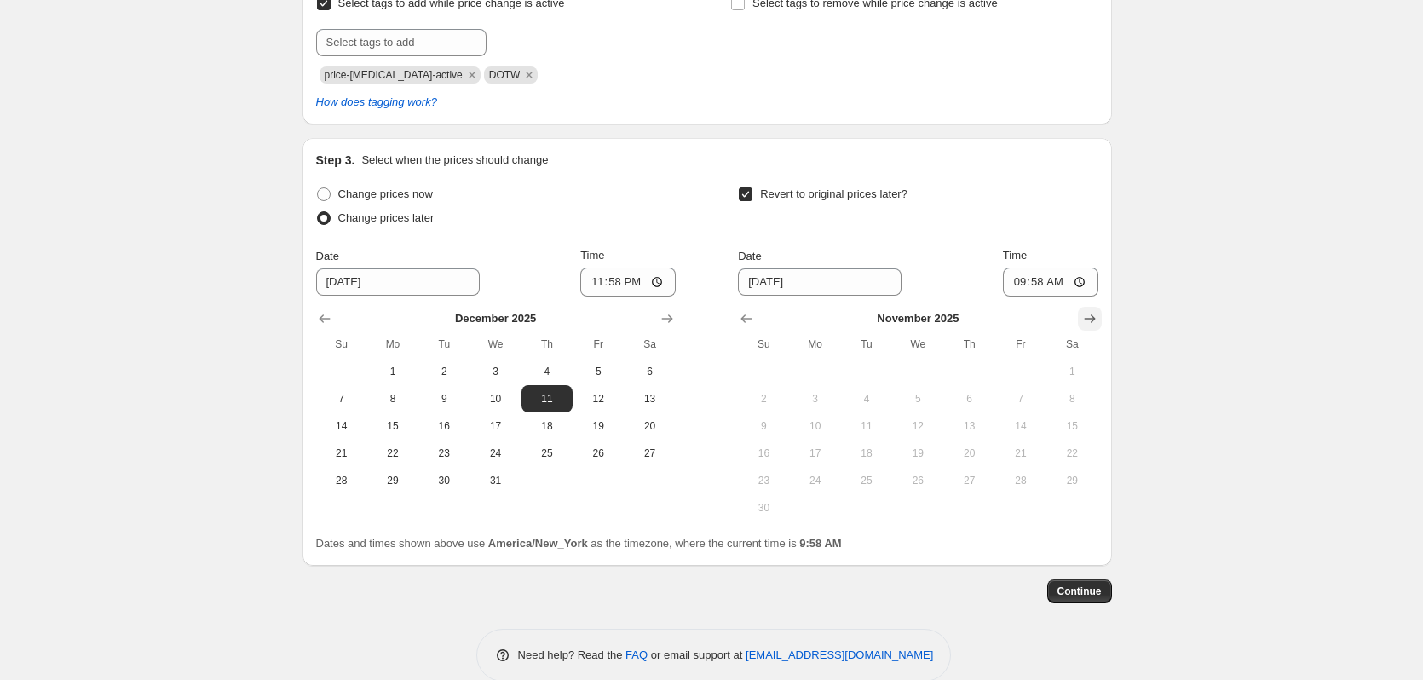
click at [1091, 319] on icon "Show next month, December 2025" at bounding box center [1089, 318] width 11 height 9
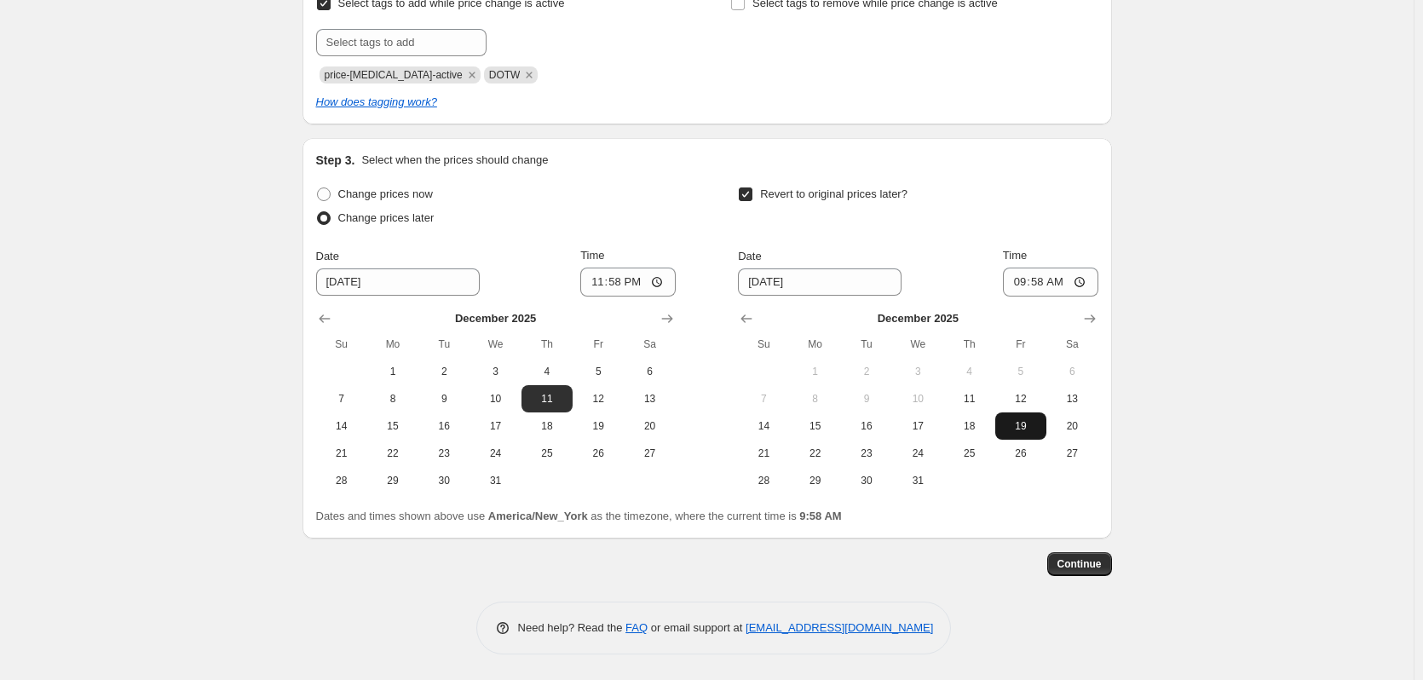
click at [1027, 432] on span "19" at bounding box center [1020, 426] width 37 height 14
type input "[DATE]"
click at [1077, 283] on input "09:58" at bounding box center [1050, 282] width 95 height 29
type input "03:58"
click at [1079, 231] on div "Revert to original prices later?" at bounding box center [918, 207] width 360 height 51
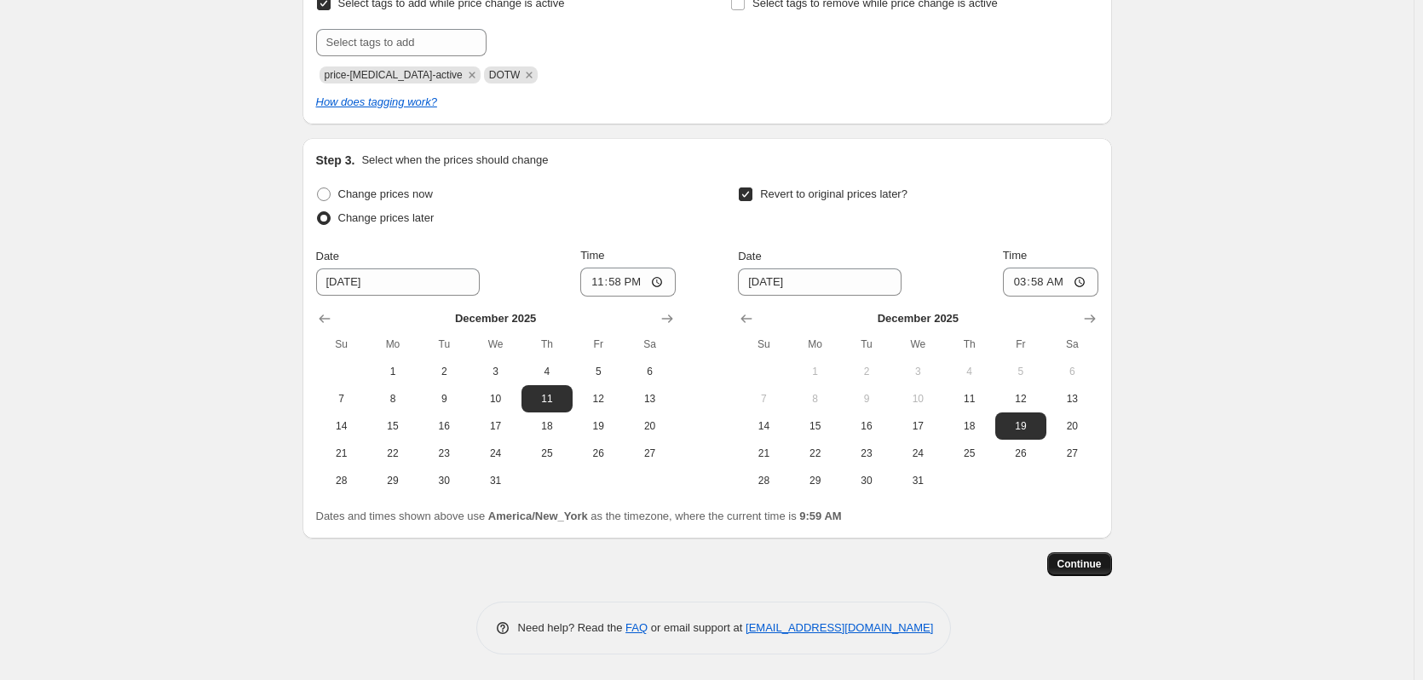
click at [1098, 566] on span "Continue" at bounding box center [1079, 564] width 44 height 14
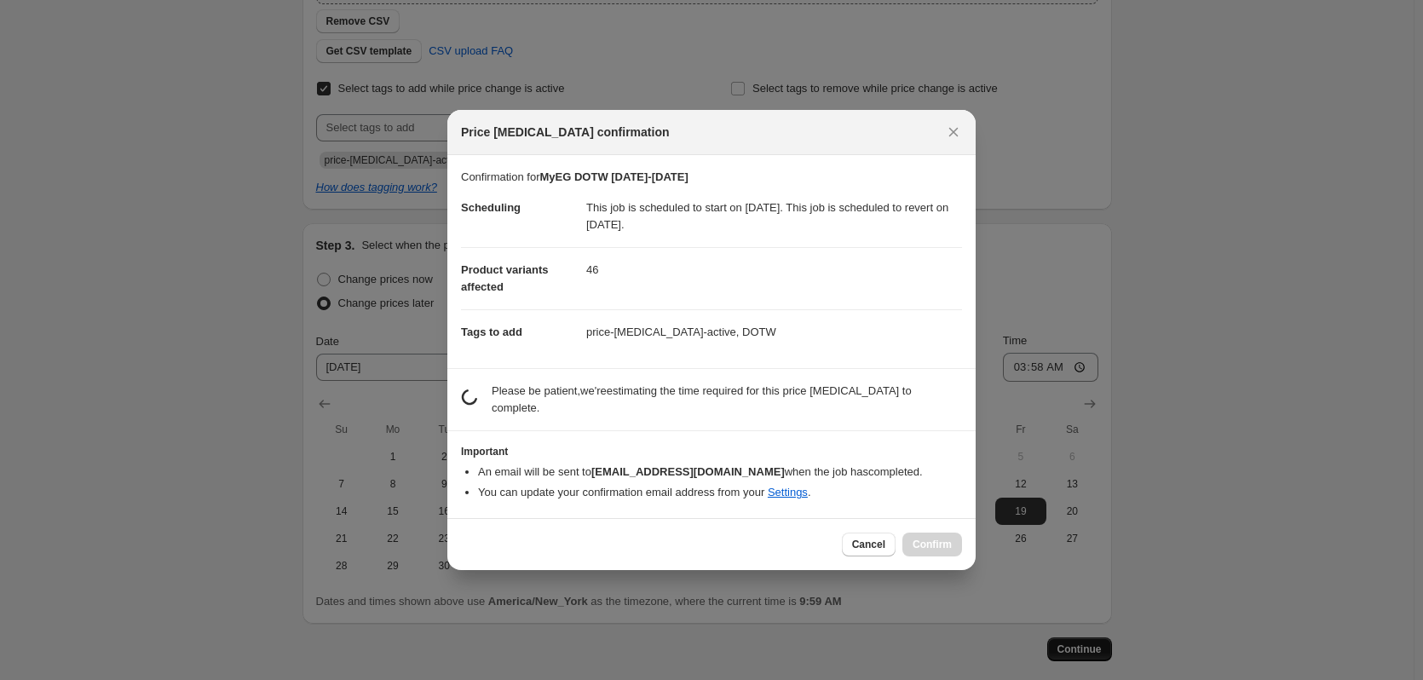
scroll to position [0, 0]
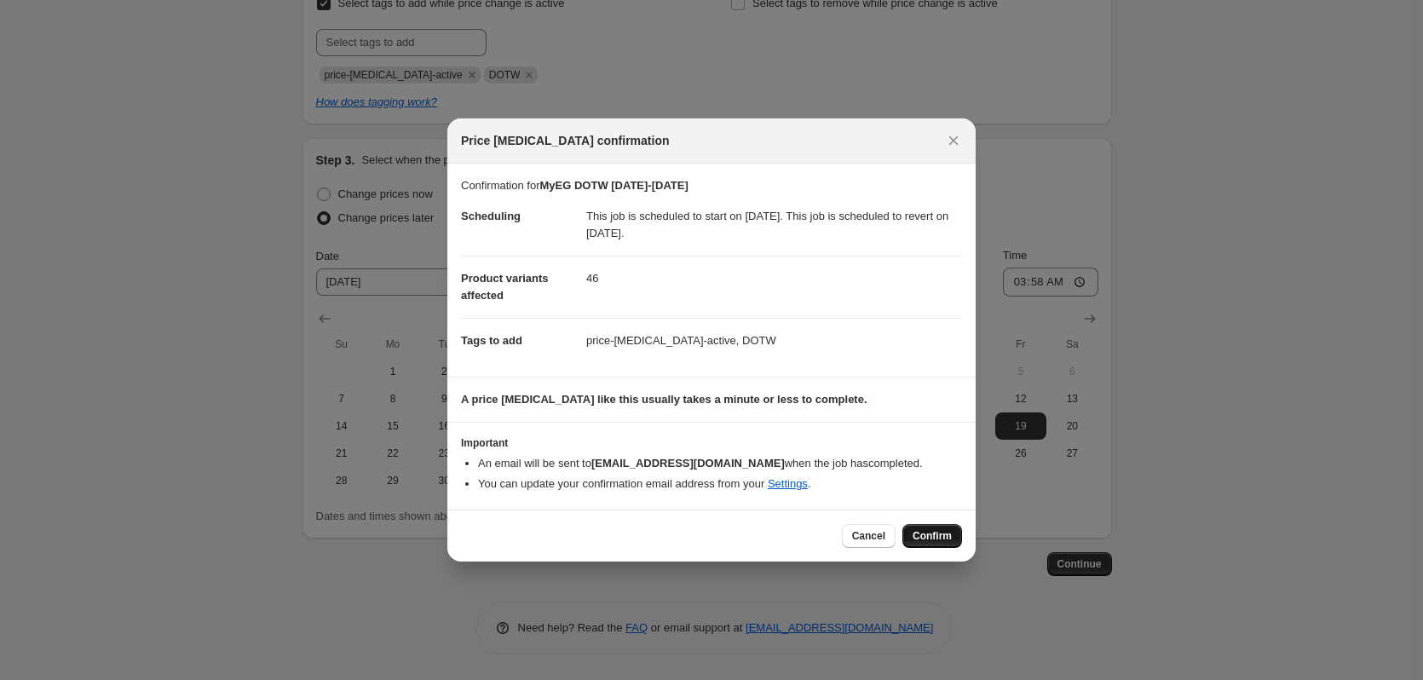
click at [934, 541] on span "Confirm" at bounding box center [931, 536] width 39 height 14
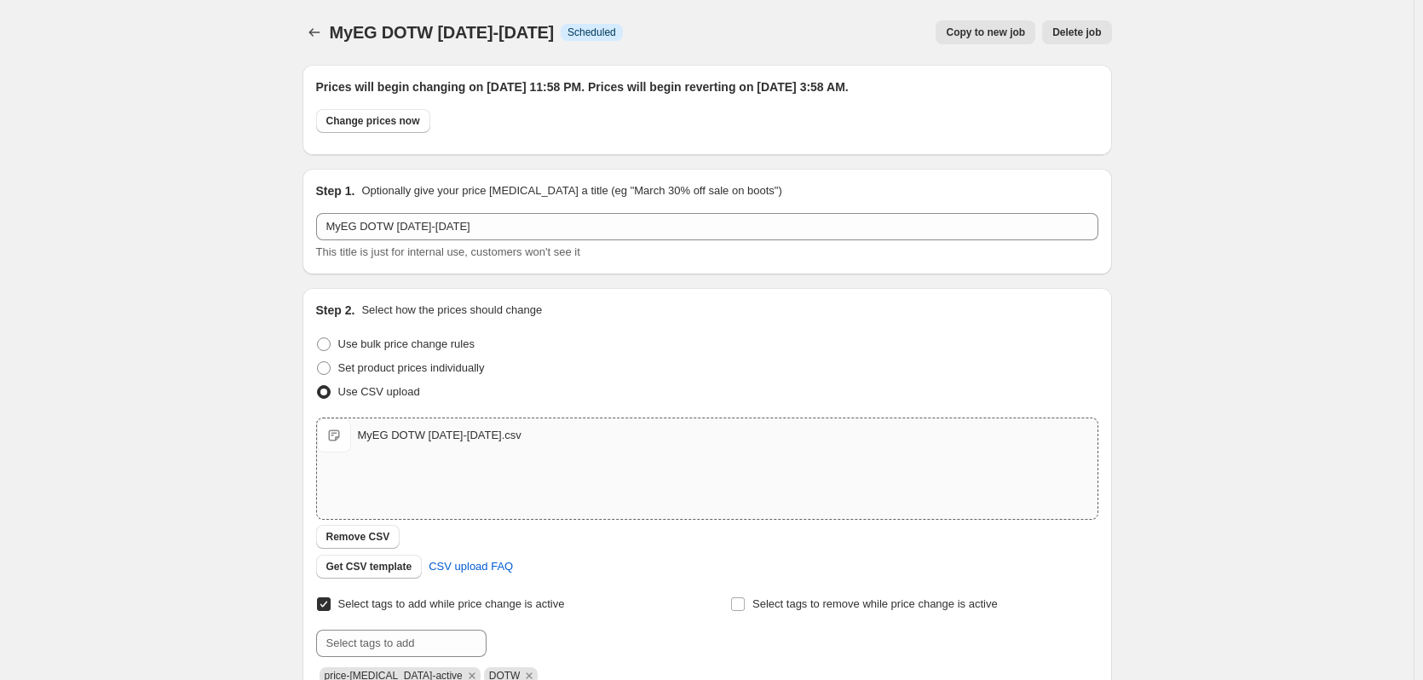
click at [998, 36] on span "Copy to new job" at bounding box center [985, 33] width 79 height 14
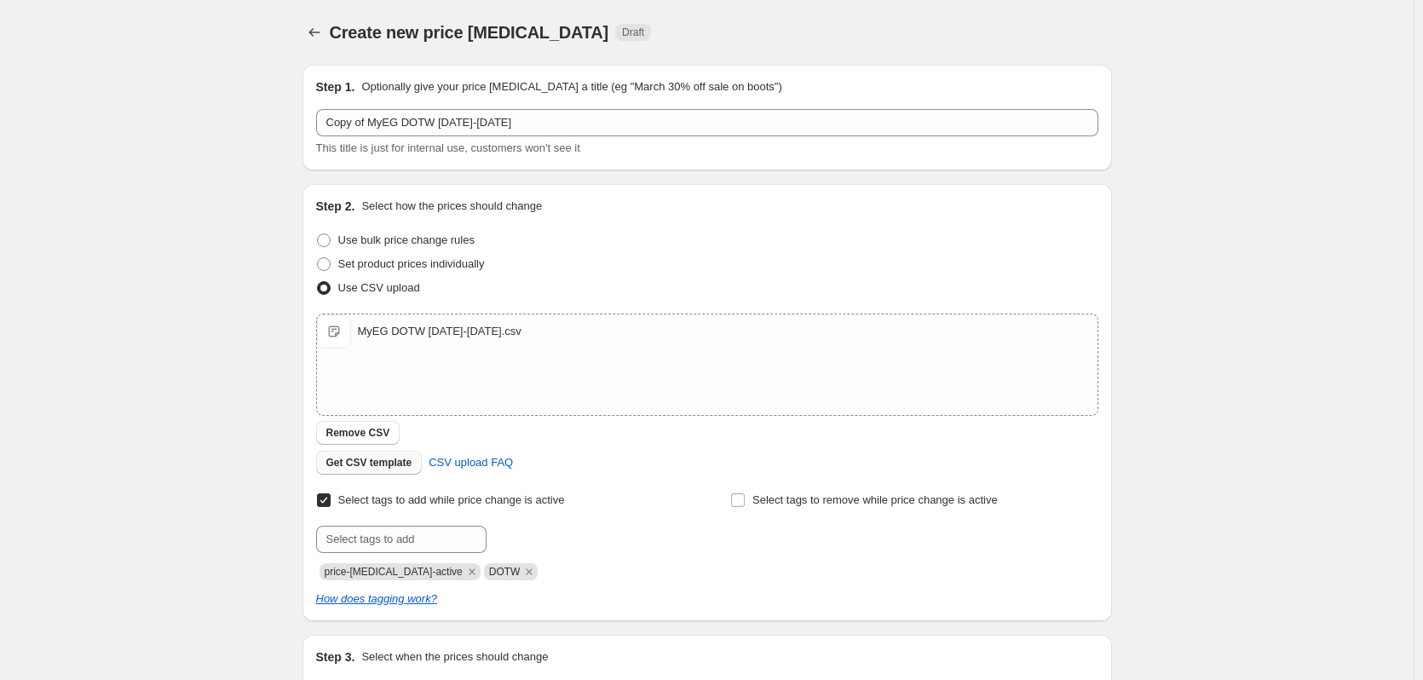
click at [355, 427] on span "Remove CSV" at bounding box center [358, 433] width 64 height 14
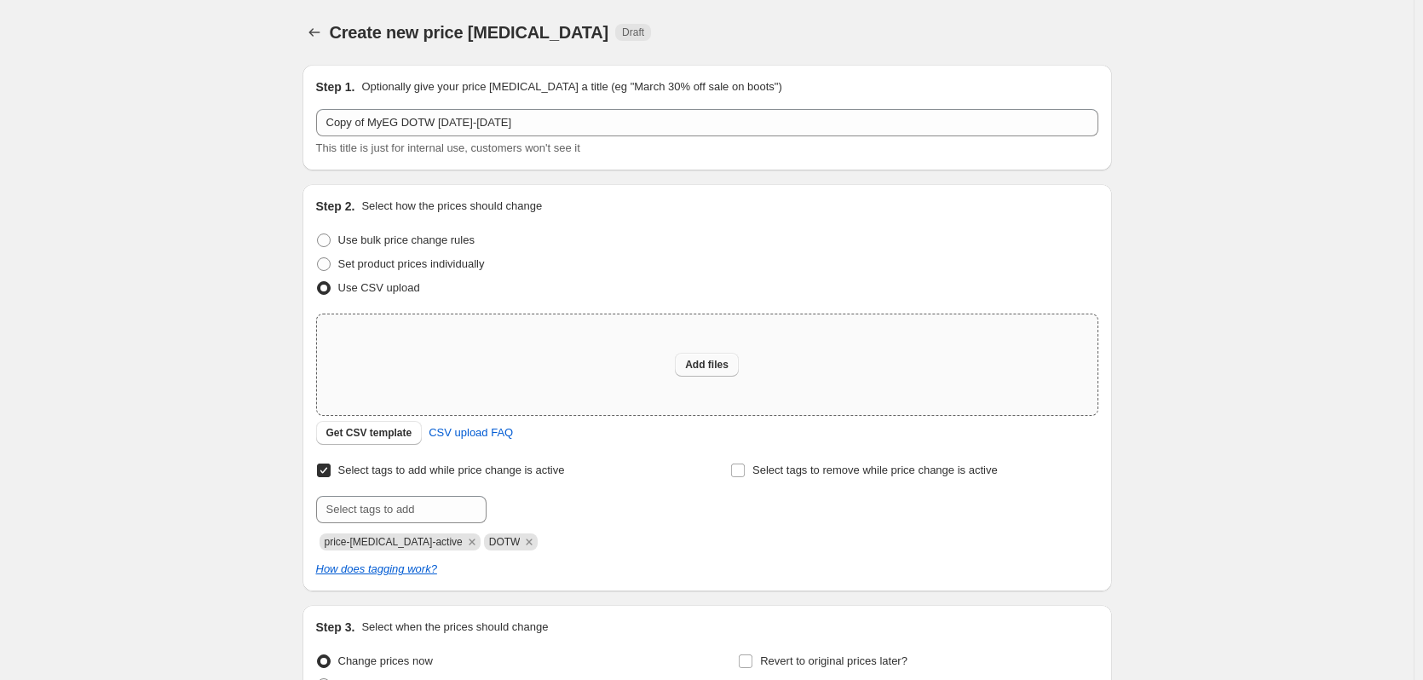
click at [728, 365] on span "Add files" at bounding box center [706, 365] width 43 height 14
type input "C:\fakepath\MyEG DOTW [DATE]-[DATE].csv"
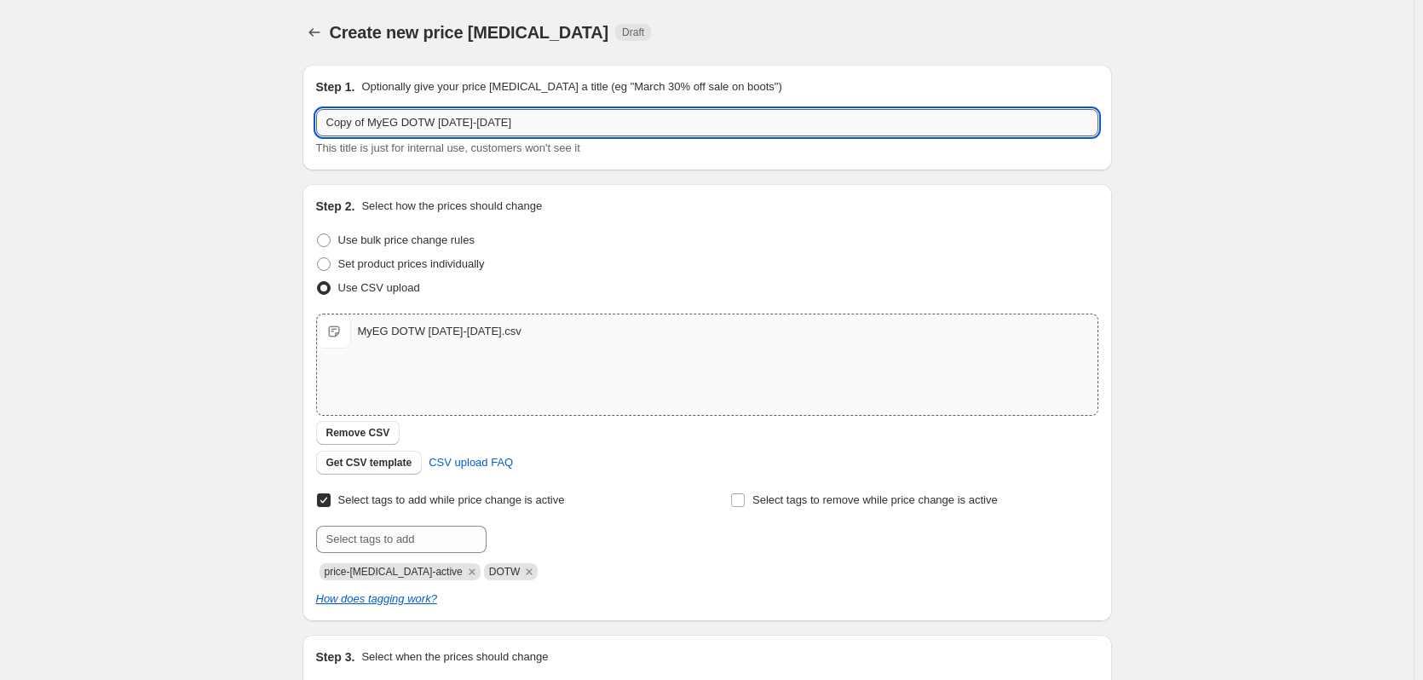
click at [371, 127] on input "Copy of MyEG DOTW [DATE]-[DATE]" at bounding box center [707, 122] width 782 height 27
click at [423, 118] on input "MyEG DOTW [DATE]-[DATE]" at bounding box center [707, 122] width 782 height 27
click at [469, 120] on input "MyEG DOTW 12.19.25-12.18.25" at bounding box center [707, 122] width 782 height 27
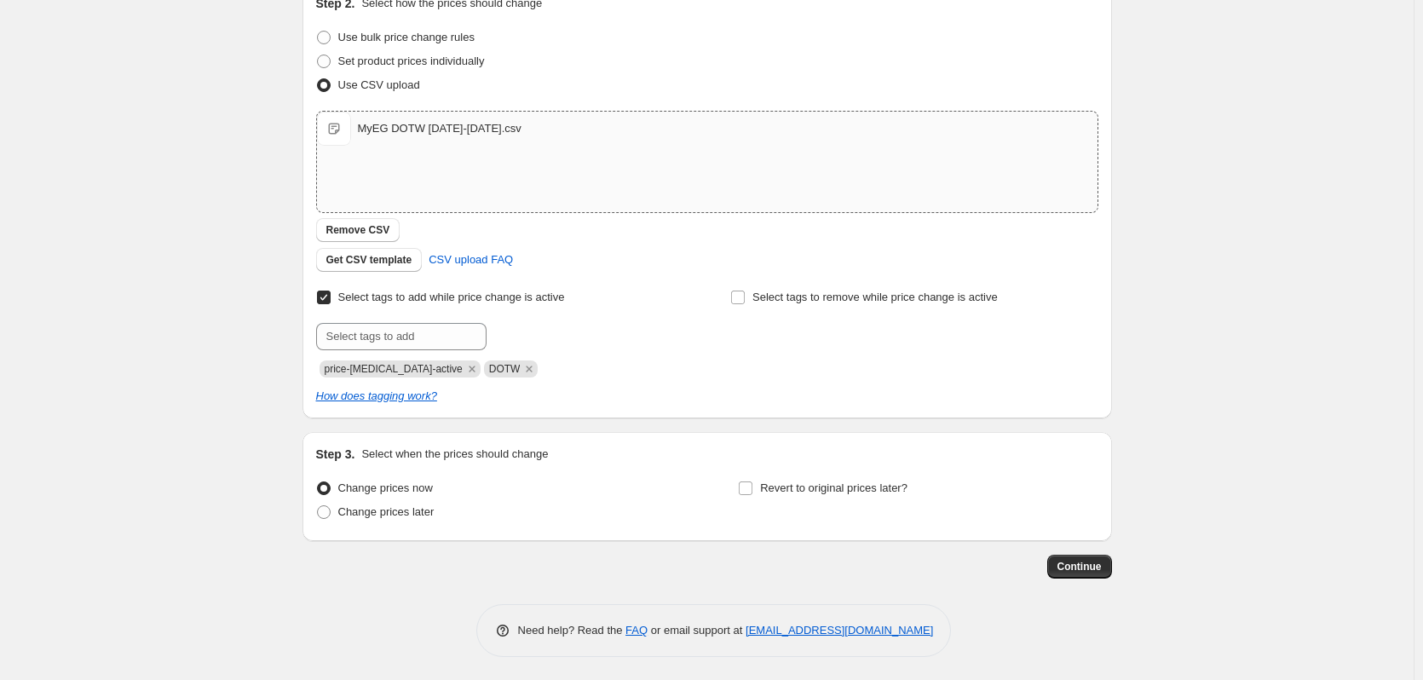
scroll to position [205, 0]
type input "MyEG DOTW [DATE]-[DATE]"
click at [329, 509] on span at bounding box center [324, 510] width 14 height 14
click at [318, 504] on input "Change prices later" at bounding box center [317, 503] width 1 height 1
radio input "true"
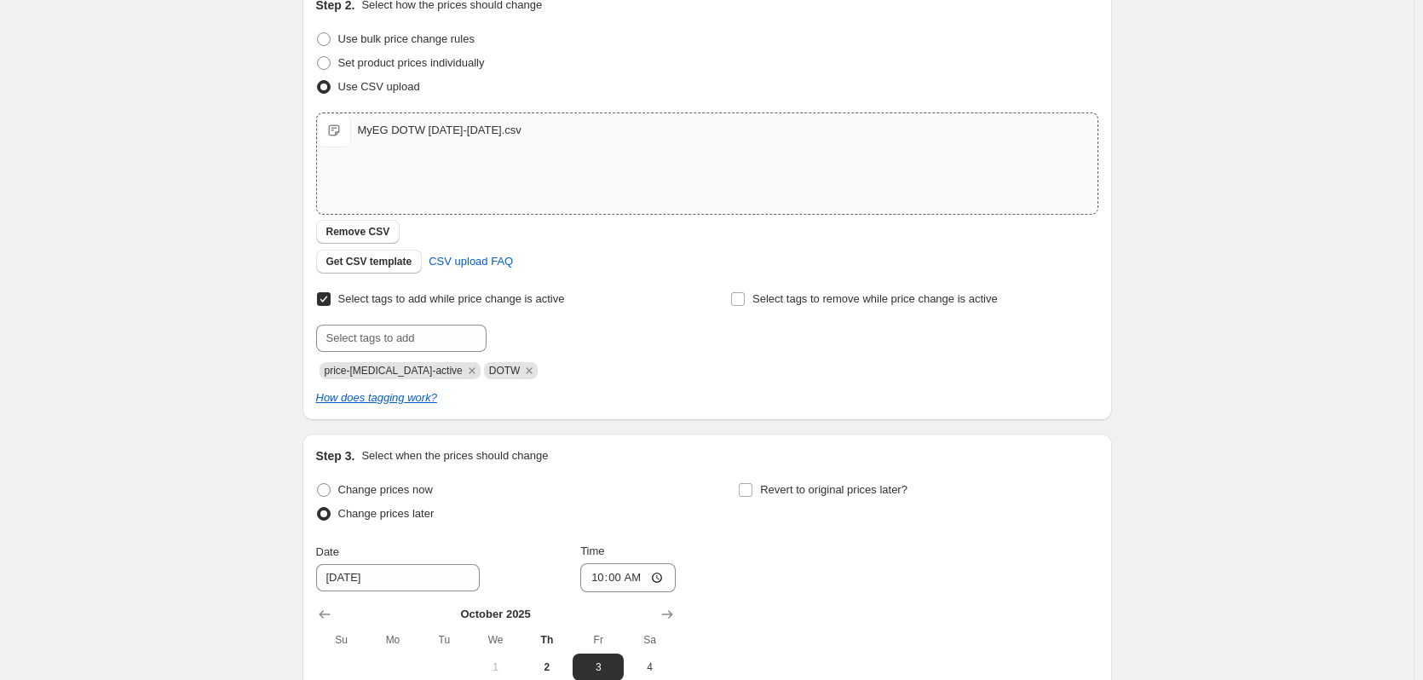
scroll to position [497, 0]
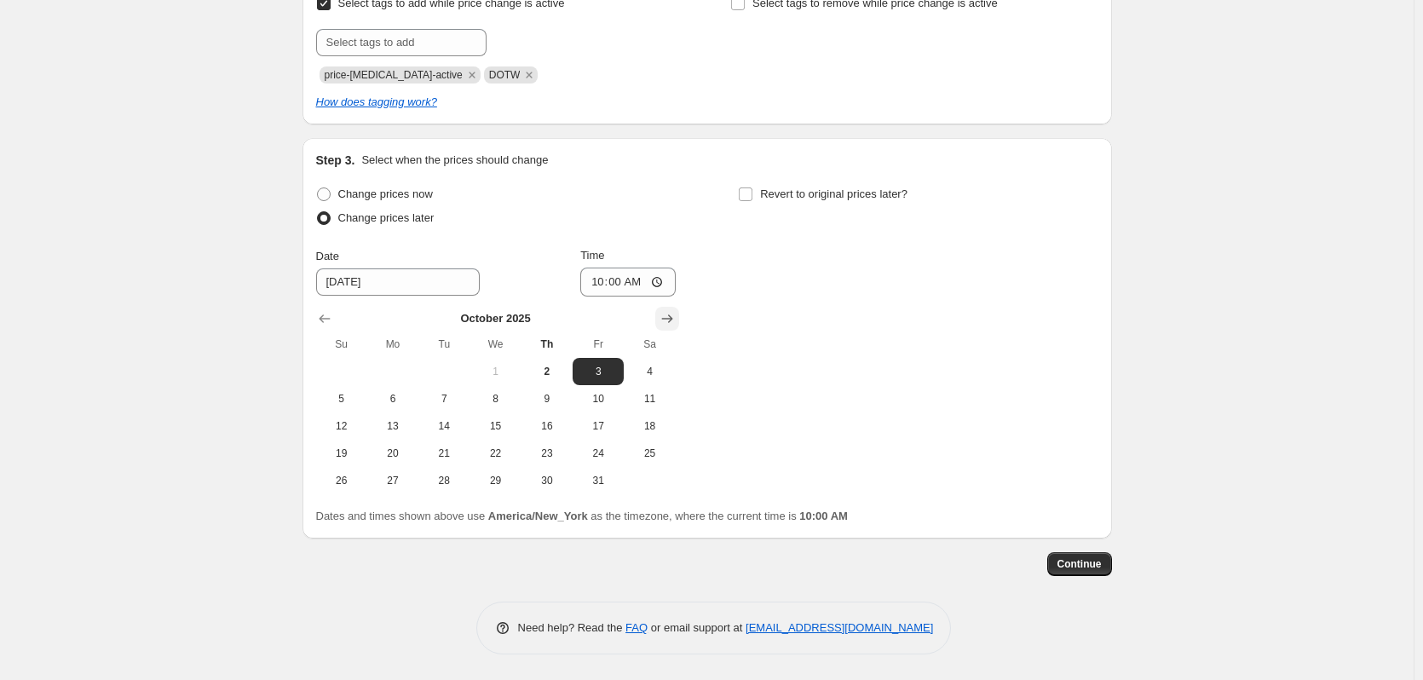
click at [676, 322] on icon "Show next month, November 2025" at bounding box center [667, 318] width 17 height 17
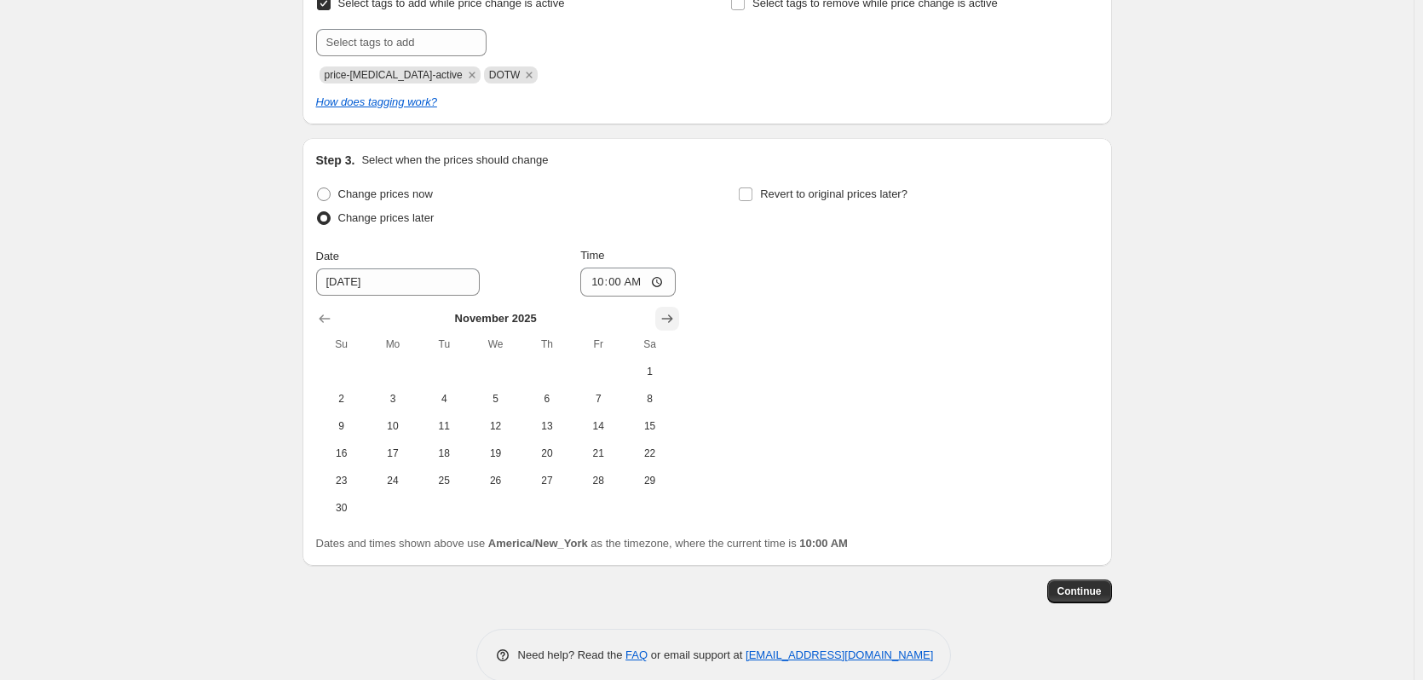
click at [676, 322] on icon "Show next month, December 2025" at bounding box center [667, 318] width 17 height 17
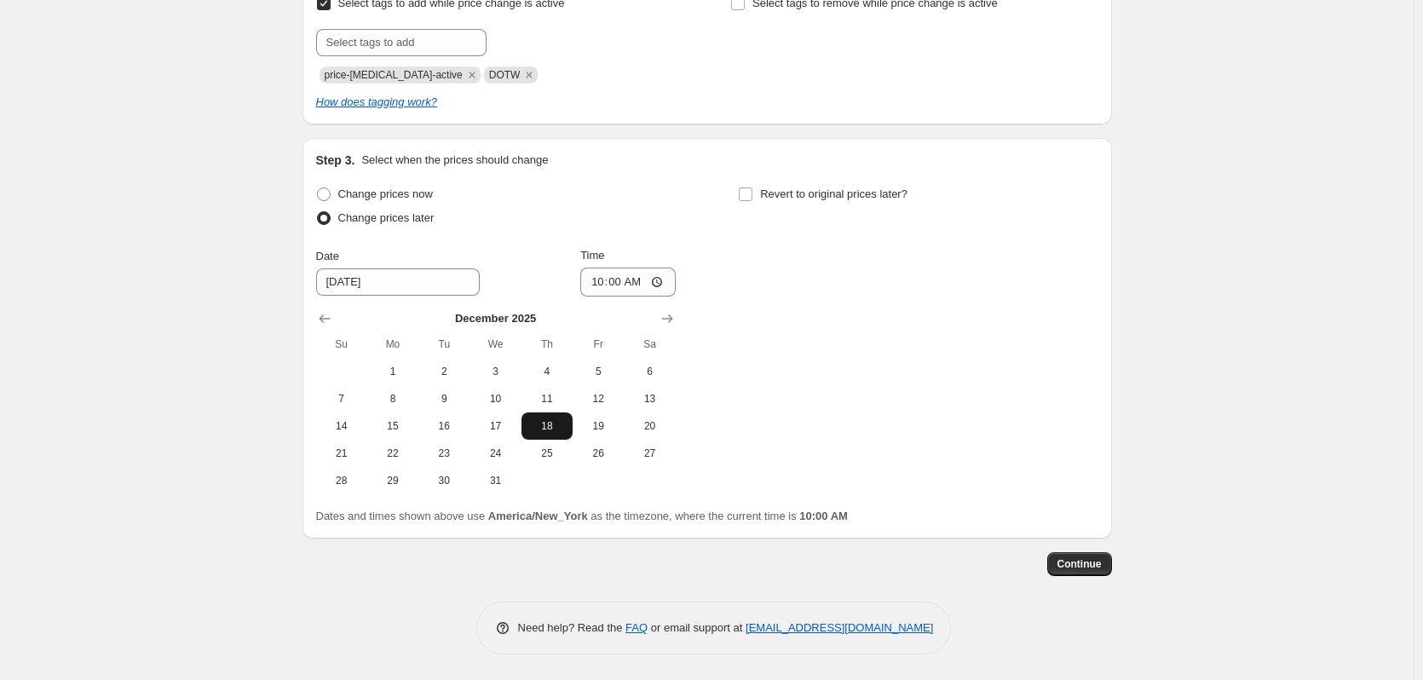
click at [555, 436] on button "18" at bounding box center [546, 425] width 51 height 27
type input "[DATE]"
click at [657, 282] on input "10:00" at bounding box center [627, 282] width 95 height 29
type input "23:00"
click at [743, 250] on div "Change prices now Change prices later Date [DATE] Time 23:00 [DATE] Su Mo Tu We…" at bounding box center [707, 338] width 782 height 312
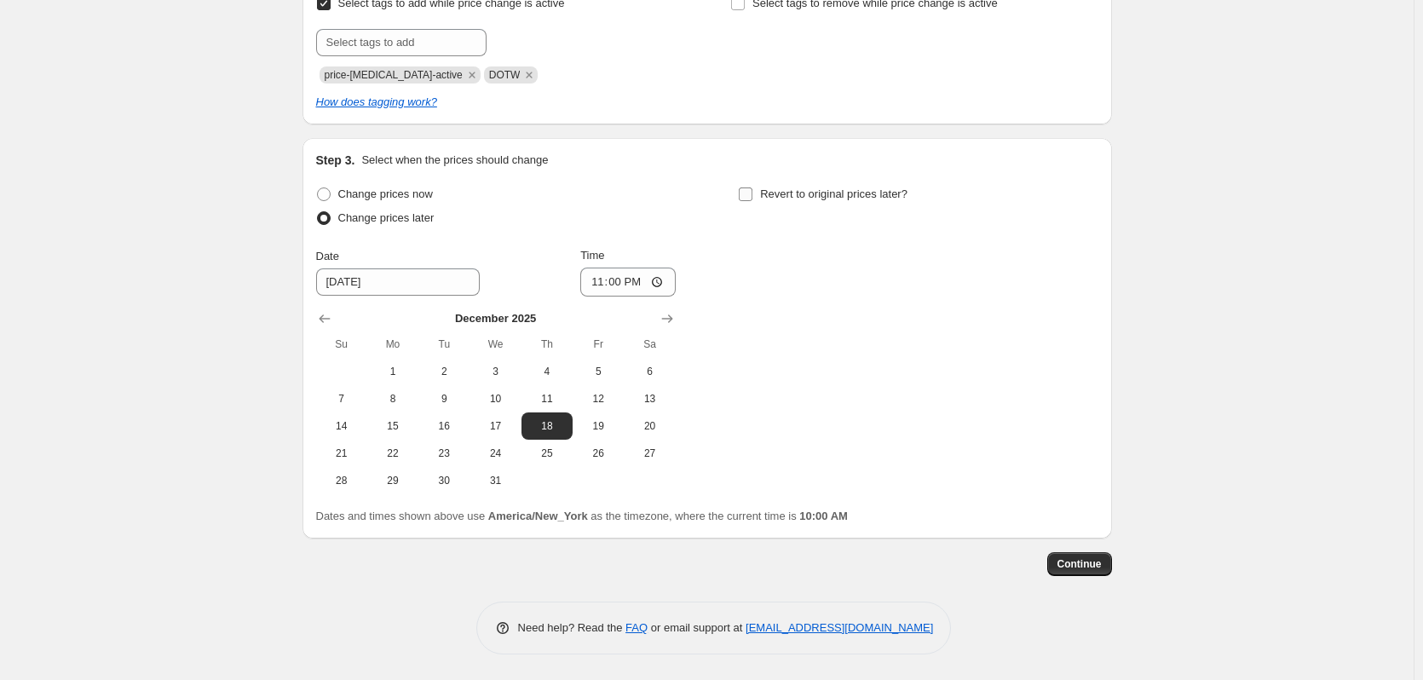
click at [745, 191] on input "Revert to original prices later?" at bounding box center [746, 194] width 14 height 14
checkbox input "true"
click at [1095, 314] on icon "Show next month, November 2025" at bounding box center [1089, 318] width 17 height 17
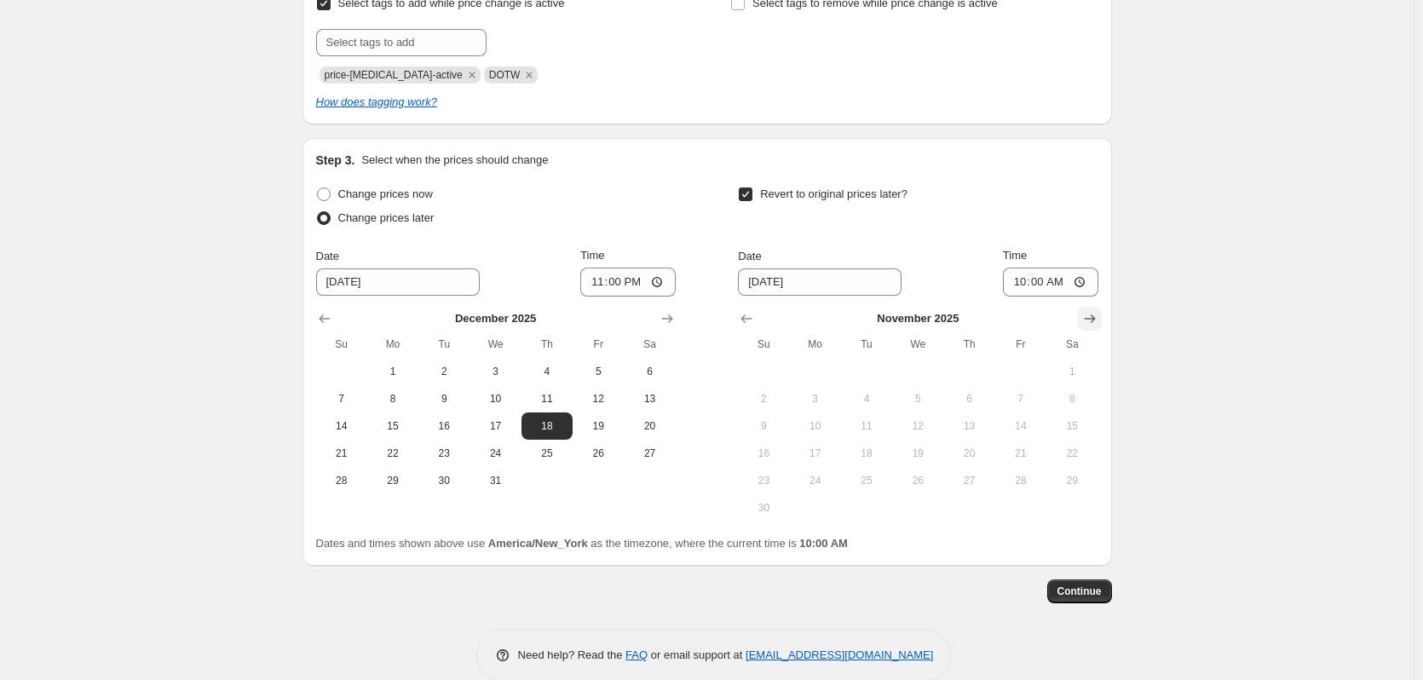
click at [1095, 314] on icon "Show next month, December 2025" at bounding box center [1089, 318] width 17 height 17
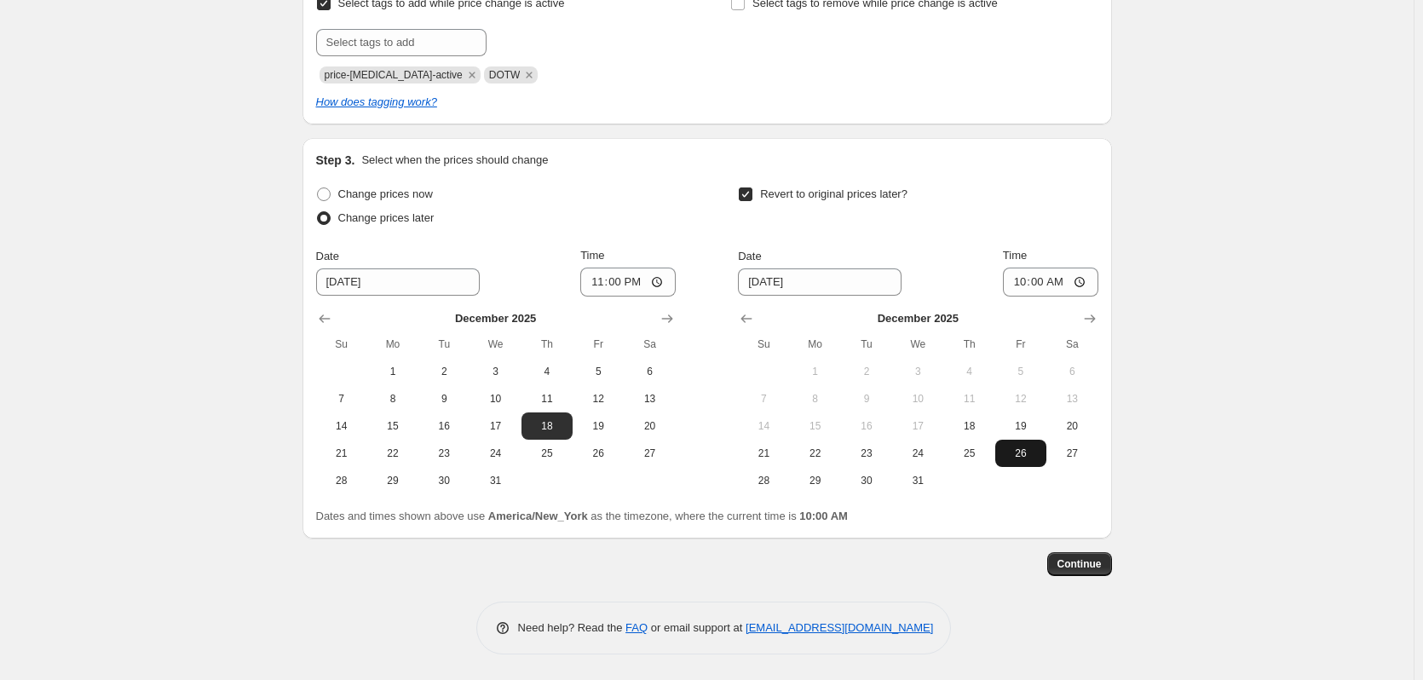
click at [1034, 460] on button "26" at bounding box center [1020, 453] width 51 height 27
type input "[DATE]"
click at [1086, 280] on input "10:00" at bounding box center [1050, 282] width 95 height 29
type input "04:00"
click at [1068, 227] on div "Revert to original prices later?" at bounding box center [918, 207] width 360 height 51
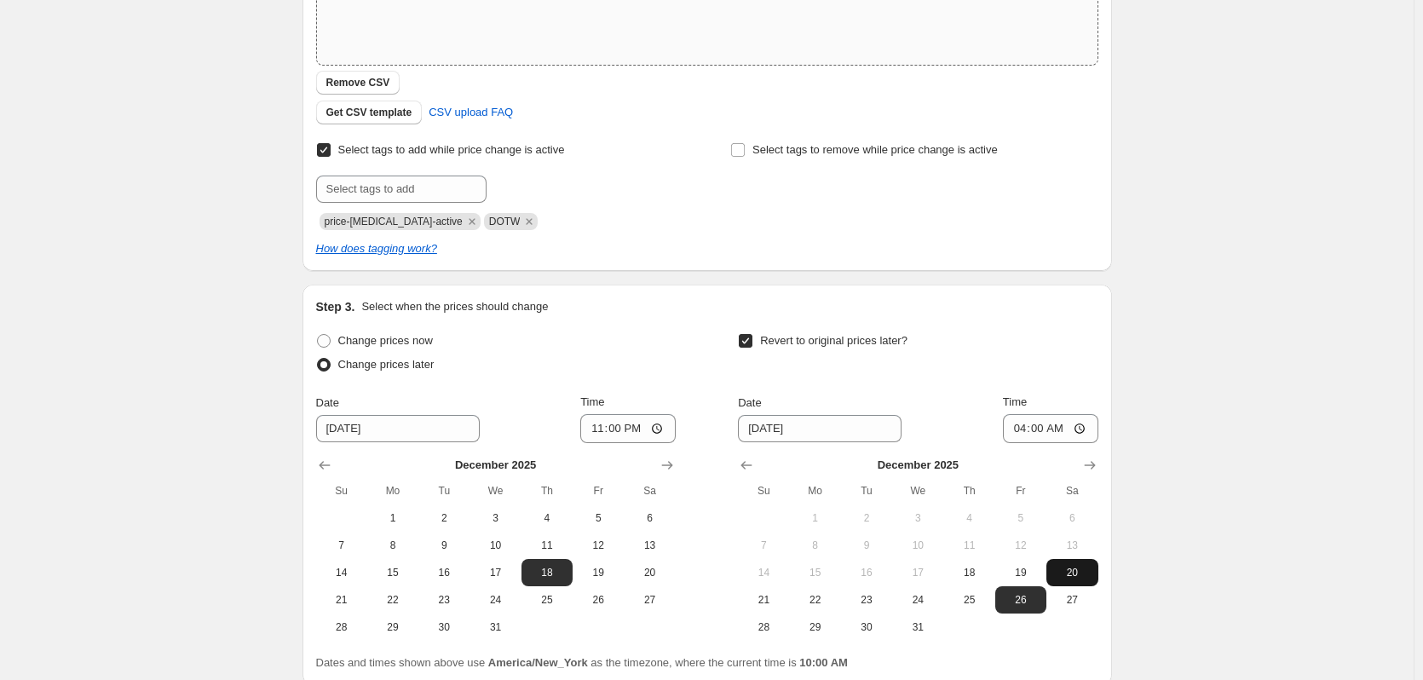
scroll to position [426, 0]
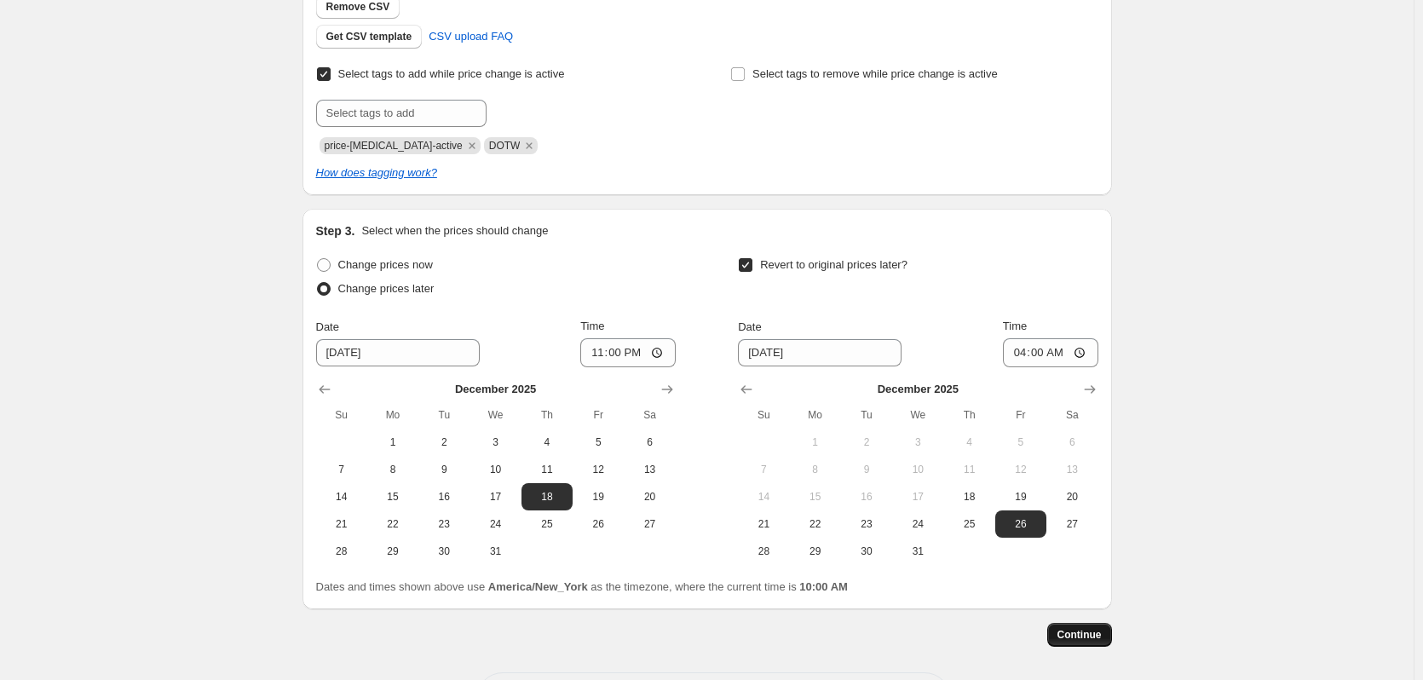
click at [1085, 638] on span "Continue" at bounding box center [1079, 635] width 44 height 14
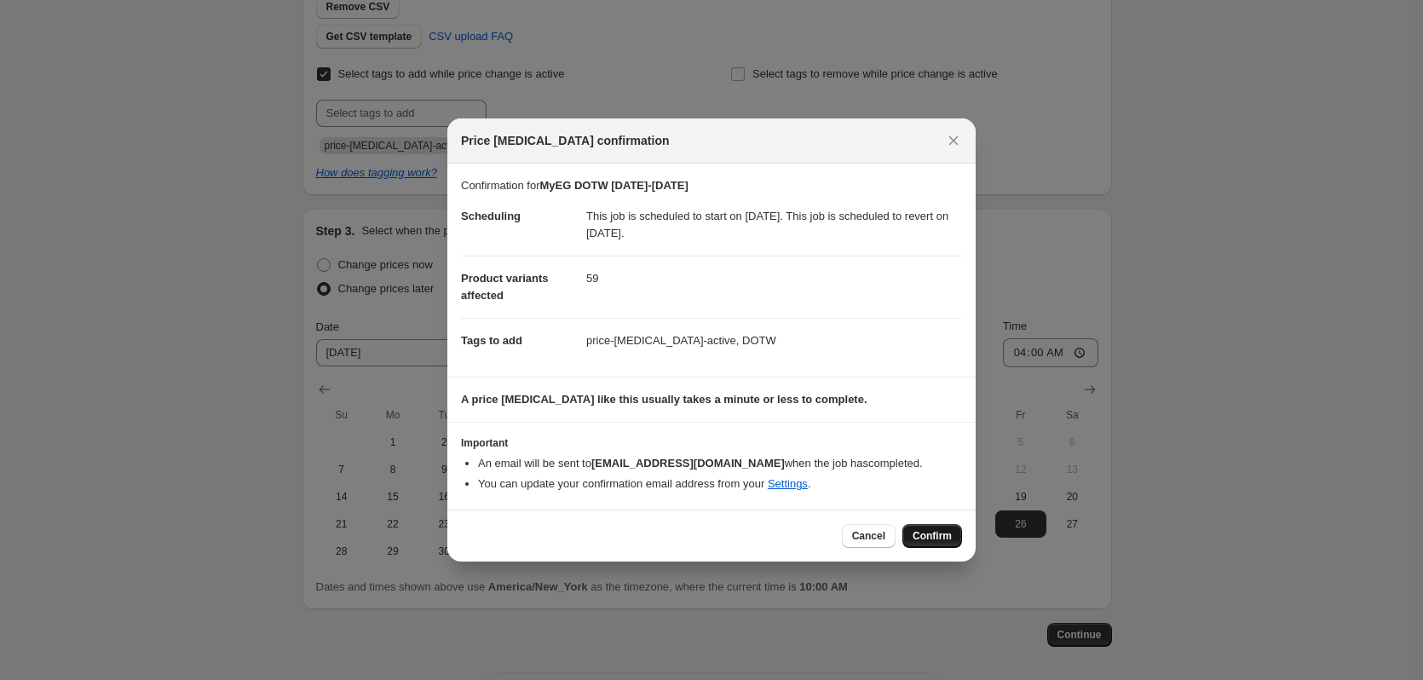
click at [929, 543] on span "Confirm" at bounding box center [931, 536] width 39 height 14
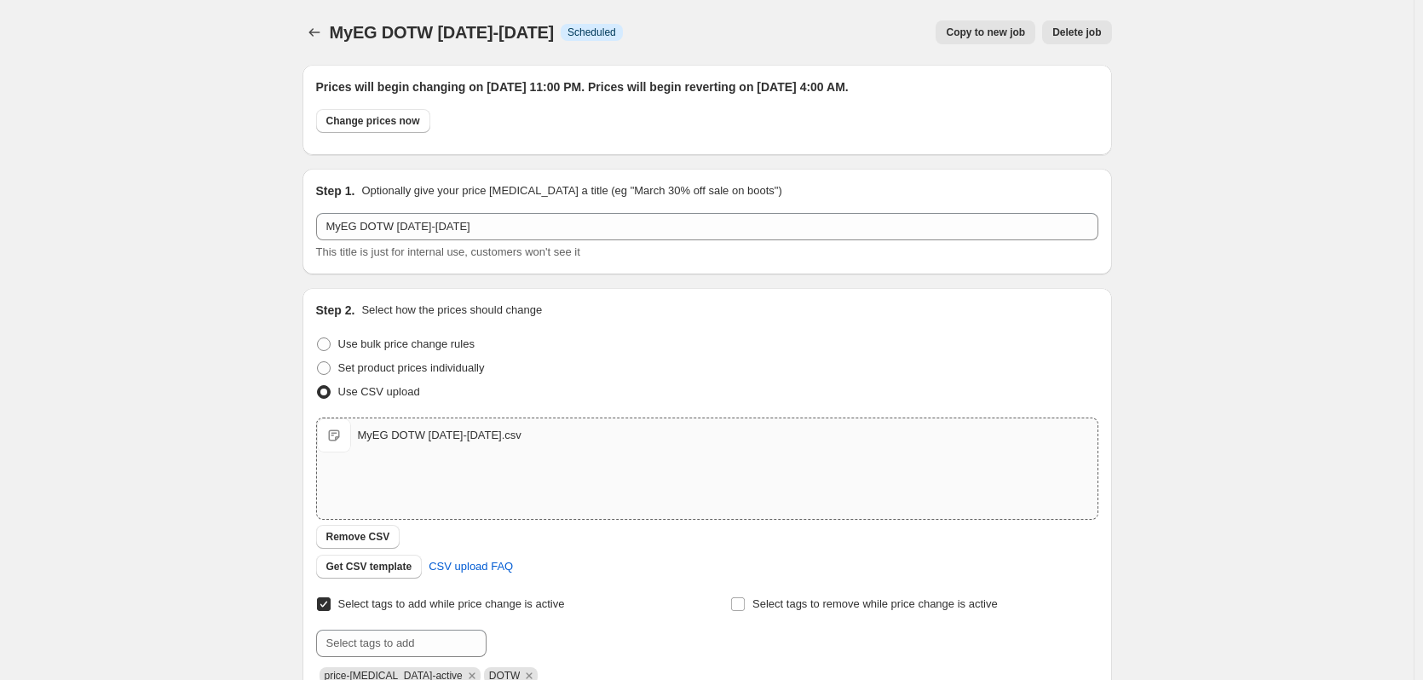
click at [994, 28] on span "Copy to new job" at bounding box center [985, 33] width 79 height 14
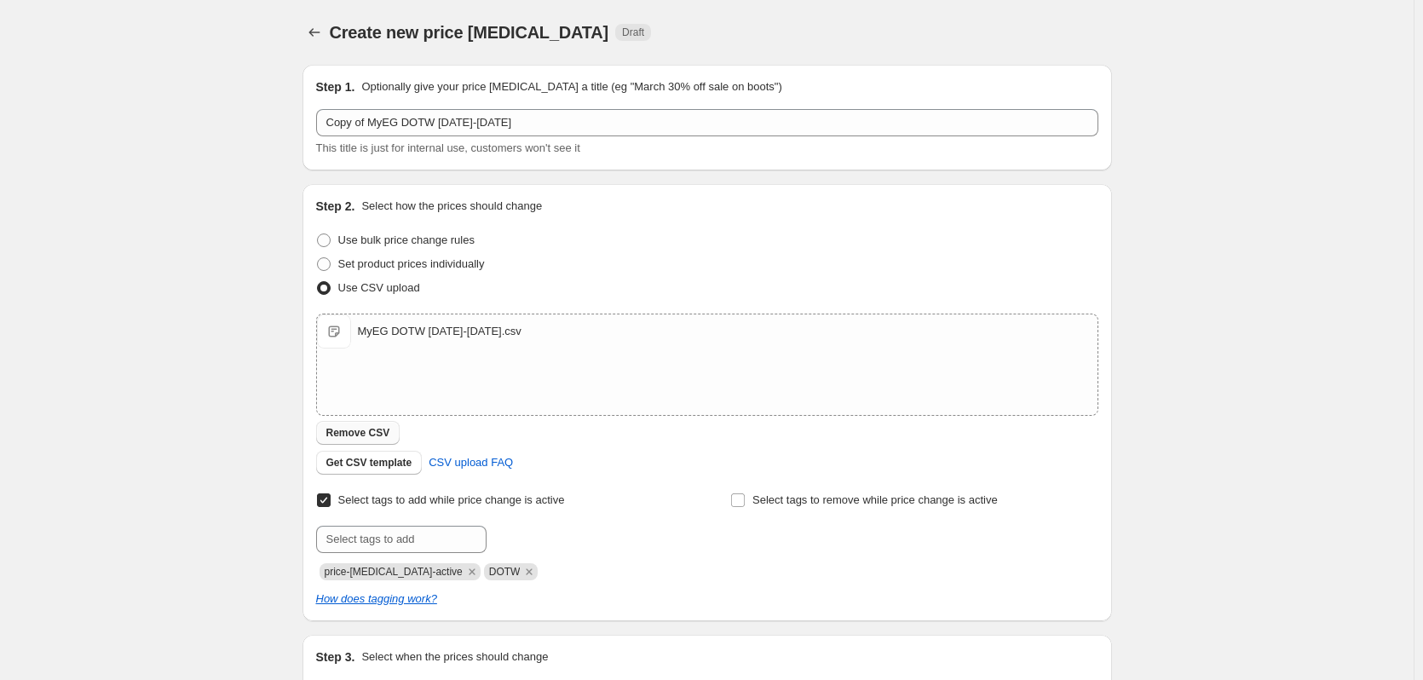
click at [362, 435] on span "Remove CSV" at bounding box center [358, 433] width 64 height 14
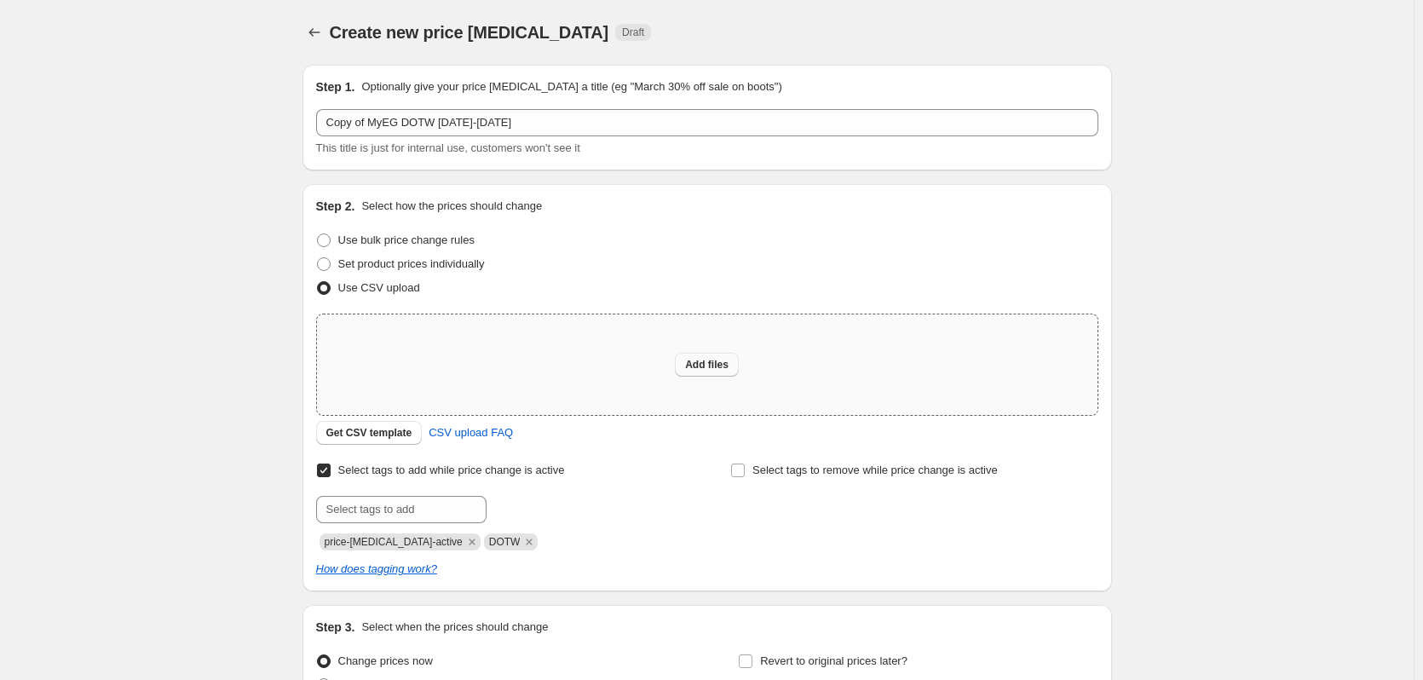
click at [724, 372] on button "Add files" at bounding box center [707, 365] width 64 height 24
type input "C:\fakepath\MyEG DOTW [DATE]-[DATE].csv"
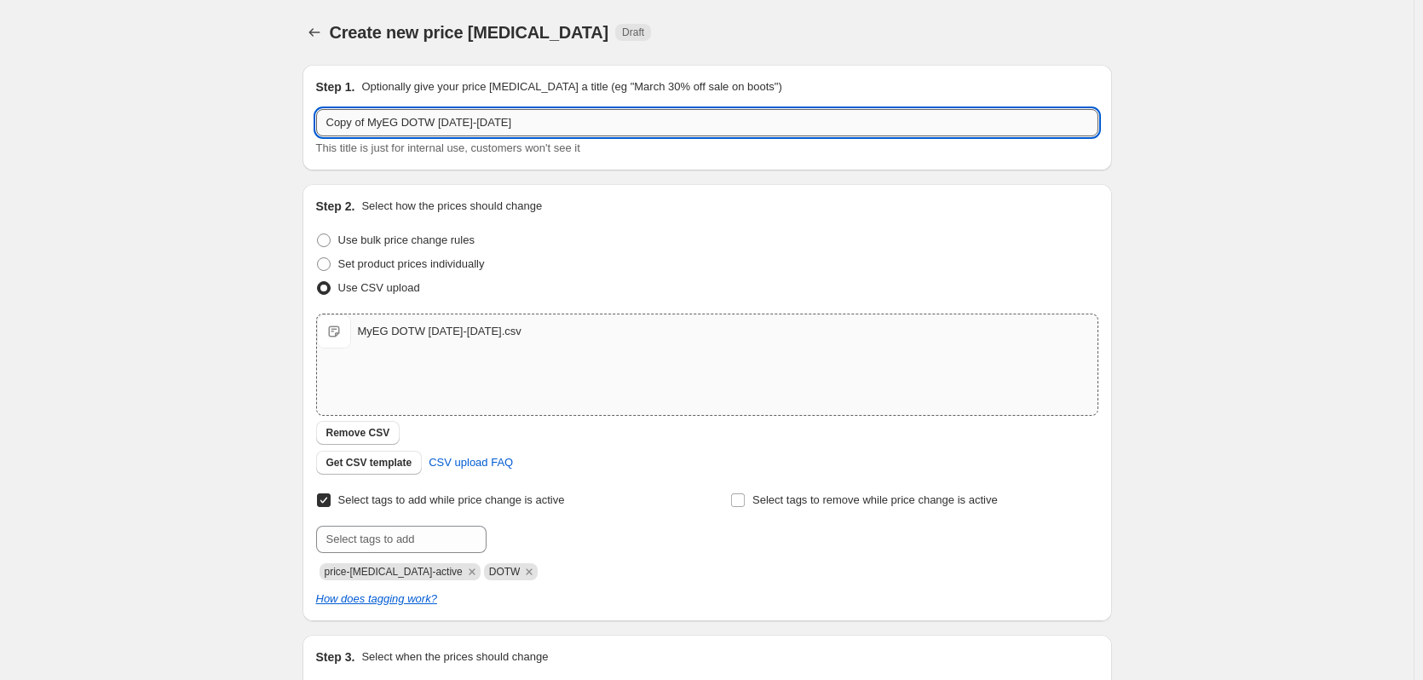
click at [464, 122] on input "Copy of MyEG DOTW [DATE]-[DATE]" at bounding box center [707, 122] width 782 height 27
drag, startPoint x: 483, startPoint y: 121, endPoint x: 602, endPoint y: 129, distance: 119.5
click at [602, 129] on input "Copy of MyEG DOTW 12.26.25-12.25.25" at bounding box center [707, 122] width 782 height 27
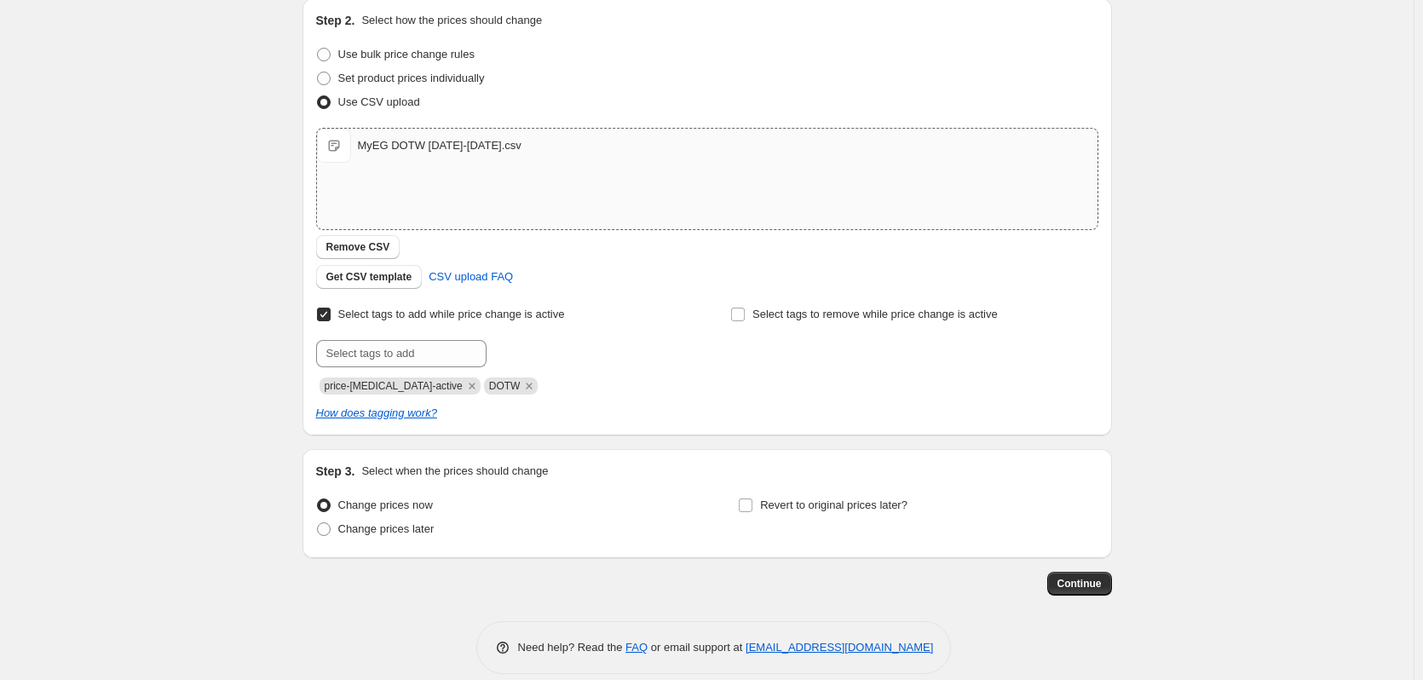
scroll to position [205, 0]
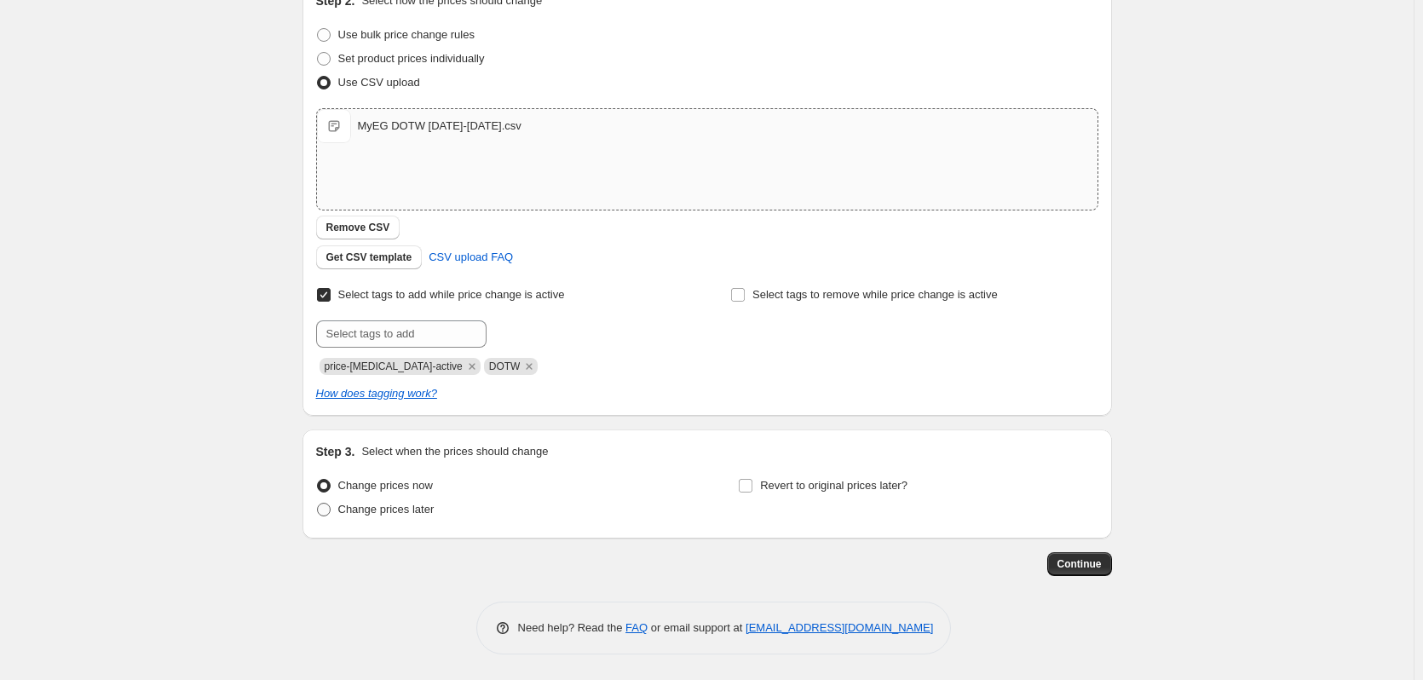
type input "Copy of MyEG DOTW [DATE]-[DATE]"
drag, startPoint x: 334, startPoint y: 513, endPoint x: 389, endPoint y: 522, distance: 56.2
click at [331, 514] on span at bounding box center [324, 510] width 14 height 14
click at [318, 504] on input "Change prices later" at bounding box center [317, 503] width 1 height 1
radio input "true"
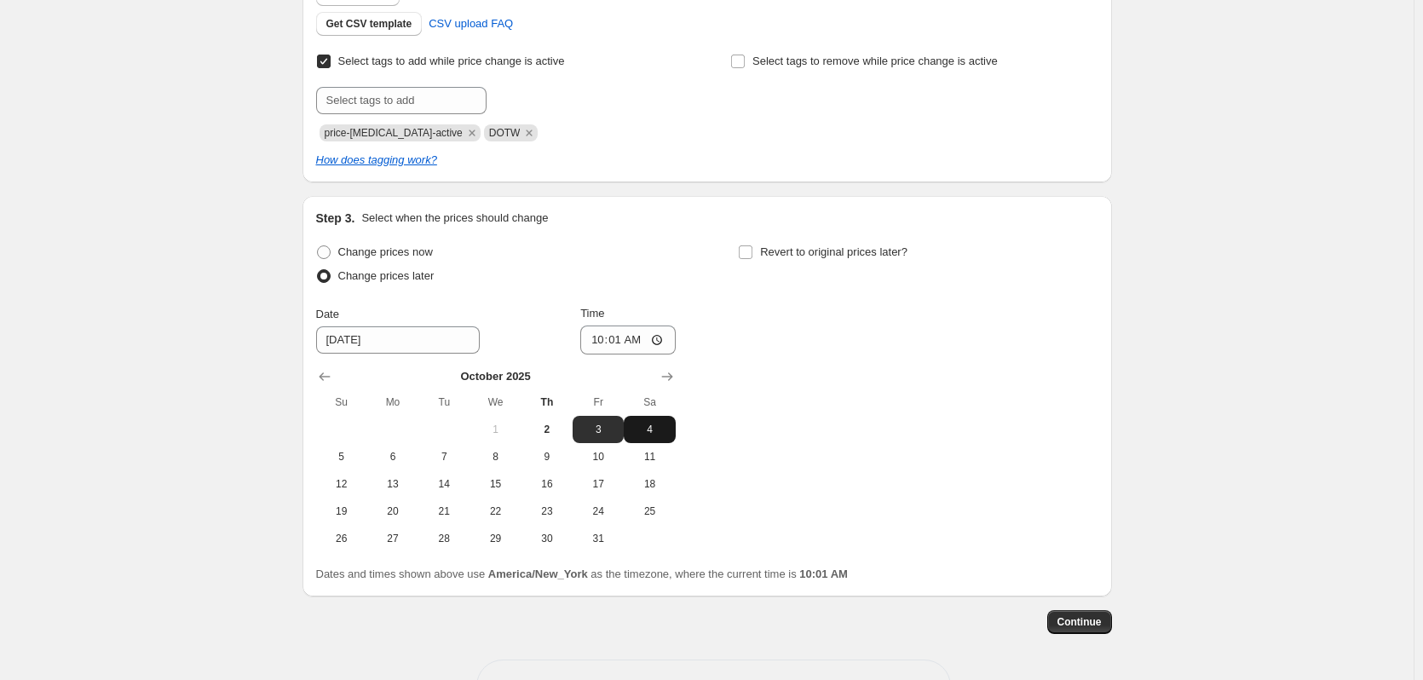
scroll to position [461, 0]
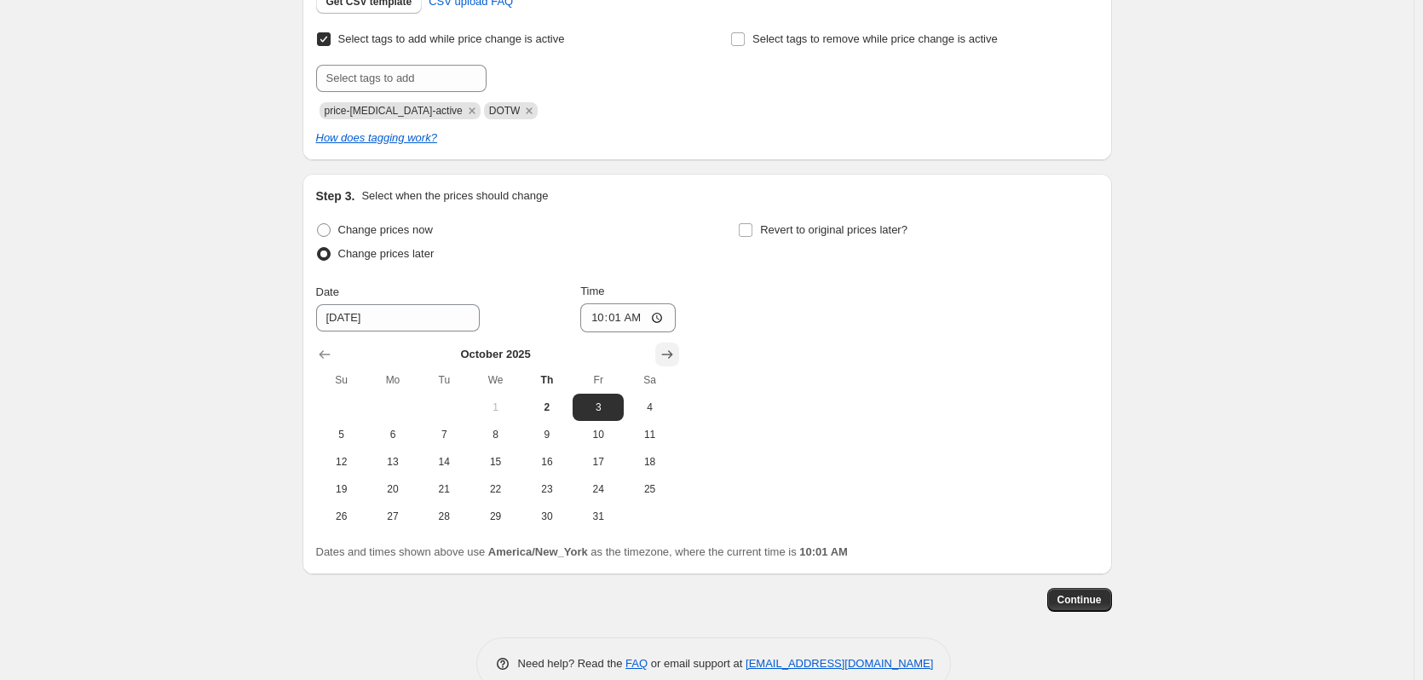
click at [670, 354] on icon "Show next month, November 2025" at bounding box center [667, 354] width 17 height 17
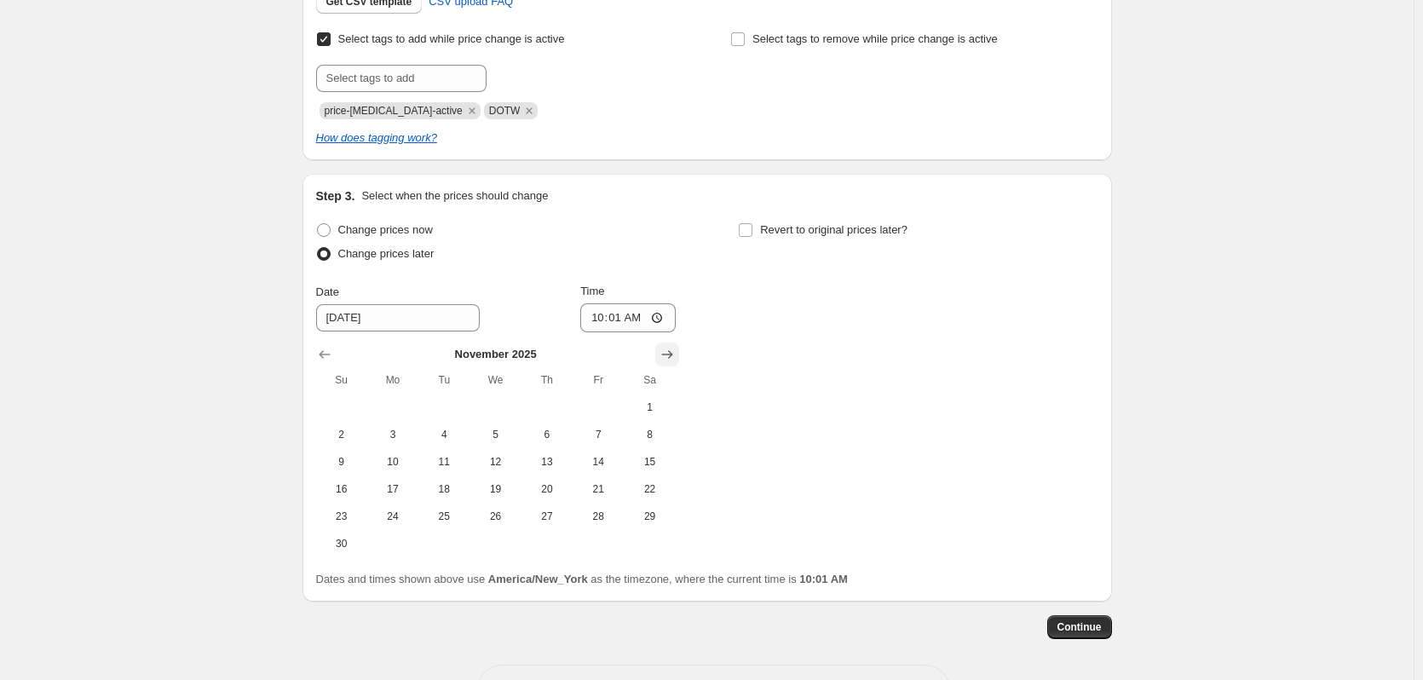
click at [670, 354] on icon "Show next month, December 2025" at bounding box center [667, 354] width 17 height 17
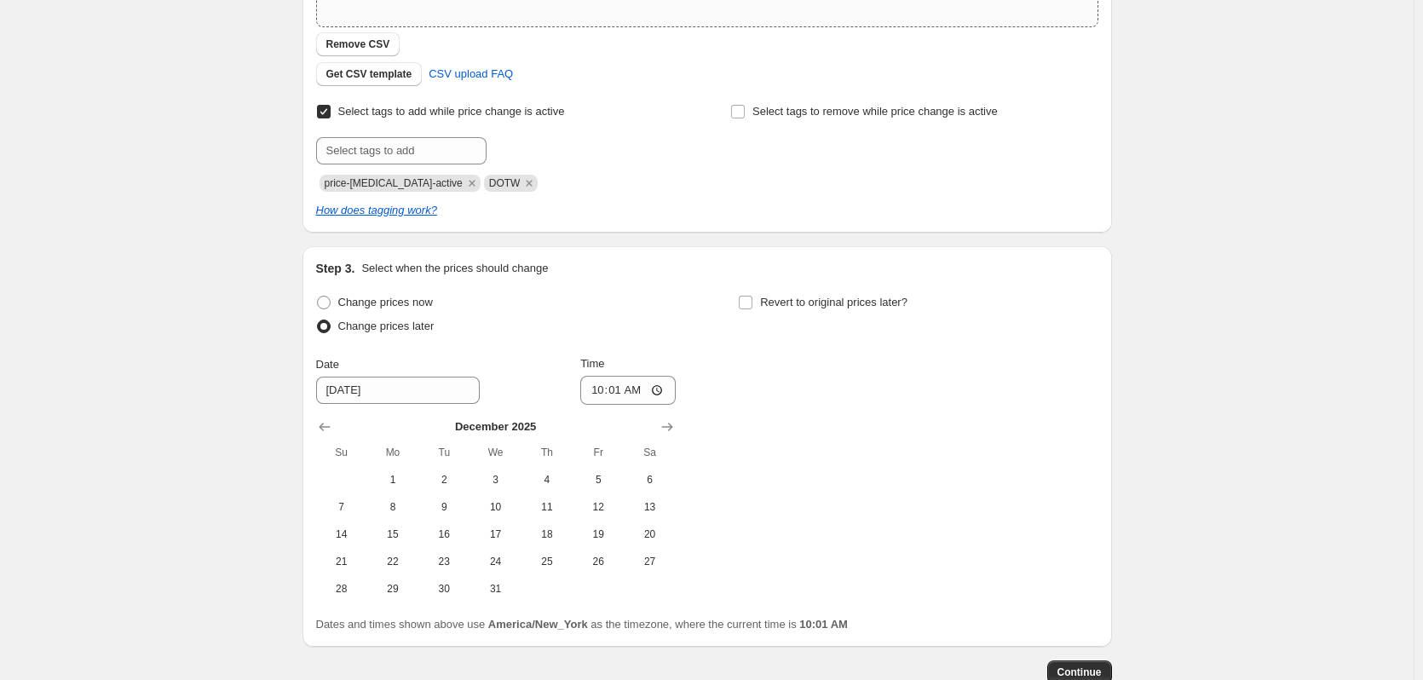
scroll to position [497, 0]
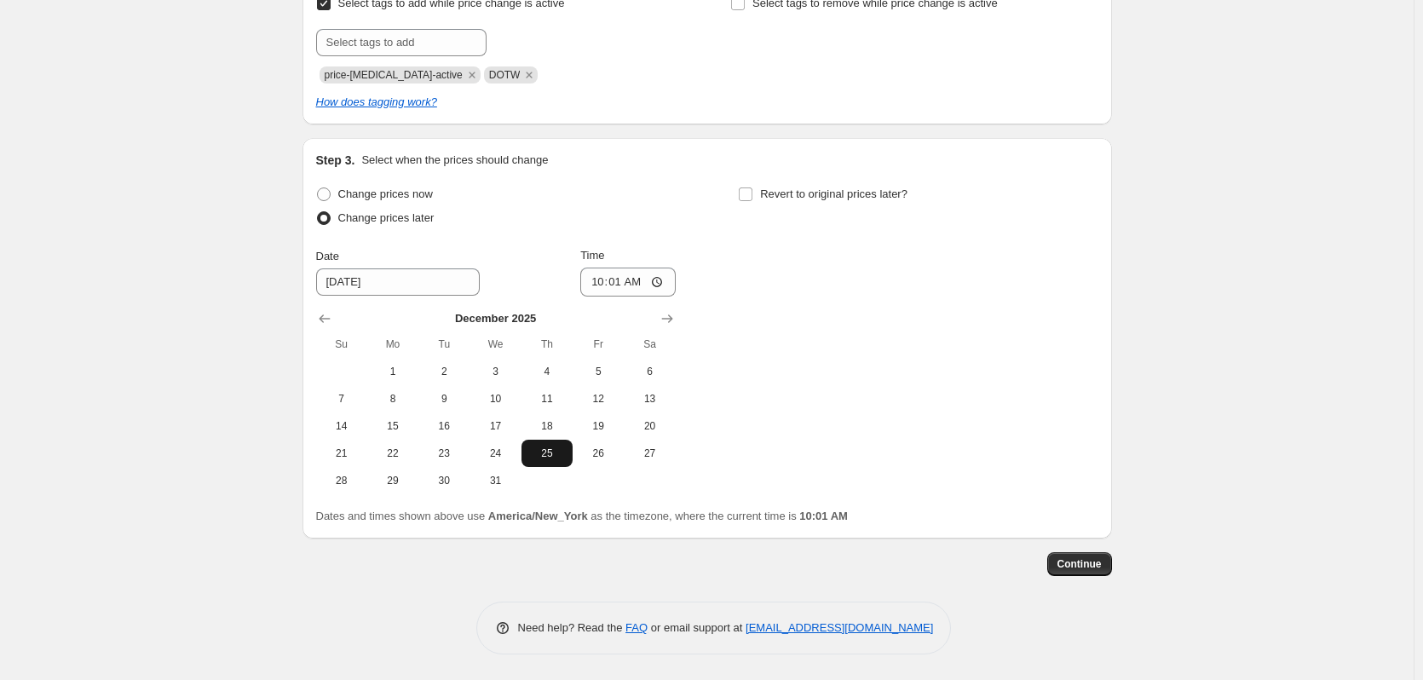
click at [557, 448] on span "25" at bounding box center [546, 453] width 37 height 14
type input "[DATE]"
click at [660, 281] on input "10:01" at bounding box center [627, 282] width 95 height 29
type input "23:01"
click at [739, 205] on div "Change prices now Change prices later Date [DATE] Time 23:[DATE] Mo Tu We Th Fr…" at bounding box center [707, 338] width 782 height 312
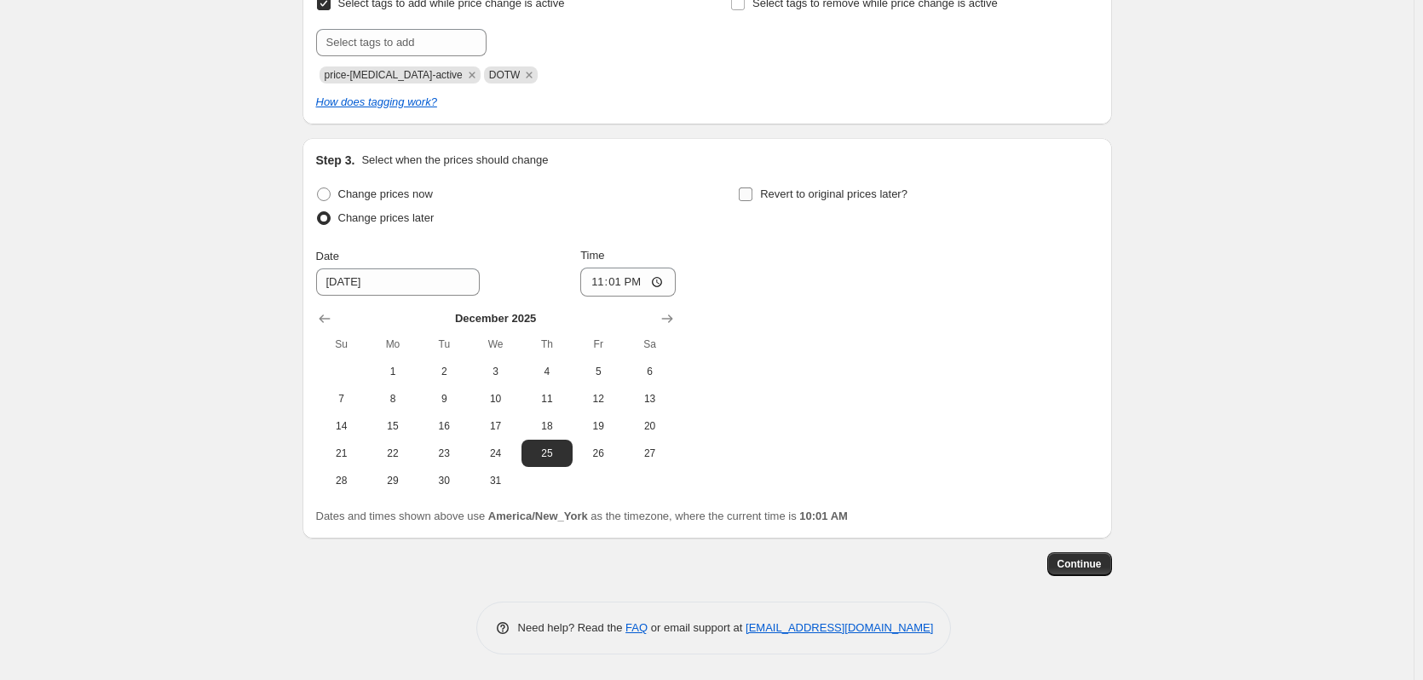
click at [751, 189] on input "Revert to original prices later?" at bounding box center [746, 194] width 14 height 14
checkbox input "true"
click at [1090, 314] on icon "Show next month, November 2025" at bounding box center [1089, 318] width 17 height 17
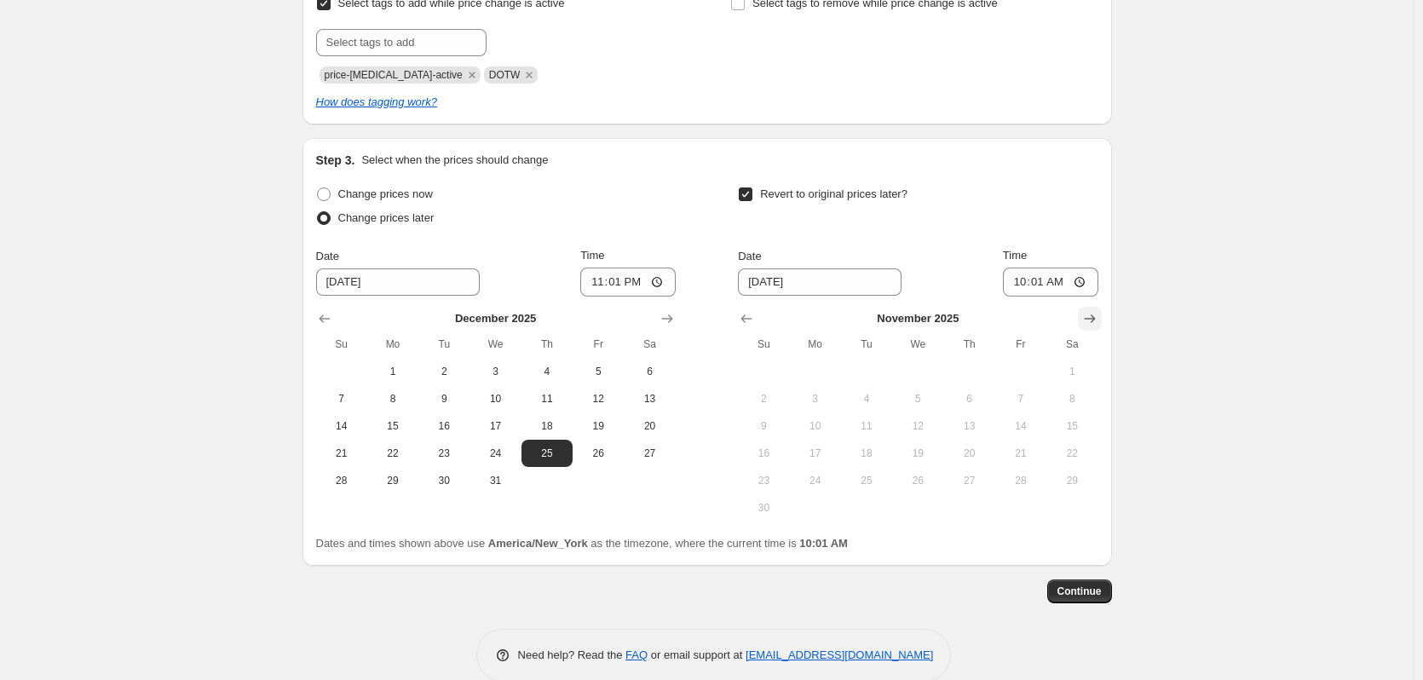
click at [1090, 314] on icon "Show next month, December 2025" at bounding box center [1089, 318] width 17 height 17
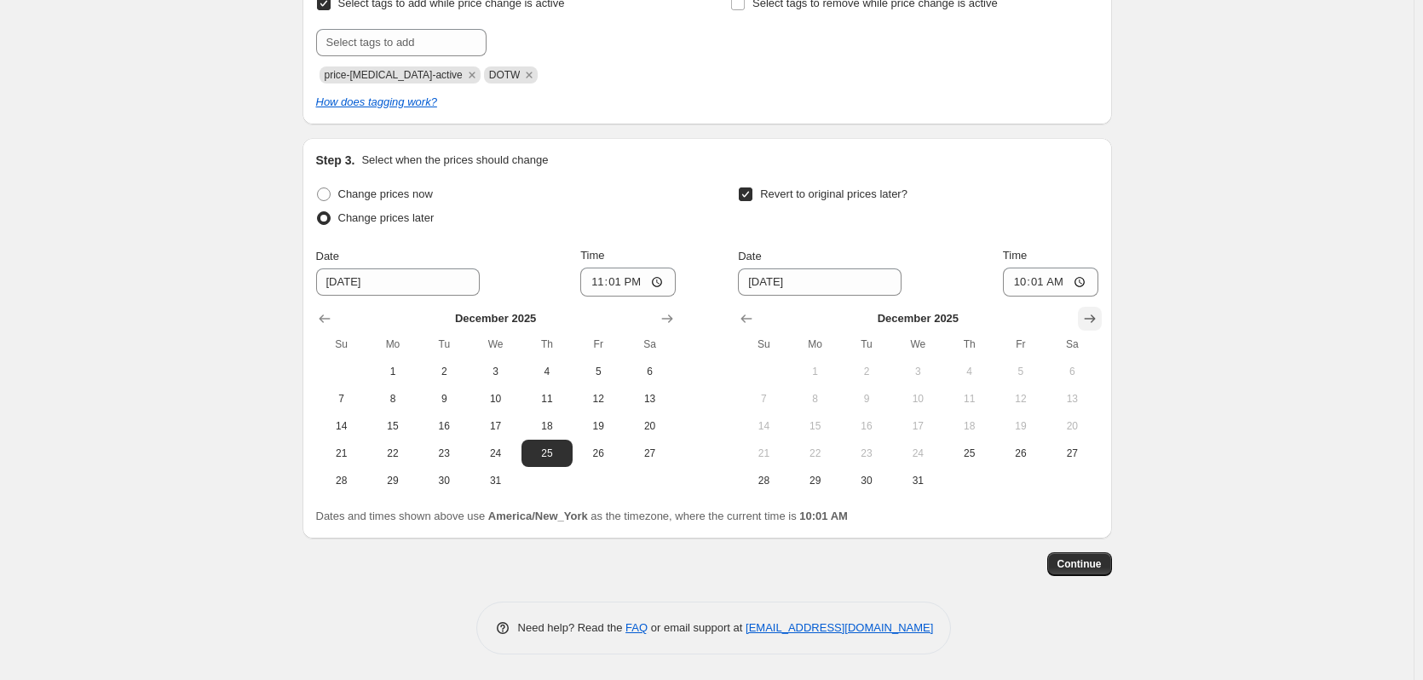
click at [1090, 314] on icon "Show next month, January 2026" at bounding box center [1089, 318] width 17 height 17
click at [1016, 373] on span "2" at bounding box center [1020, 372] width 37 height 14
type input "[DATE]"
click at [1080, 285] on input "10:01" at bounding box center [1050, 282] width 95 height 29
type input "04:01"
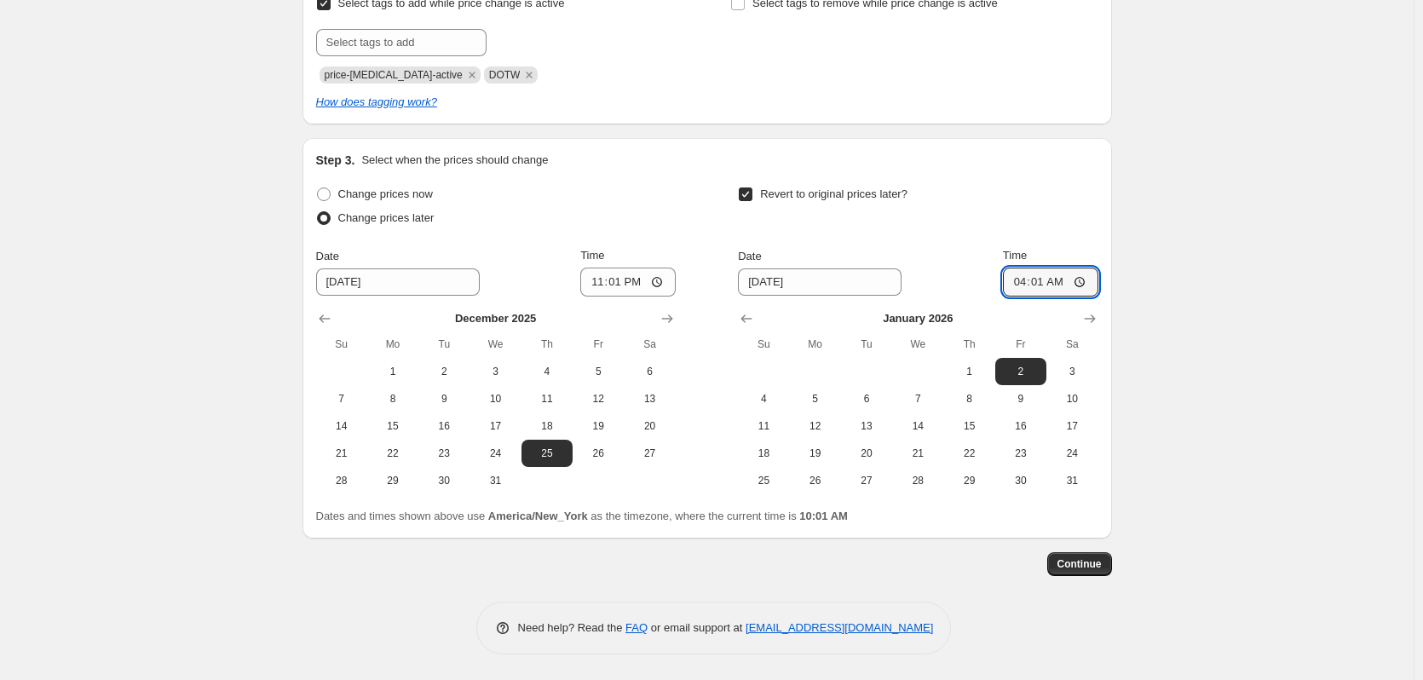
click at [976, 212] on div "Revert to original prices later?" at bounding box center [918, 207] width 360 height 51
click at [1112, 573] on button "Continue" at bounding box center [1079, 564] width 65 height 24
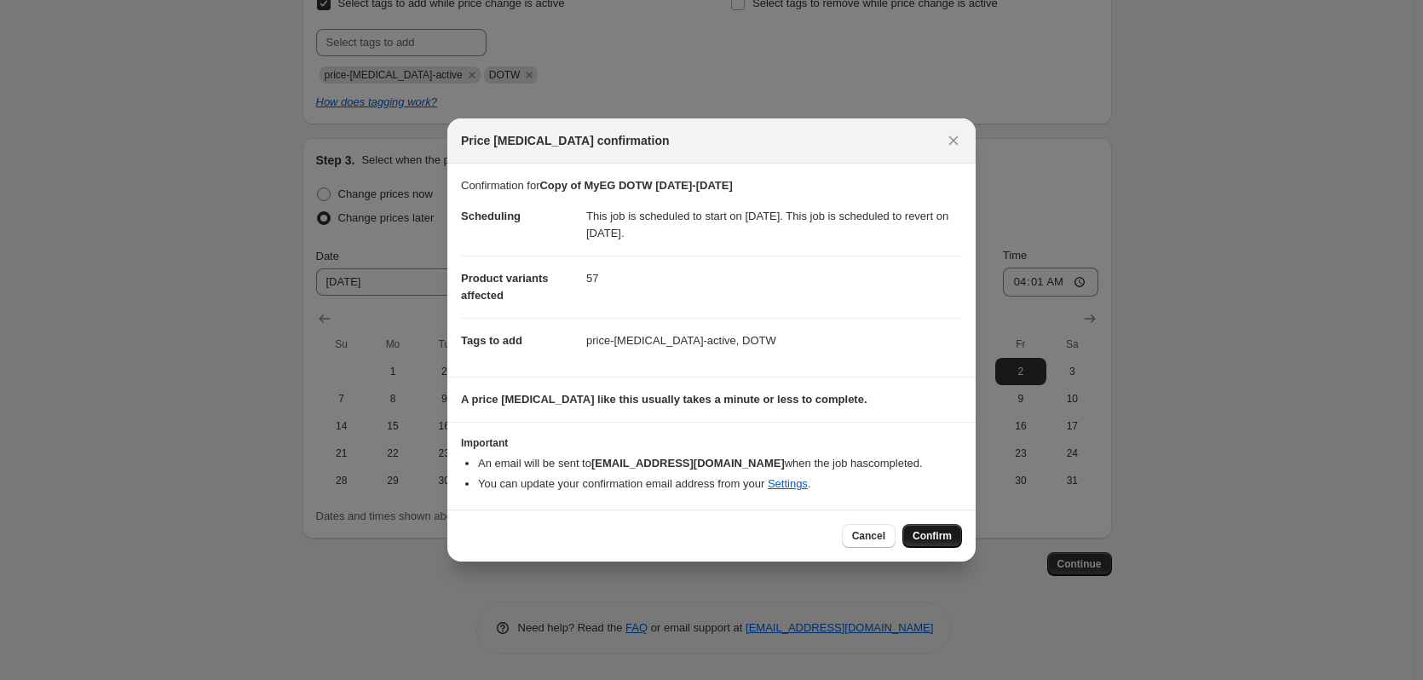
click at [936, 543] on span "Confirm" at bounding box center [931, 536] width 39 height 14
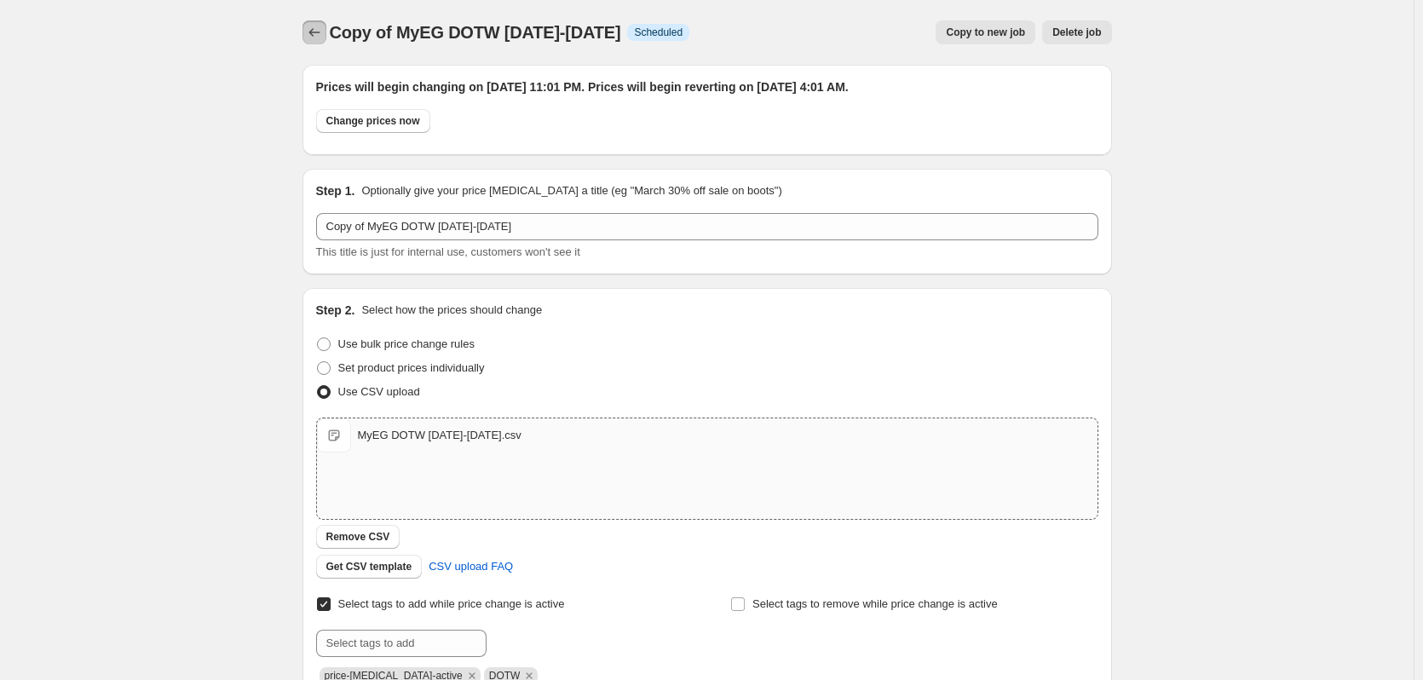
click at [318, 39] on icon "Price change jobs" at bounding box center [314, 32] width 17 height 17
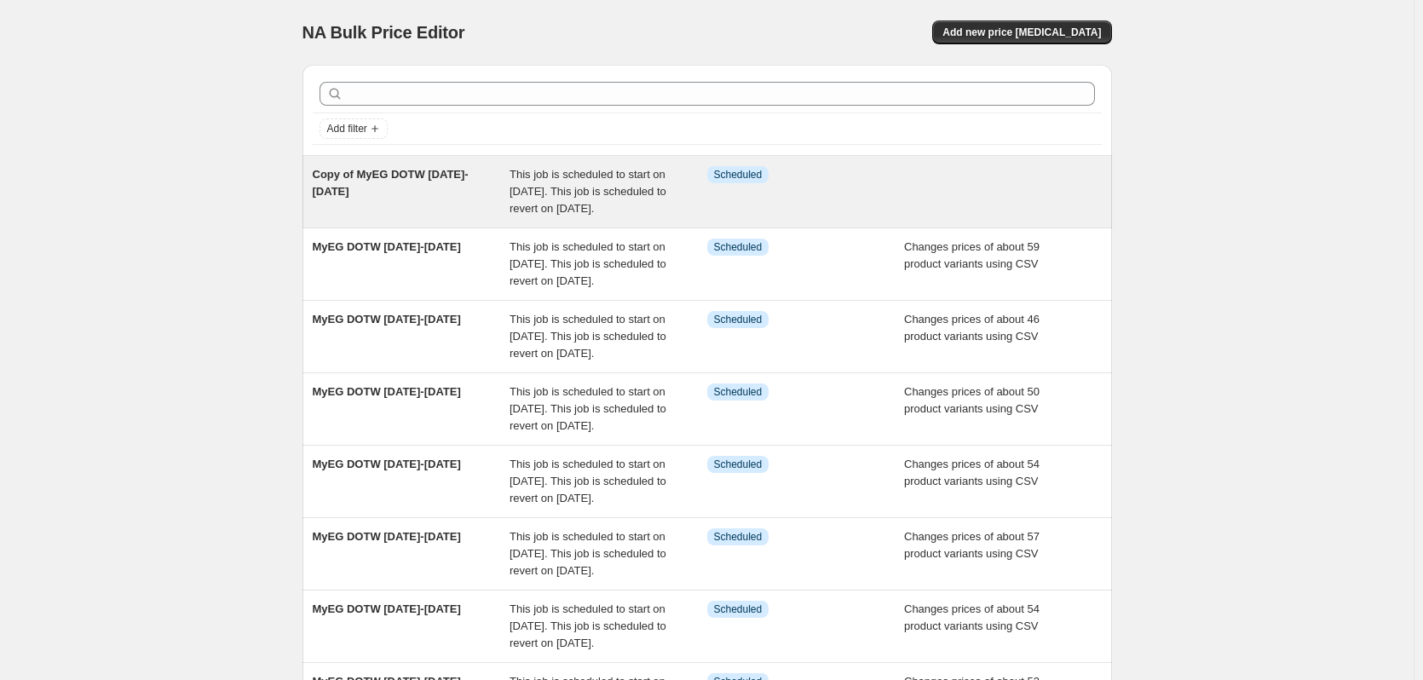
click at [456, 180] on span "Copy of MyEG DOTW [DATE]-[DATE]" at bounding box center [391, 183] width 156 height 30
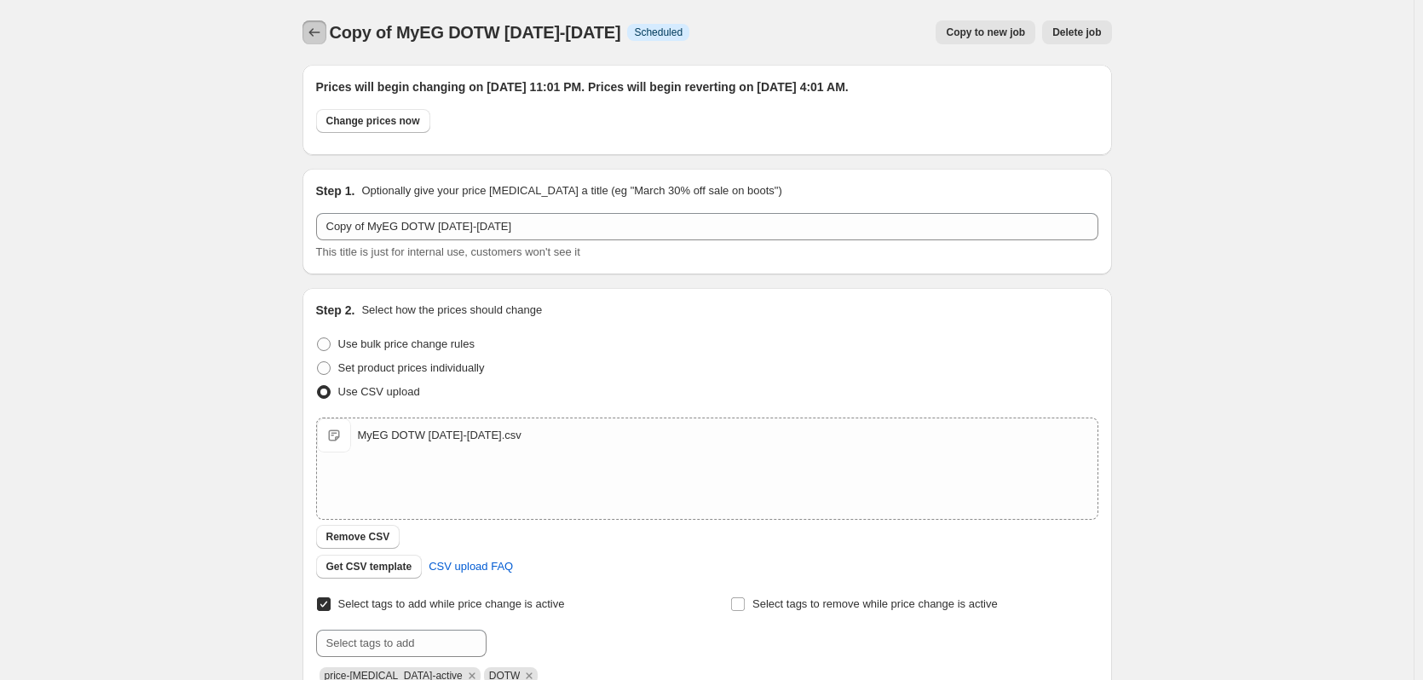
click at [316, 29] on icon "Price change jobs" at bounding box center [314, 32] width 17 height 17
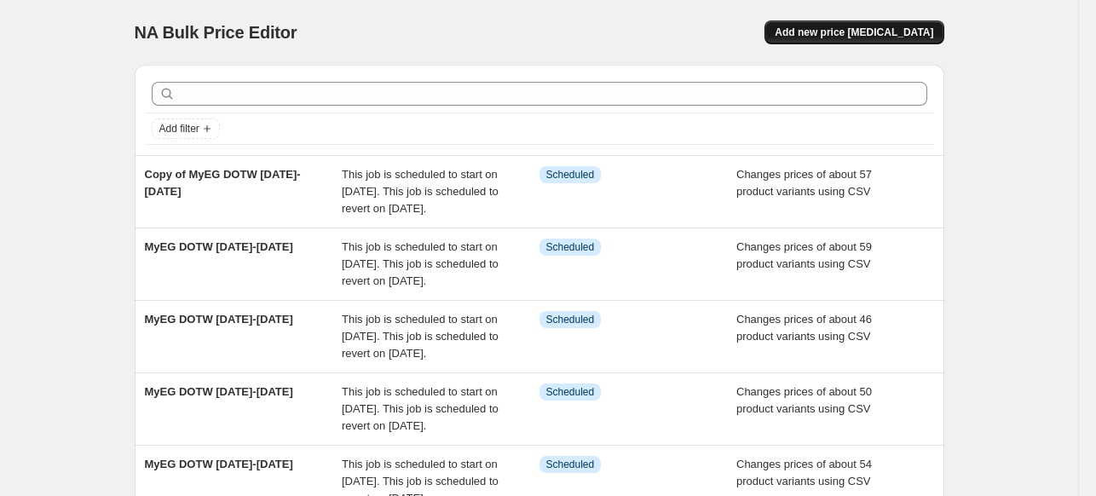
click at [836, 30] on span "Add new price [MEDICAL_DATA]" at bounding box center [853, 33] width 158 height 14
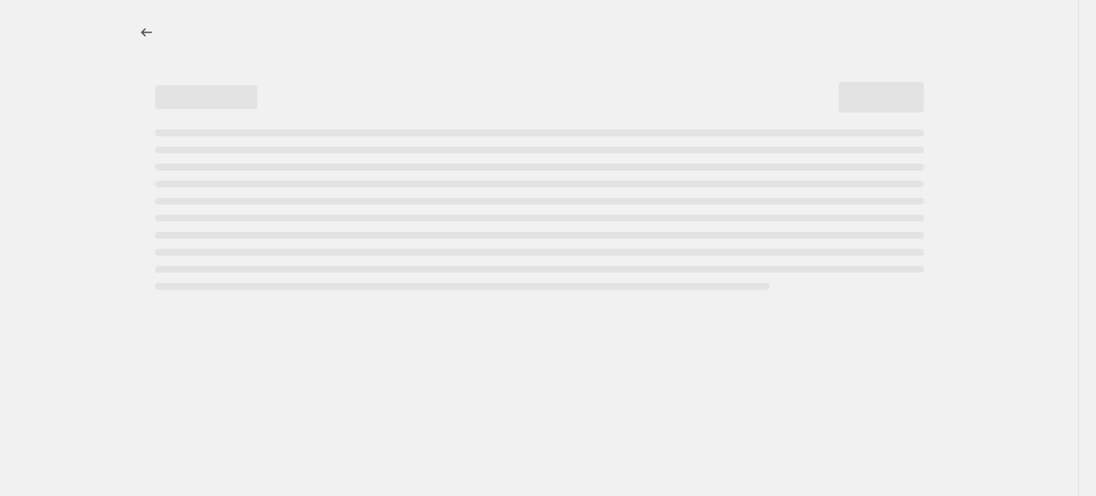
select select "percentage"
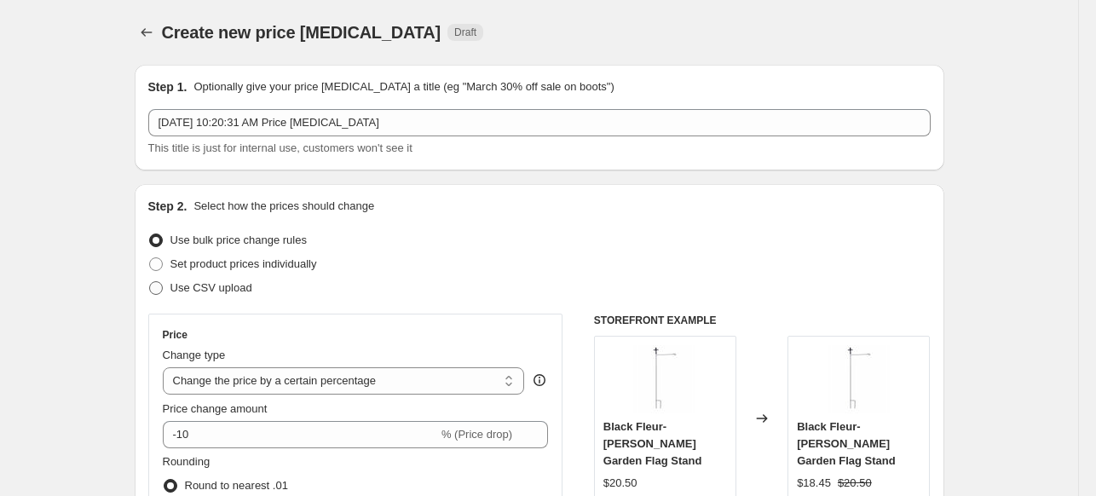
click at [159, 292] on span at bounding box center [156, 288] width 14 height 14
click at [150, 282] on input "Use CSV upload" at bounding box center [149, 281] width 1 height 1
radio input "true"
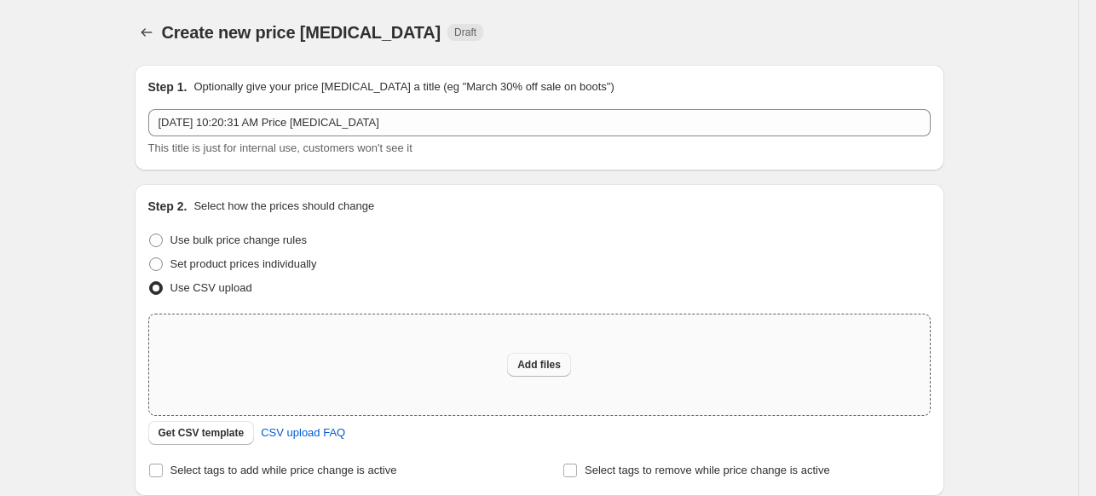
click at [551, 364] on span "Add files" at bounding box center [538, 365] width 43 height 14
type input "C:\fakepath\MyEG Markdowns 10.2.25.csv"
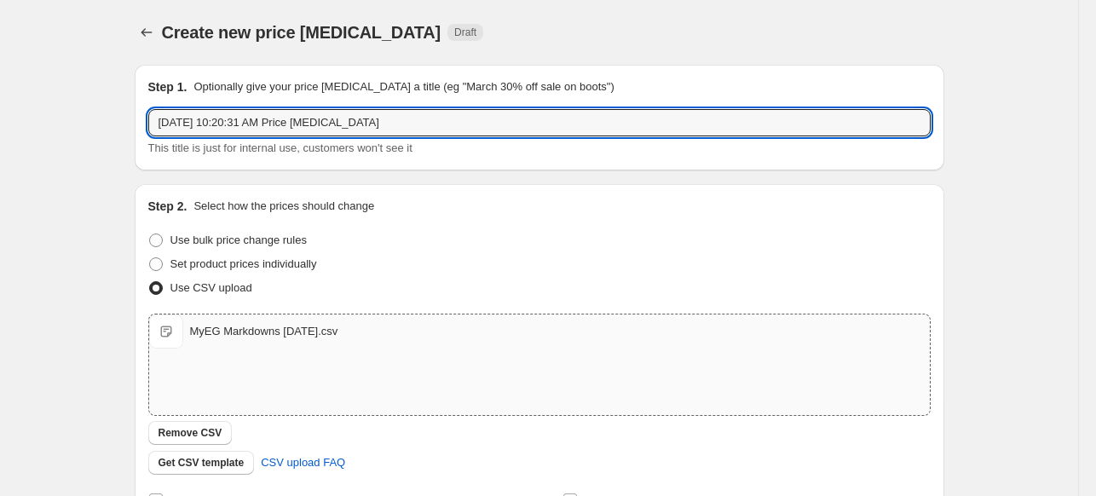
drag, startPoint x: 374, startPoint y: 124, endPoint x: 148, endPoint y: 108, distance: 226.3
click at [148, 108] on div "Step 1. Optionally give your price change job a title (eg "March 30% off sale o…" at bounding box center [539, 118] width 809 height 106
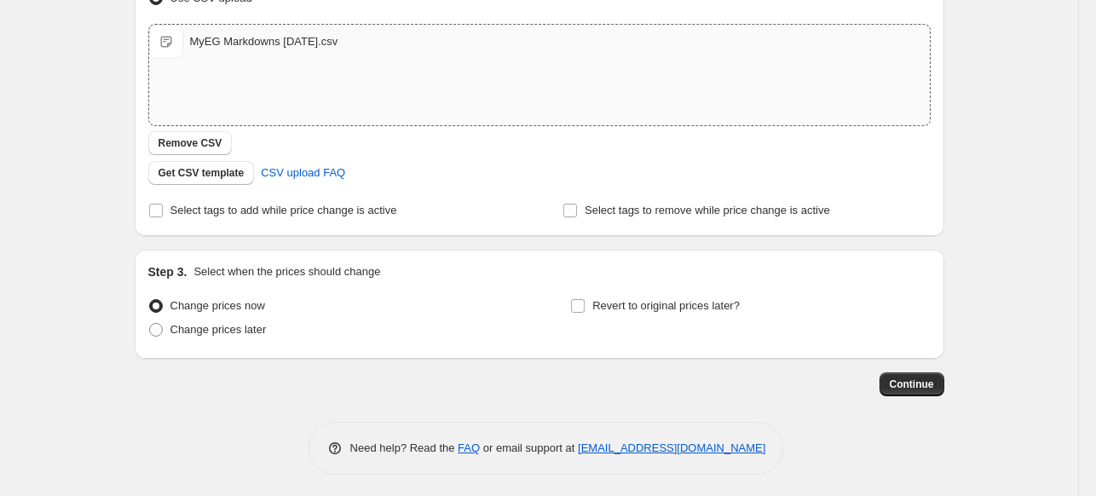
scroll to position [293, 0]
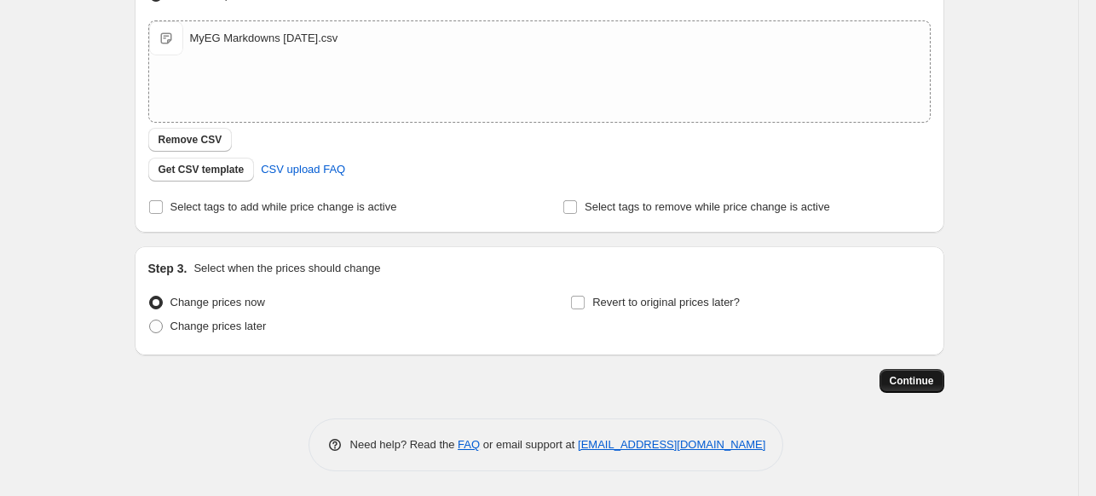
type input "MyEG Markdowns 10.2.25"
click at [929, 385] on span "Continue" at bounding box center [911, 381] width 44 height 14
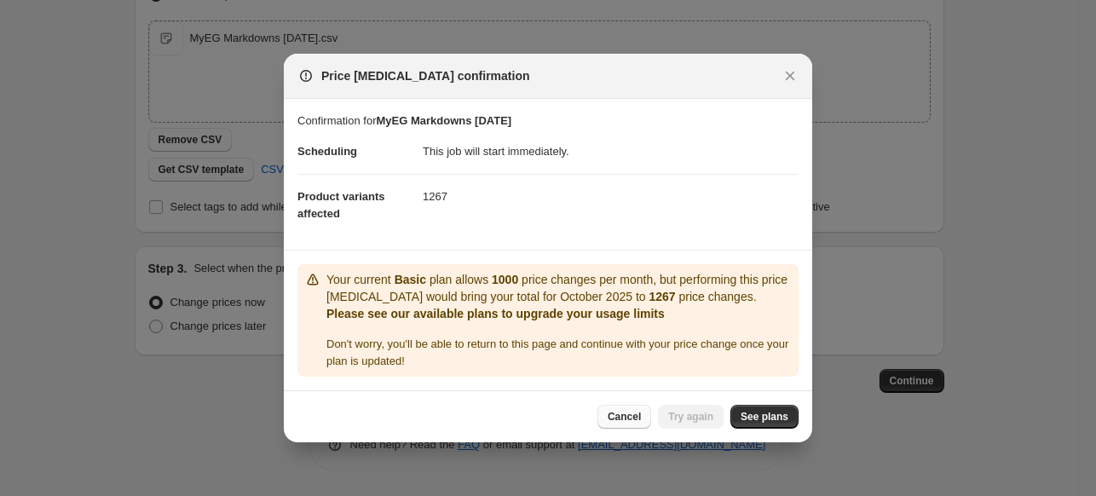
click at [624, 419] on span "Cancel" at bounding box center [623, 417] width 33 height 14
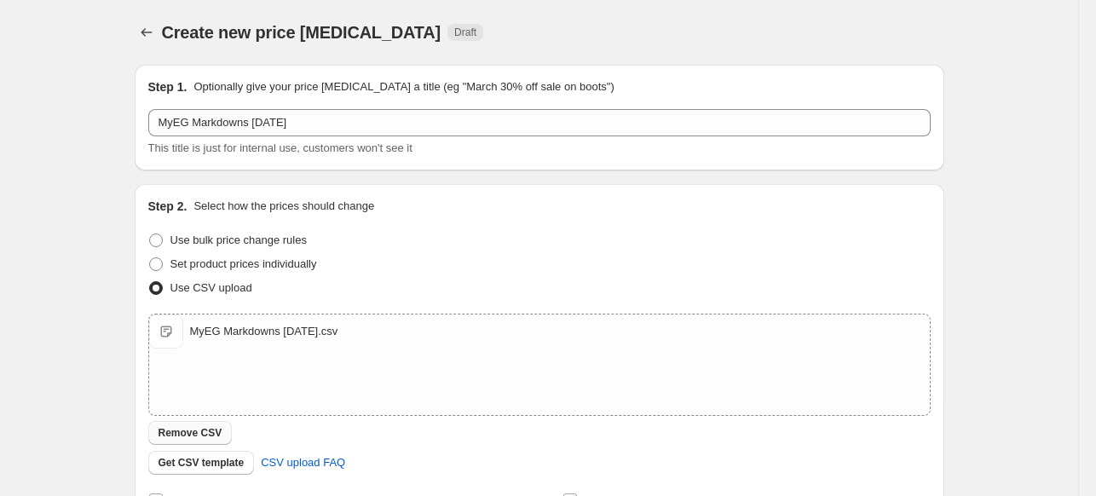
click at [177, 429] on span "Remove CSV" at bounding box center [190, 433] width 64 height 14
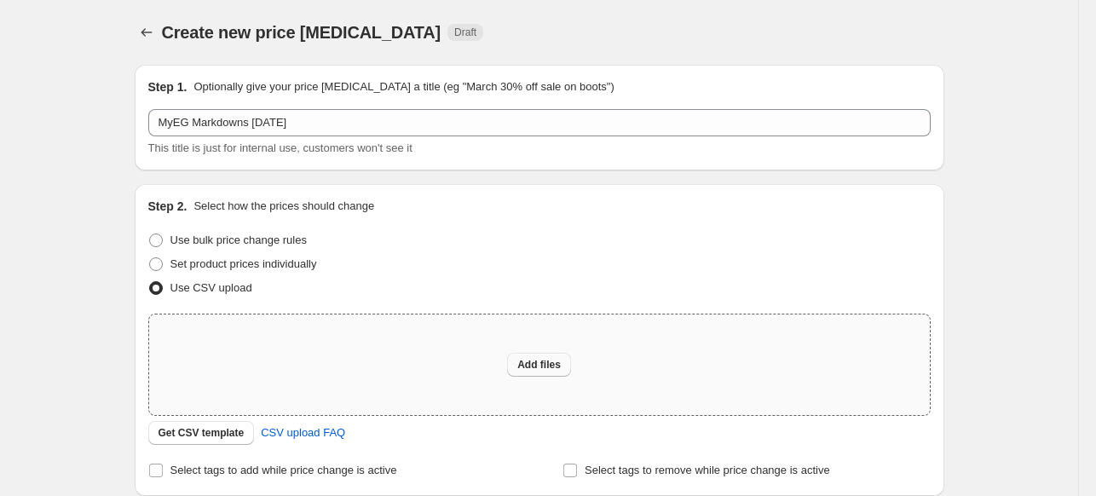
click at [536, 364] on span "Add files" at bounding box center [538, 365] width 43 height 14
type input "C:\fakepath\MyEG Markdowns 10.2.25.csv"
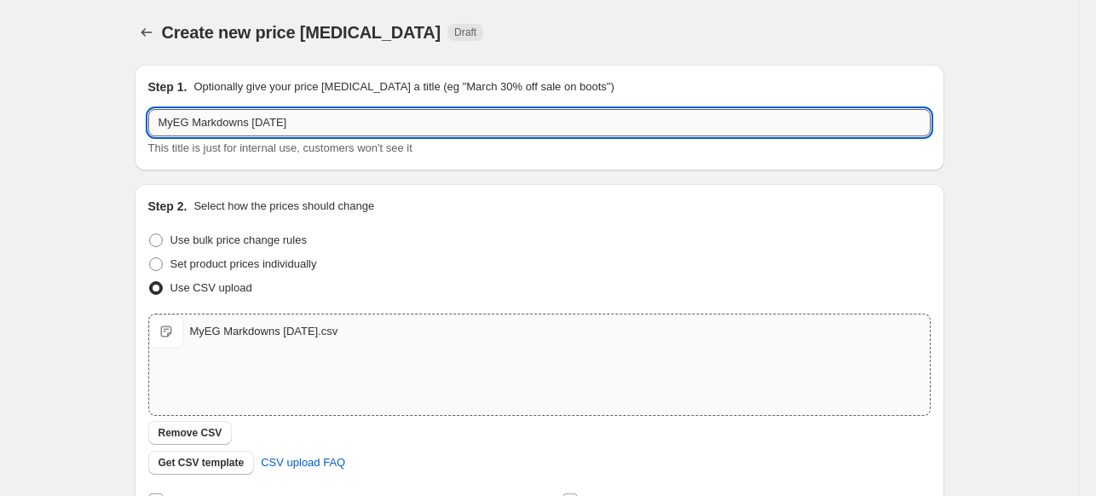
click at [317, 122] on input "MyEG Markdowns 10.2.25" at bounding box center [539, 122] width 782 height 27
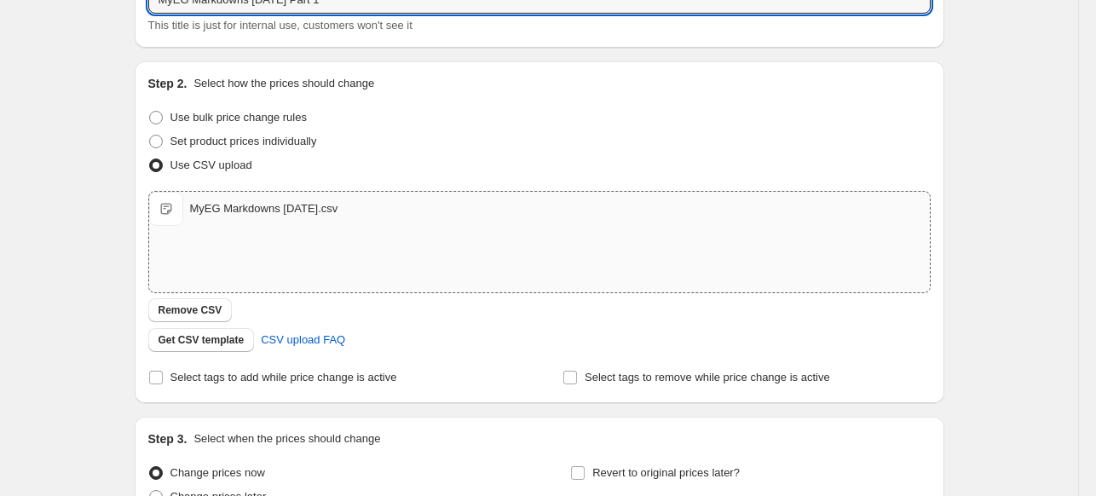
scroll to position [256, 0]
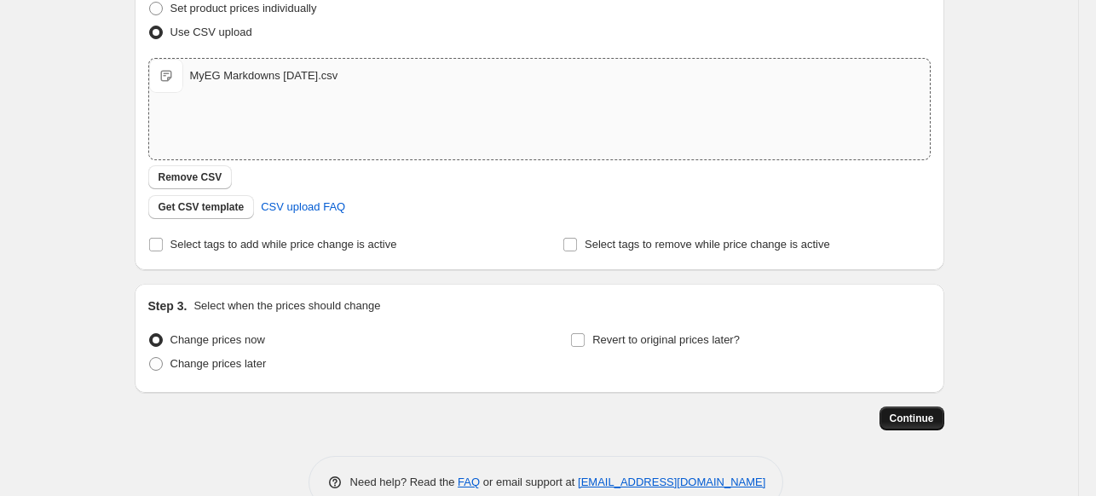
type input "MyEG Markdowns 10.2.25 Part 1"
click at [919, 417] on span "Continue" at bounding box center [911, 418] width 44 height 14
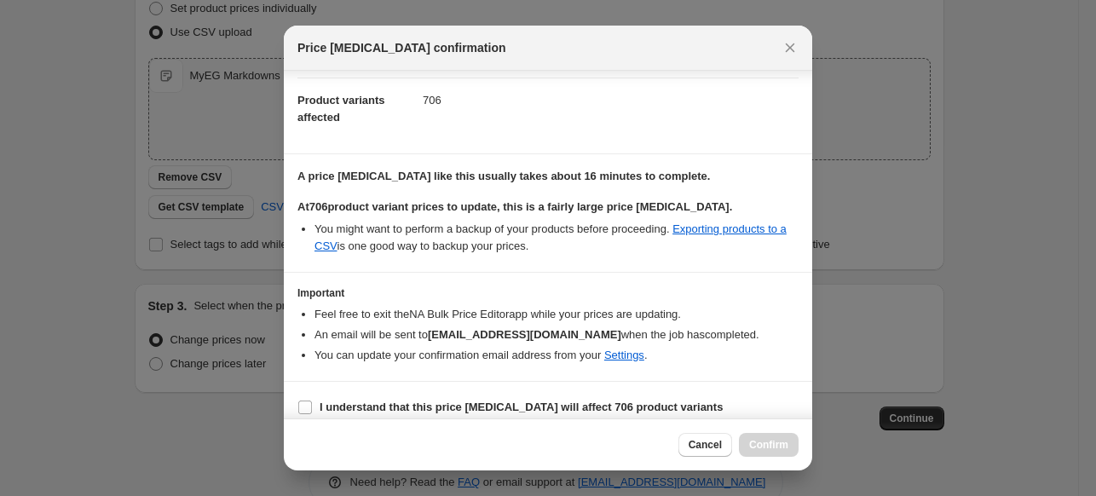
scroll to position [98, 0]
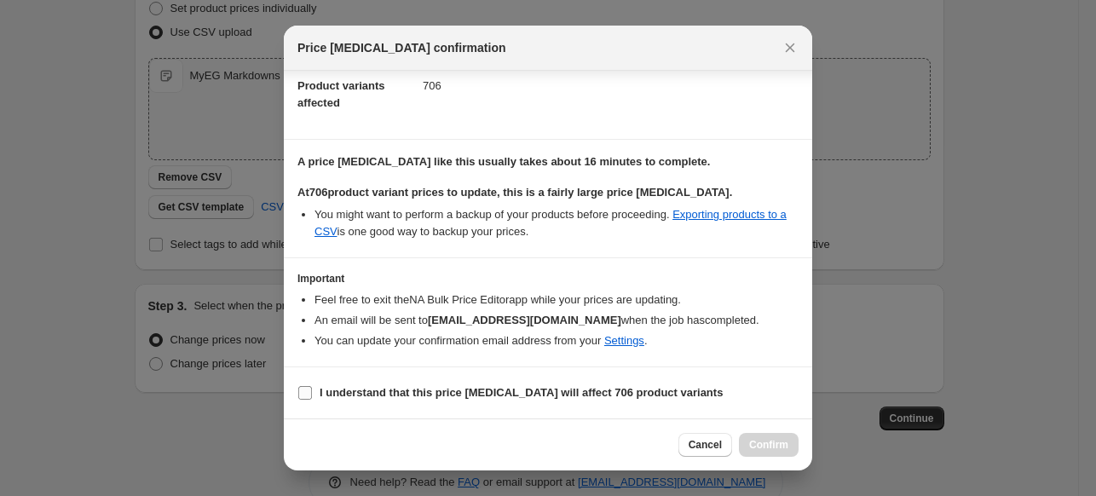
drag, startPoint x: 301, startPoint y: 394, endPoint x: 345, endPoint y: 401, distance: 44.8
click at [301, 394] on input "I understand that this price change job will affect 706 product variants" at bounding box center [305, 393] width 14 height 14
checkbox input "true"
click at [767, 440] on span "Confirm" at bounding box center [768, 445] width 39 height 14
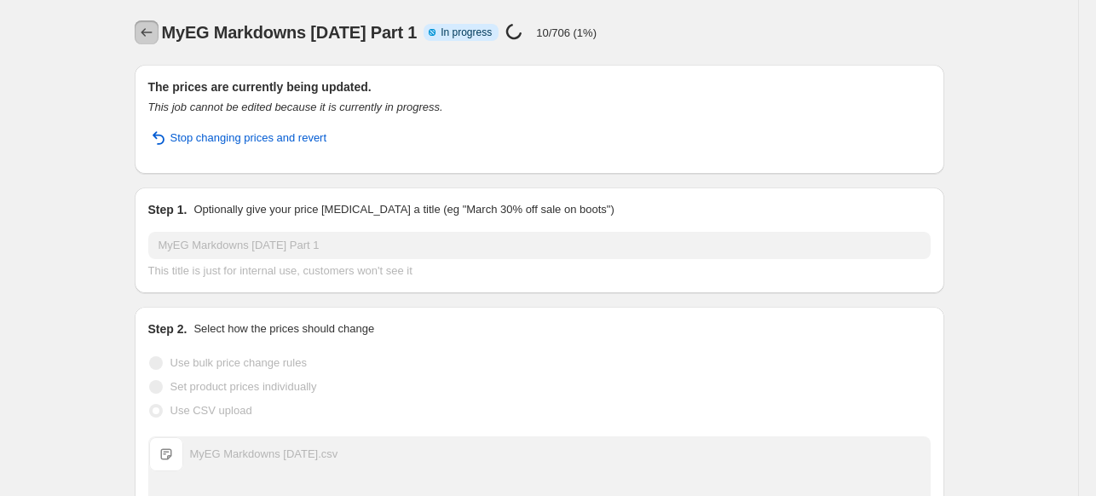
click at [149, 30] on icon "Price change jobs" at bounding box center [146, 32] width 17 height 17
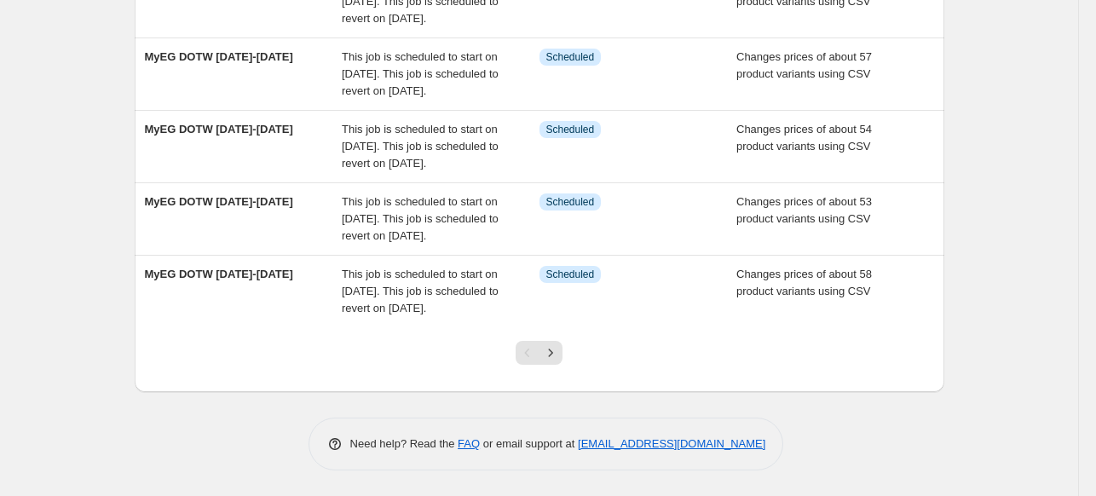
scroll to position [685, 0]
click at [559, 359] on icon "Next" at bounding box center [550, 352] width 17 height 17
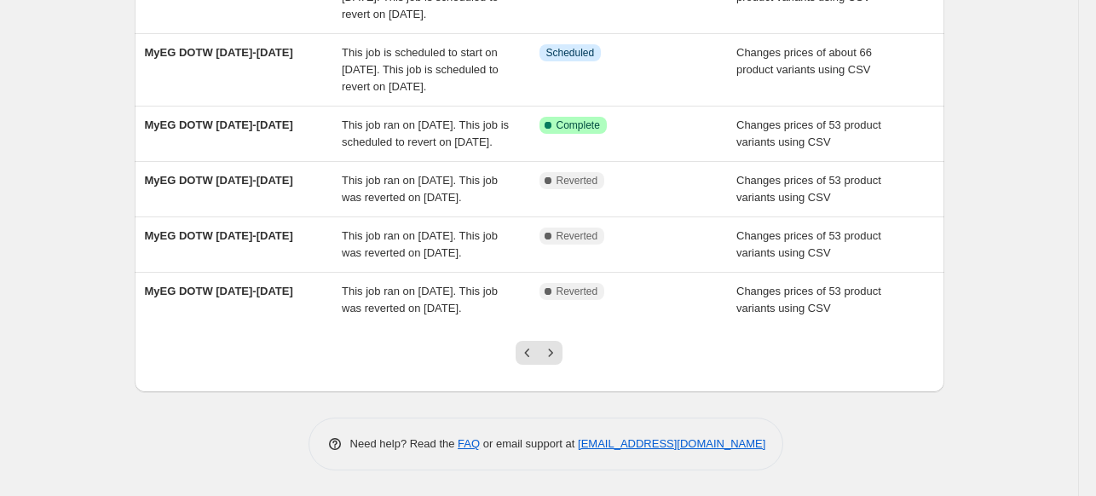
scroll to position [0, 0]
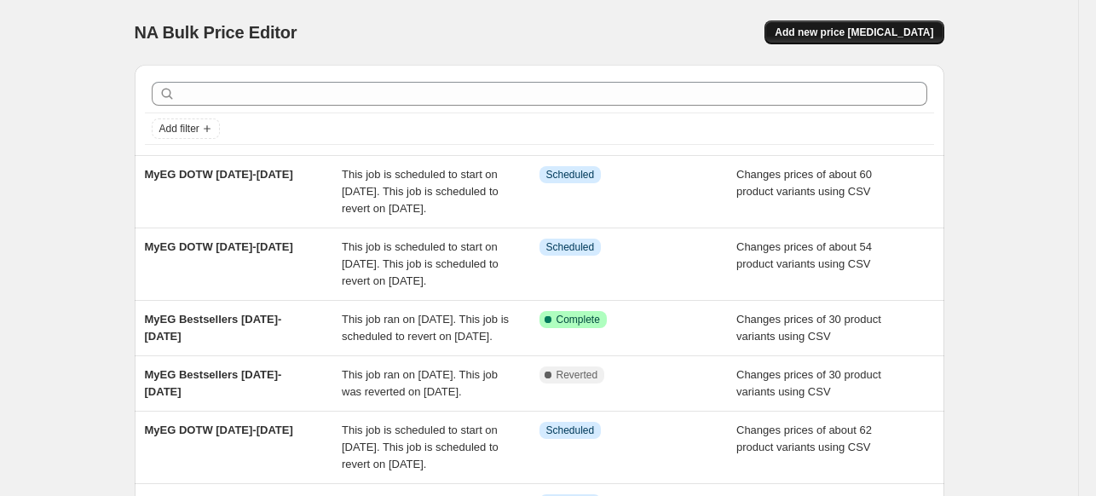
click at [853, 32] on span "Add new price [MEDICAL_DATA]" at bounding box center [853, 33] width 158 height 14
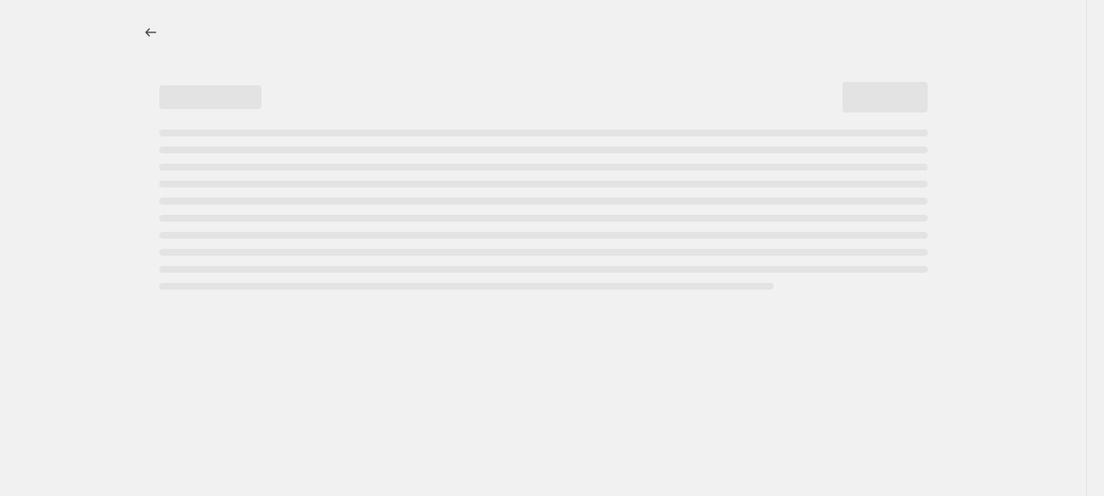
select select "percentage"
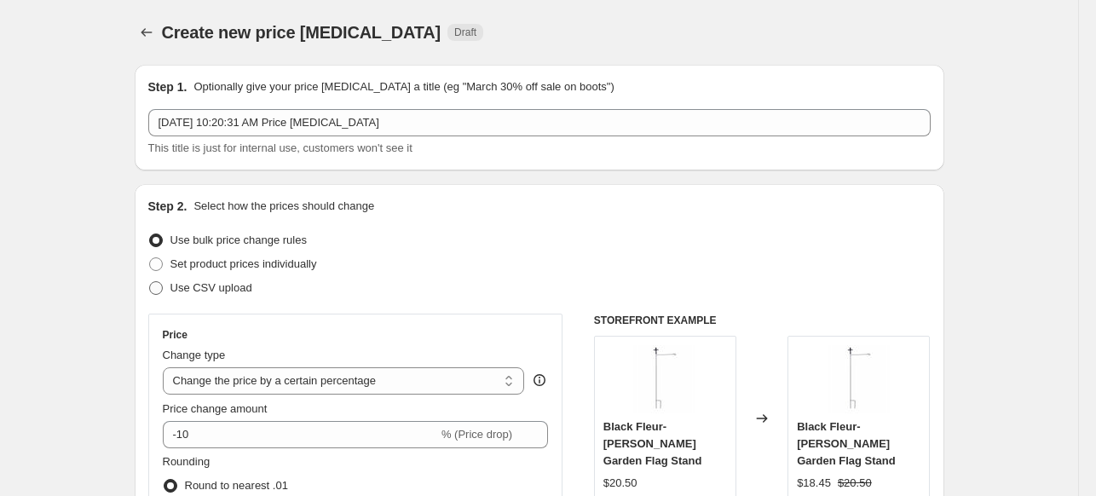
click at [159, 288] on span at bounding box center [156, 288] width 14 height 14
click at [150, 282] on input "Use CSV upload" at bounding box center [149, 281] width 1 height 1
radio input "true"
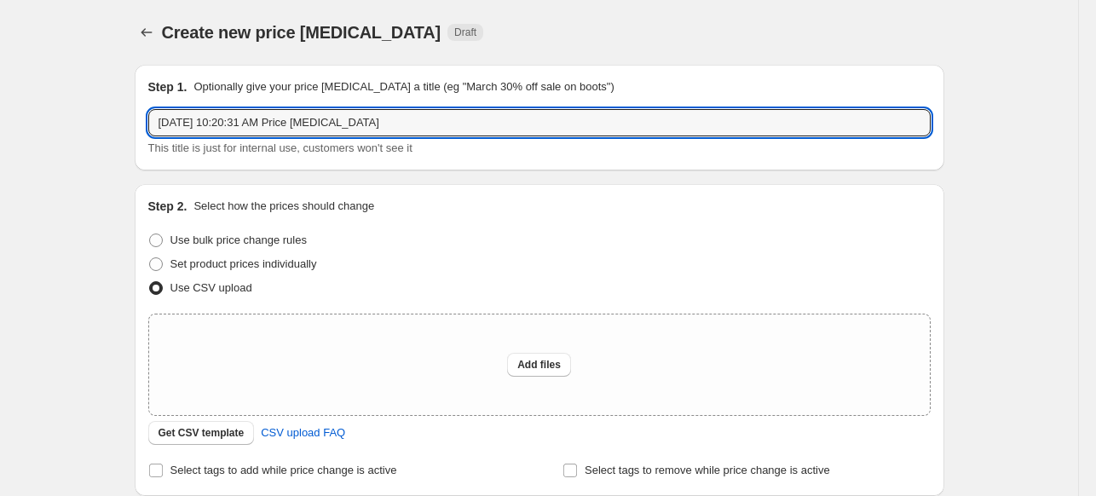
drag, startPoint x: 387, startPoint y: 120, endPoint x: 114, endPoint y: 103, distance: 273.2
click at [114, 103] on div "Create new price change job. This page is ready Create new price change job Dra…" at bounding box center [539, 380] width 1078 height 760
type input "MyEG Markdowns 10.2.25 Part 2"
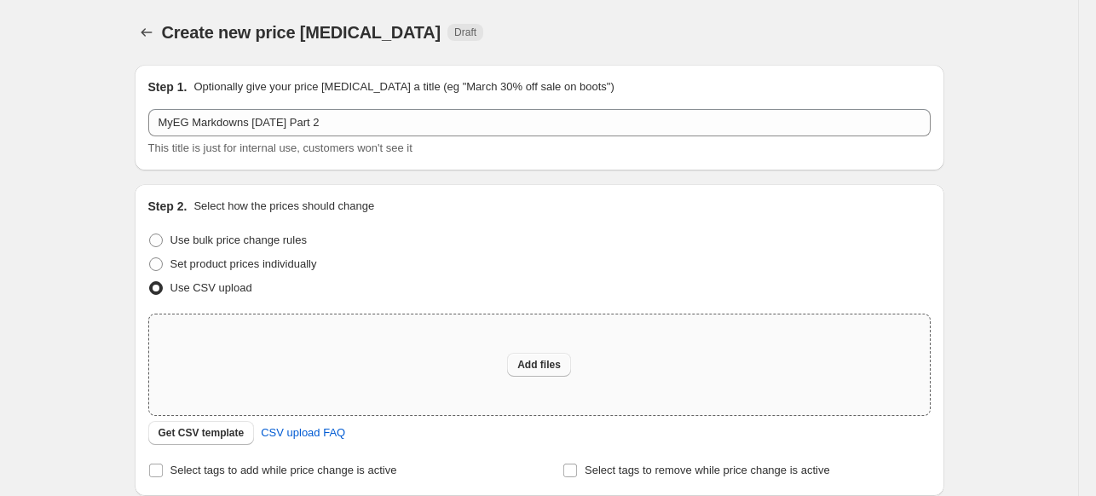
click at [534, 356] on button "Add files" at bounding box center [539, 365] width 64 height 24
type input "C:\fakepath\MyEG Markdowns 10.2.25 part 2.csv"
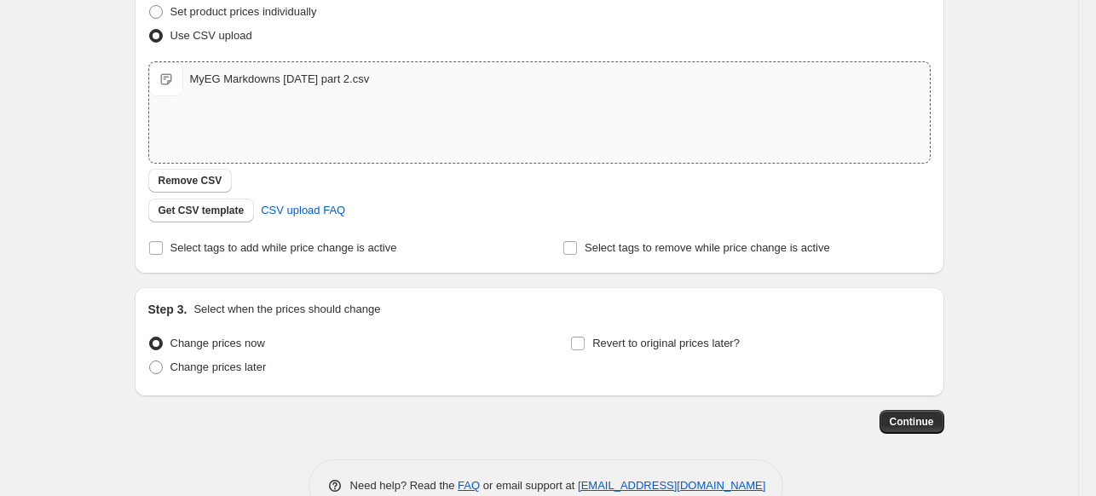
scroll to position [256, 0]
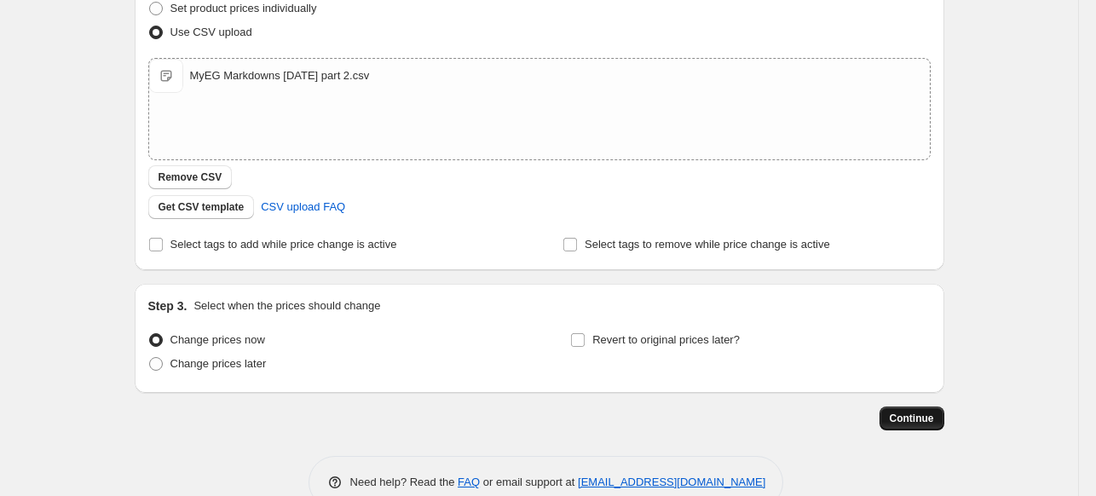
click at [909, 420] on span "Continue" at bounding box center [911, 418] width 44 height 14
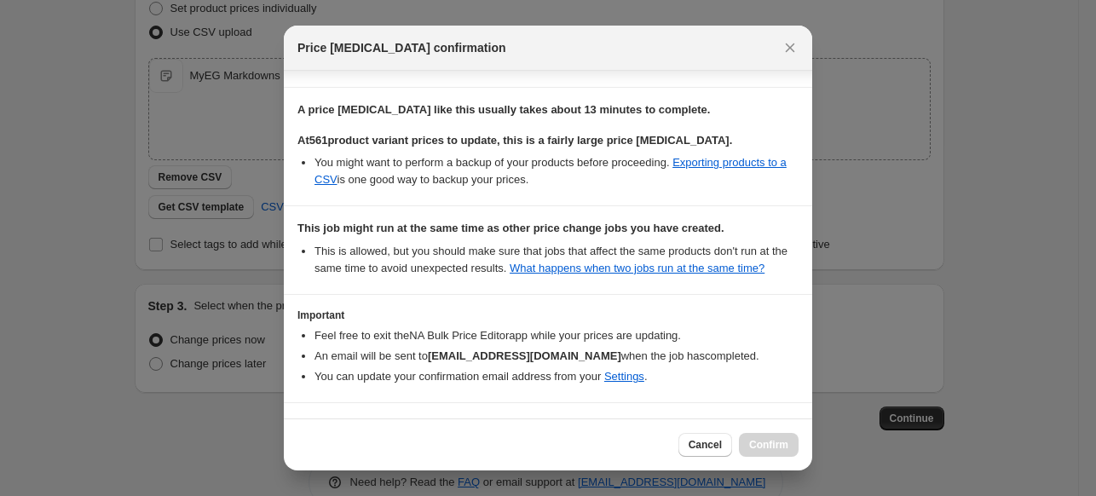
scroll to position [203, 0]
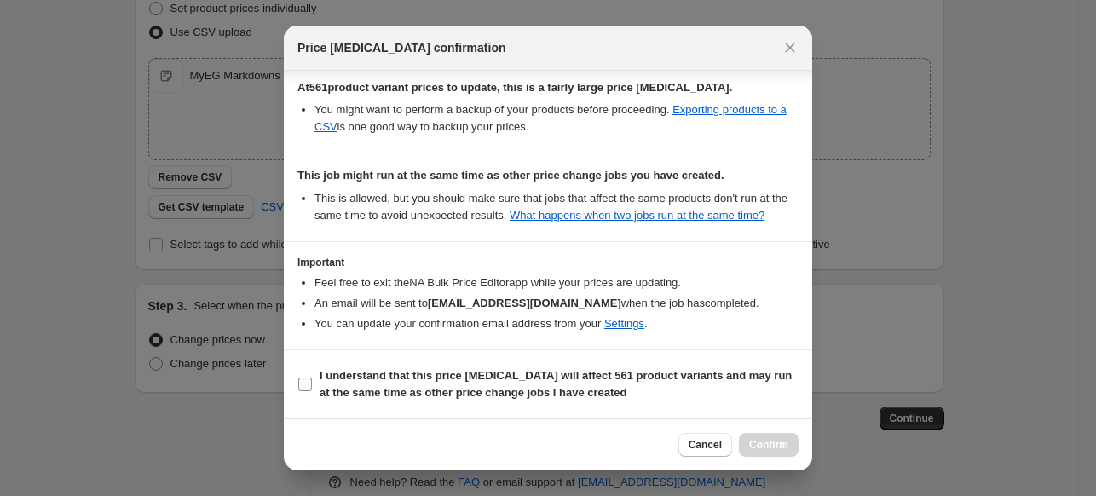
click at [303, 383] on input "I understand that this price change job will affect 561 product variants and ma…" at bounding box center [305, 384] width 14 height 14
checkbox input "true"
click at [767, 446] on span "Confirm" at bounding box center [768, 445] width 39 height 14
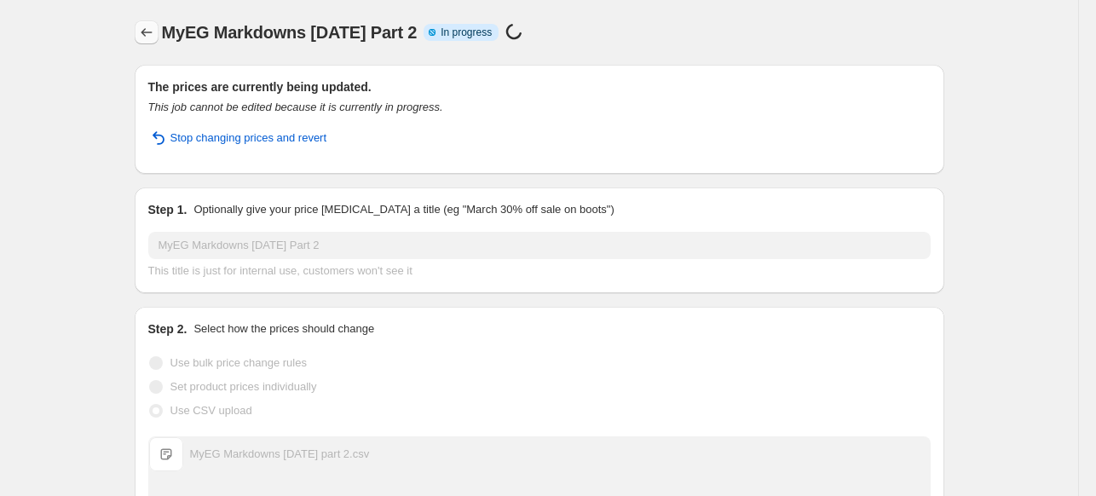
click at [150, 31] on icon "Price change jobs" at bounding box center [146, 32] width 17 height 17
